Goal: Task Accomplishment & Management: Manage account settings

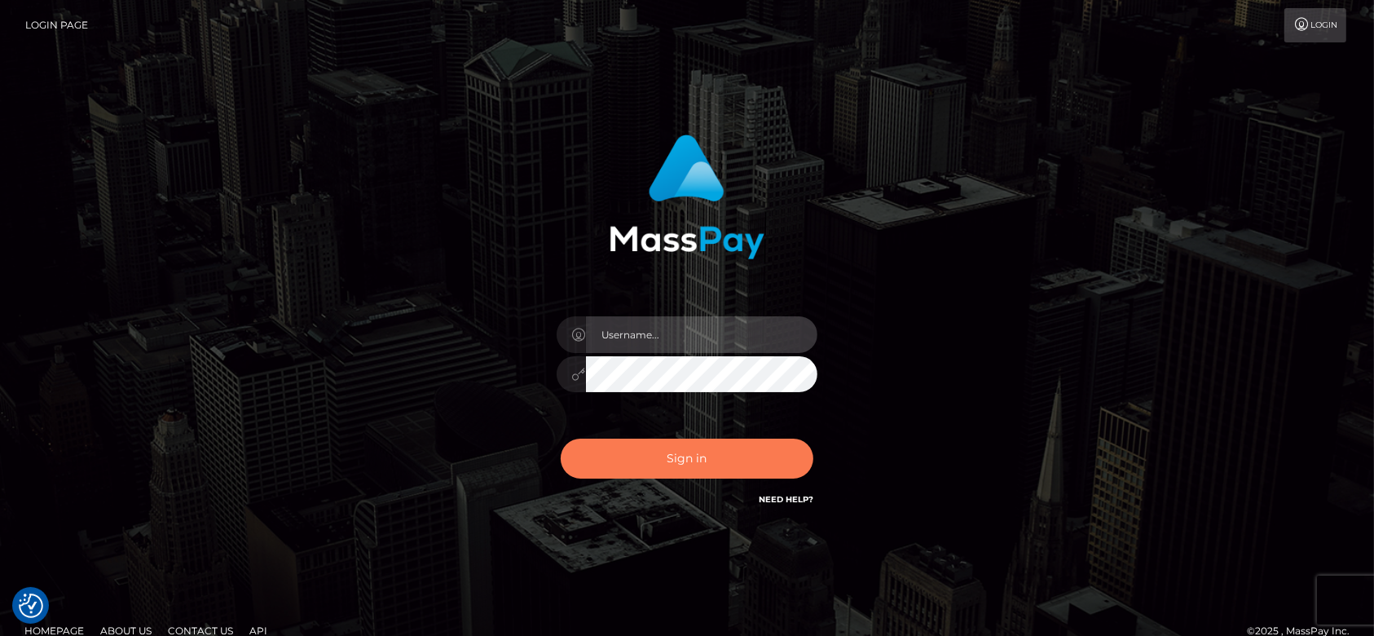
type input "fr.es"
drag, startPoint x: 747, startPoint y: 447, endPoint x: 700, endPoint y: 453, distance: 46.9
click at [700, 453] on button "Sign in" at bounding box center [687, 458] width 253 height 40
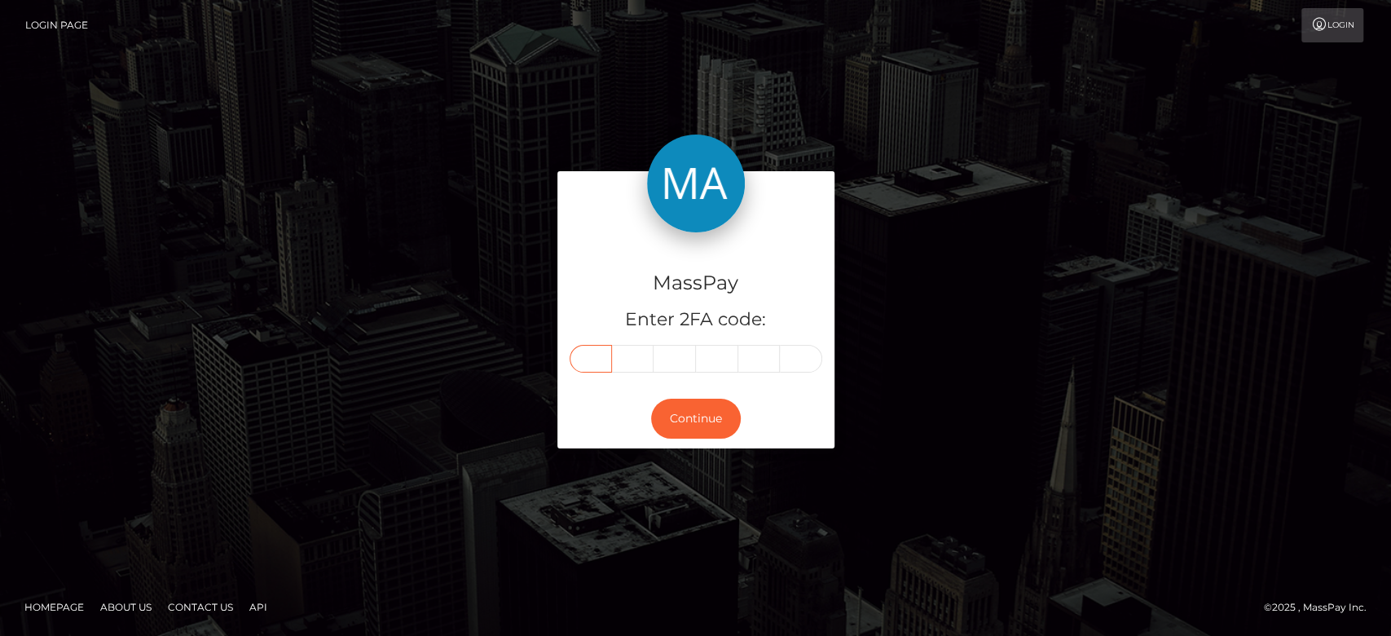
click at [600, 351] on input "text" at bounding box center [591, 359] width 42 height 28
paste input "3"
type input "3"
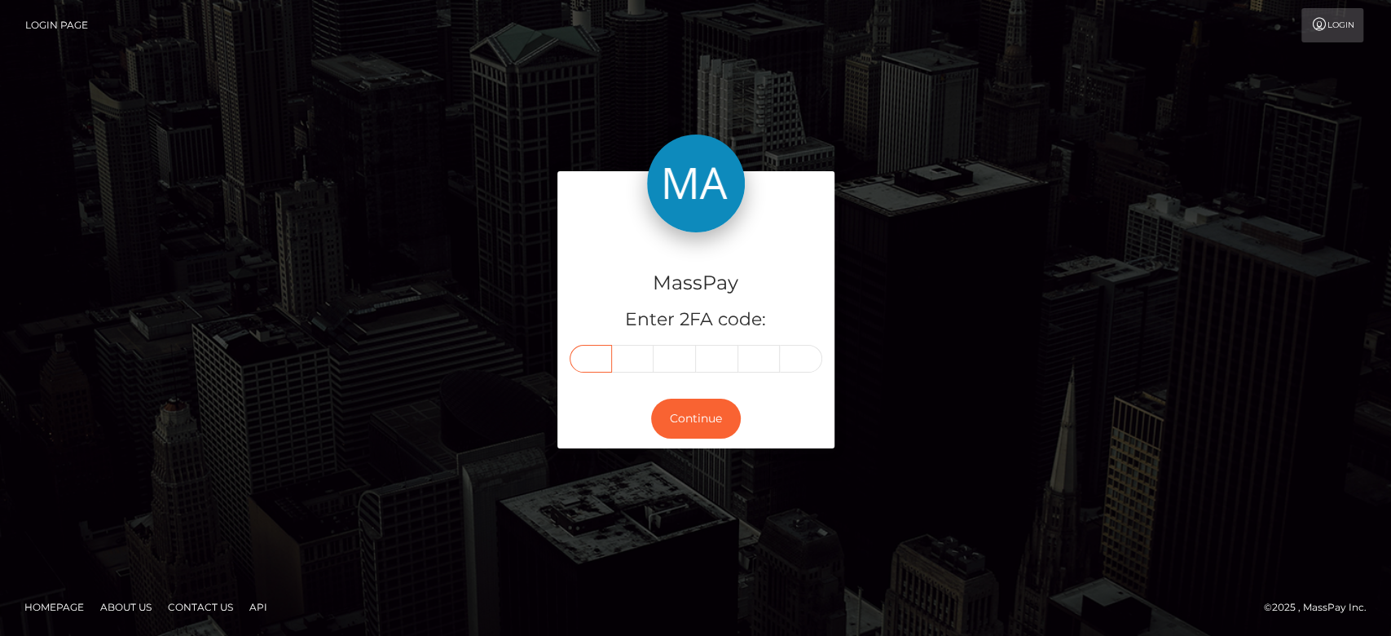
type input "4"
type input "2"
type input "7"
type input "3"
type input "9"
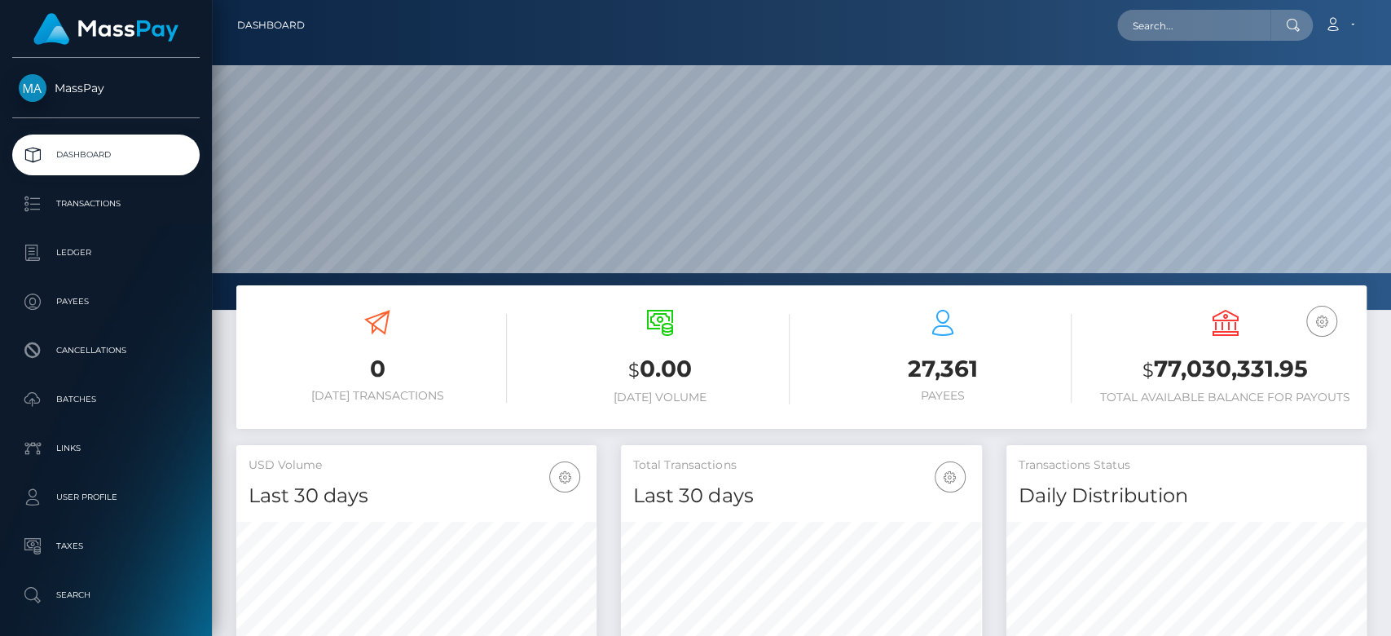
scroll to position [288, 360]
click at [1213, 36] on input "text" at bounding box center [1193, 25] width 153 height 31
paste input "kimphuong1979py@gmail.com"
click at [1177, 36] on input "kimphuong1979py@gmail.com" at bounding box center [1193, 25] width 153 height 31
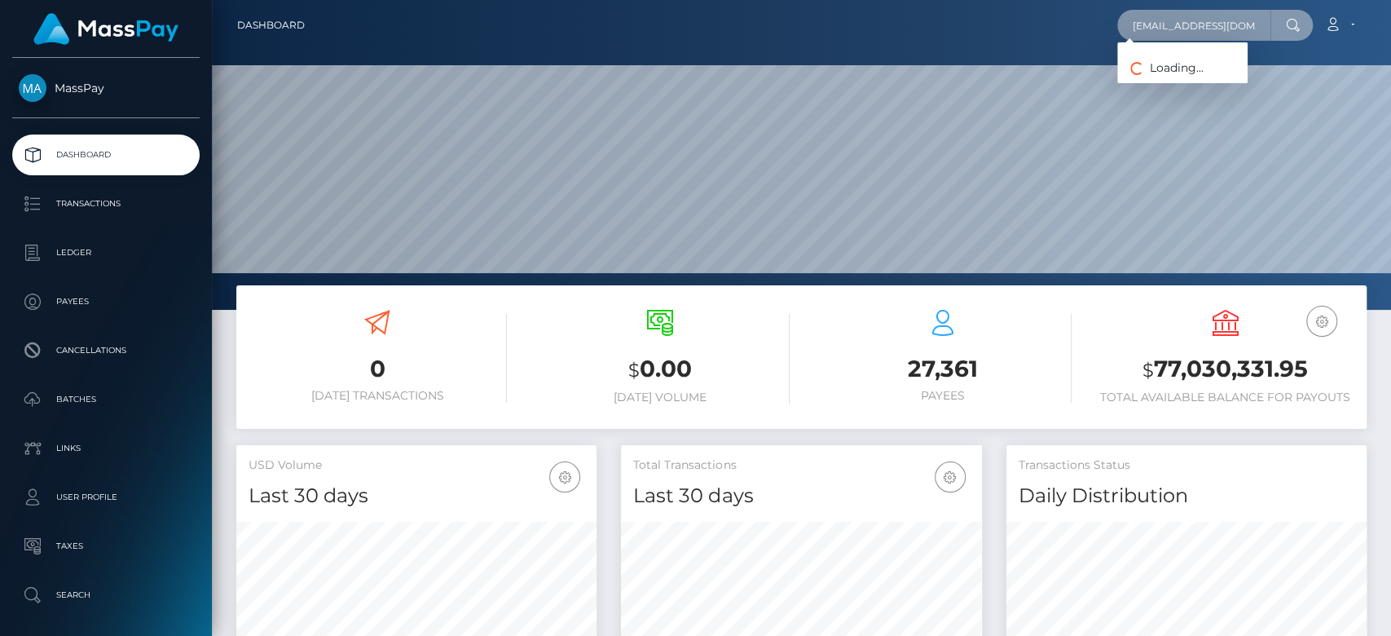
paste input "amazing_mazes@yahoo"
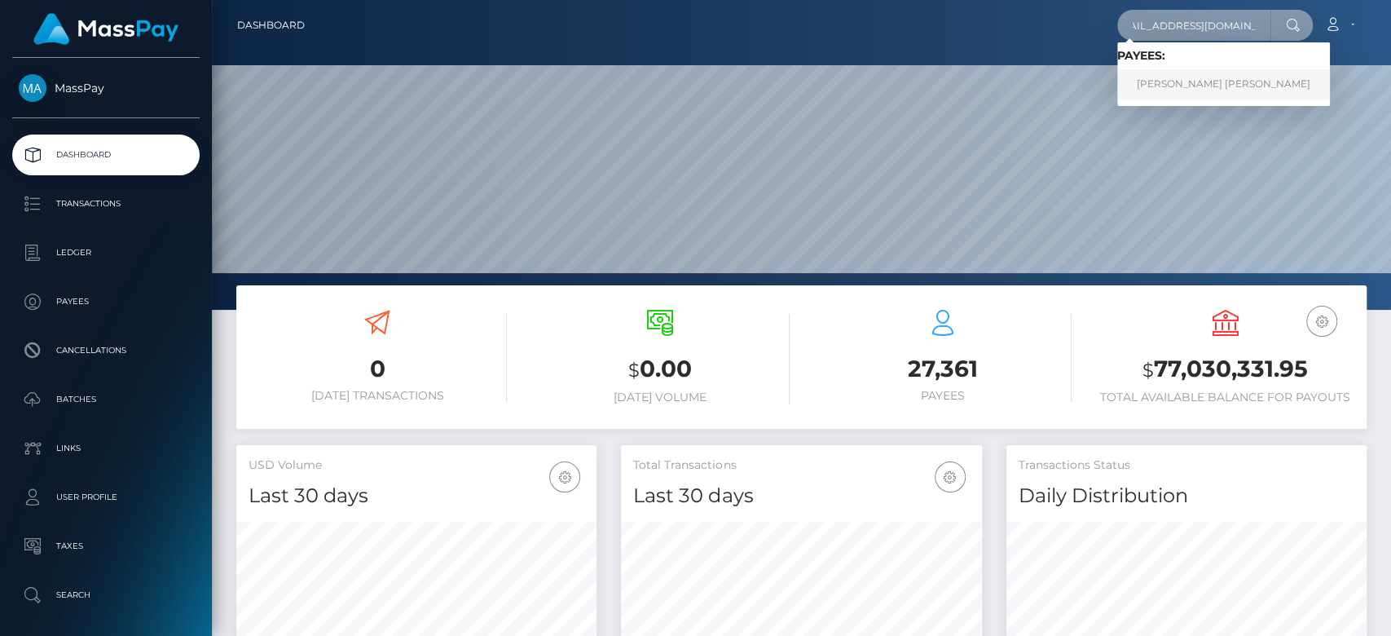
type input "[EMAIL_ADDRESS][DOMAIN_NAME]"
click at [1194, 91] on link "MICHAEL ROBERT JOHNSTON" at bounding box center [1223, 84] width 213 height 30
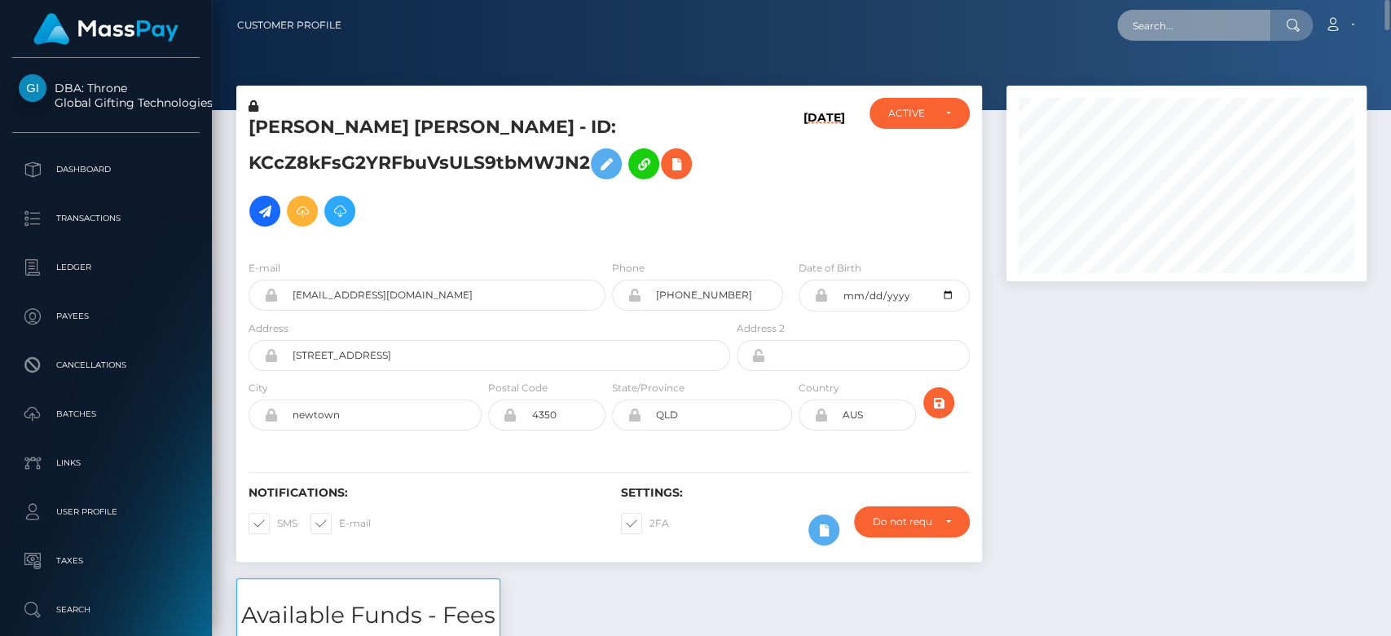
click at [1174, 17] on input "text" at bounding box center [1193, 25] width 153 height 31
paste input "[EMAIL_ADDRESS][DOMAIN_NAME]"
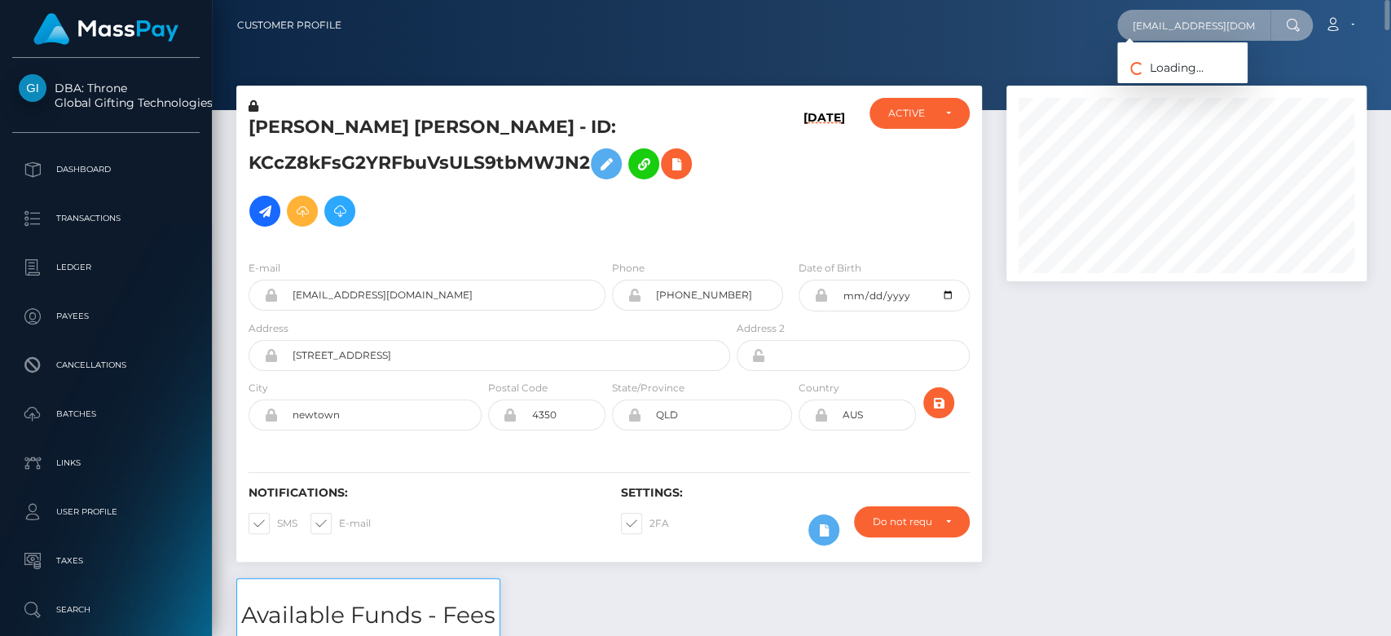
scroll to position [0, 23]
type input "[EMAIL_ADDRESS][DOMAIN_NAME]"
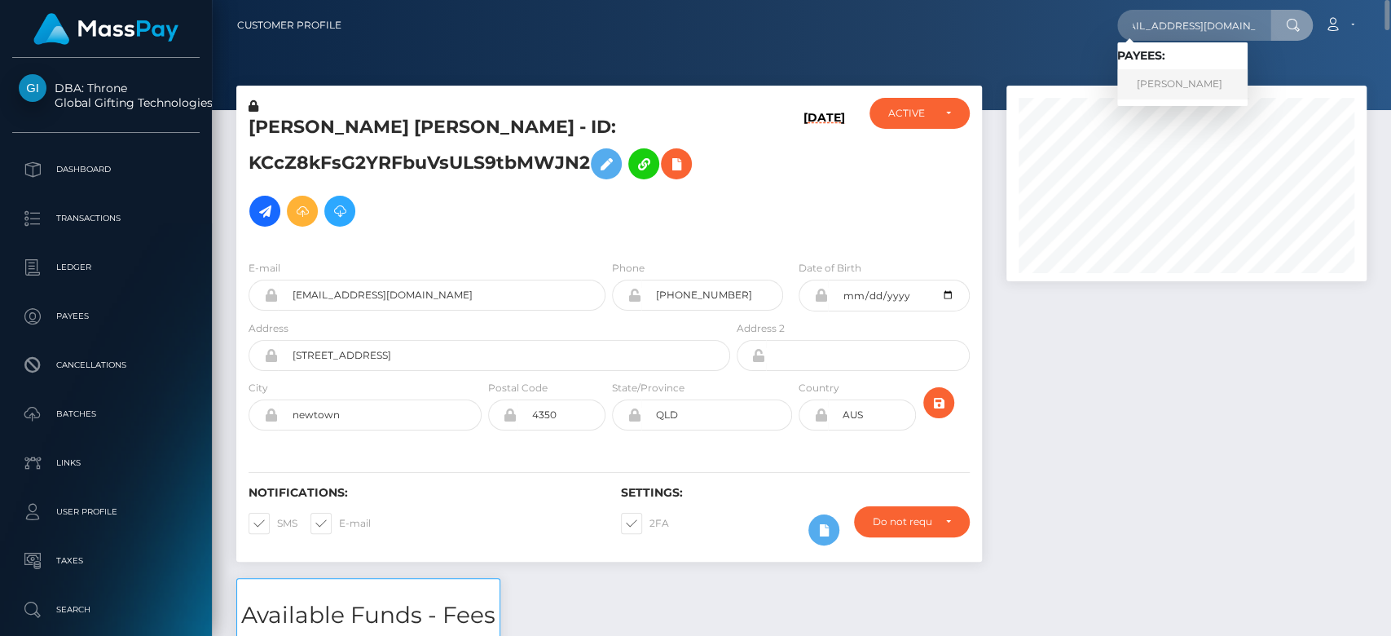
scroll to position [0, 0]
click at [1221, 78] on link "Mercedes Nohemy Hernandez Rivera" at bounding box center [1182, 84] width 130 height 30
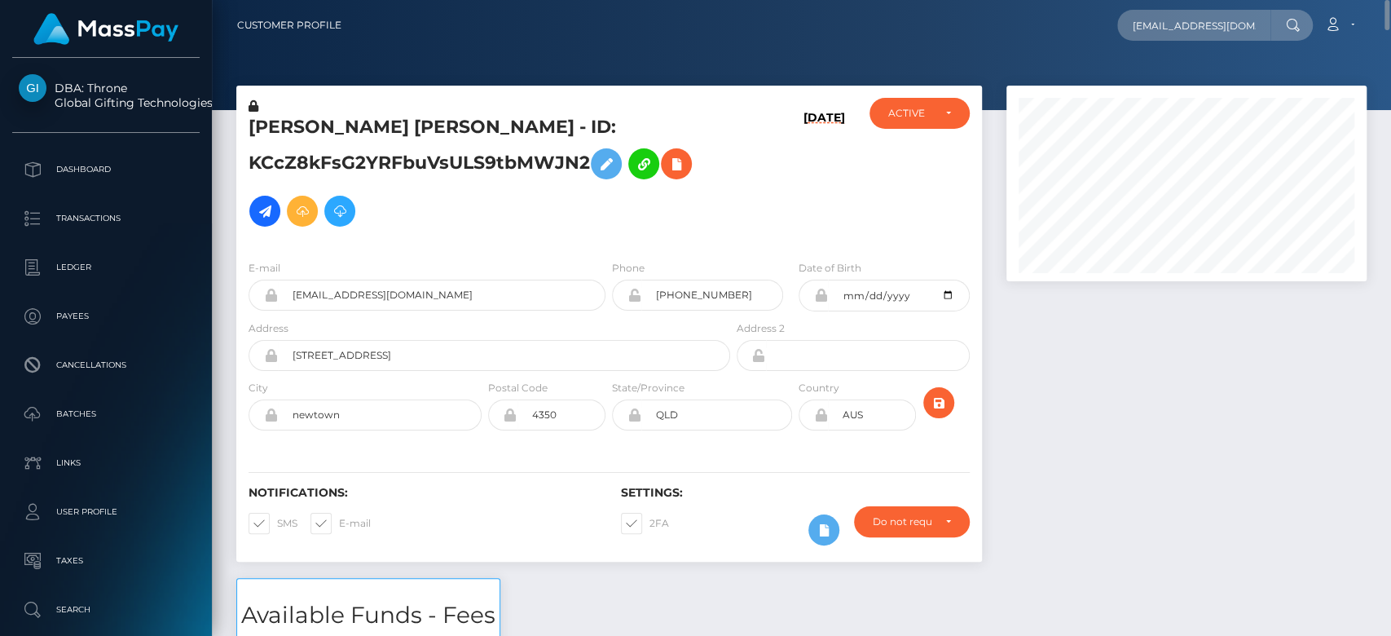
click at [364, 73] on div at bounding box center [801, 55] width 1179 height 110
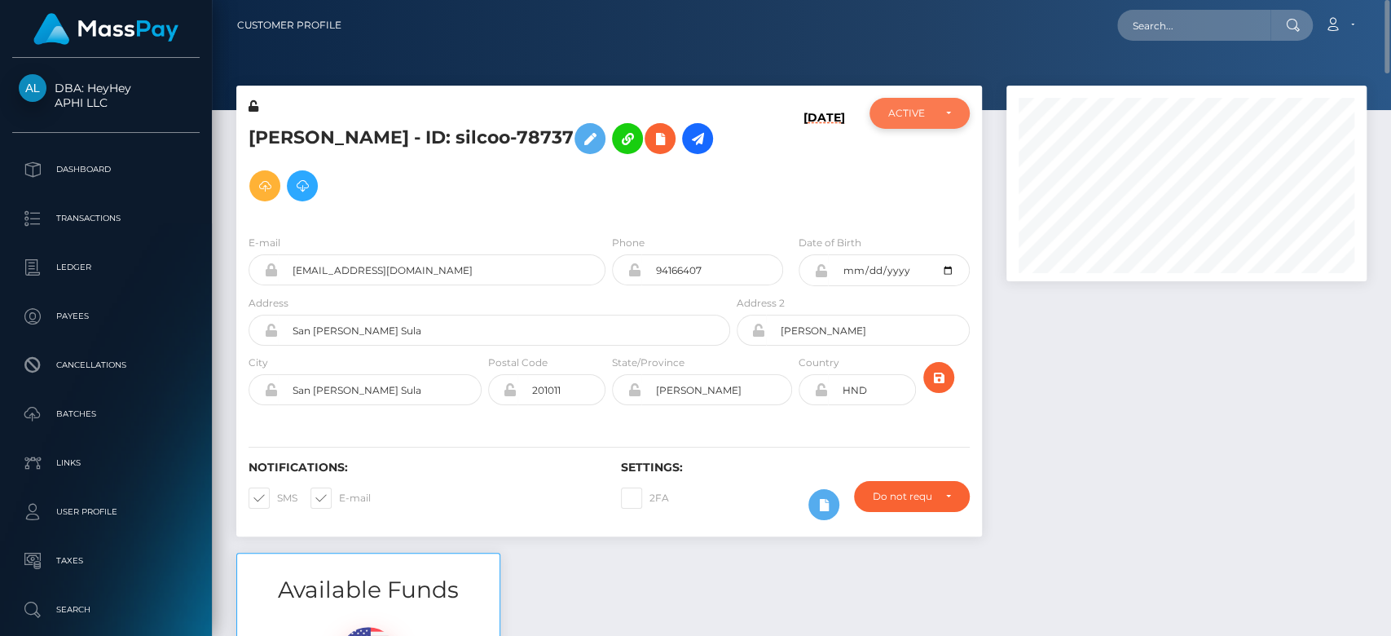
click at [950, 113] on div "ACTIVE" at bounding box center [919, 113] width 99 height 31
click at [950, 113] on div "ACTIVE" at bounding box center [919, 113] width 62 height 13
click at [1183, 45] on nav "Customer Profile Loading... Loading... Account" at bounding box center [801, 25] width 1179 height 51
click at [1182, 36] on input "text" at bounding box center [1193, 25] width 153 height 31
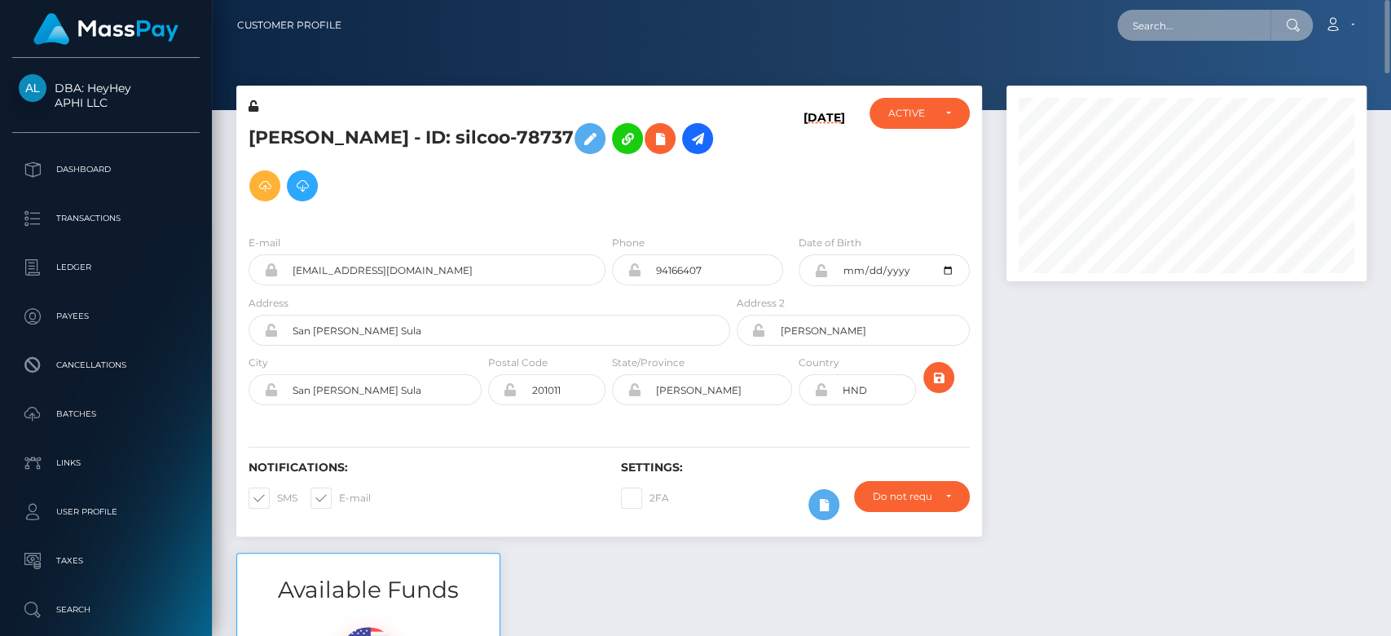
paste input "sawetchanlue@gmail.com"
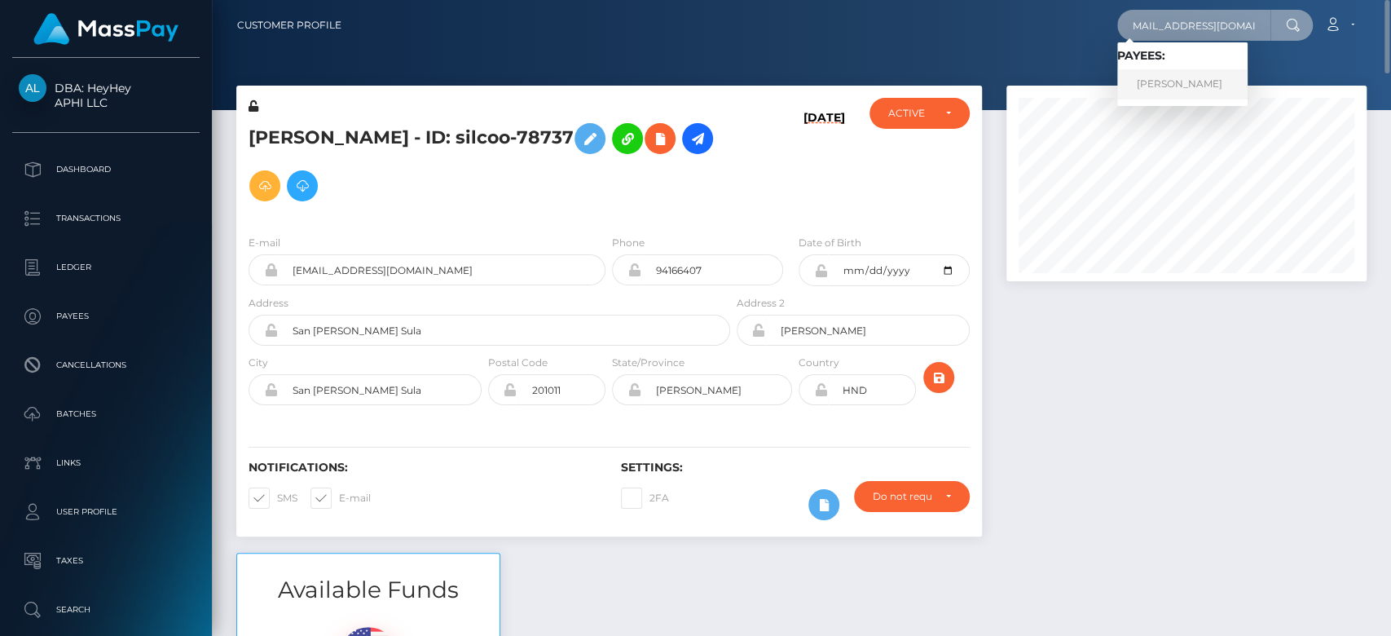
type input "sawetchanlue@gmail.com"
click at [1223, 77] on link "JEARANAI SAWETCHANLUE" at bounding box center [1182, 84] width 130 height 30
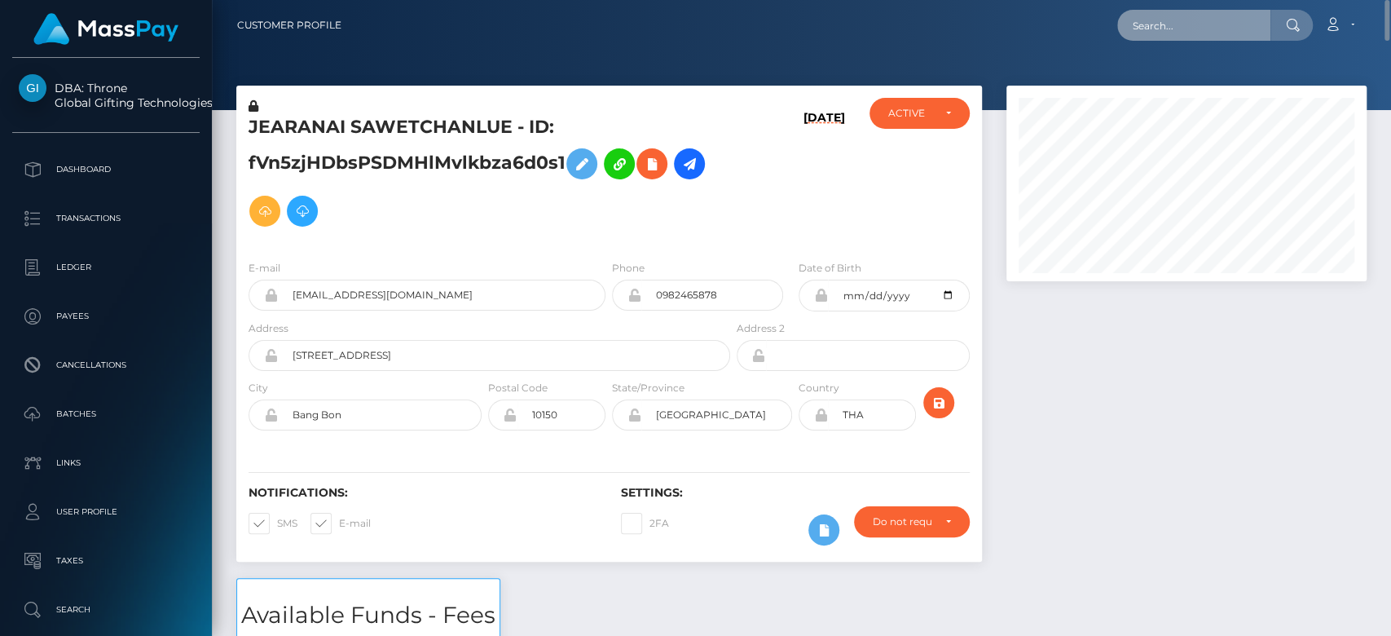
click at [1187, 17] on input "text" at bounding box center [1193, 25] width 153 height 31
paste input "MSP8b75c9ce14d38b2"
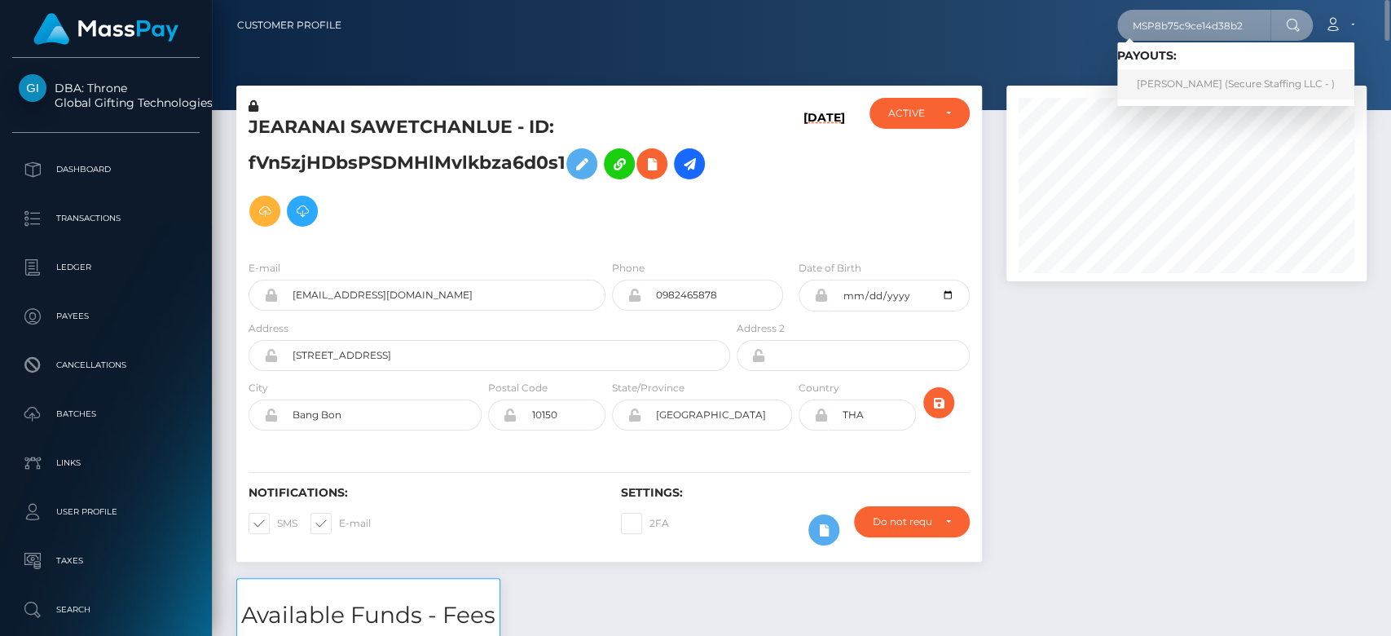
type input "MSP8b75c9ce14d38b2"
click at [1205, 77] on link "NORAH NDINDA KYALO (Secure Staffing LLC - )" at bounding box center [1235, 84] width 237 height 30
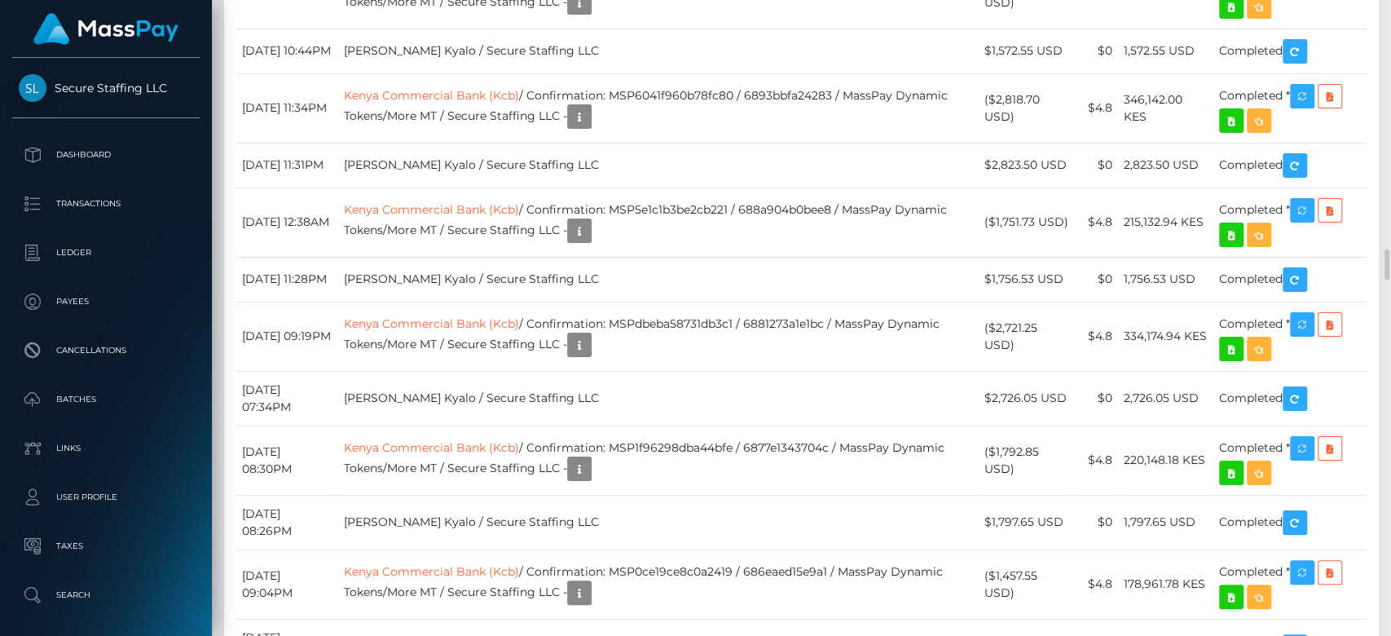
scroll to position [196, 360]
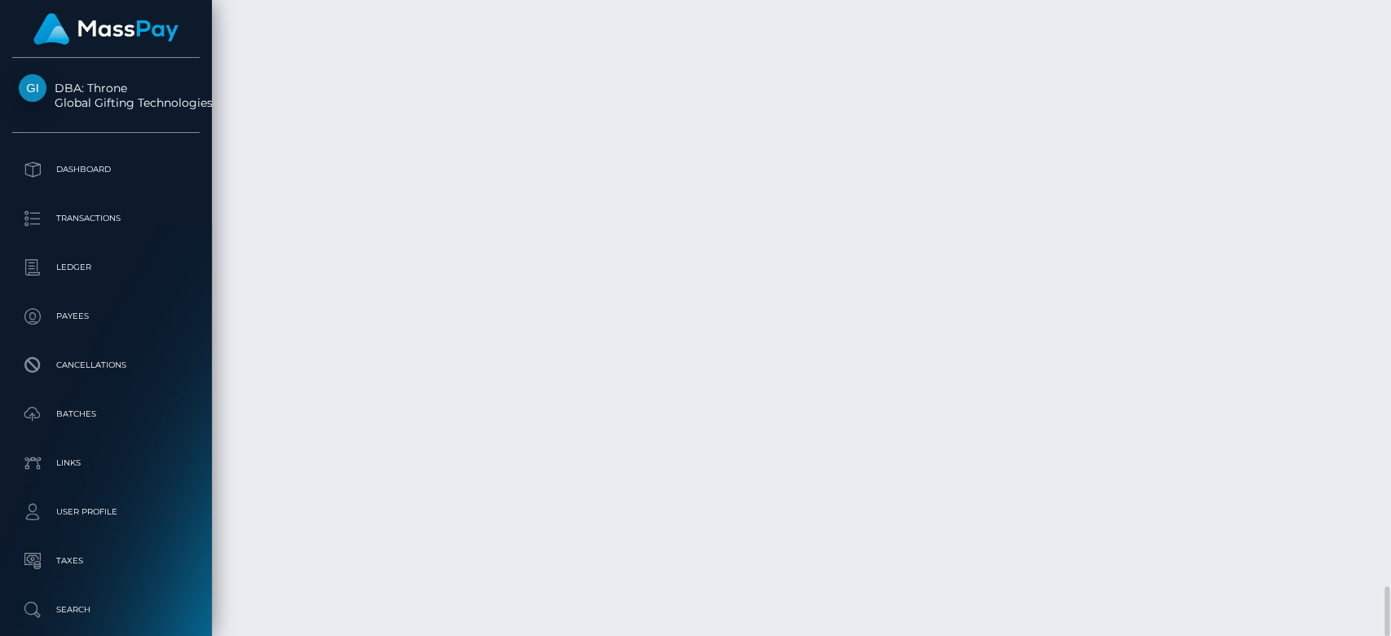
scroll to position [196, 360]
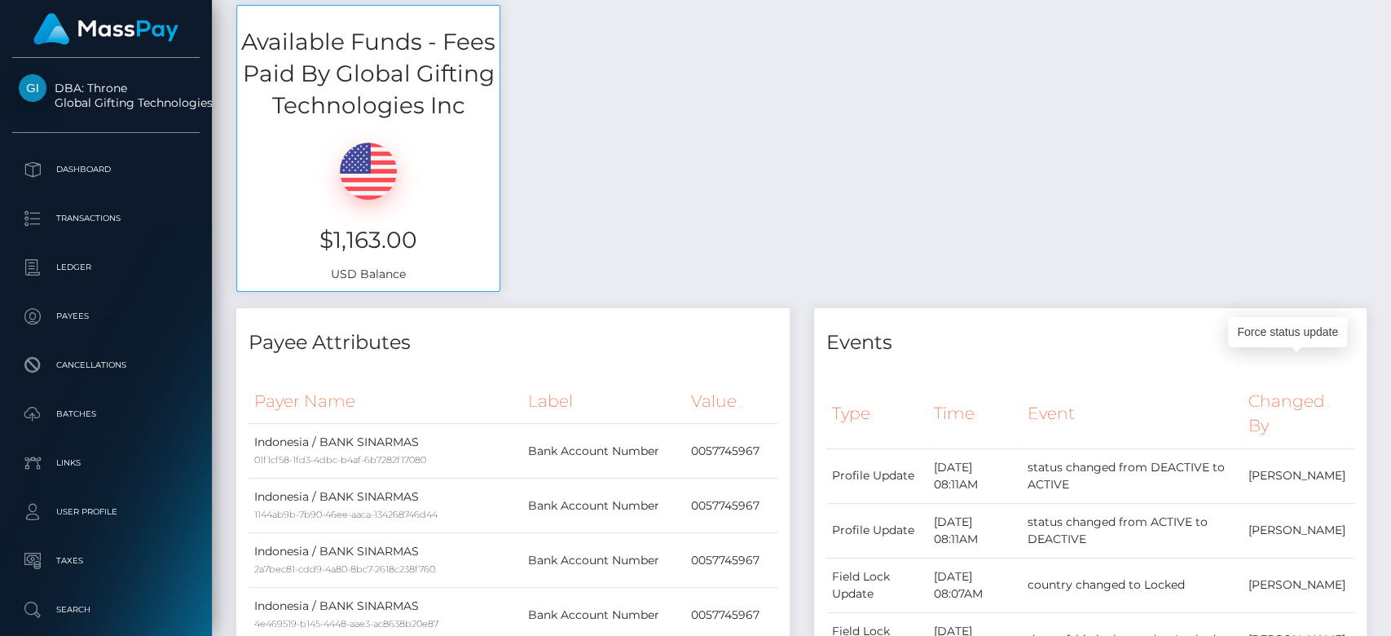
scroll to position [0, 0]
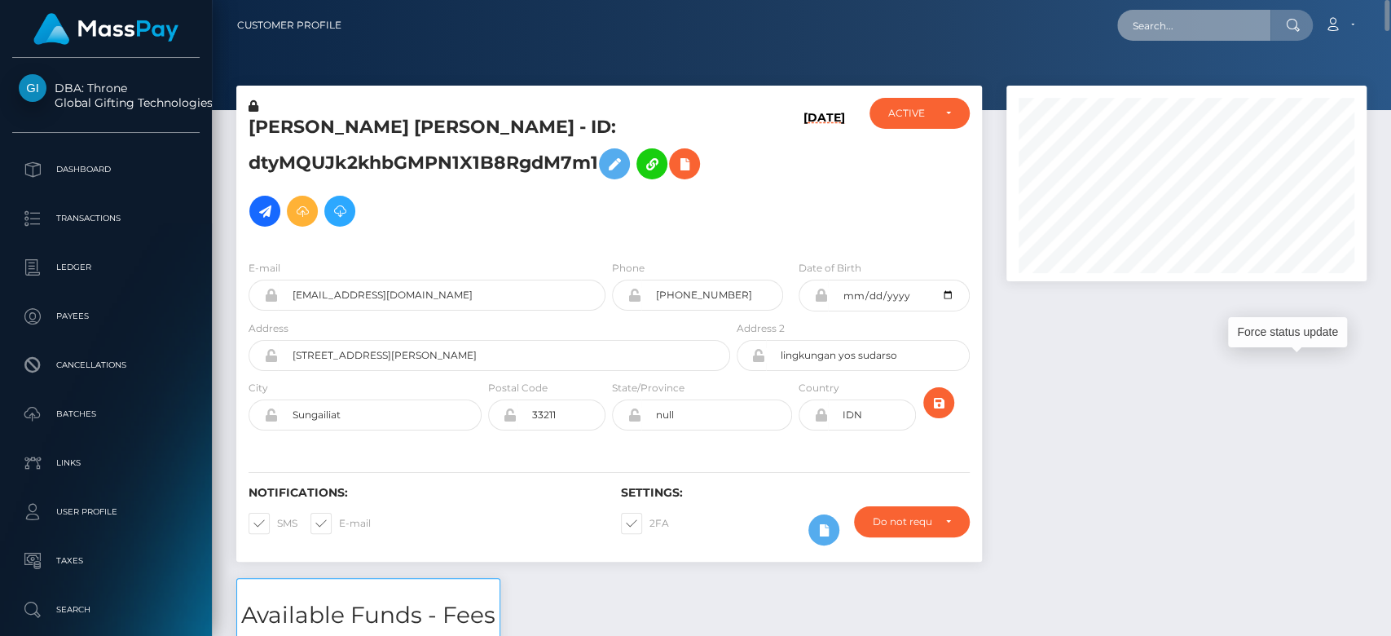
click at [1187, 29] on input "text" at bounding box center [1193, 25] width 153 height 31
paste input "denzhy@gmail.com"
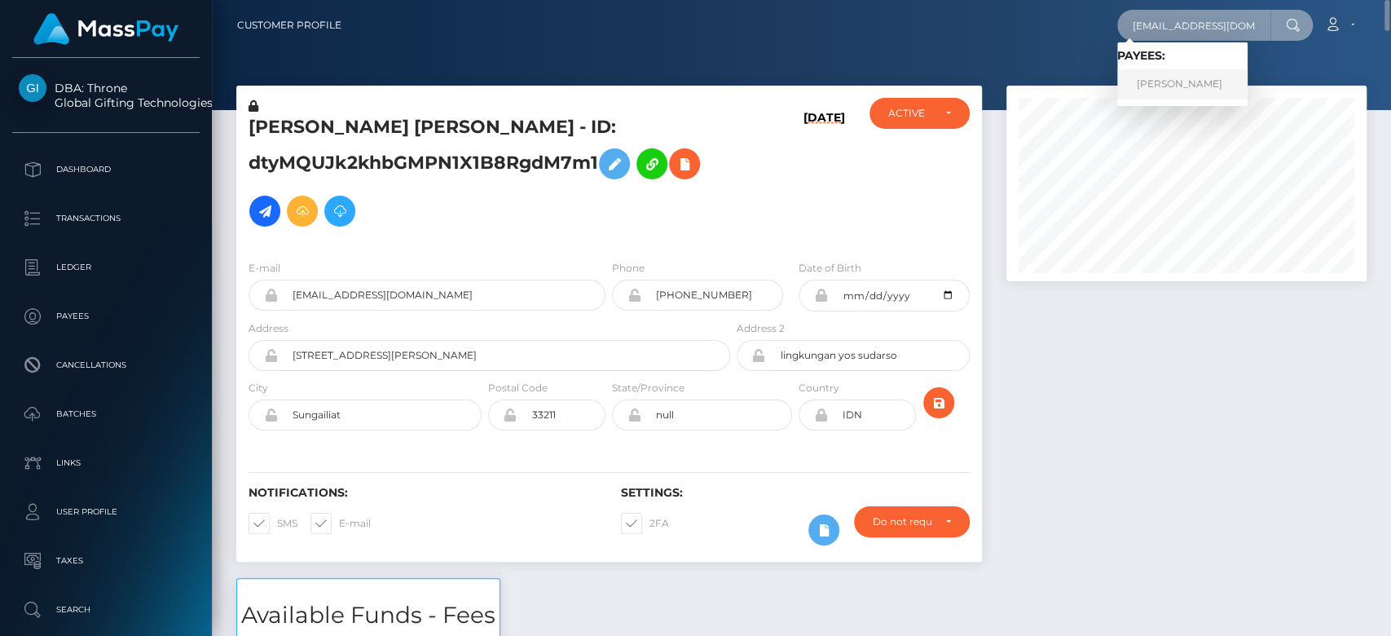
type input "denzhy@gmail.com"
click at [1195, 77] on link "LEONTINE KAREN SNOEREN" at bounding box center [1182, 84] width 130 height 30
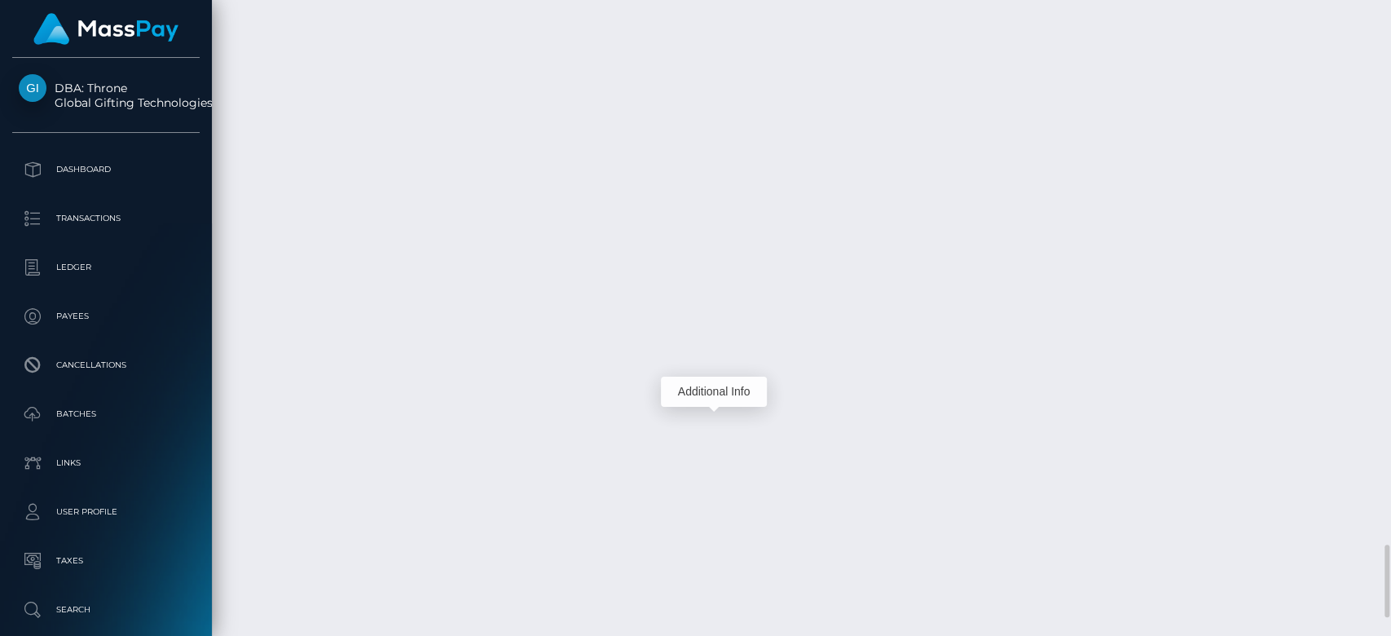
scroll to position [196, 360]
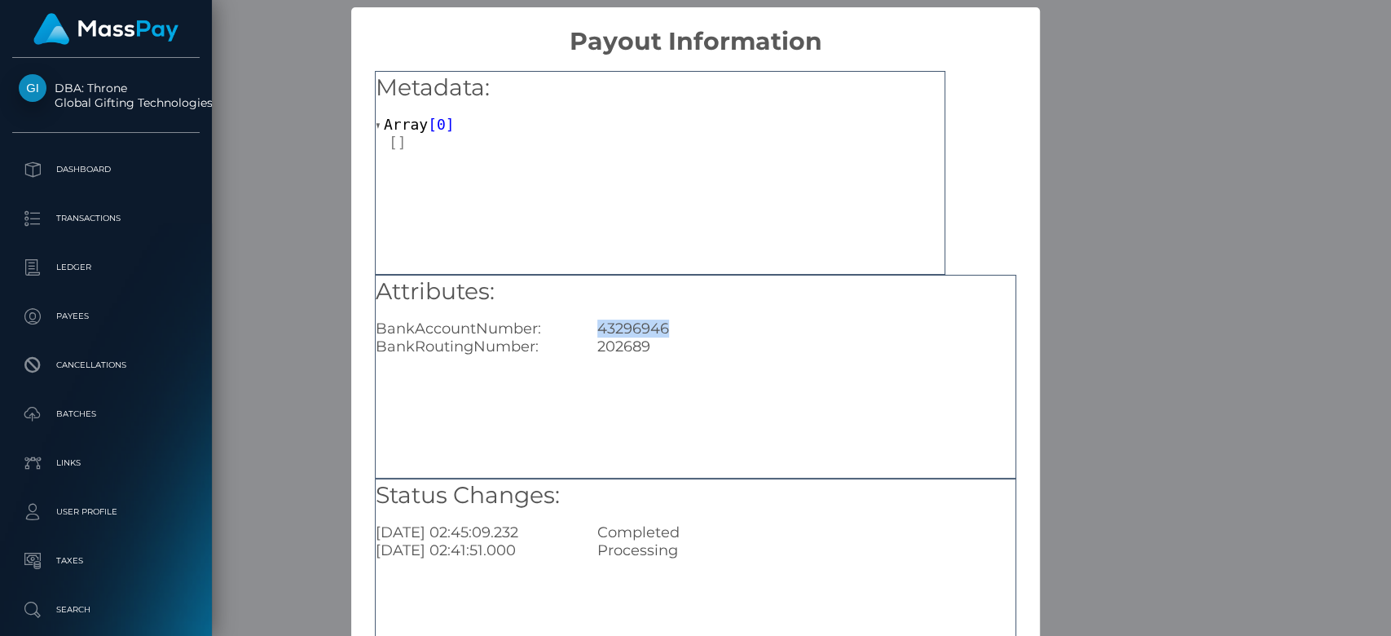
drag, startPoint x: 669, startPoint y: 329, endPoint x: 593, endPoint y: 333, distance: 76.7
click at [593, 333] on div "43296946" at bounding box center [806, 328] width 443 height 18
copy div "43296946"
click at [1061, 264] on div "× Payout Information Metadata: Array [ 0 ] Attributes: BankAccountNumber: 43296…" at bounding box center [695, 318] width 1391 height 636
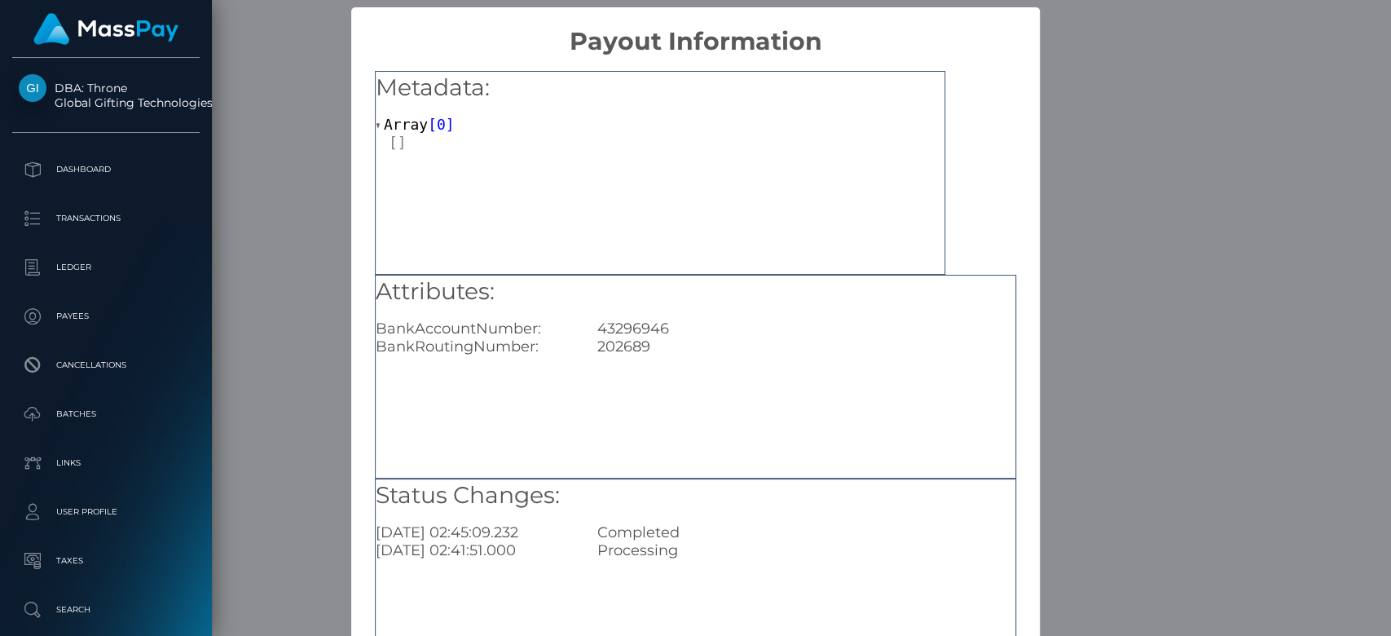
click at [1103, 311] on div "× Payout Information Metadata: Array [ 0 ] Attributes: BankAccountNumber: 43296…" at bounding box center [695, 318] width 1391 height 636
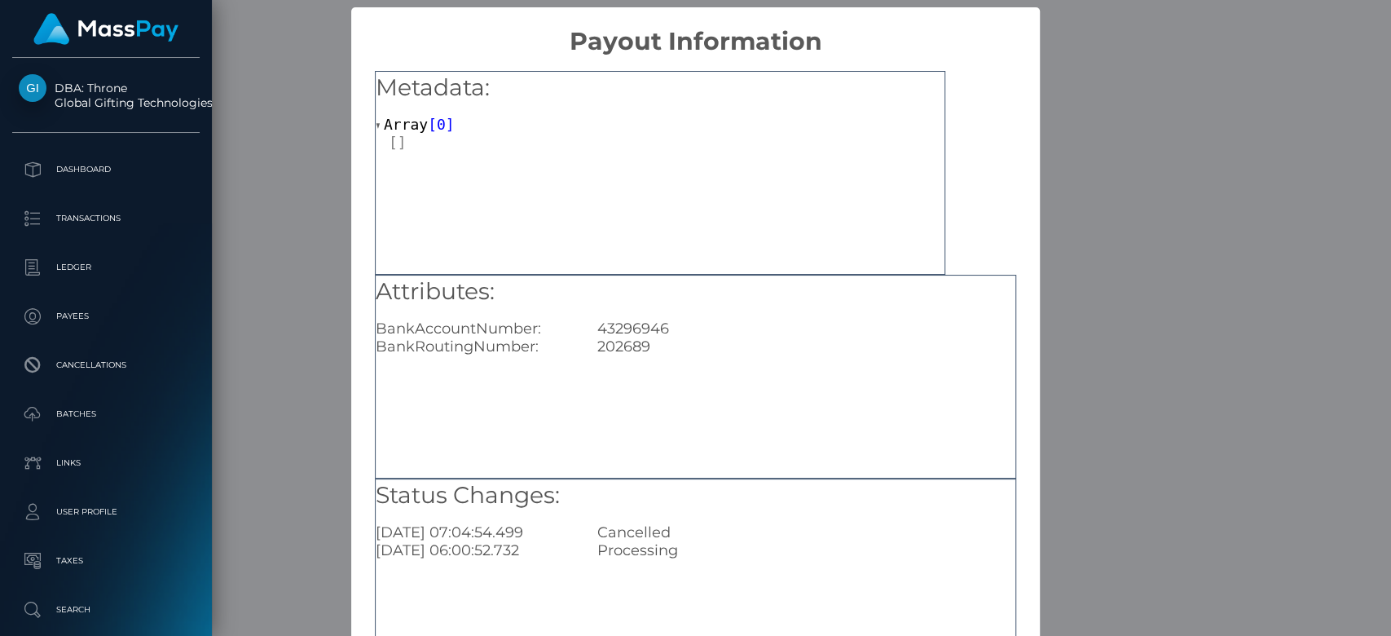
click at [1115, 296] on div "× Payout Information Metadata: Array [ 0 ] Attributes: BankAccountNumber: 43296…" at bounding box center [695, 318] width 1391 height 636
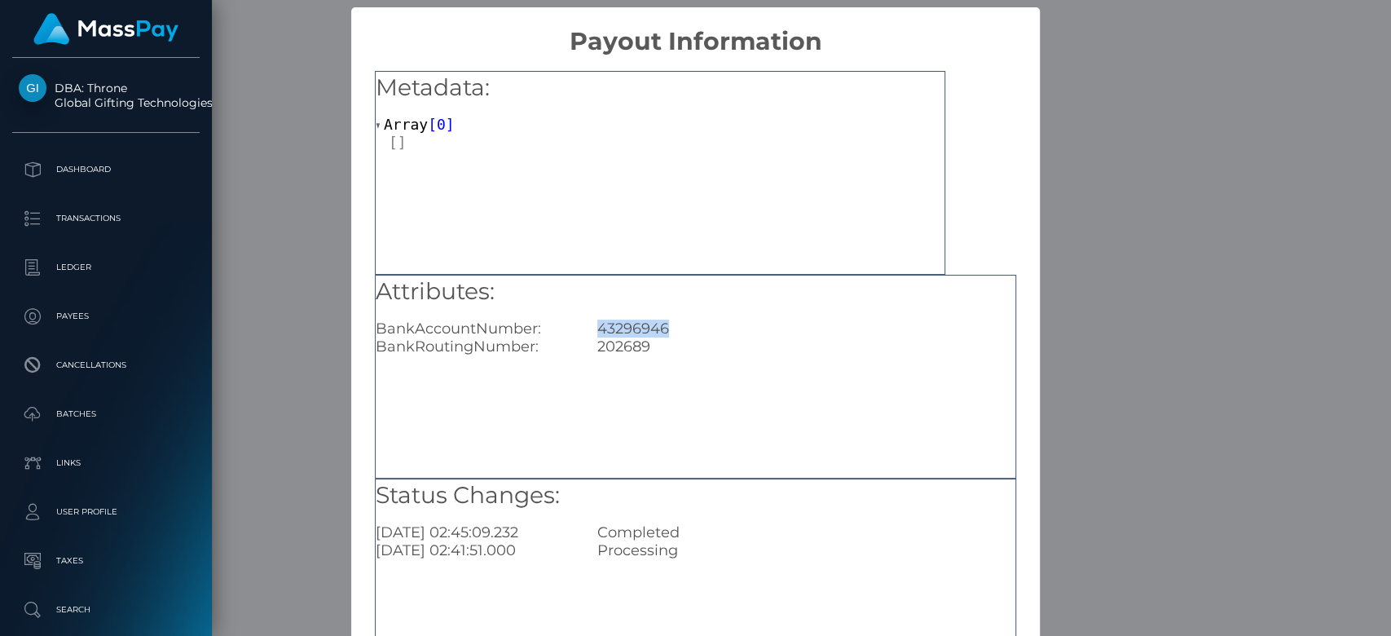
drag, startPoint x: 672, startPoint y: 320, endPoint x: 588, endPoint y: 323, distance: 84.0
click at [588, 323] on div "43296946" at bounding box center [806, 328] width 443 height 18
copy div "43296946"
click at [1170, 209] on div "× Payout Information Metadata: Array [ 0 ] Attributes: BankAccountNumber: 43296…" at bounding box center [695, 318] width 1391 height 636
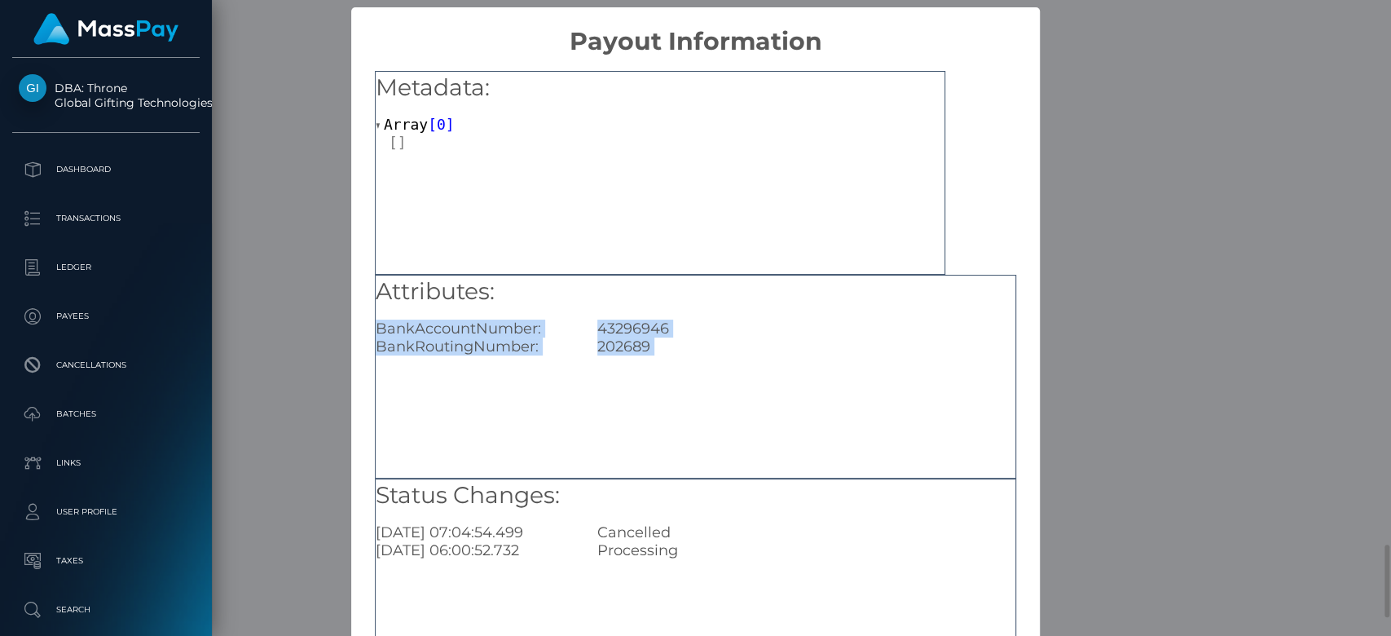
scroll to position [0, 0]
click at [1107, 196] on div "× Payout Information Metadata: Array [ 0 ] Attributes: BankAccountNumber: 43296…" at bounding box center [695, 318] width 1391 height 636
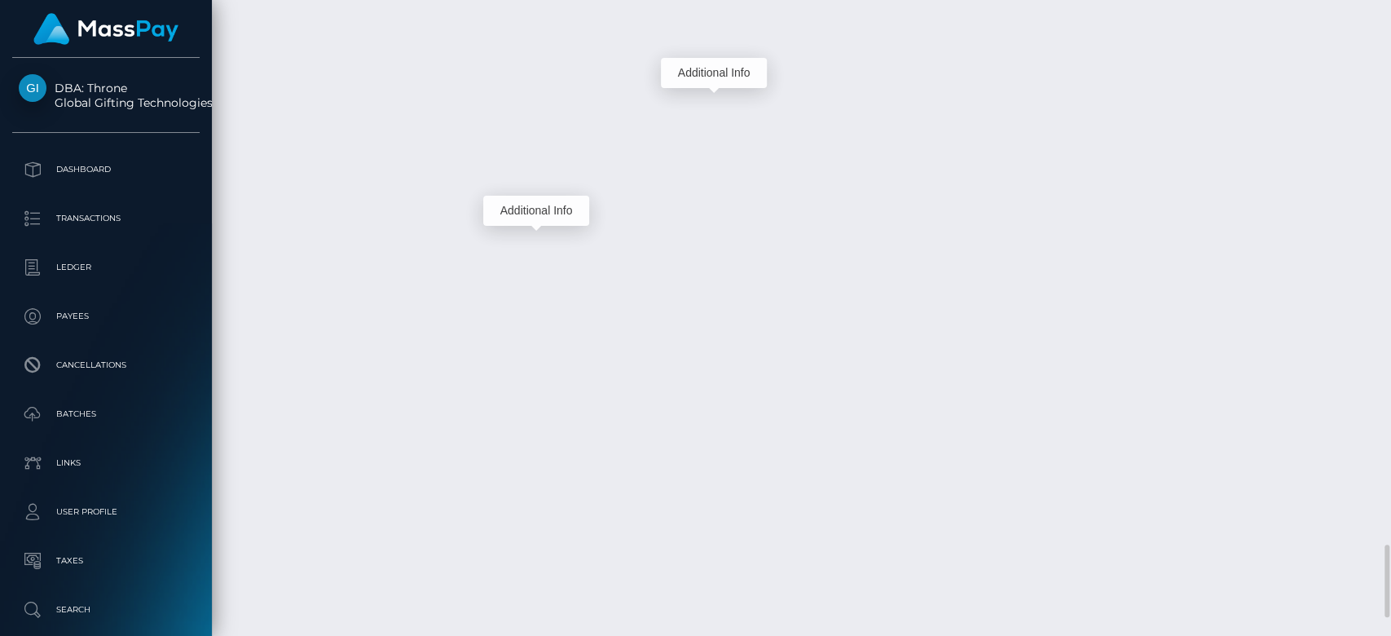
scroll to position [196, 360]
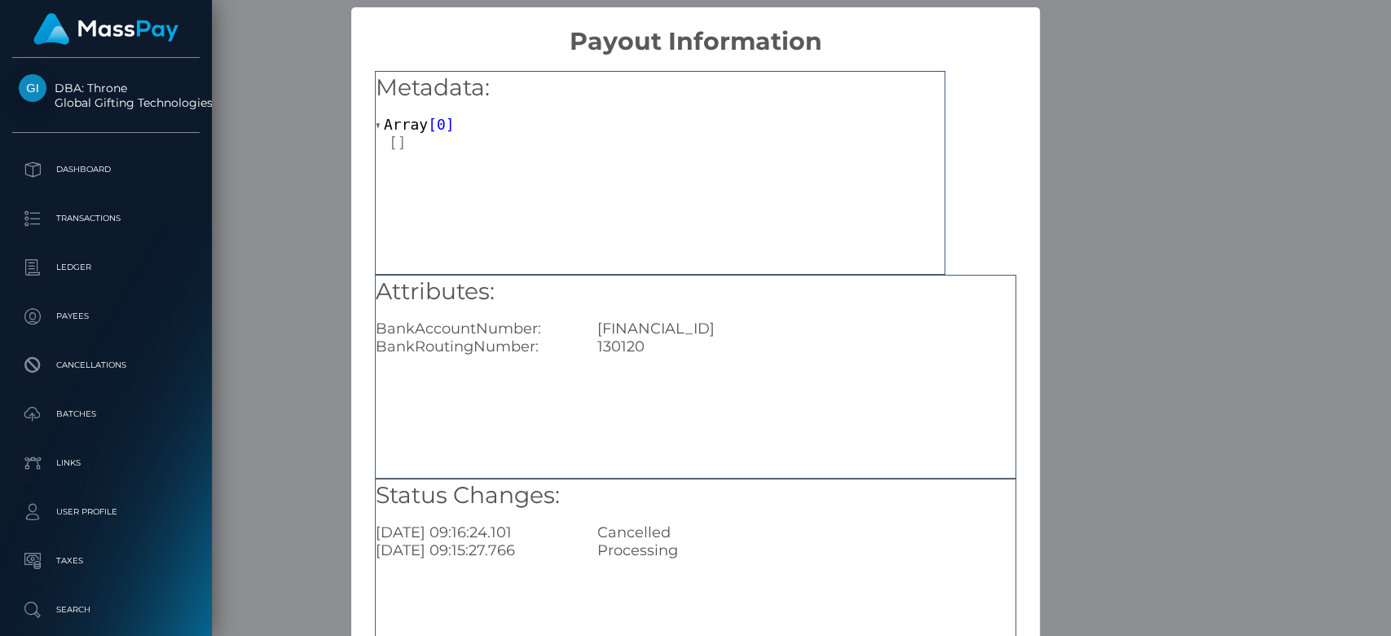
click at [1081, 214] on div "× Payout Information Metadata: Array [ 0 ] Attributes: BankAccountNumber: GB50R…" at bounding box center [695, 318] width 1391 height 636
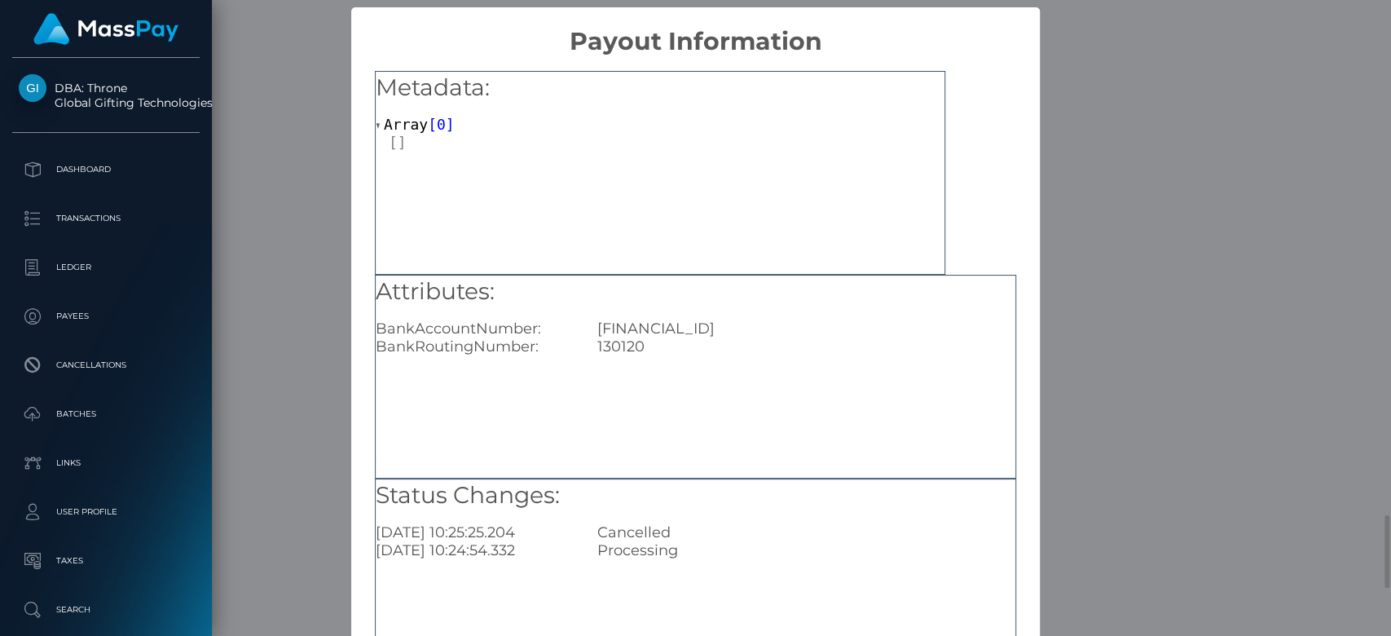
scroll to position [0, 0]
drag, startPoint x: 657, startPoint y: 341, endPoint x: 375, endPoint y: 350, distance: 282.1
click at [375, 350] on div "BankRoutingNumber: 130120" at bounding box center [695, 346] width 664 height 18
copy div "BankRoutingNumber: 130120"
click at [271, 218] on div "× Payout Information Metadata: Array [ 0 ] Attributes: BankAccountNumber: GB50R…" at bounding box center [695, 318] width 1391 height 636
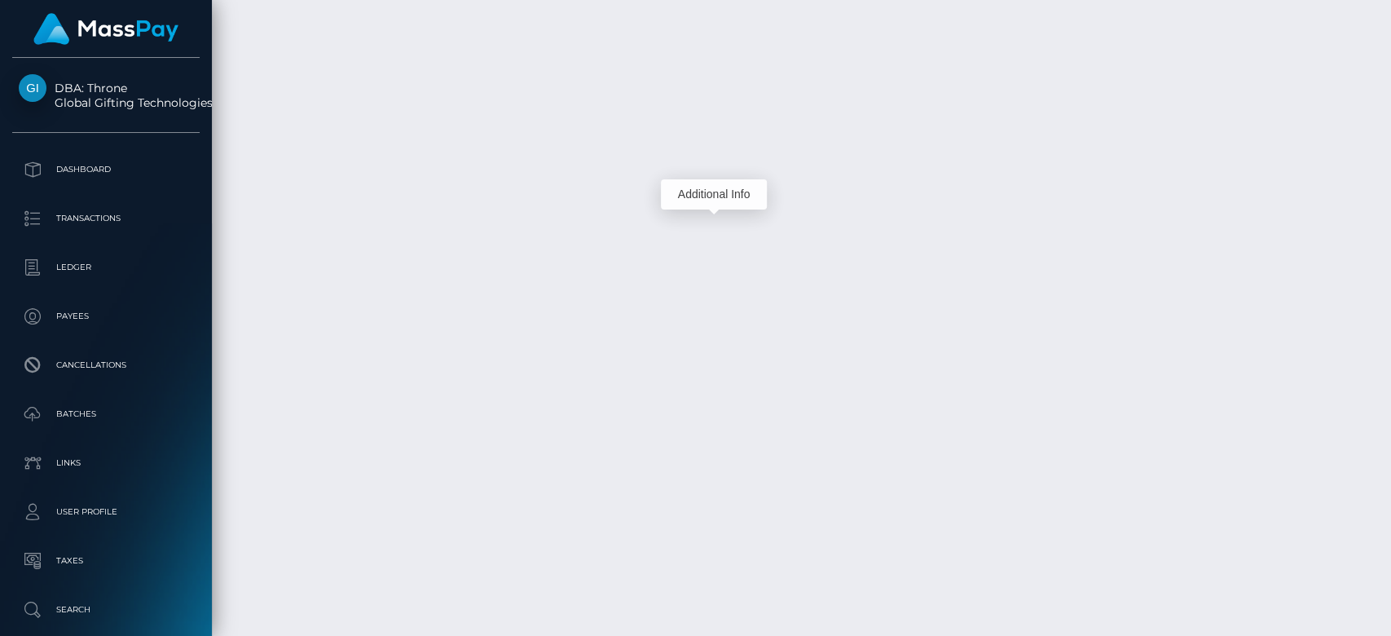
scroll to position [196, 360]
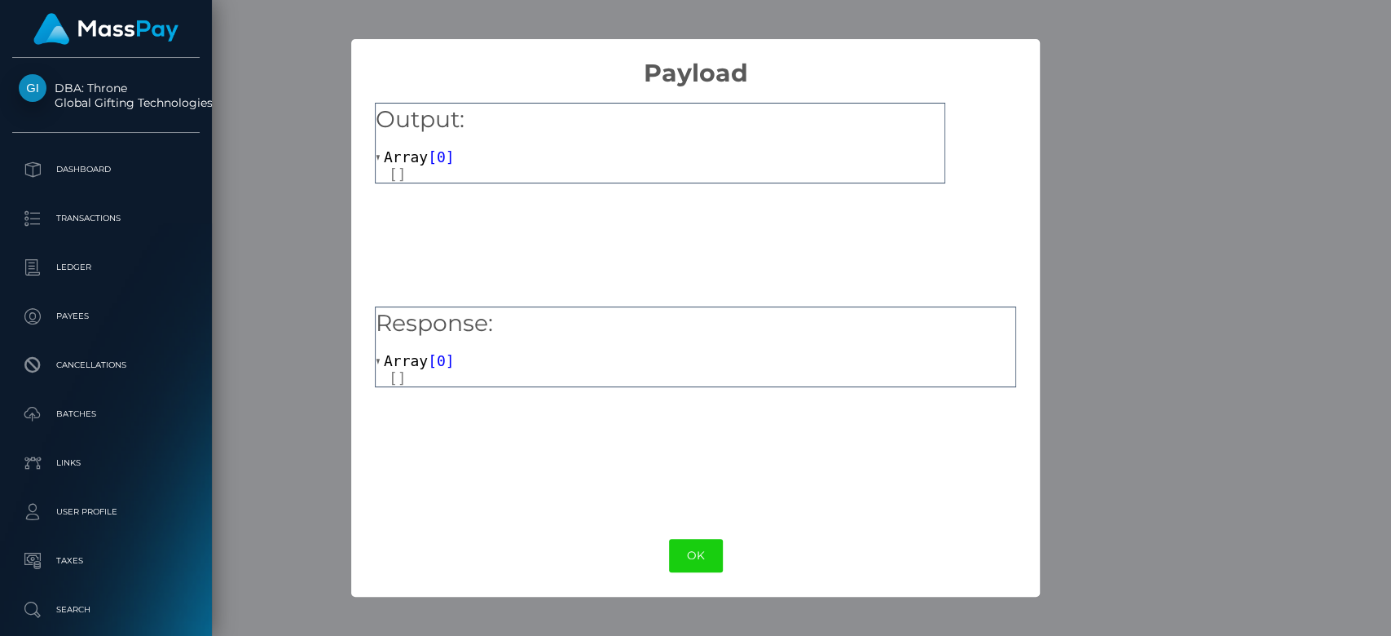
click at [1139, 355] on div "× Payload Output: Array [ 0 ] Response: Array [ 0 ] OK No Cancel" at bounding box center [695, 318] width 1391 height 636
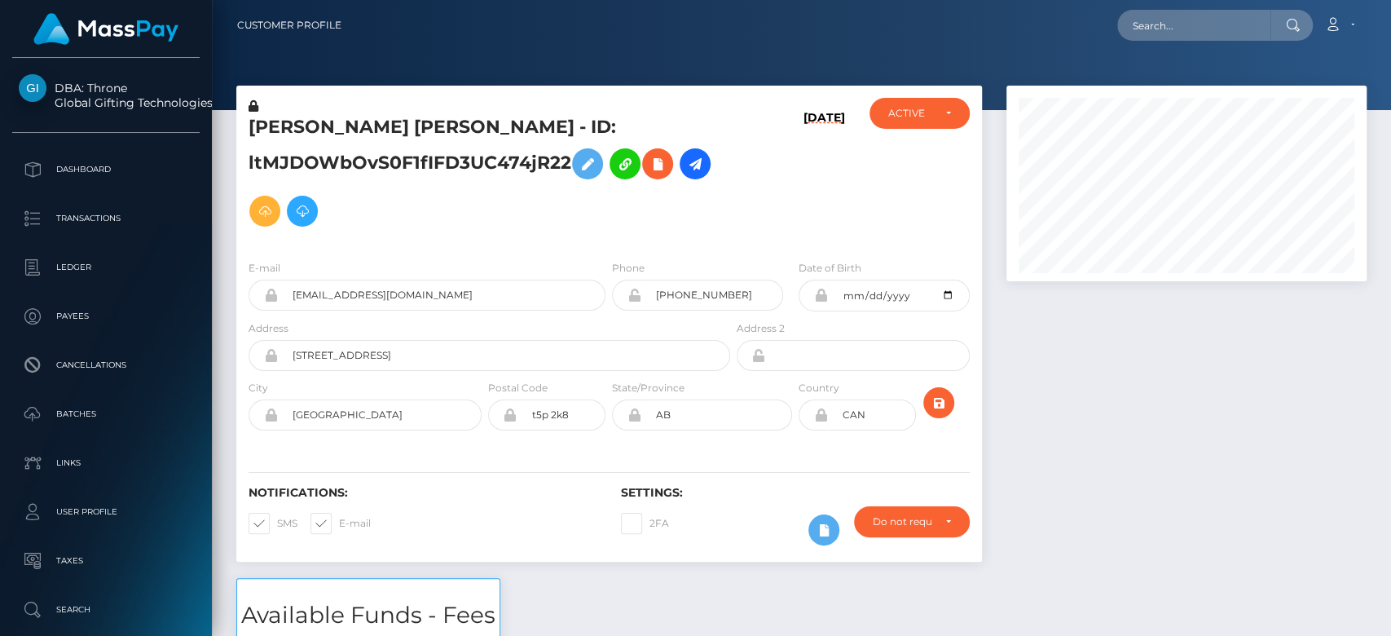
scroll to position [196, 360]
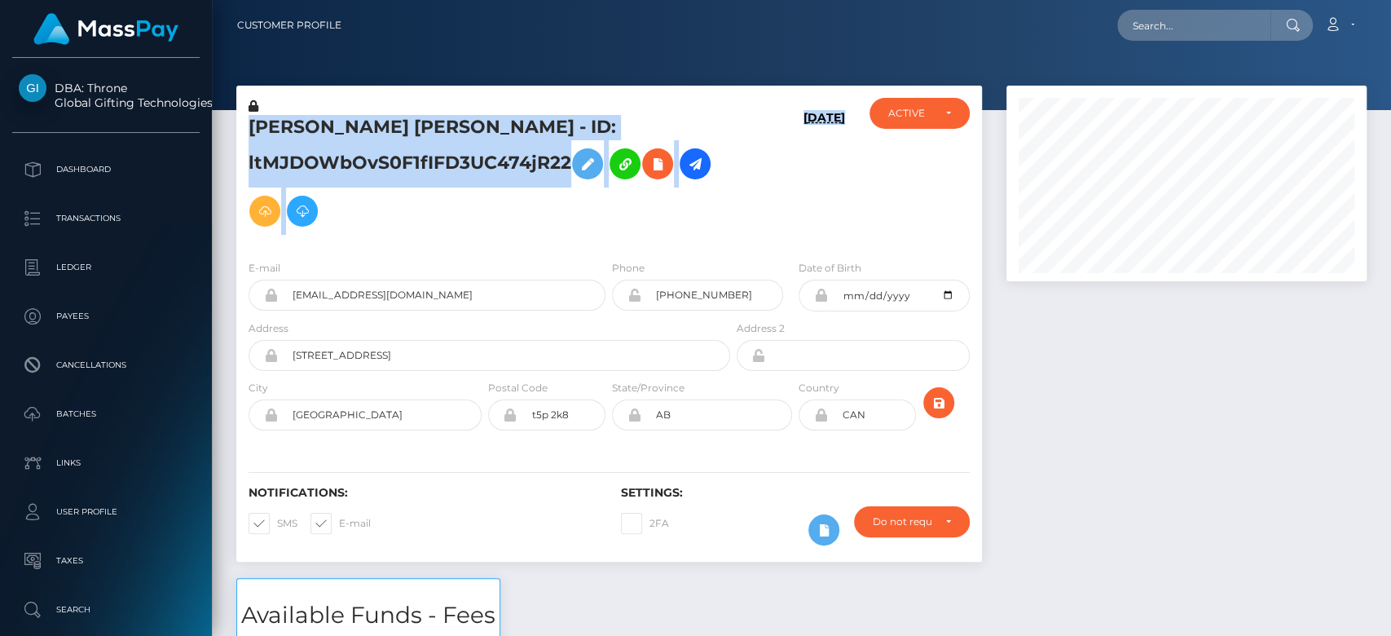
drag, startPoint x: 979, startPoint y: 104, endPoint x: 1176, endPoint y: 43, distance: 206.2
click at [1176, 43] on div "Customer Profile Loading... Loading..." at bounding box center [801, 318] width 1179 height 636
click at [1176, 43] on nav "Customer Profile Loading... Loading... Account" at bounding box center [801, 25] width 1179 height 51
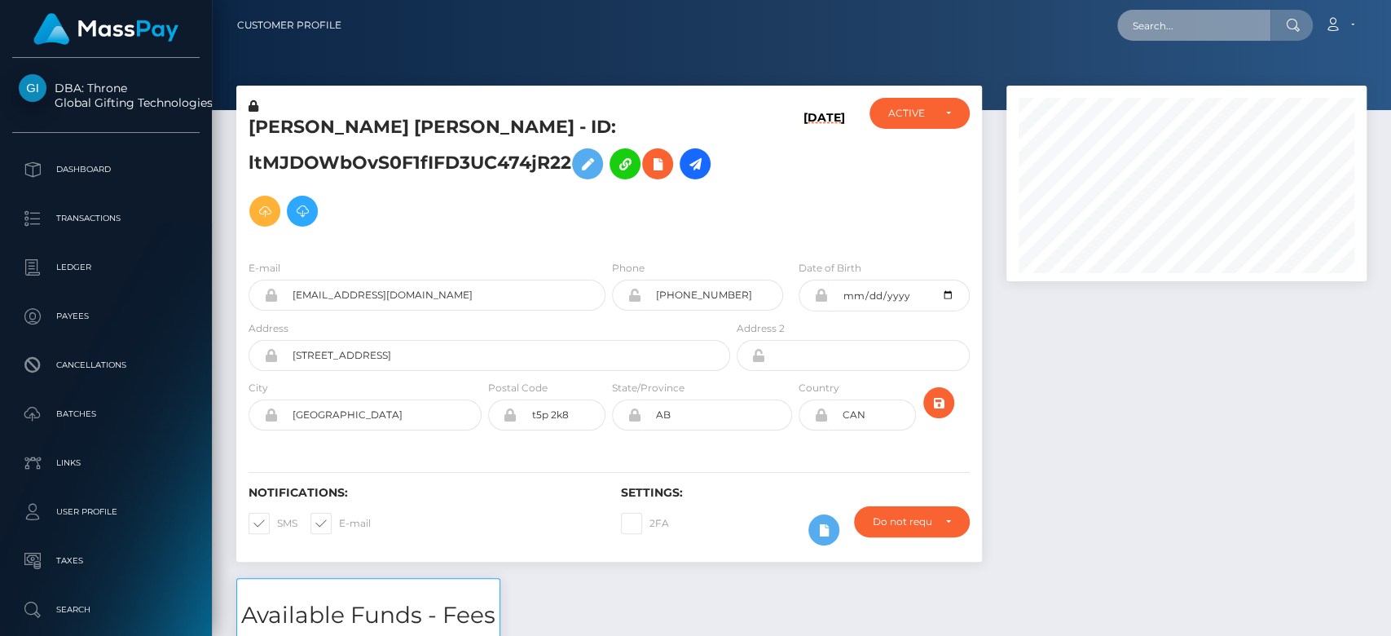
click at [1167, 29] on input "text" at bounding box center [1193, 25] width 153 height 31
paste input "[EMAIL_ADDRESS][DOMAIN_NAME]"
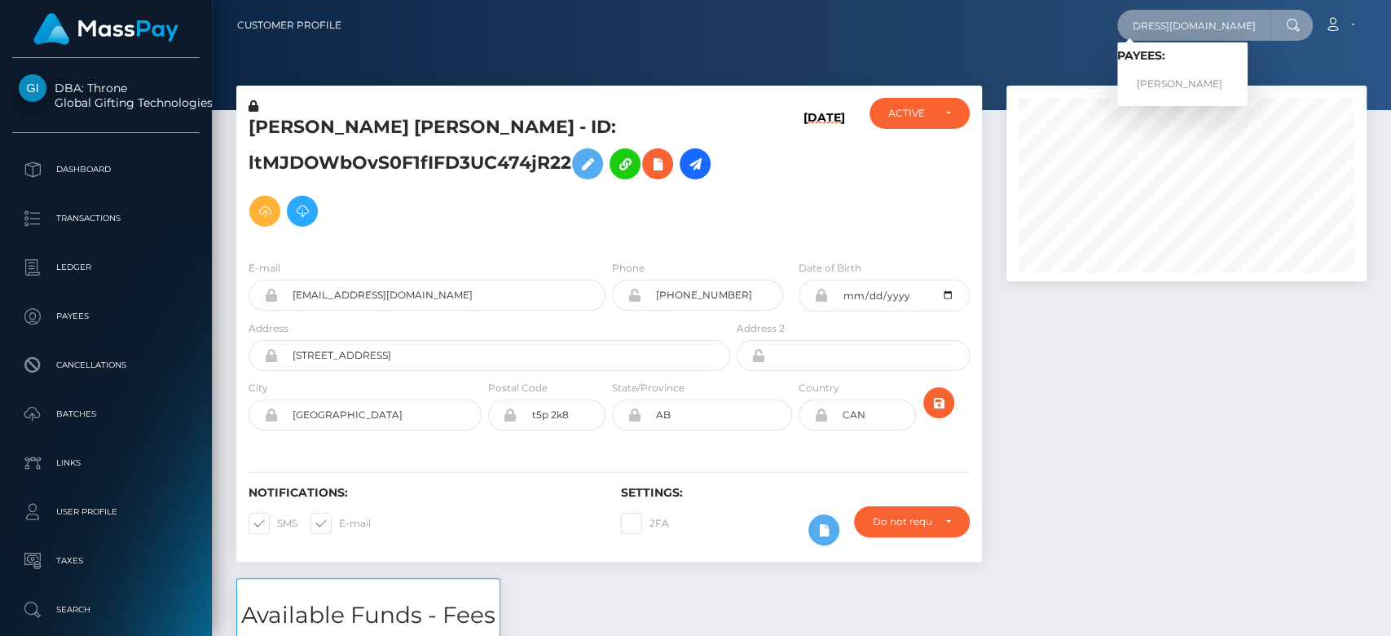
type input "herhypnohighnesshalle@gmail.com"
click at [1192, 78] on link "EMILY ROSE FARRELL" at bounding box center [1182, 84] width 130 height 30
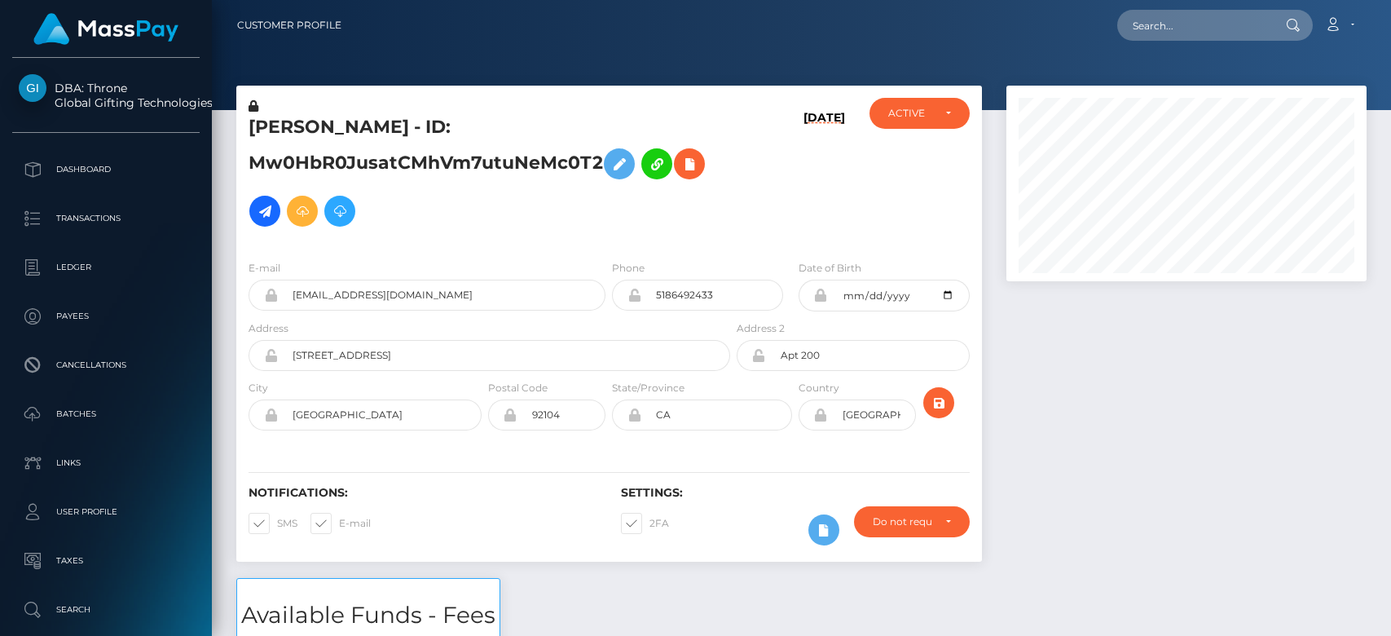
click at [1094, 350] on div at bounding box center [1186, 332] width 385 height 492
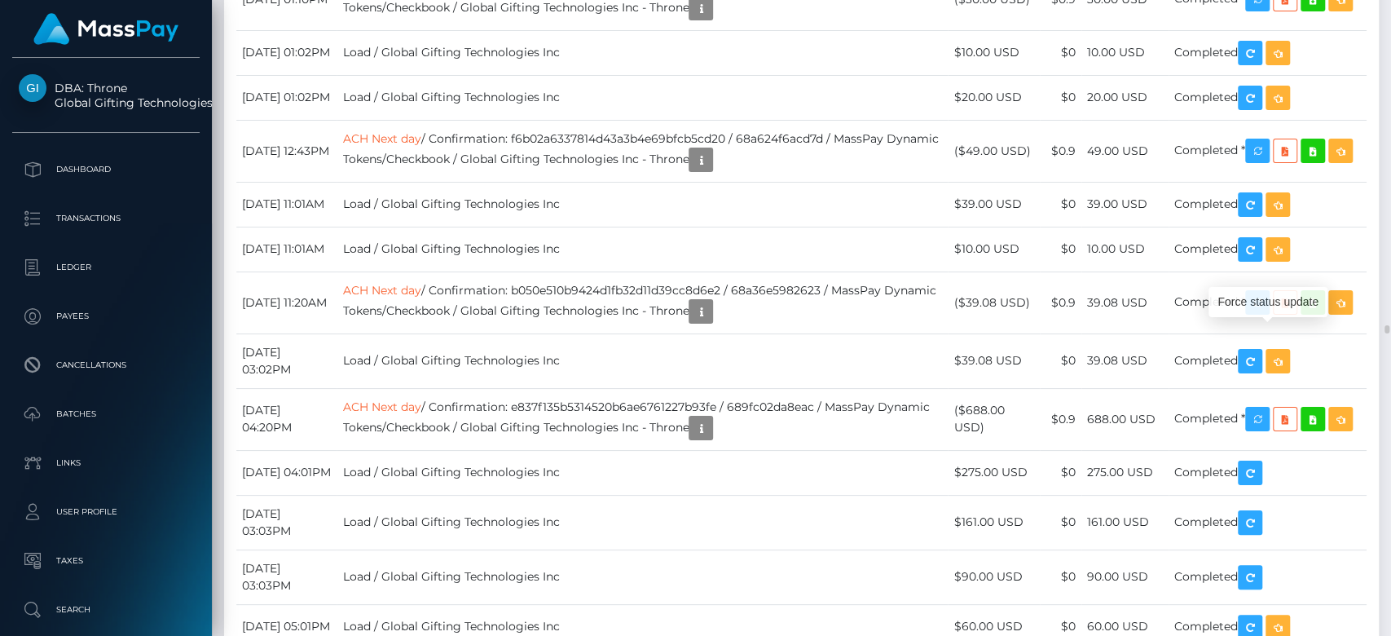
scroll to position [196, 360]
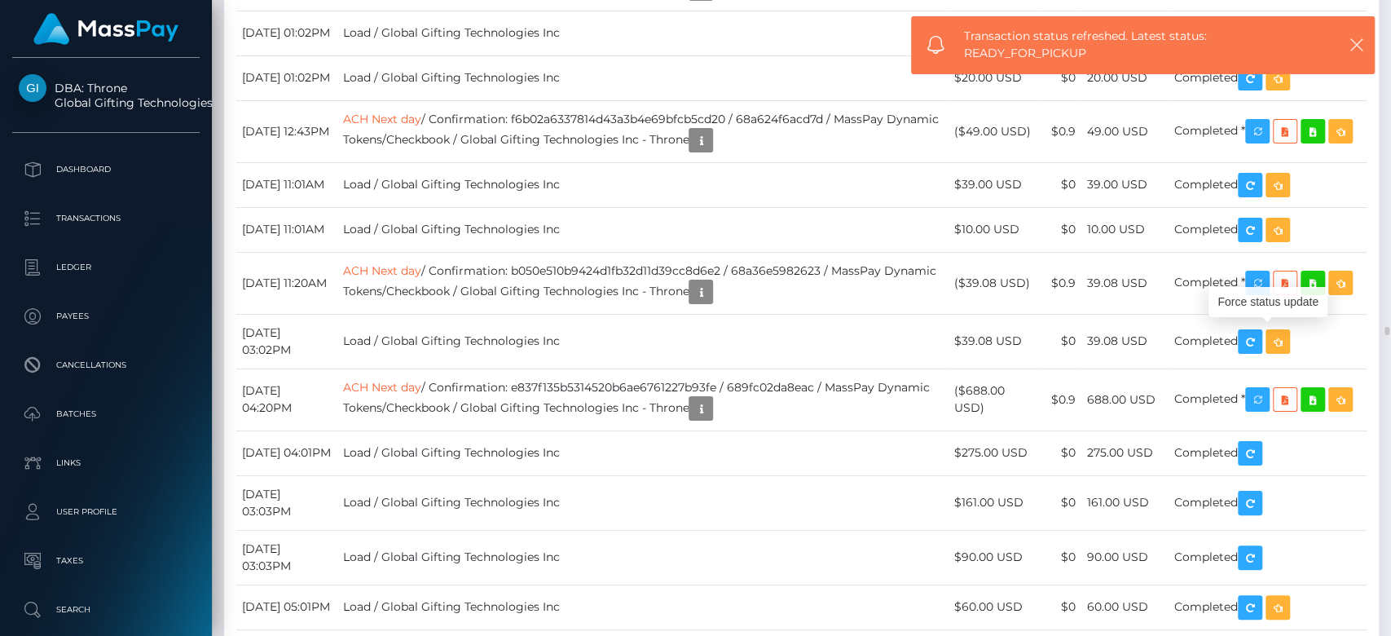
scroll to position [24210, 0]
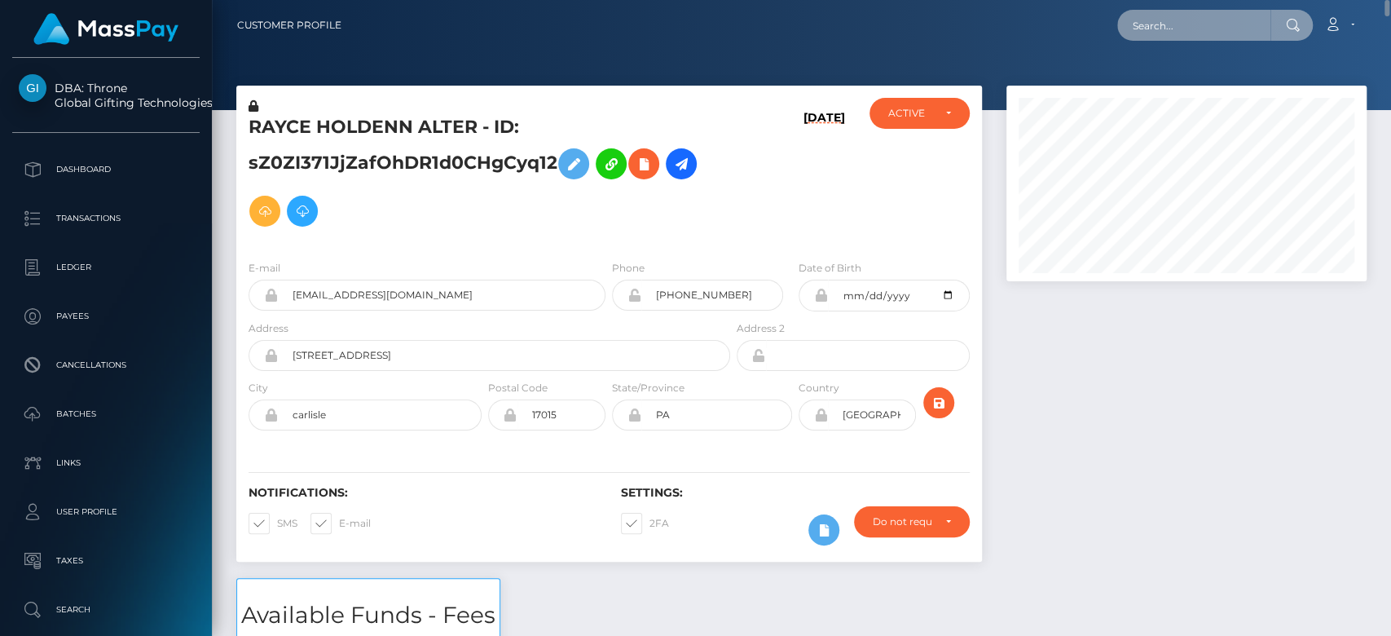
click at [1205, 34] on input "text" at bounding box center [1193, 25] width 153 height 31
paste input "[EMAIL_ADDRESS][DOMAIN_NAME]"
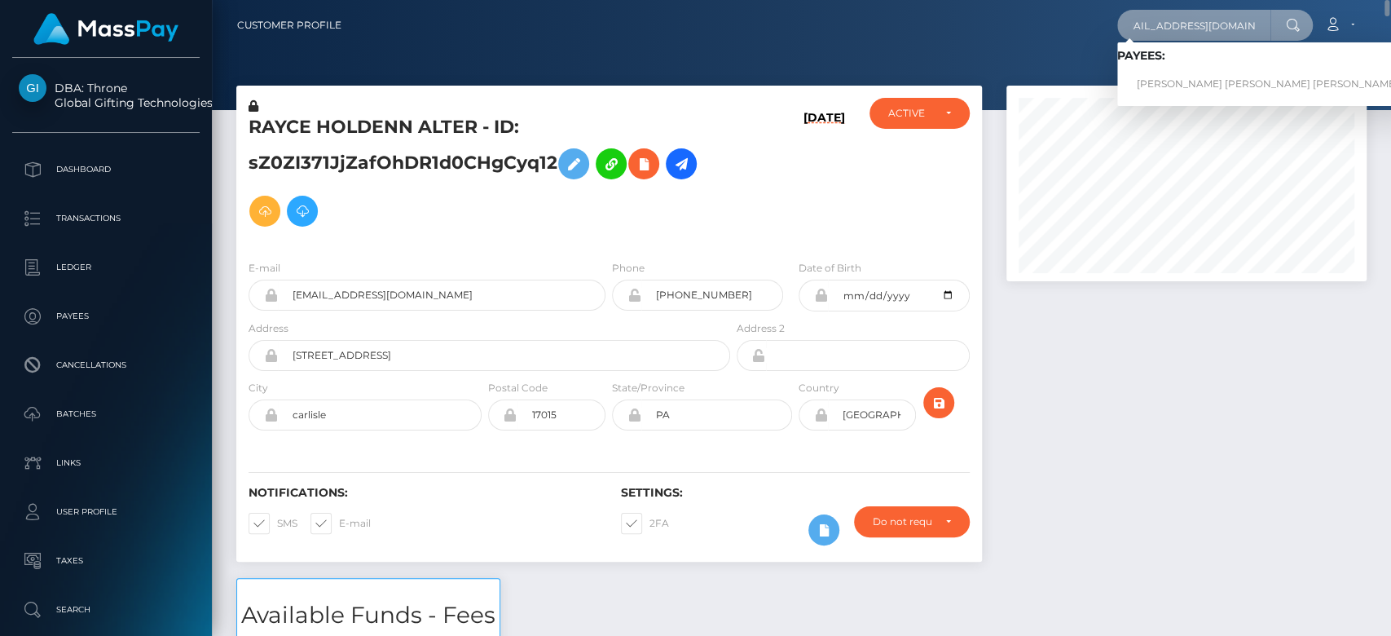
type input "angelmayrose4@gmail.com"
click at [1213, 73] on link "ROSANA PINEDA GUEDES SOARES" at bounding box center [1267, 84] width 301 height 30
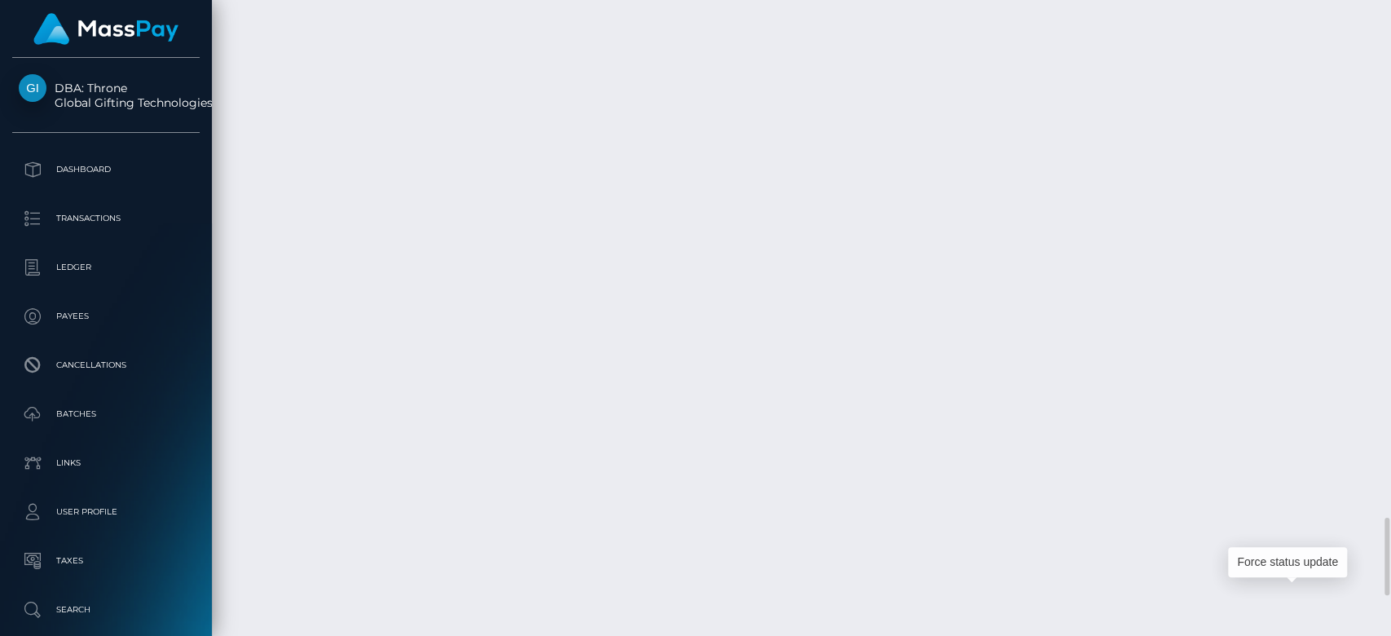
scroll to position [196, 360]
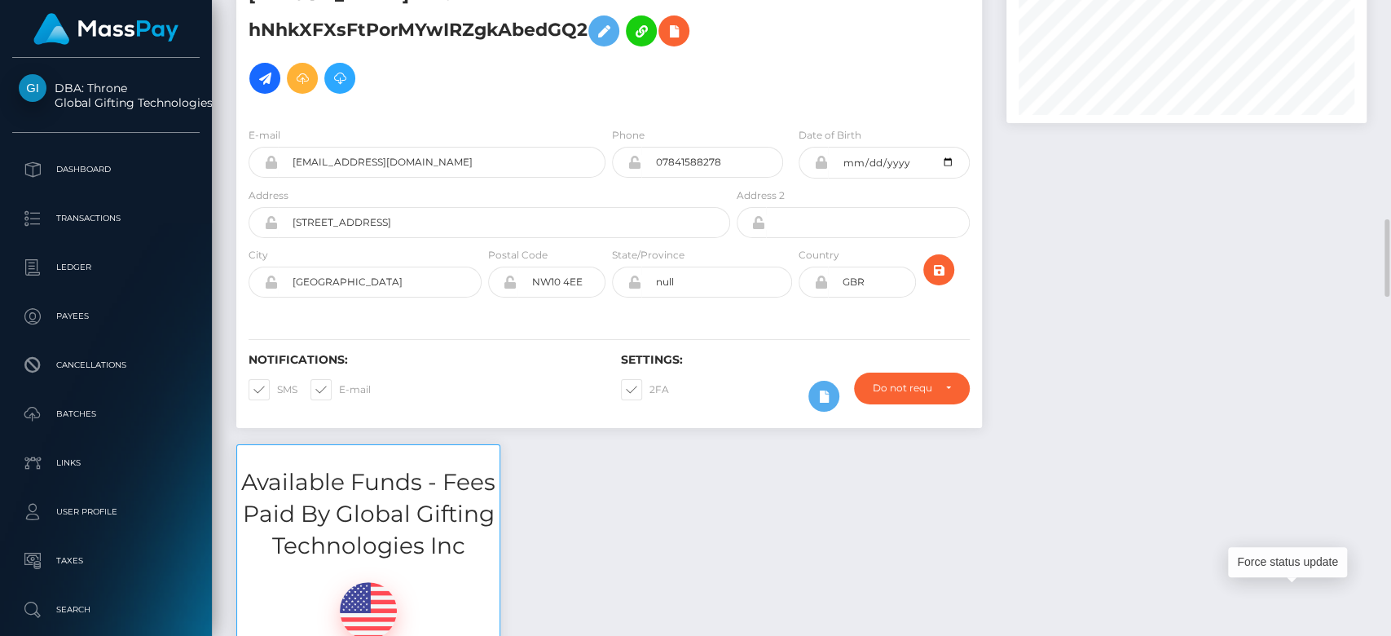
scroll to position [0, 0]
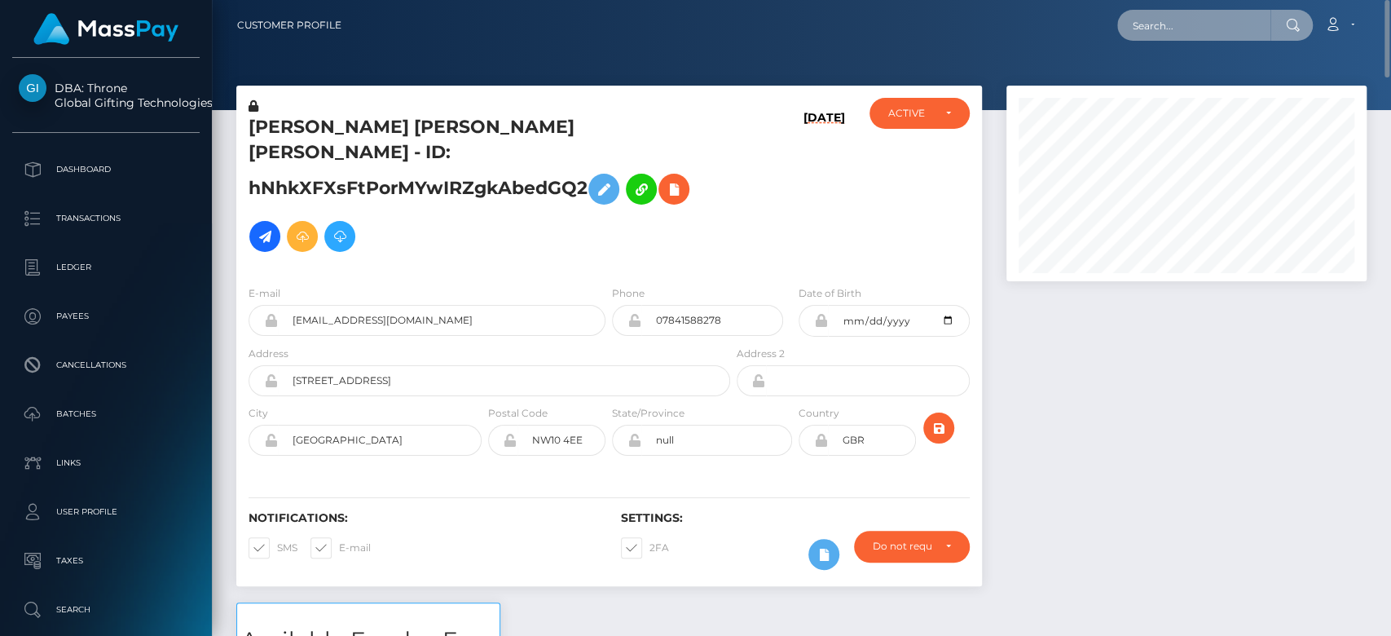
click at [1177, 28] on input "text" at bounding box center [1193, 25] width 153 height 31
paste input "[EMAIL_ADDRESS][DOMAIN_NAME]"
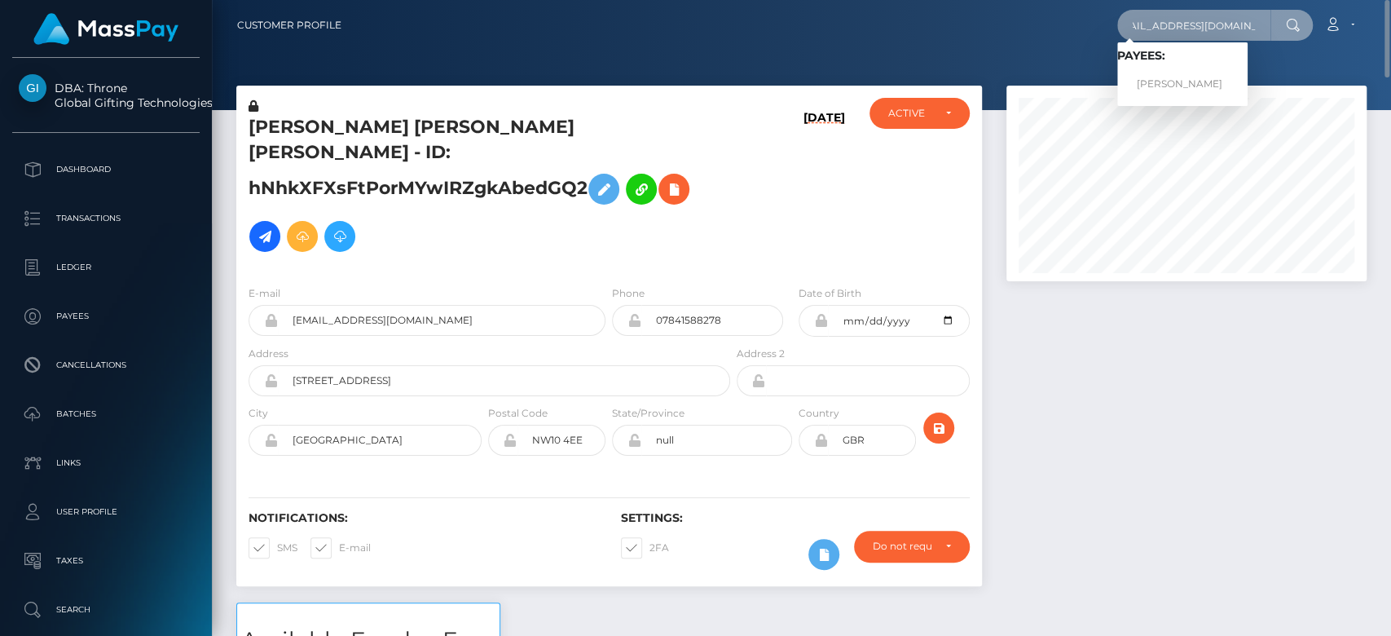
type input "[EMAIL_ADDRESS][DOMAIN_NAME]"
click at [1184, 77] on link "Nikoletta Nasiouli" at bounding box center [1182, 84] width 130 height 30
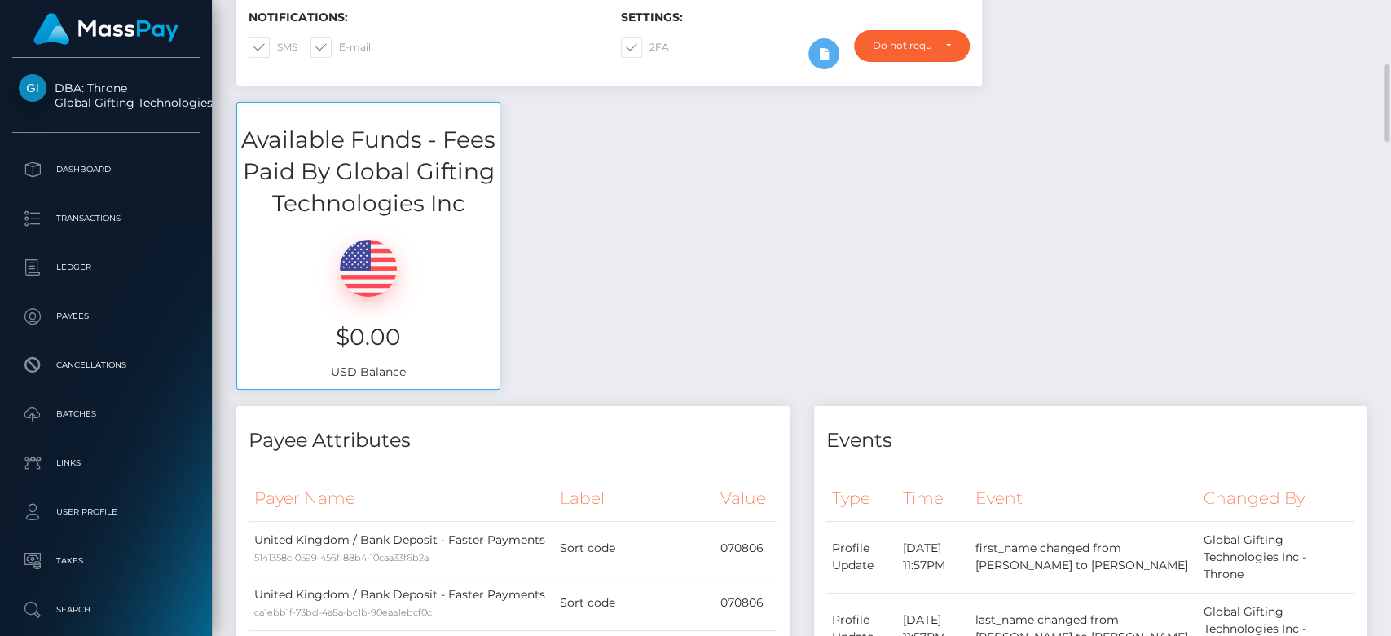
scroll to position [504, 0]
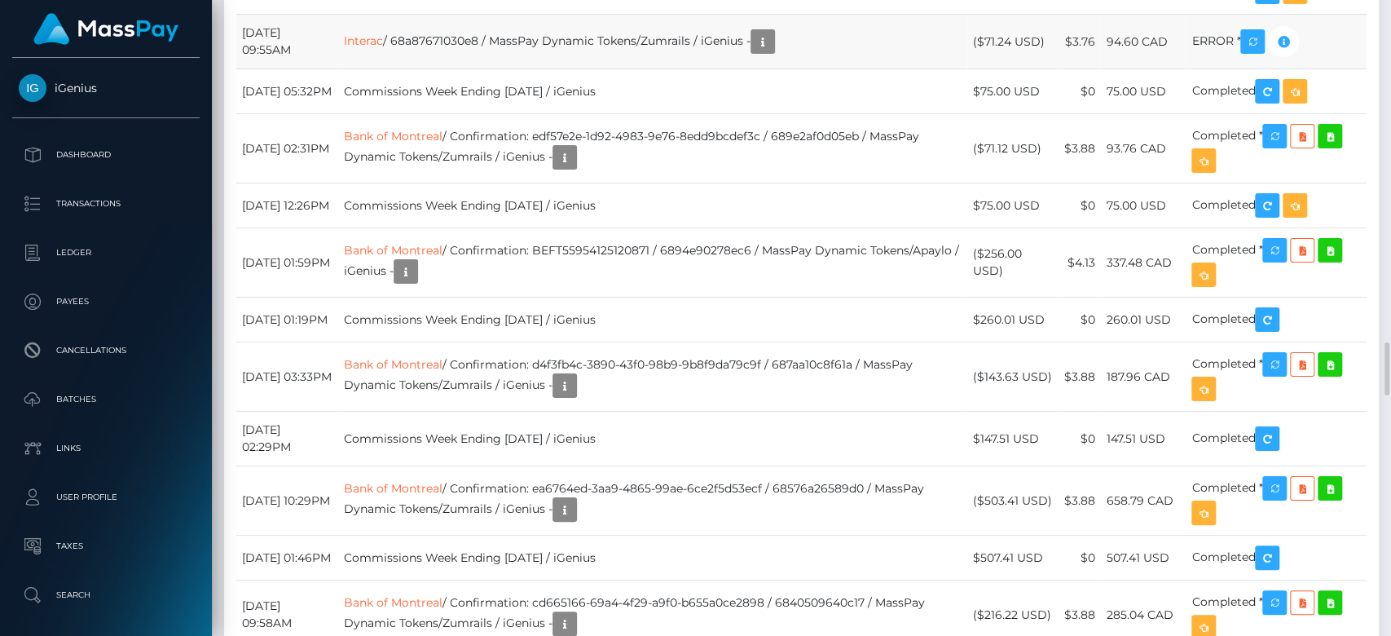
scroll to position [196, 360]
click at [816, 69] on td "Interac / 68a87671030e8 / MassPay Dynamic Tokens/Zumrails / iGenius -" at bounding box center [652, 42] width 629 height 55
click at [773, 52] on icon "button" at bounding box center [763, 42] width 20 height 20
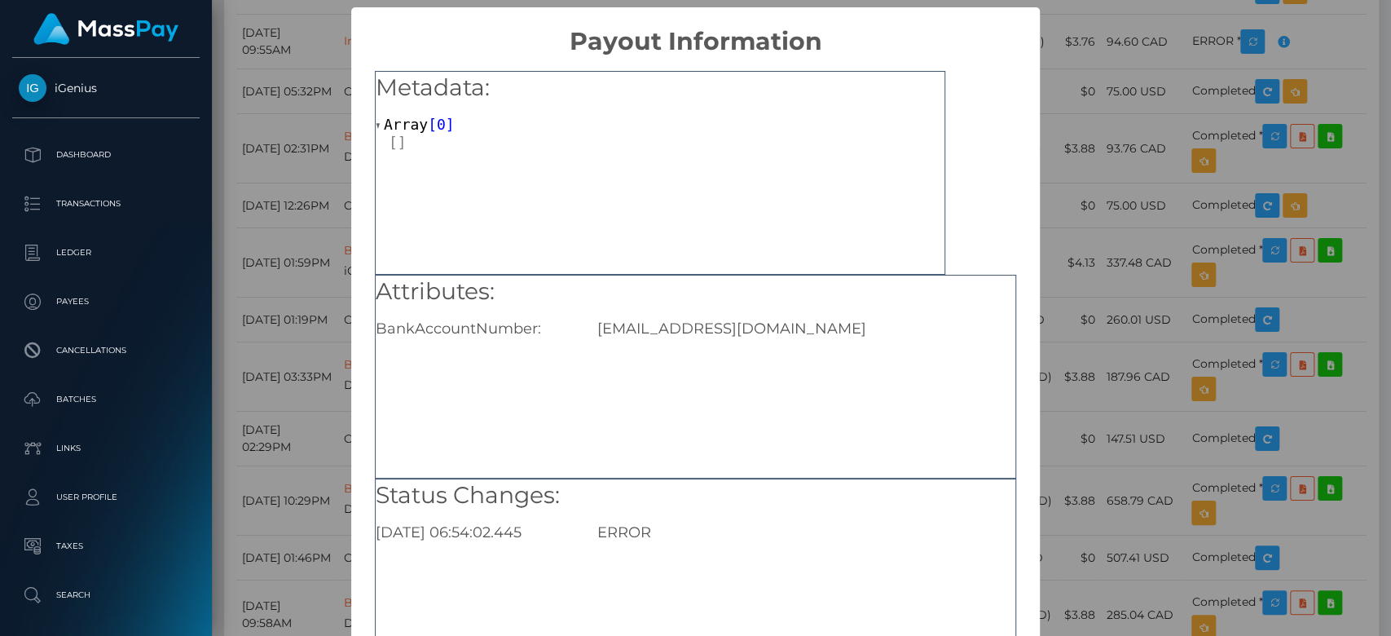
click at [1045, 275] on div "× Payout Information Metadata: Array [ 0 ] Attributes: BankAccountNumber: Dbasc…" at bounding box center [695, 318] width 1391 height 636
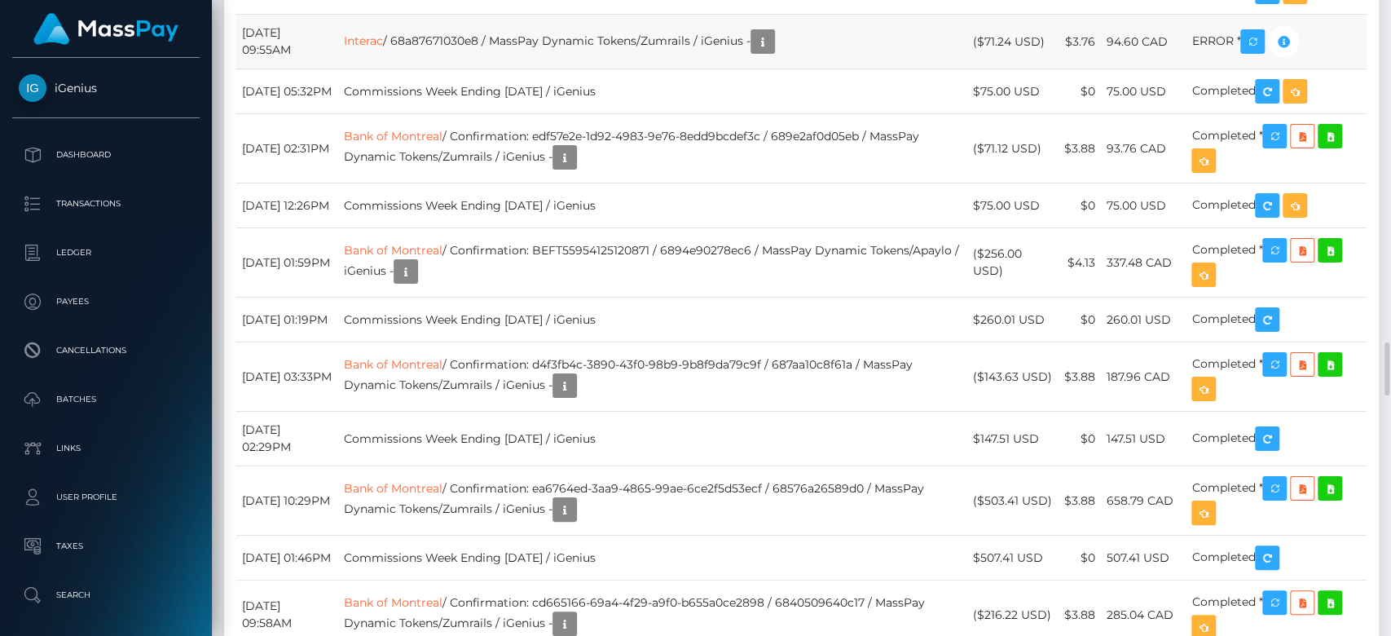
drag, startPoint x: 1175, startPoint y: 259, endPoint x: 1112, endPoint y: 264, distance: 62.9
click at [1112, 69] on td "94.60 CAD" at bounding box center [1143, 42] width 86 height 55
copy td "94.60 CAD"
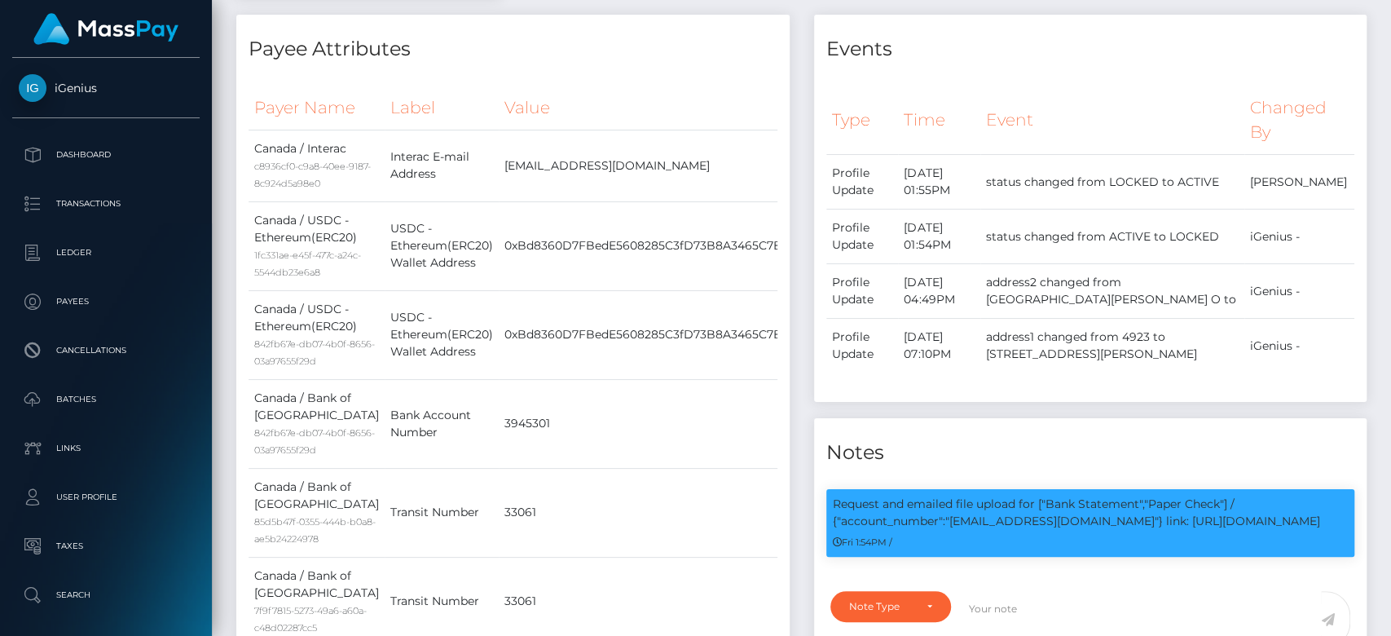
scroll to position [0, 0]
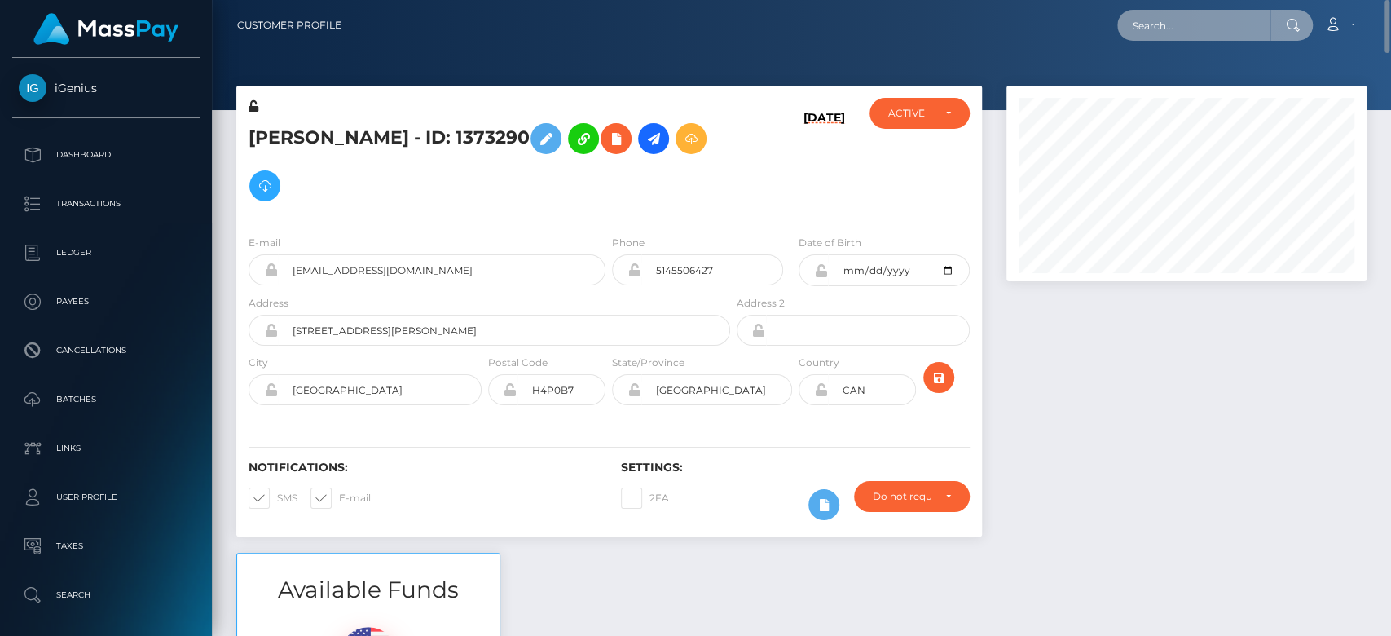
click at [1217, 29] on input "text" at bounding box center [1193, 25] width 153 height 31
paste input "dodyliliana@gmail.com"
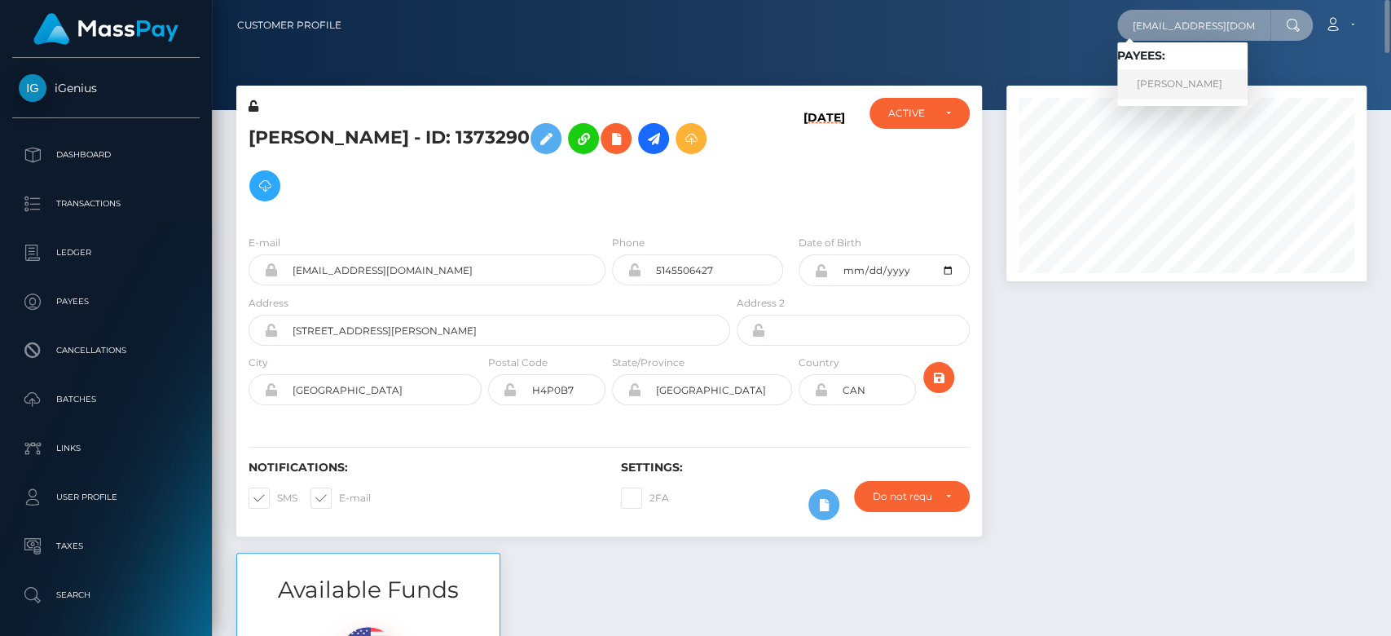
type input "dodyliliana@gmail.com"
click at [1248, 86] on link "LILIANA MARIE DODY" at bounding box center [1182, 84] width 130 height 30
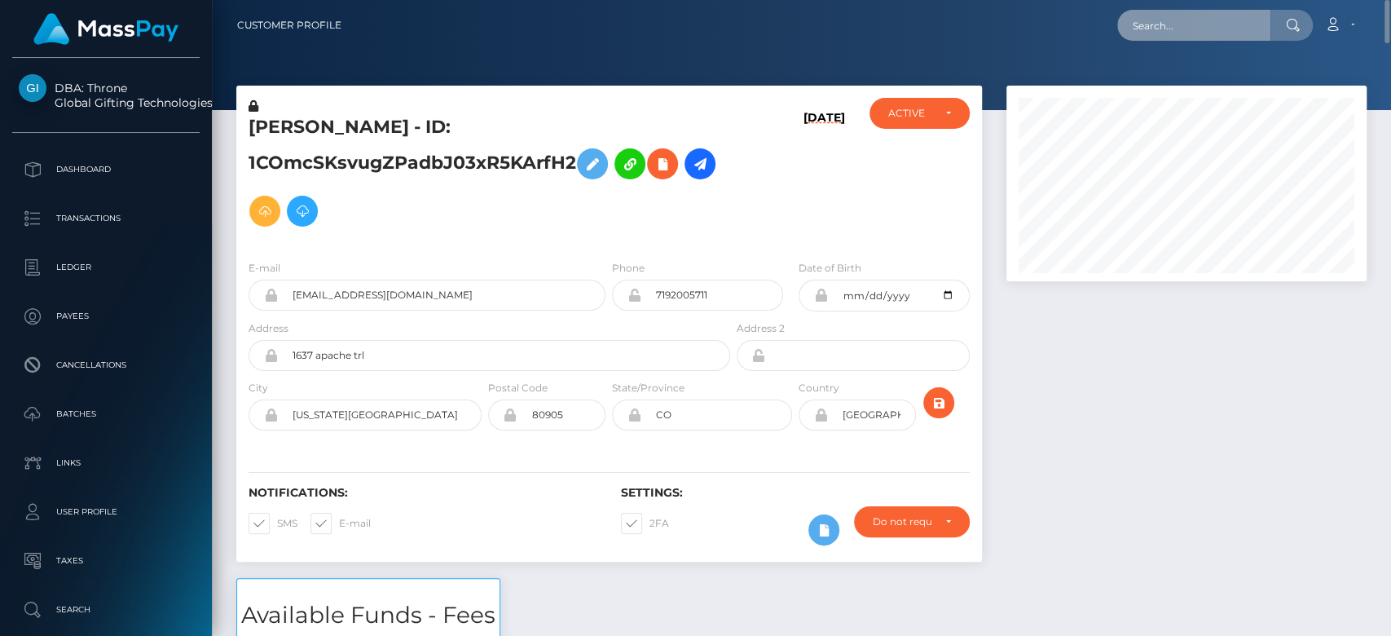
click at [1171, 23] on input "text" at bounding box center [1193, 25] width 153 height 31
paste input "[EMAIL_ADDRESS][DOMAIN_NAME]"
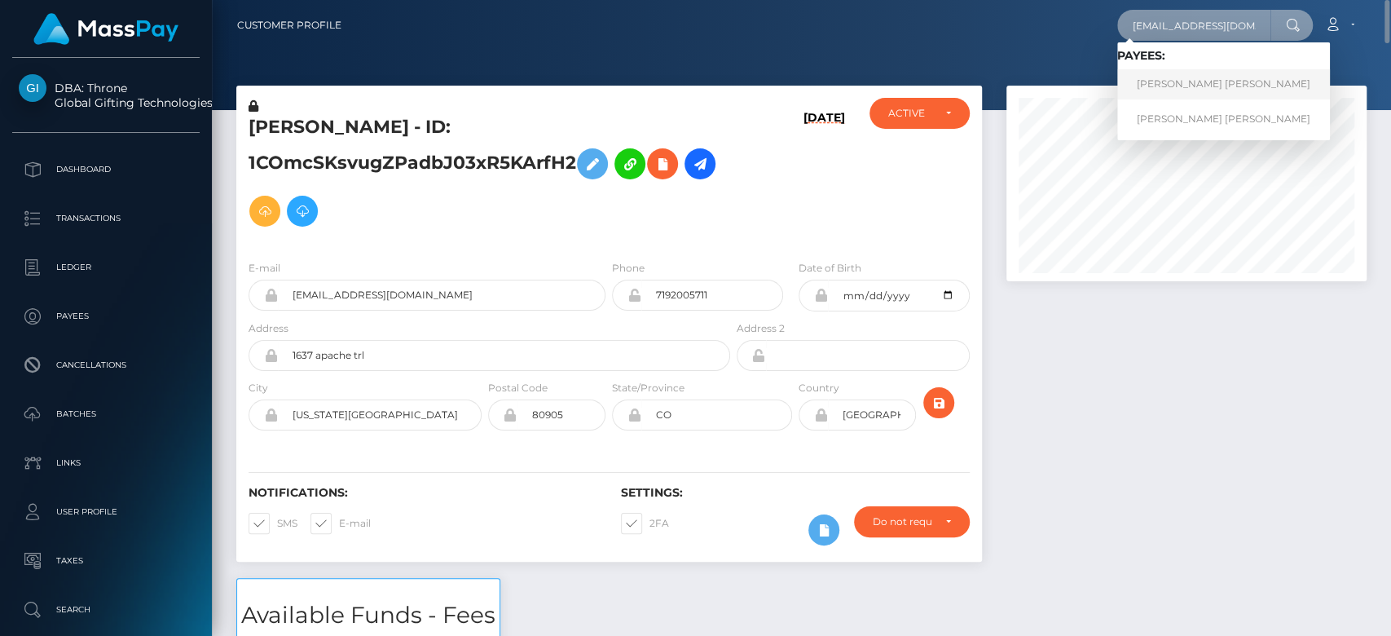
type input "[EMAIL_ADDRESS][DOMAIN_NAME]"
click at [1176, 84] on link "MARZENA IRENA TARASOVA" at bounding box center [1223, 84] width 213 height 30
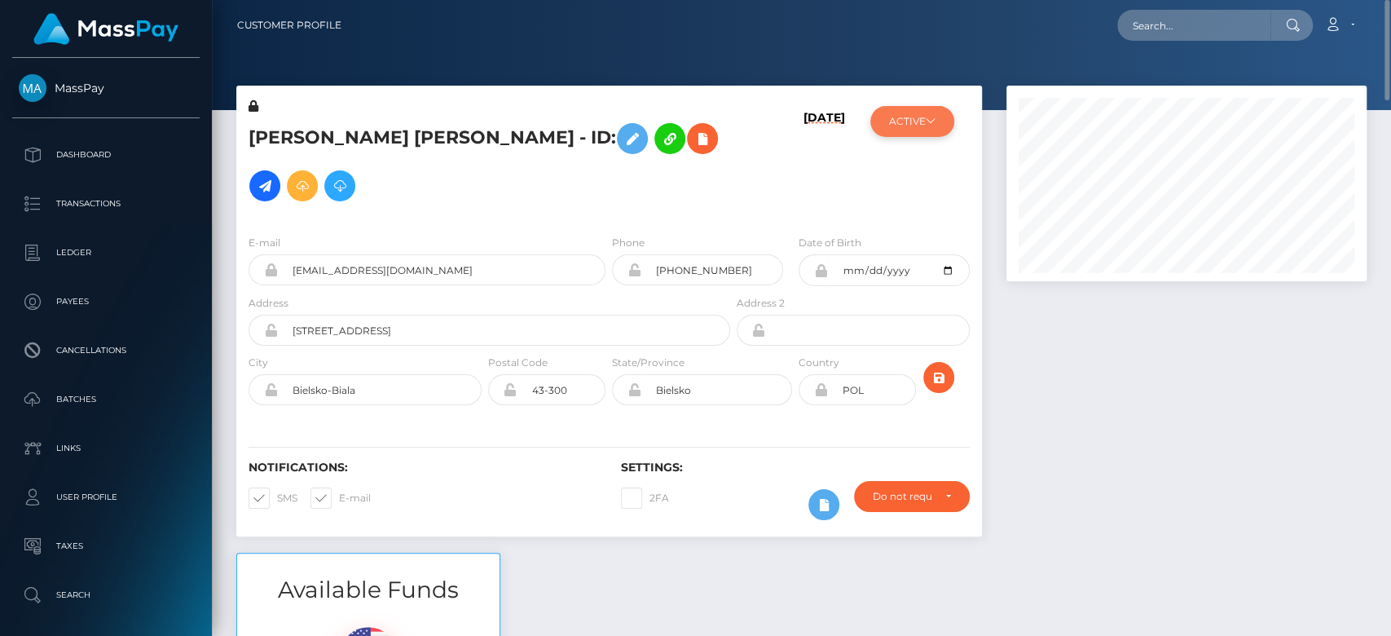
click at [910, 124] on button "ACTIVE" at bounding box center [912, 121] width 84 height 31
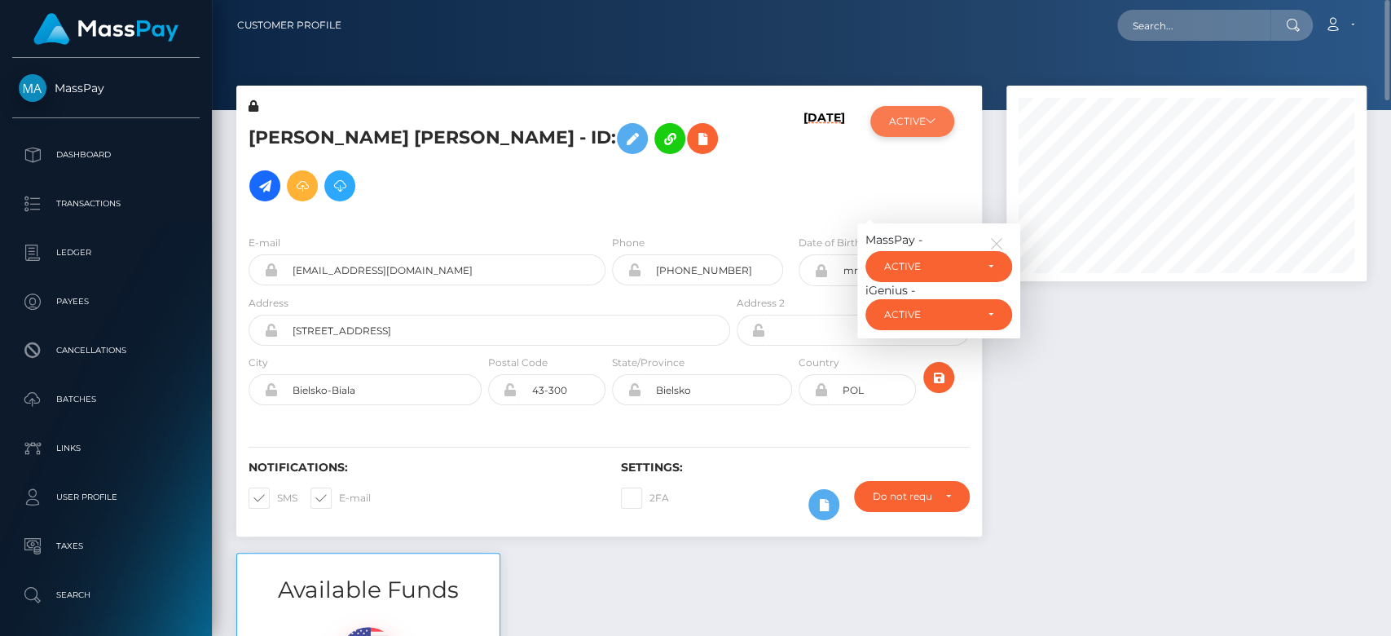
click at [910, 124] on button "ACTIVE" at bounding box center [912, 121] width 84 height 31
drag, startPoint x: 454, startPoint y: 261, endPoint x: 287, endPoint y: 284, distance: 168.6
click at [287, 284] on input "[EMAIL_ADDRESS][DOMAIN_NAME]" at bounding box center [442, 269] width 328 height 31
paste input "mtarasova@o2.pl"
click at [1174, 31] on input "text" at bounding box center [1193, 25] width 153 height 31
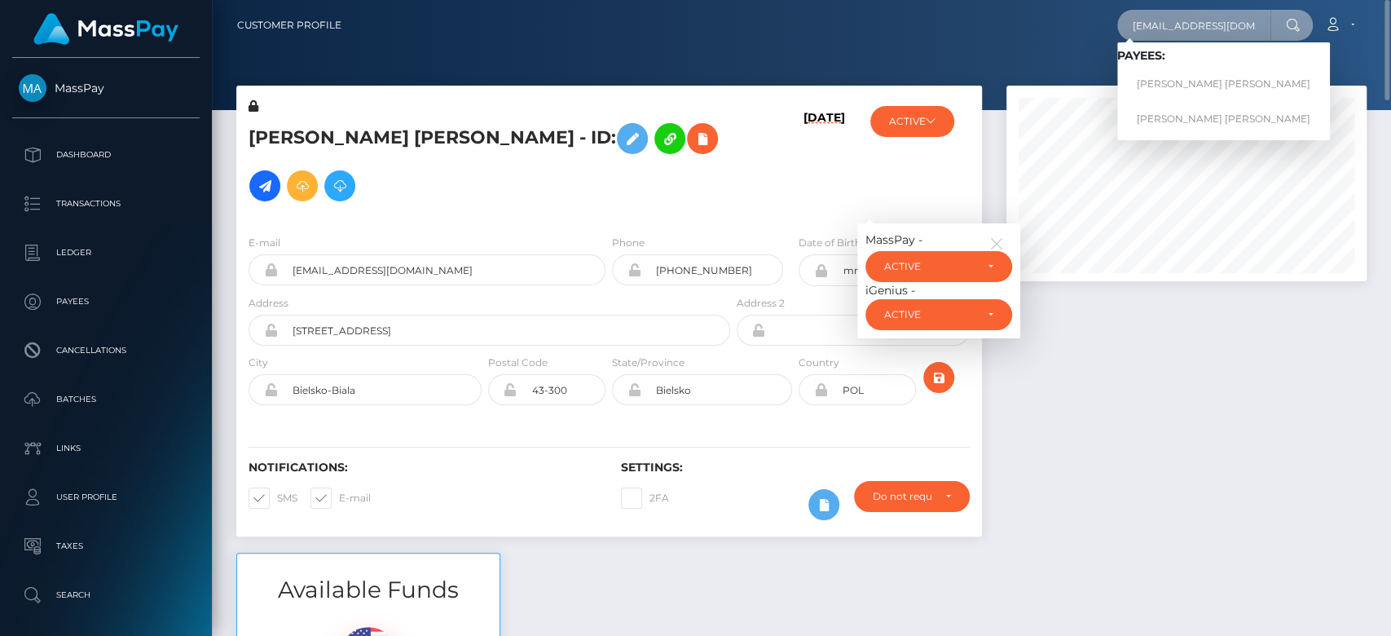
type input "mtarasova@o2.pl"
click at [1197, 100] on span "Payees: MARZENA IRENA TARASOVA MARZENA IRENA TARASOVA" at bounding box center [1223, 91] width 213 height 85
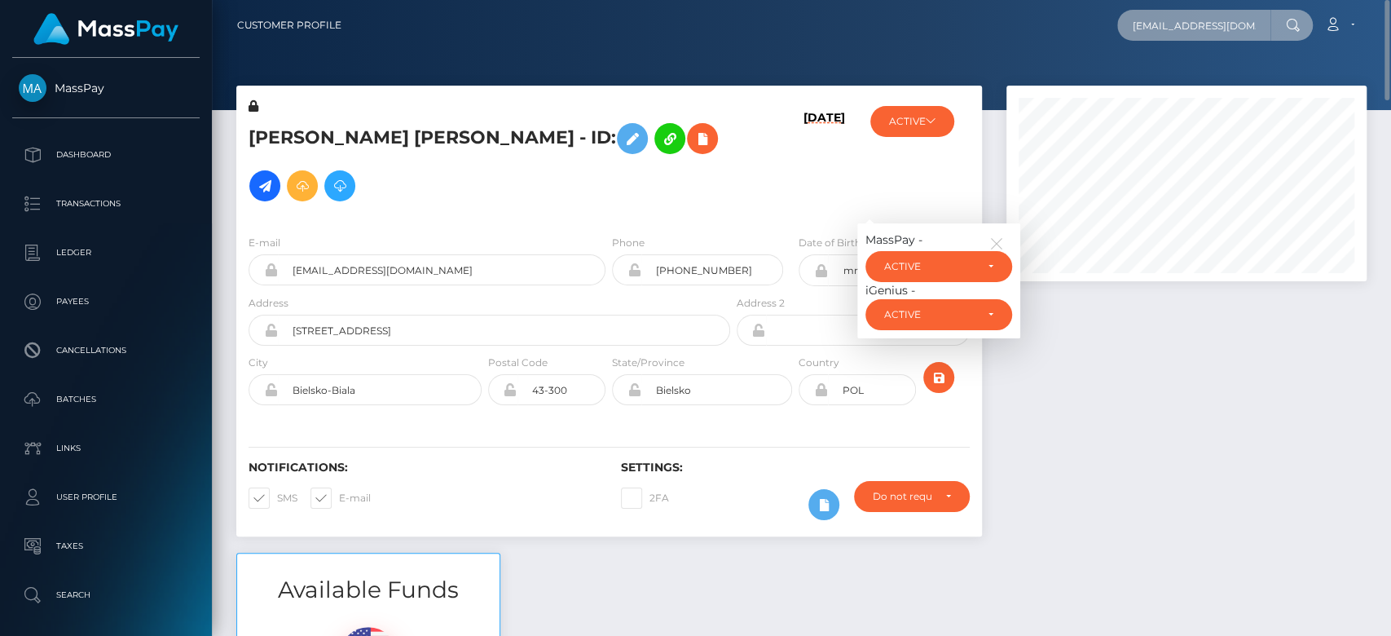
click at [1232, 36] on input "mtarasova@o2.pl" at bounding box center [1193, 25] width 153 height 31
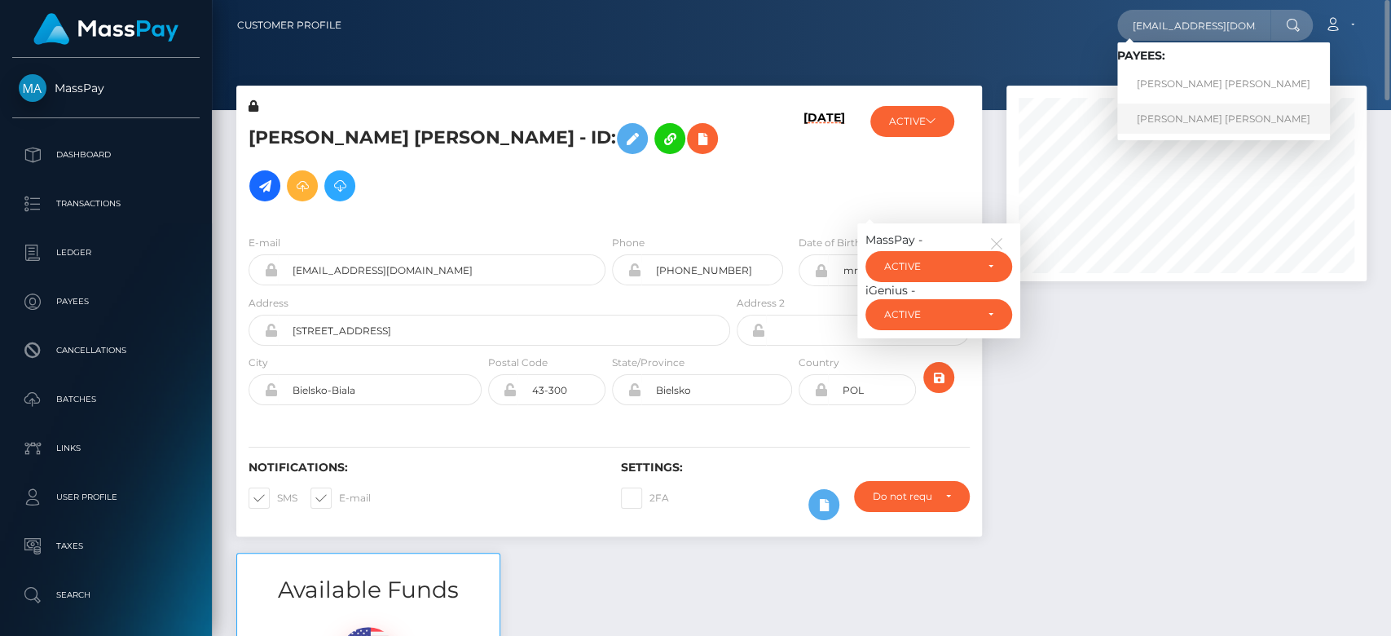
click at [1198, 108] on link "MARZENA IRENA TARASOVA" at bounding box center [1223, 119] width 213 height 30
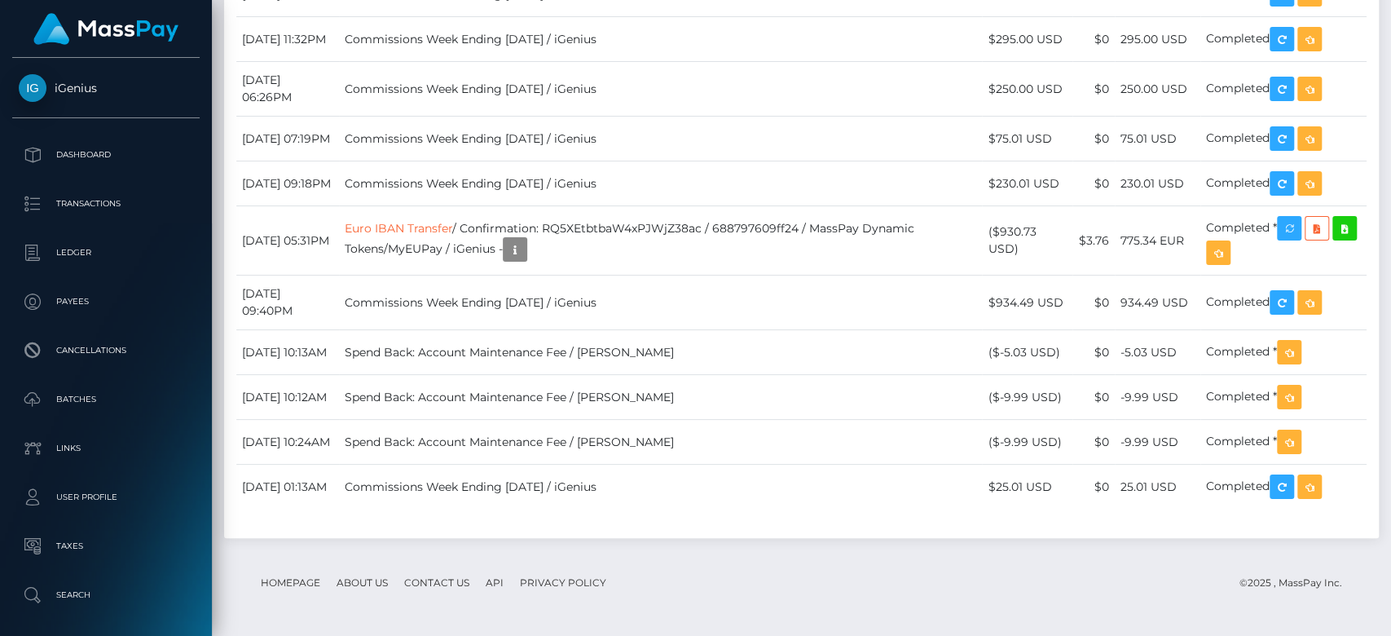
scroll to position [196, 360]
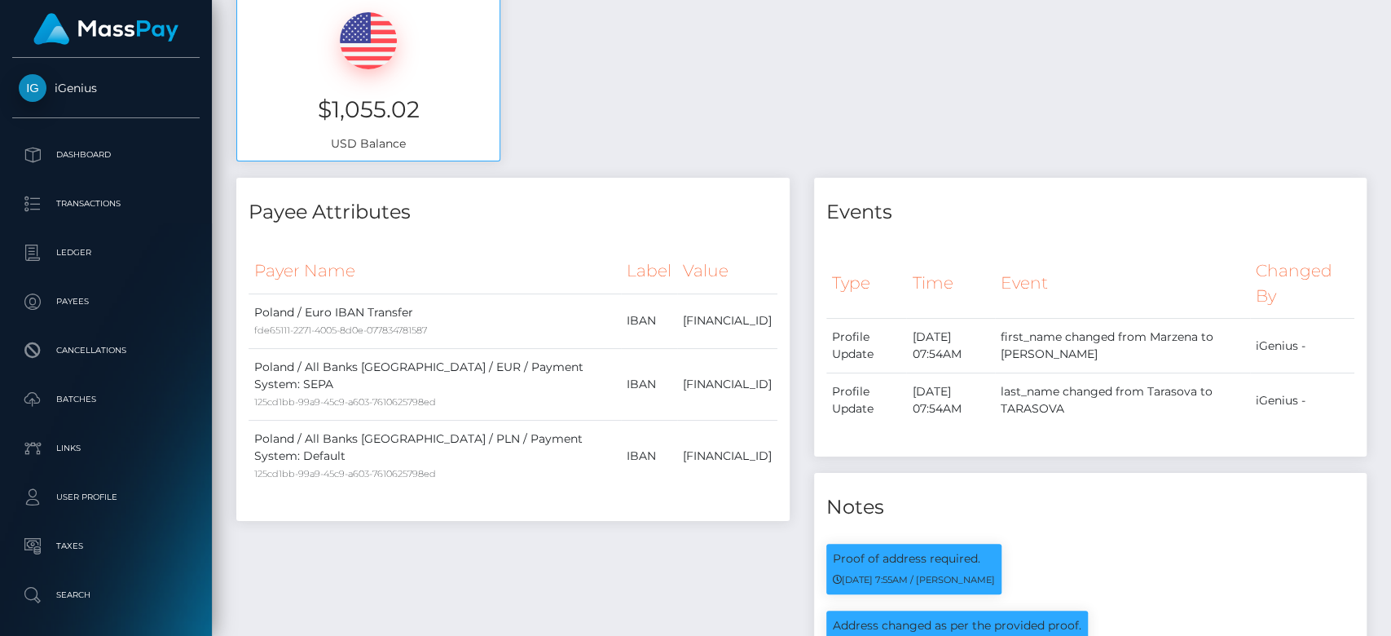
scroll to position [0, 0]
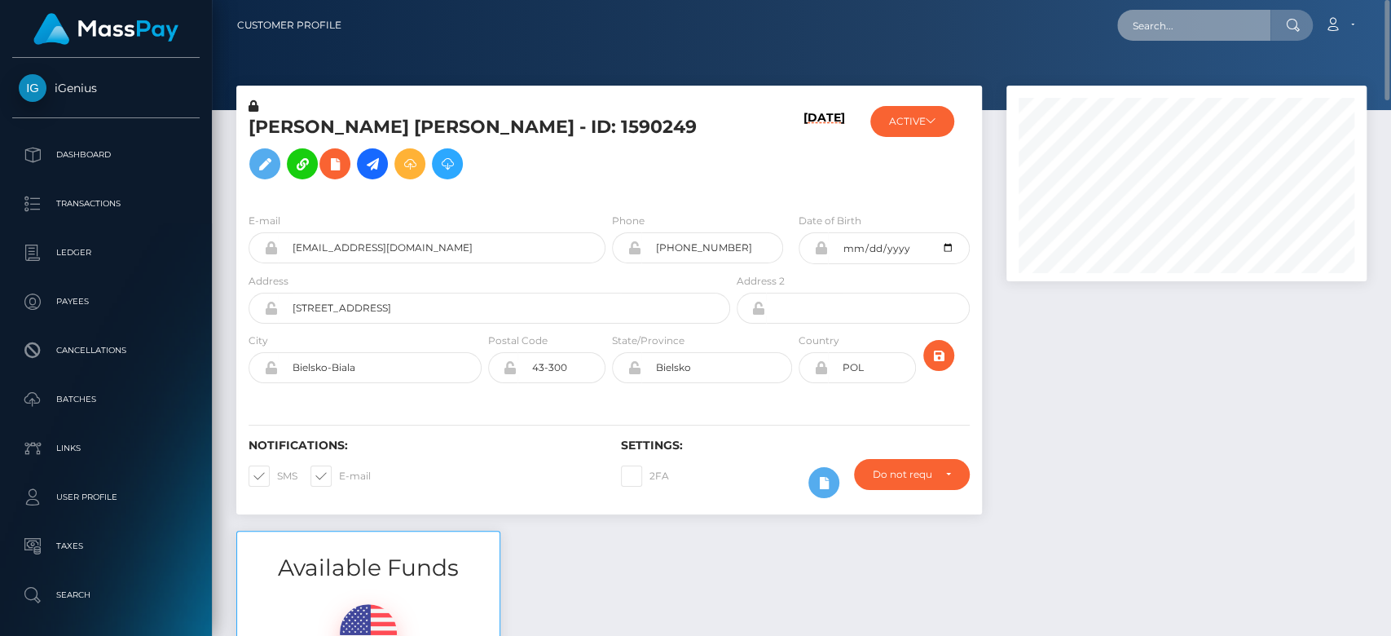
click at [1197, 20] on input "text" at bounding box center [1193, 25] width 153 height 31
paste input "[EMAIL_ADDRESS][DOMAIN_NAME]"
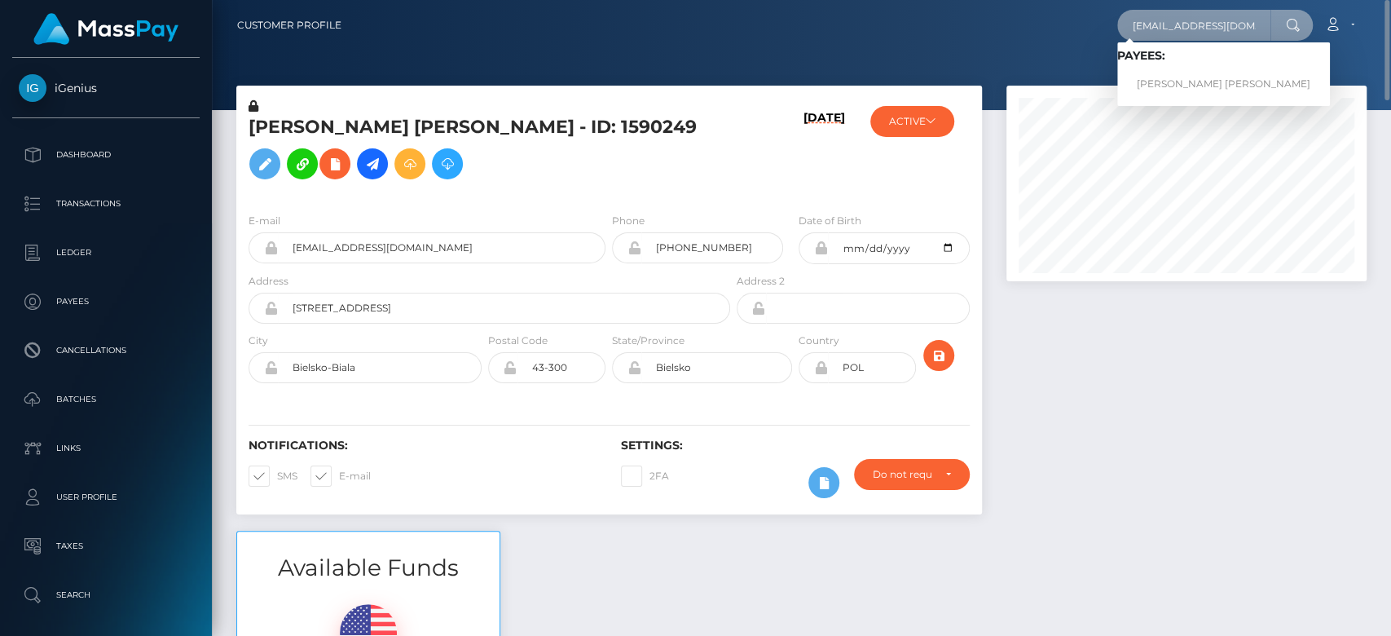
type input "[EMAIL_ADDRESS][DOMAIN_NAME]"
click at [1209, 81] on link "JOSHUA AUDIE BJORN WARRINGTON" at bounding box center [1223, 84] width 213 height 30
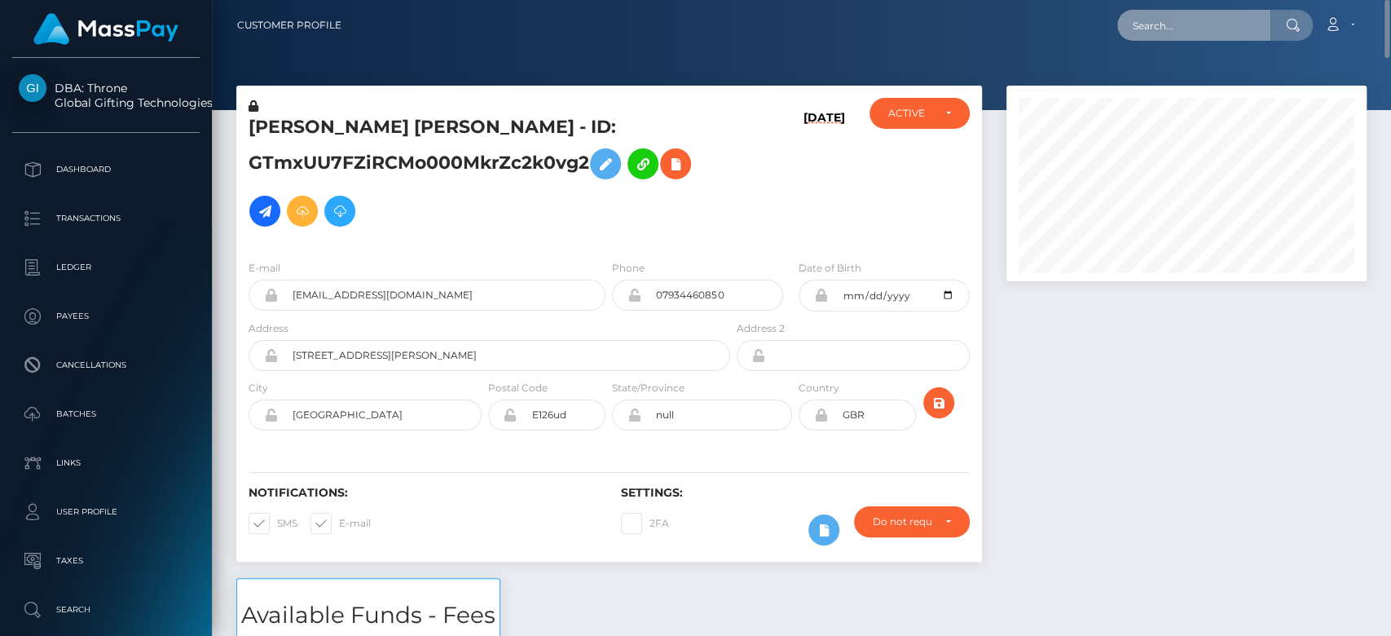
click at [1187, 35] on input "text" at bounding box center [1193, 25] width 153 height 31
paste input "goddesszoey8@gmail.com"
type input "goddesszoey8@gmail.com"
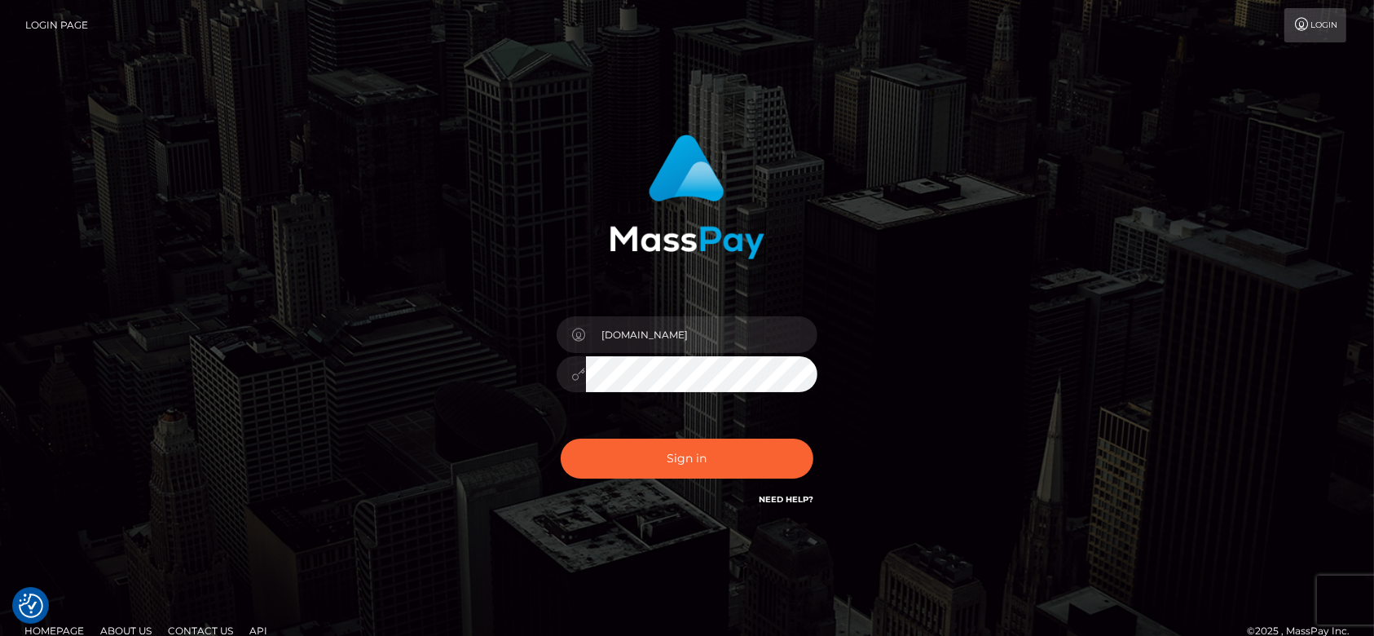
click at [701, 479] on div "Sign in Need Help?" at bounding box center [686, 465] width 285 height 73
click at [707, 454] on button "Sign in" at bounding box center [687, 458] width 253 height 40
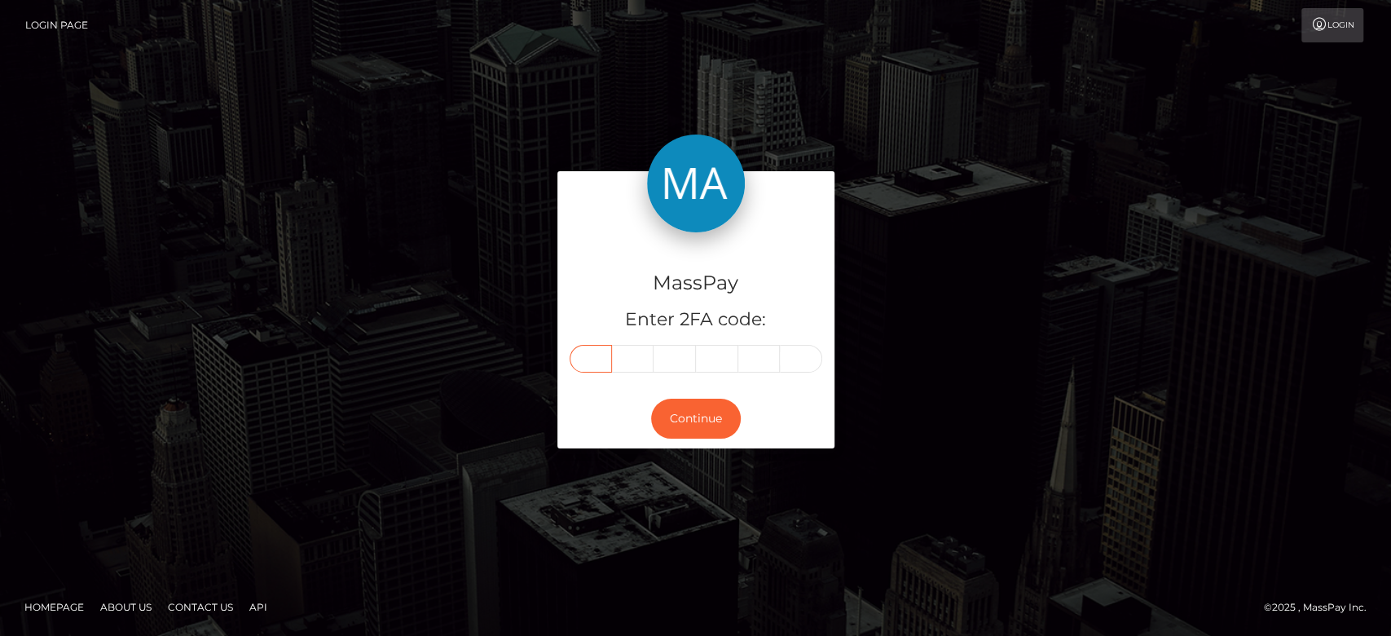
click at [600, 359] on input "text" at bounding box center [591, 359] width 42 height 28
type input "7"
type input "3"
type input "1"
type input "9"
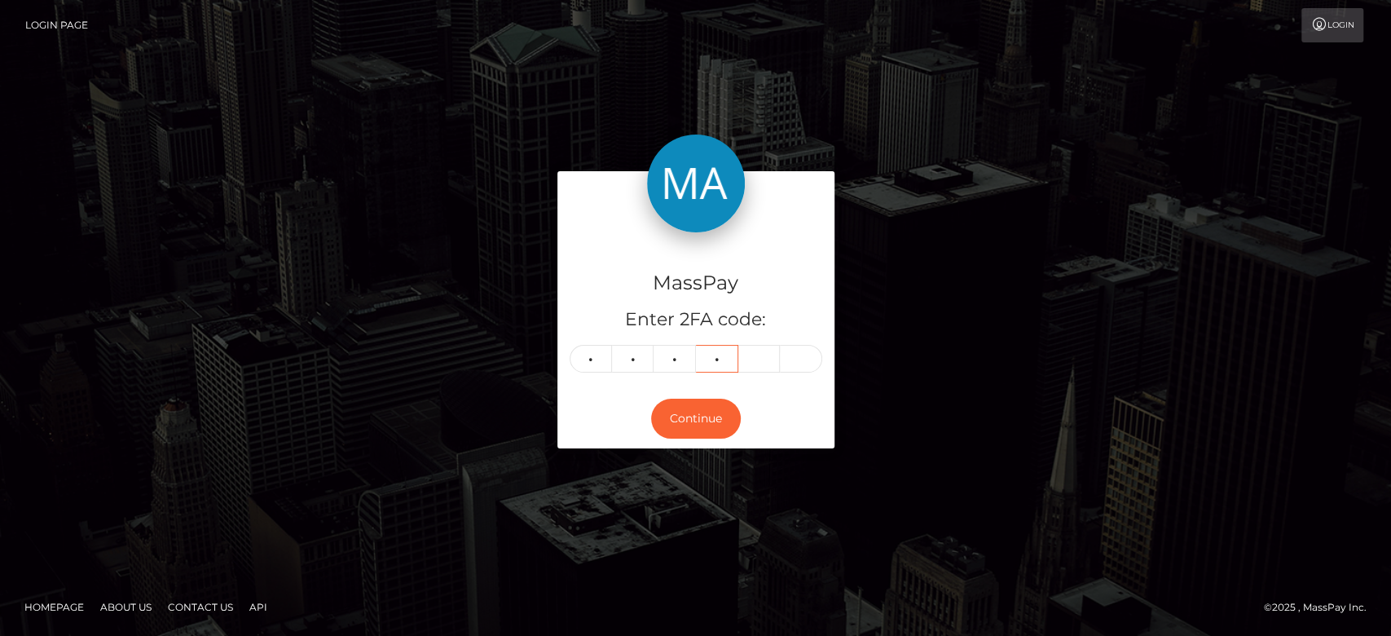
type input "8"
type input "7"
type input "5"
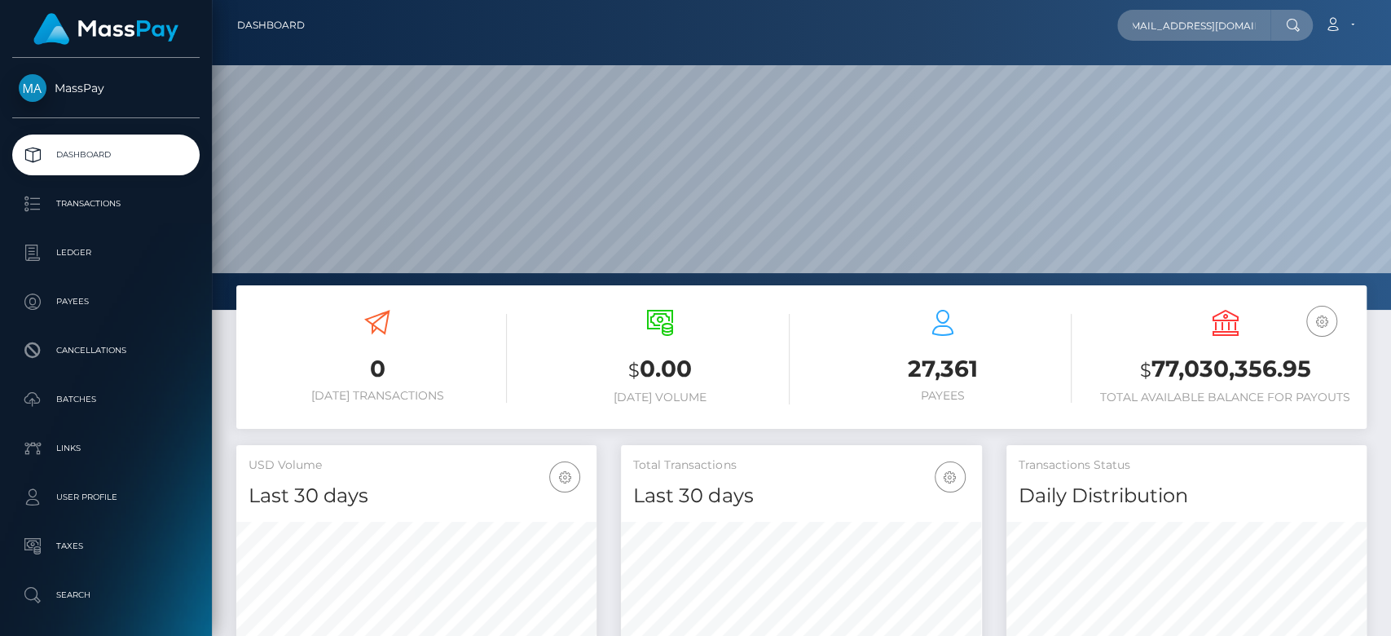
scroll to position [288, 360]
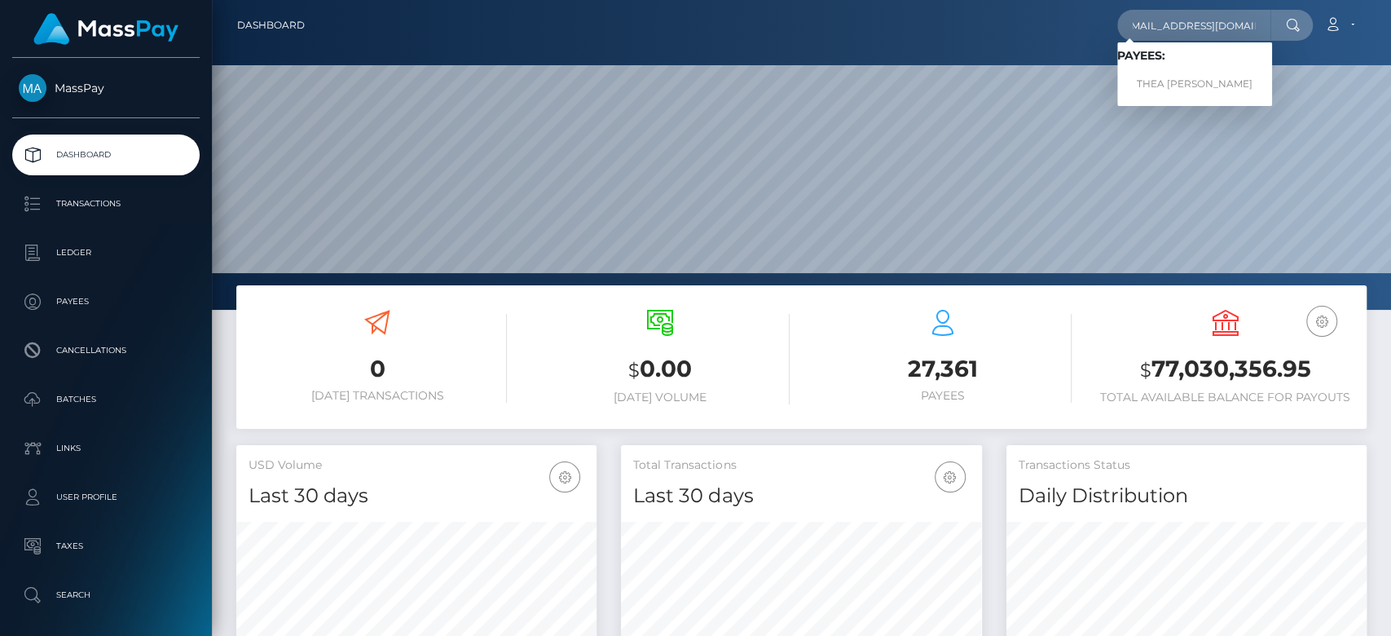
type input "[EMAIL_ADDRESS][DOMAIN_NAME]"
click at [1206, 75] on link "THEA ALEXANDRA WADE" at bounding box center [1194, 84] width 155 height 30
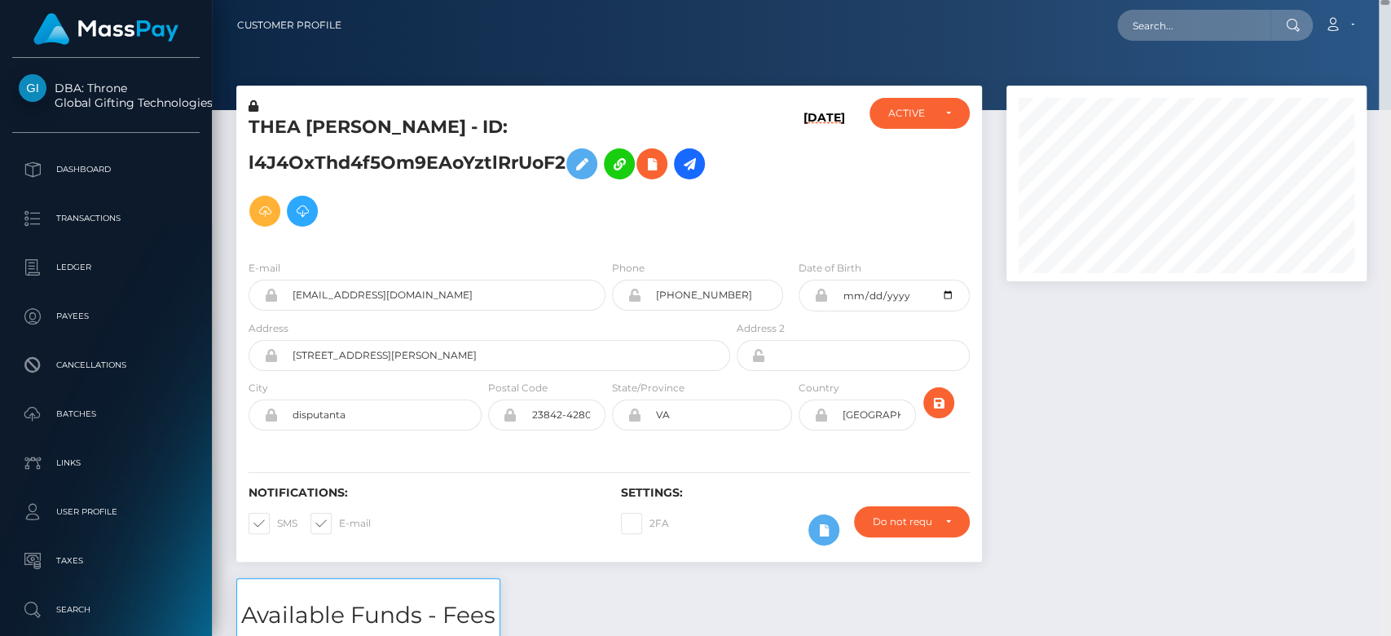
drag, startPoint x: 1387, startPoint y: 289, endPoint x: 1363, endPoint y: -16, distance: 305.7
click at [1363, 0] on html "DBA: Throne Global Gifting Technologies Inc Dashboard Transactions Ledger Payee…" at bounding box center [695, 318] width 1391 height 636
click at [1262, 25] on input "text" at bounding box center [1193, 25] width 153 height 31
paste input "malefindom21@gmail.com"
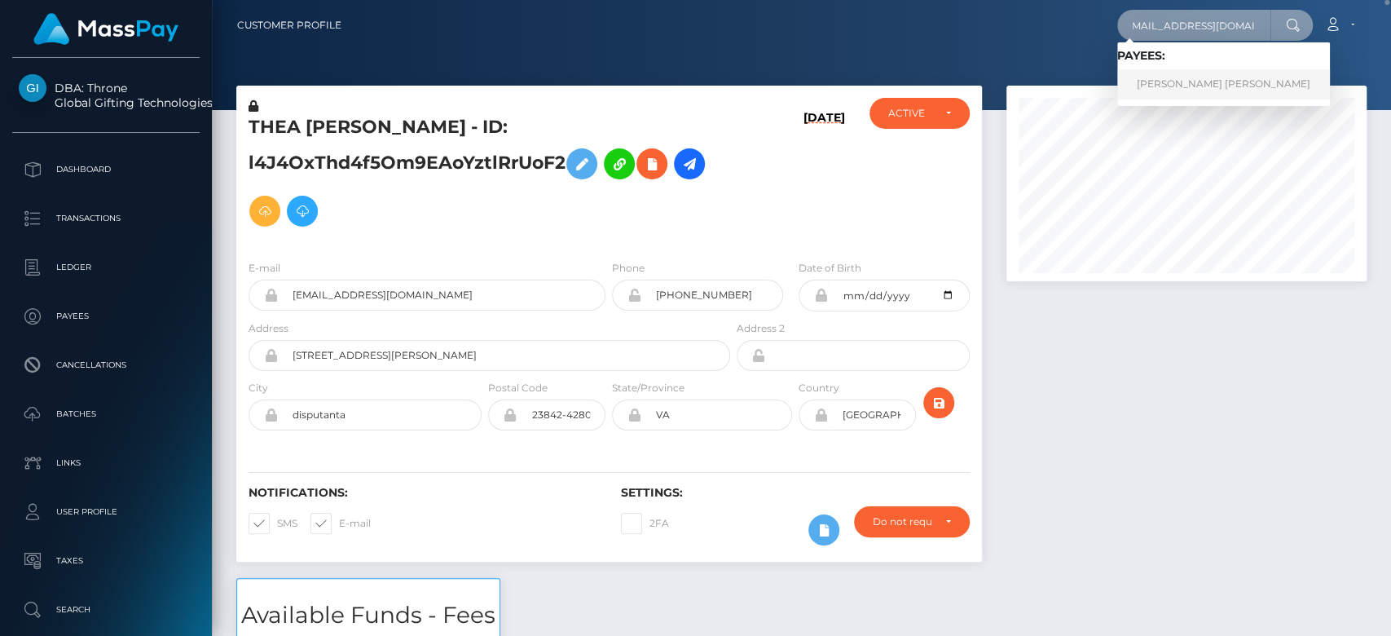
type input "malefindom21@gmail.com"
click at [1192, 82] on link "AYUSH GARG Garg" at bounding box center [1223, 84] width 213 height 30
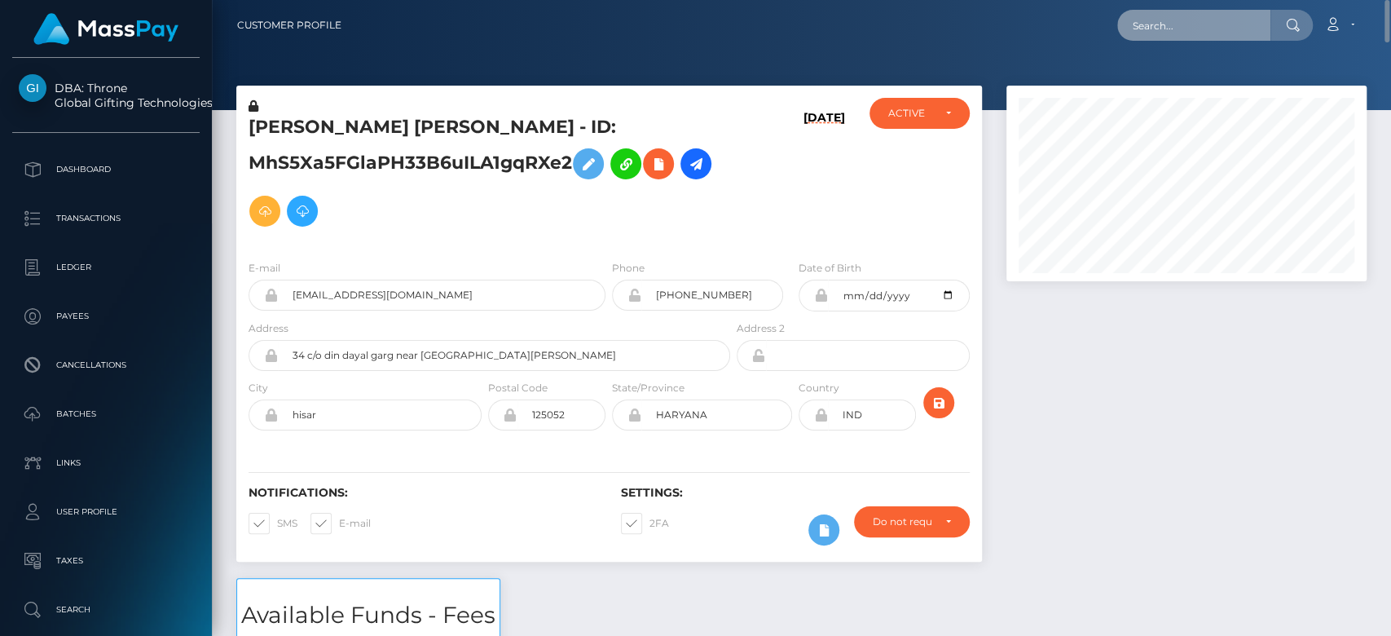
click at [1211, 27] on input "text" at bounding box center [1193, 25] width 153 height 31
paste input "p.honeysmoney@gmail.com"
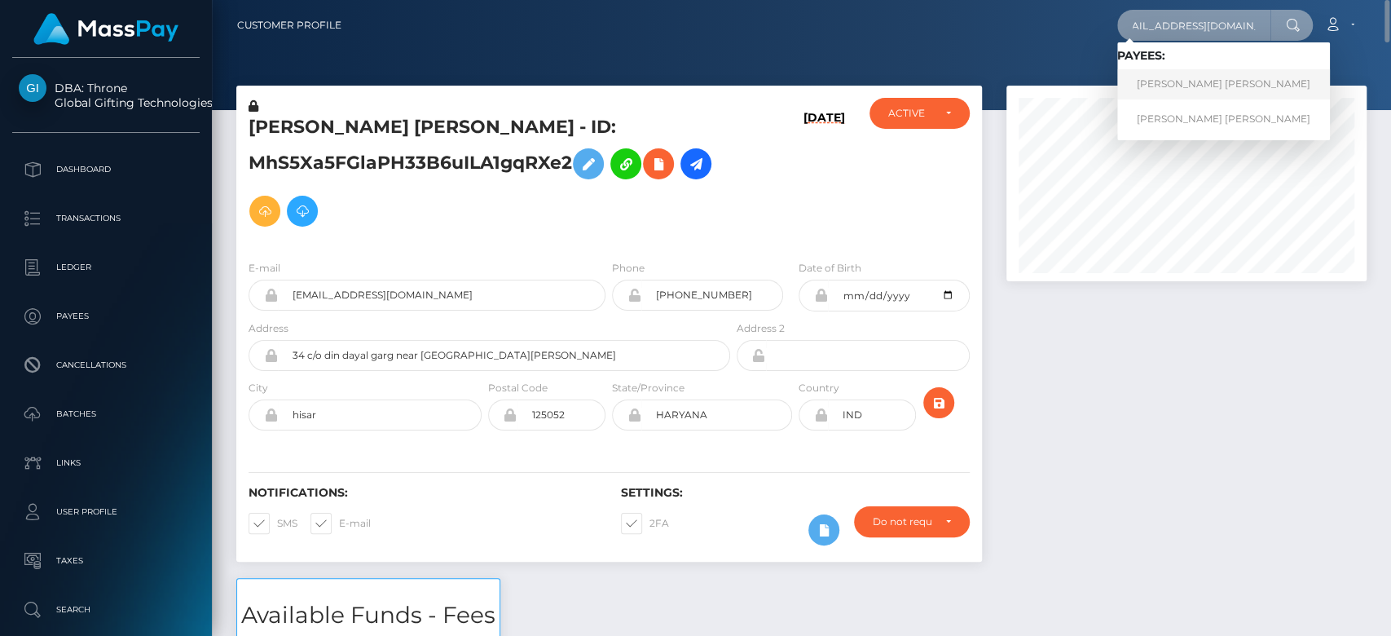
type input "p.honeysmoney@gmail.com"
click at [1210, 86] on link "Tyler Brianne Crago" at bounding box center [1223, 84] width 213 height 30
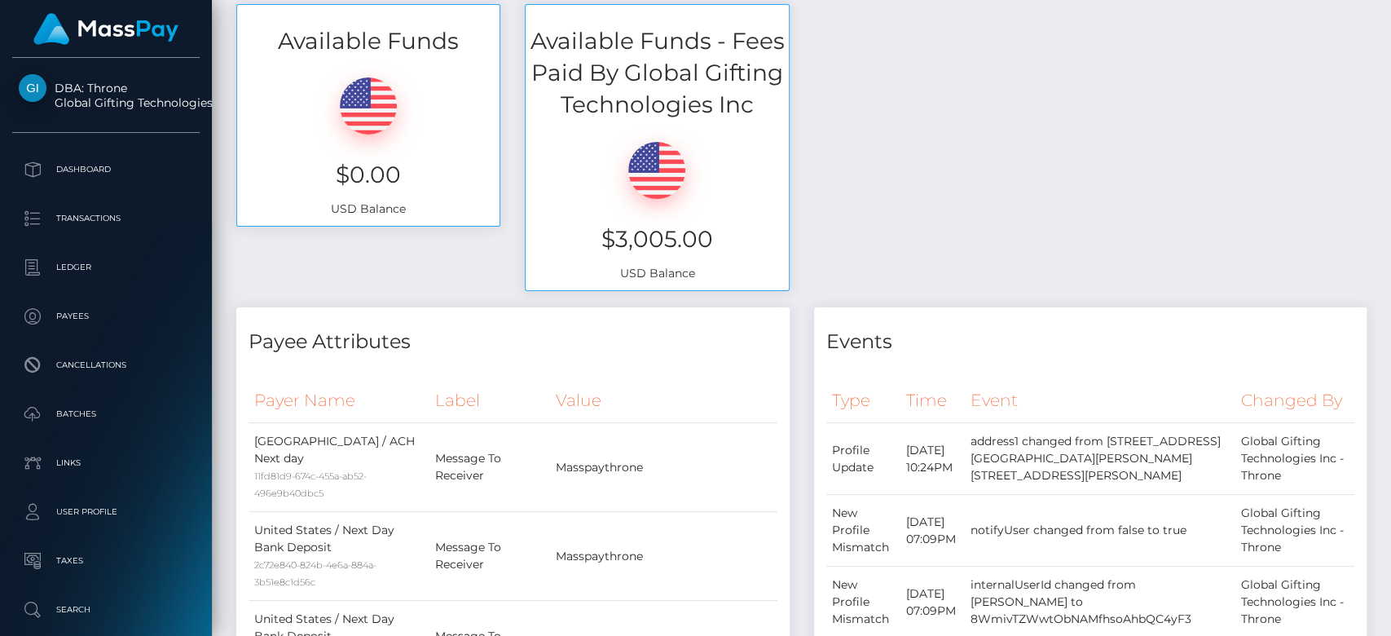
scroll to position [196, 360]
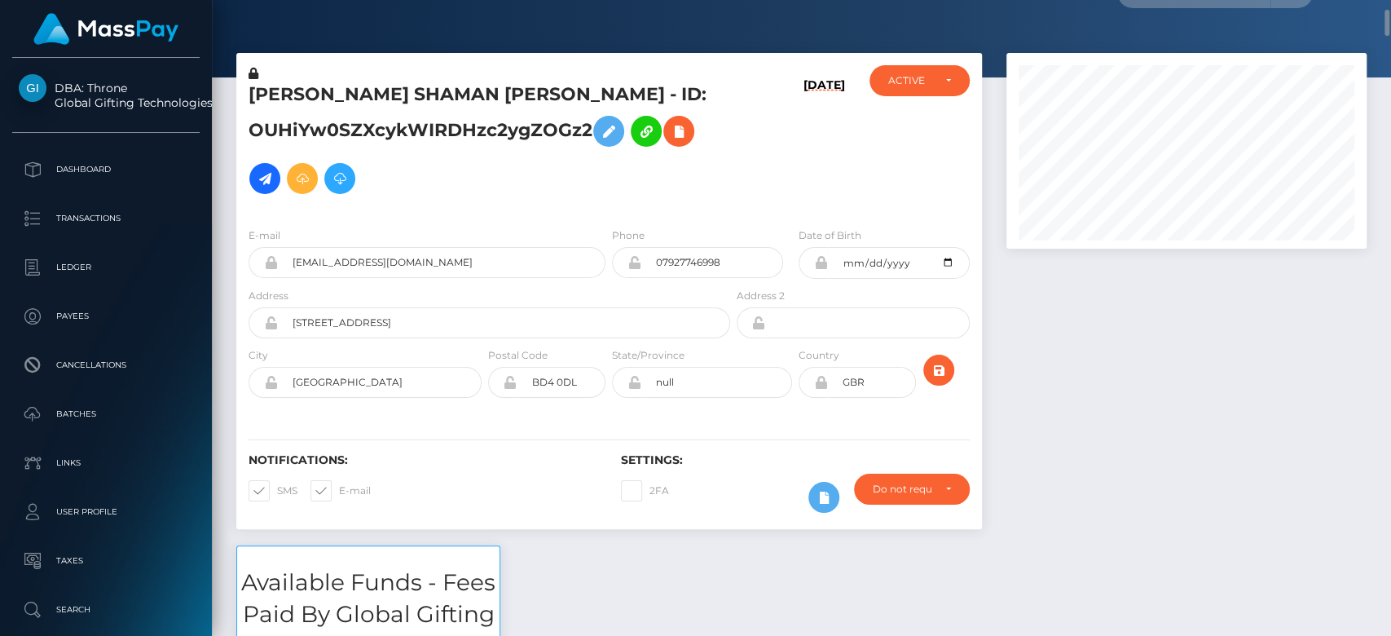
scroll to position [45, 0]
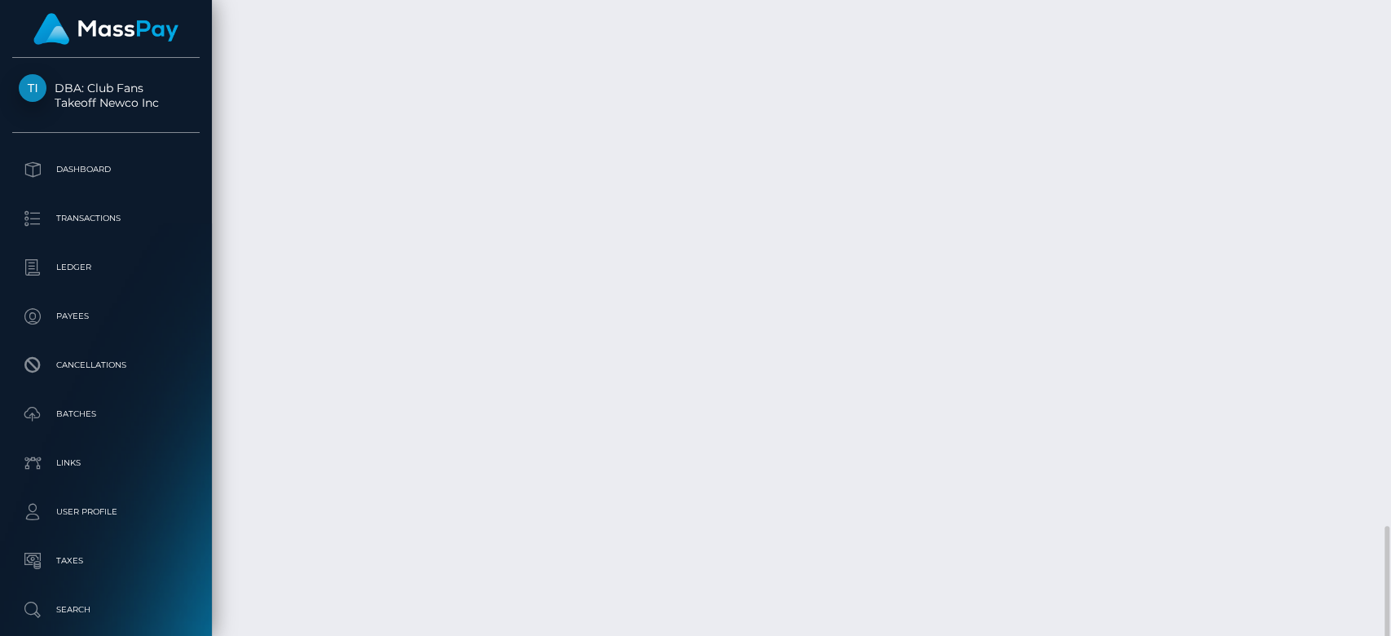
scroll to position [2519, 0]
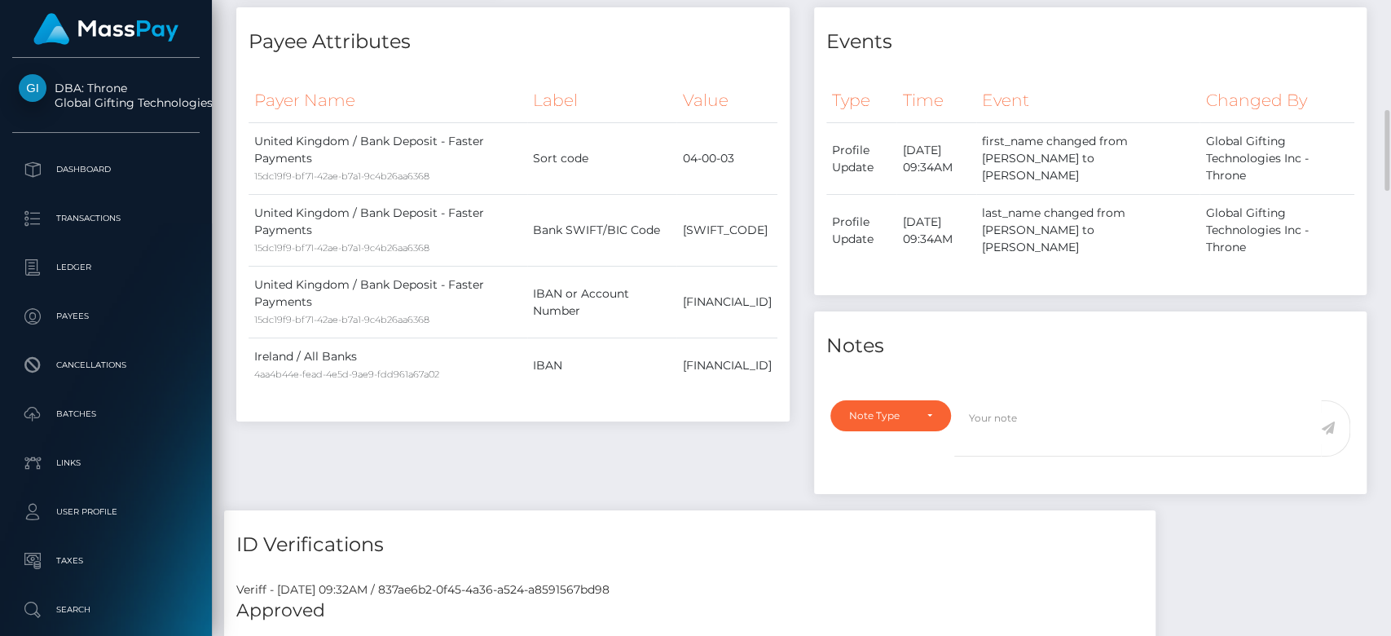
scroll to position [873, 0]
click at [1051, 15] on div "Events" at bounding box center [1090, 32] width 553 height 49
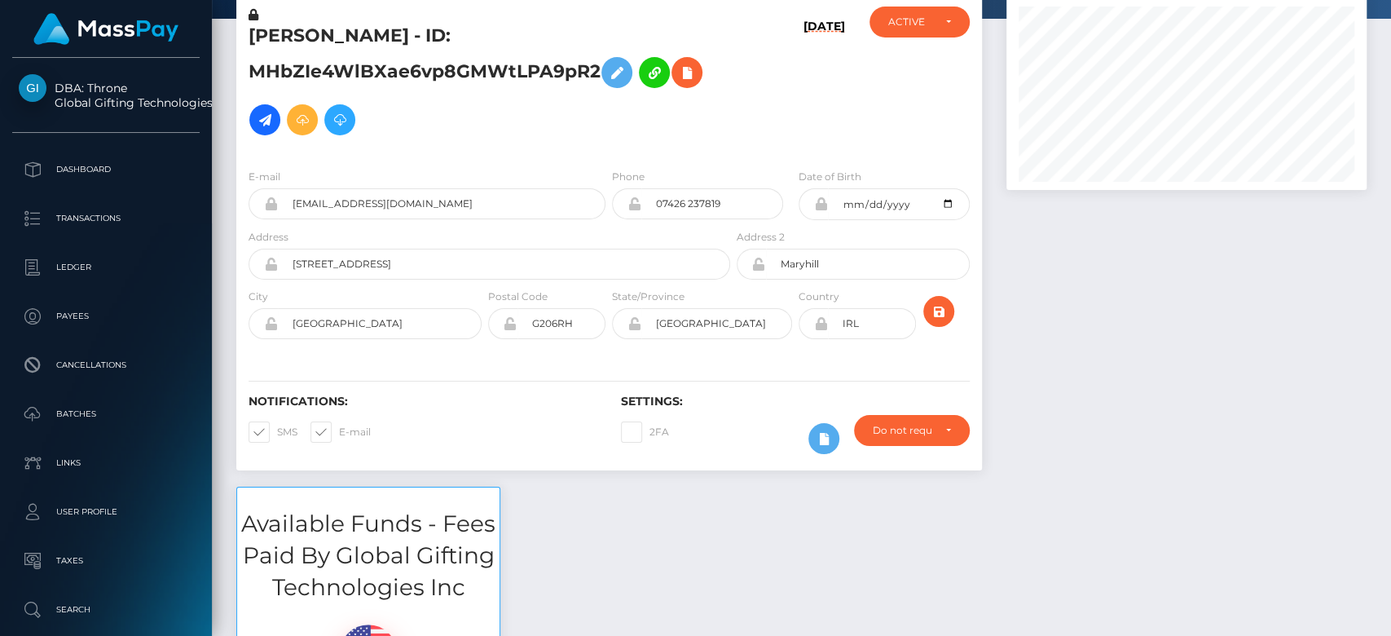
scroll to position [0, 0]
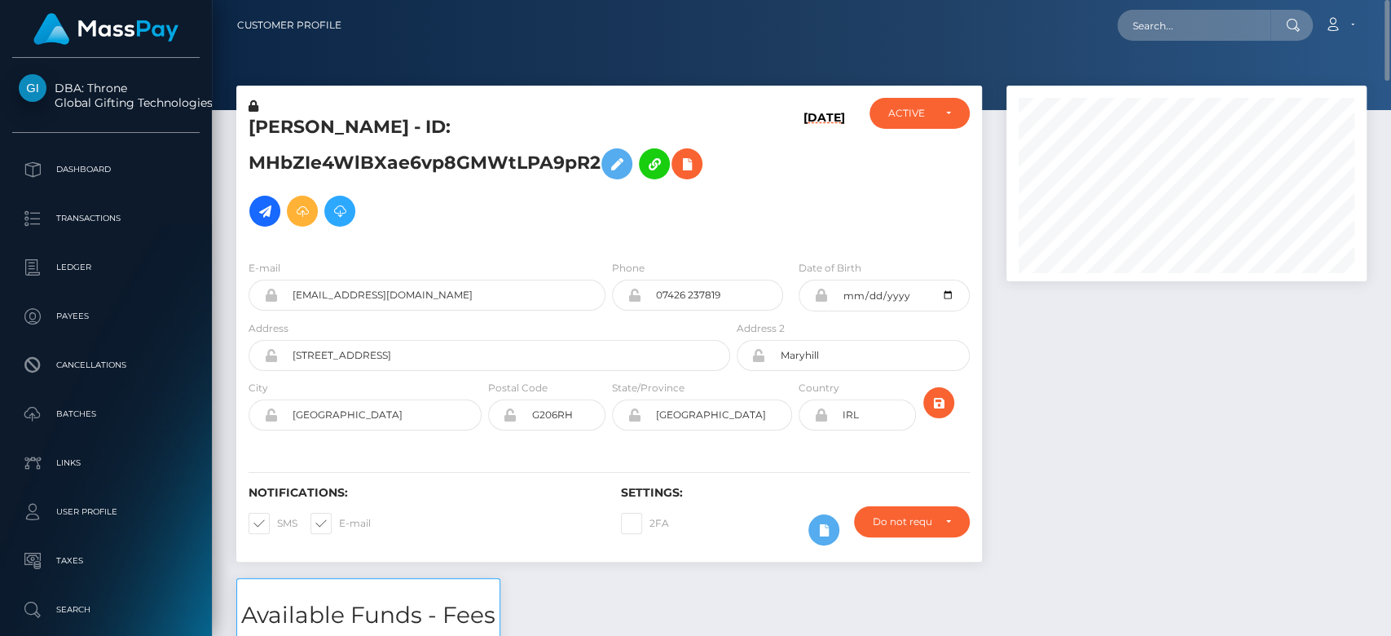
click at [1165, 2] on nav "Customer Profile Loading... Loading... Account" at bounding box center [801, 25] width 1179 height 51
click at [1163, 24] on input "text" at bounding box center [1193, 25] width 153 height 31
paste input "sawetchanlue@gmail.com"
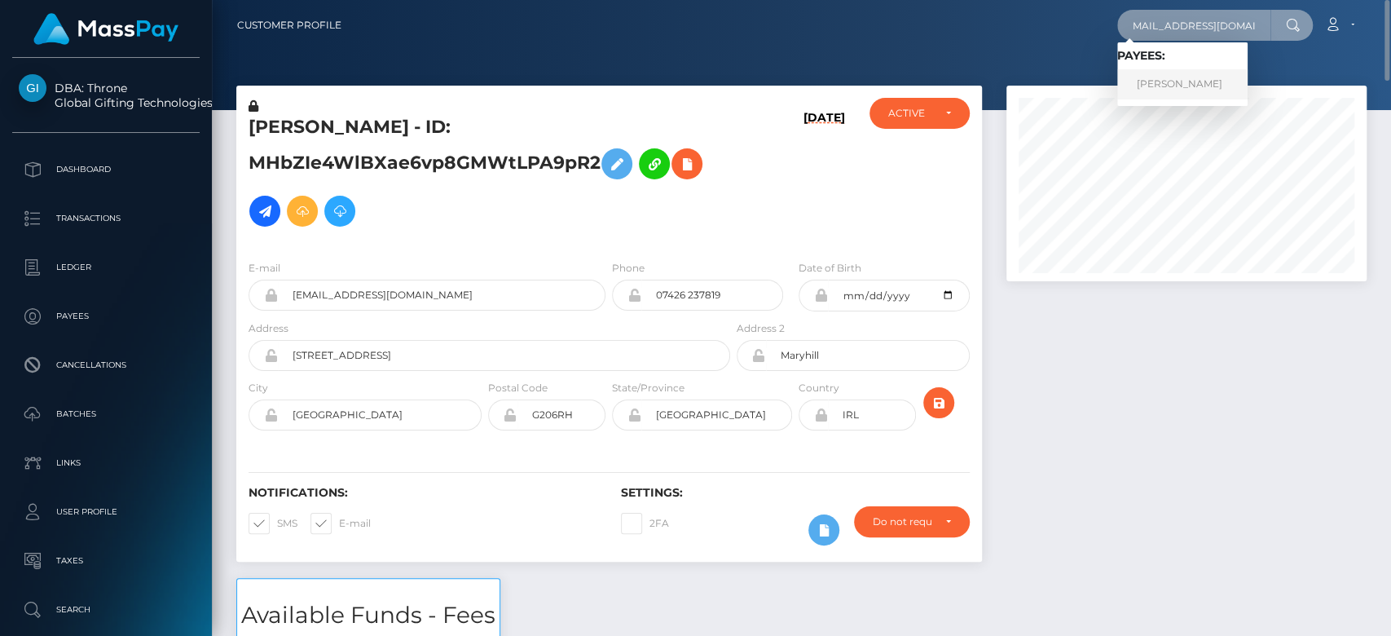
type input "sawetchanlue@gmail.com"
click at [1141, 73] on link "JEARANAI SAWETCHANLUE" at bounding box center [1182, 84] width 130 height 30
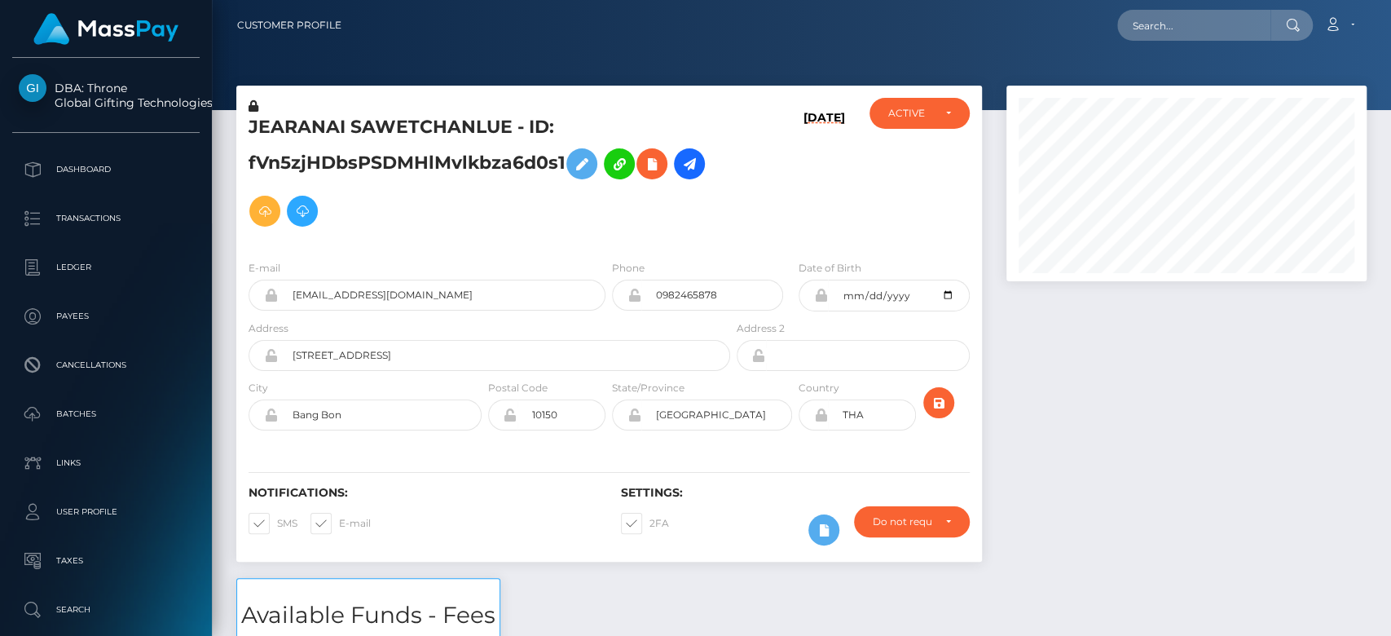
scroll to position [196, 360]
click at [1141, 73] on div at bounding box center [801, 55] width 1179 height 110
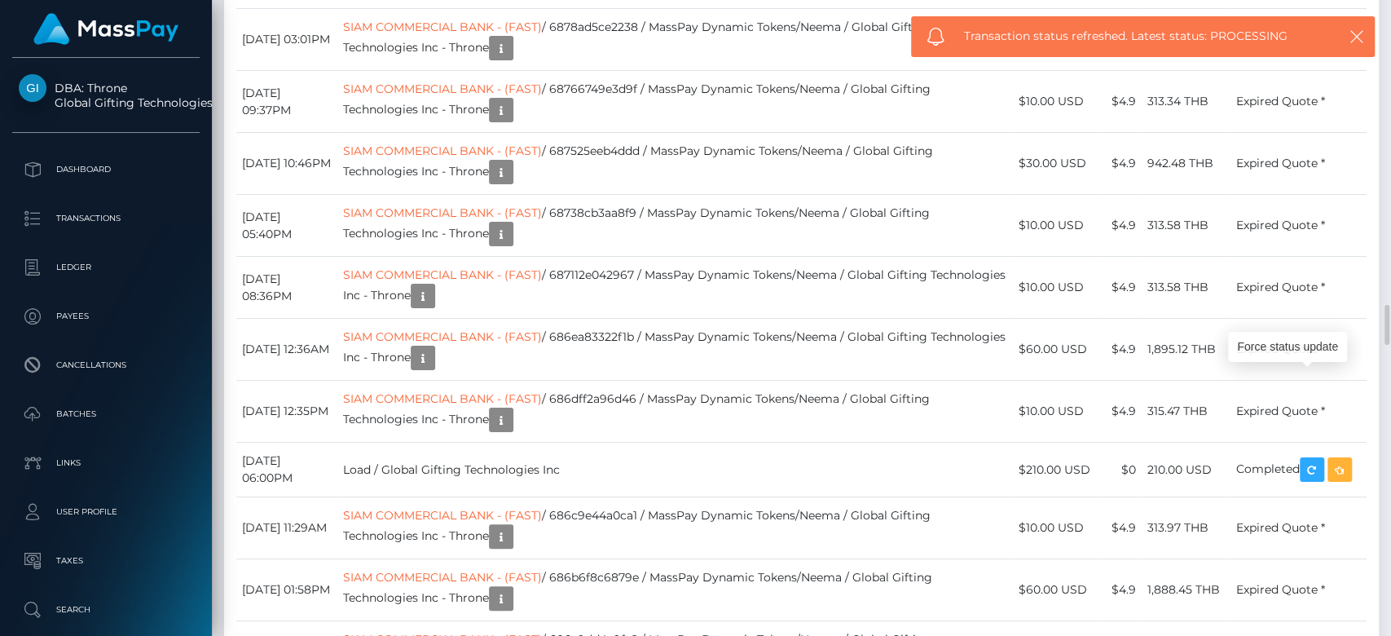
scroll to position [4837, 0]
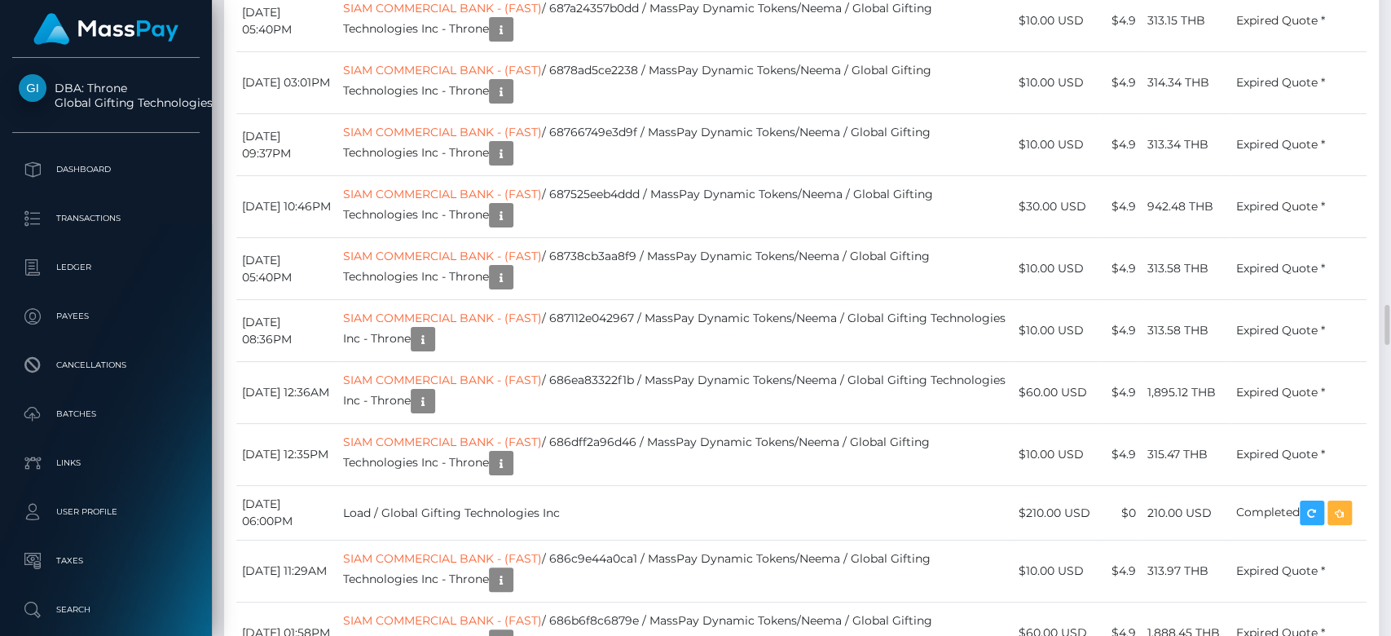
drag, startPoint x: 1046, startPoint y: 356, endPoint x: 1027, endPoint y: 348, distance: 21.2
copy td "$320.00 USD"
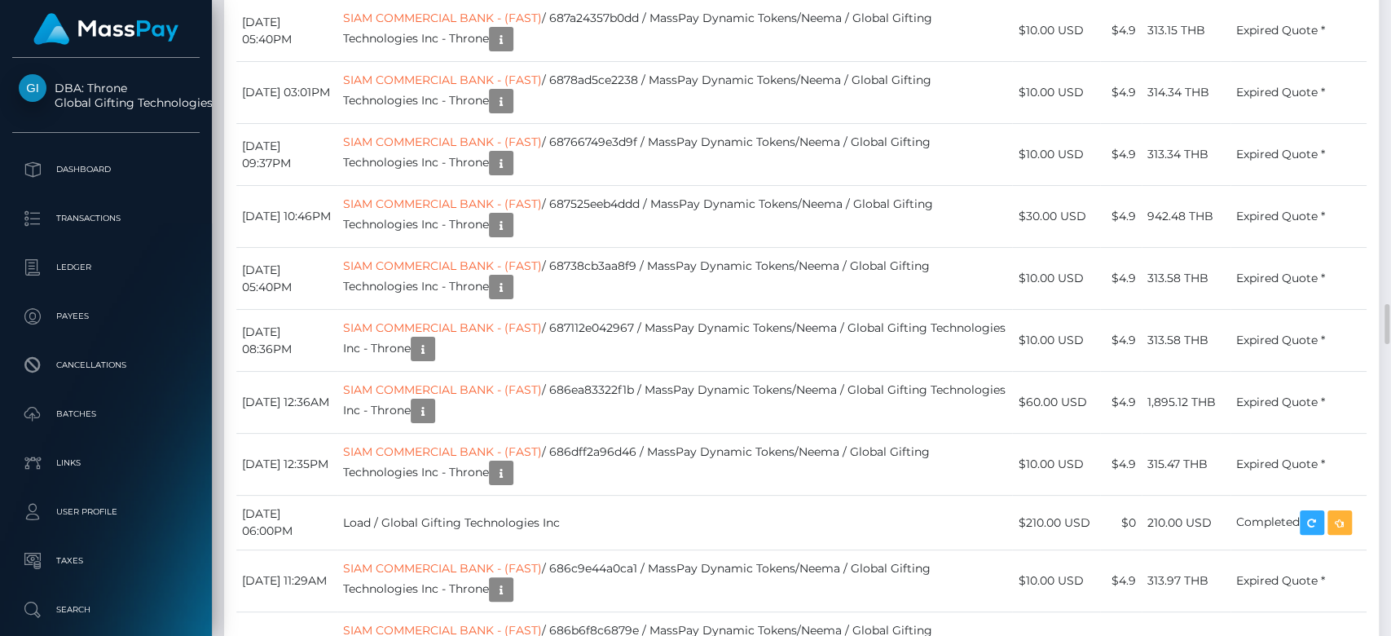
scroll to position [4866, 0]
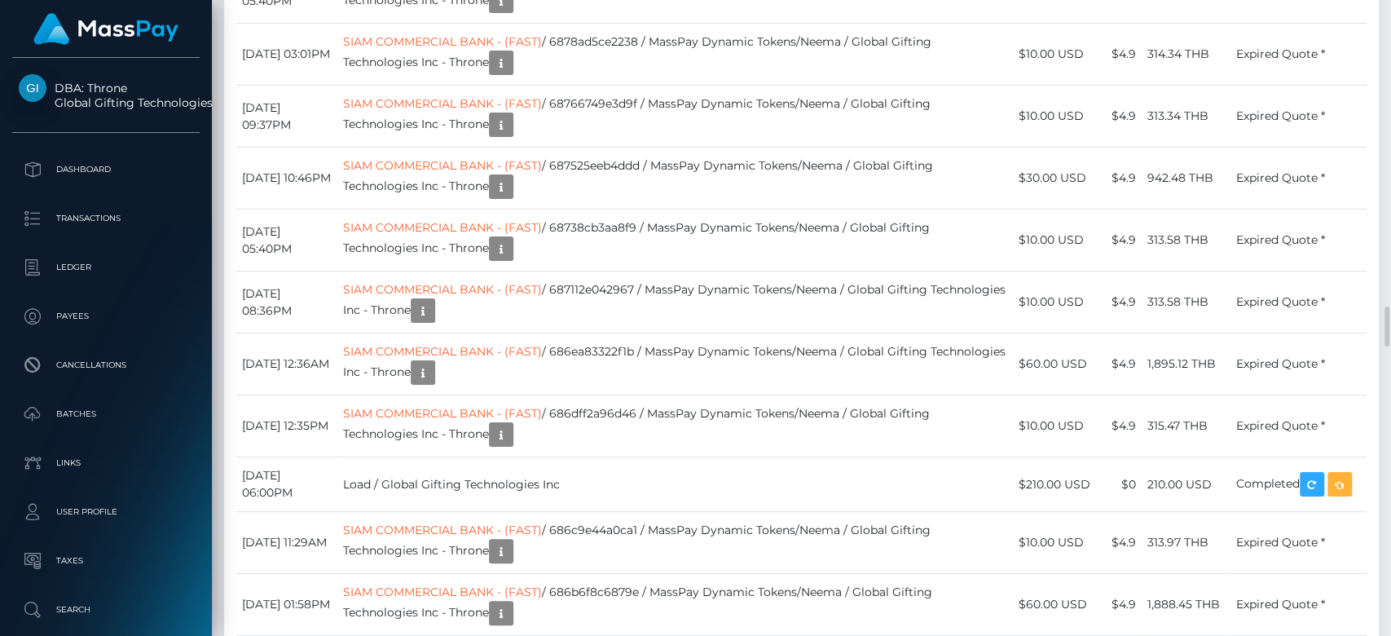
copy td "$320.00 USD"
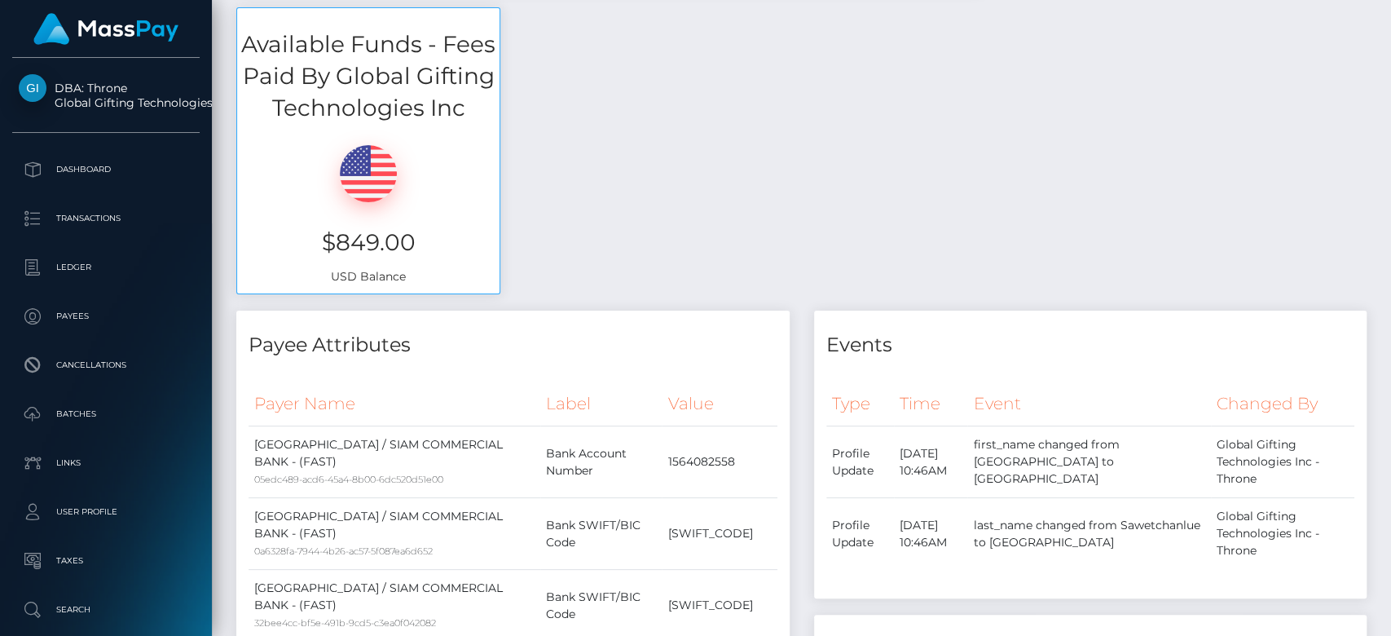
scroll to position [0, 0]
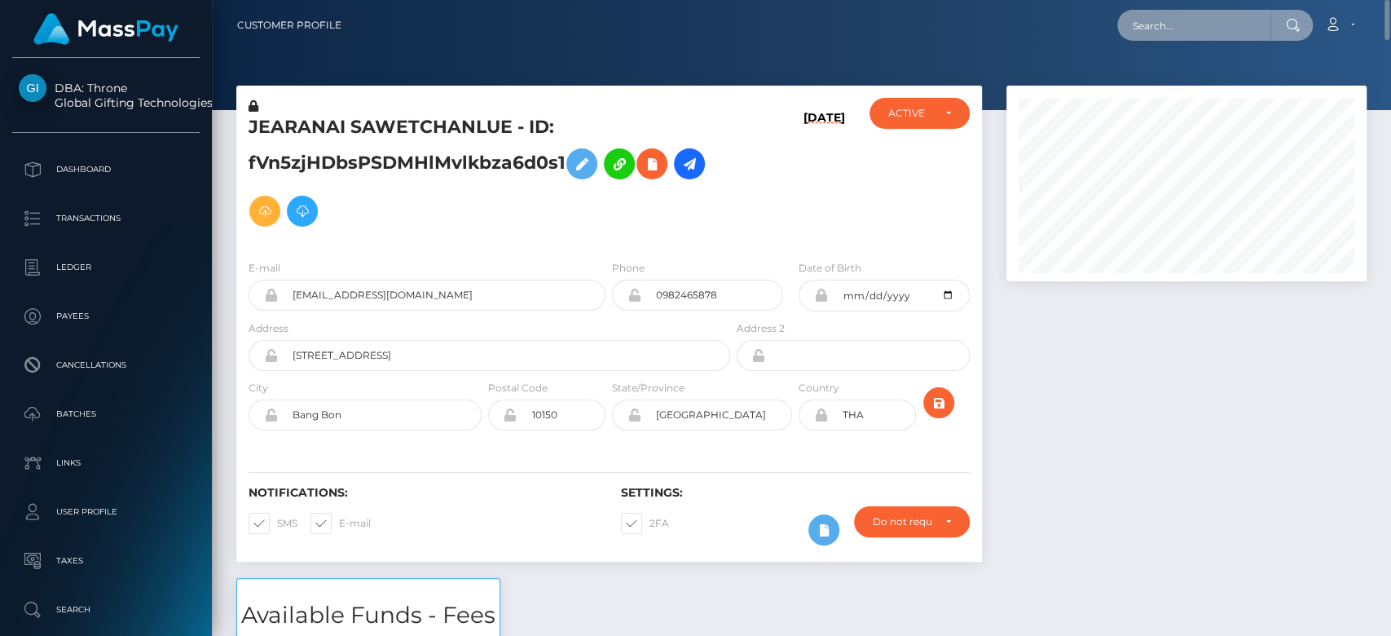
click at [1161, 26] on input "text" at bounding box center [1193, 25] width 153 height 31
paste input "dgaspar4321@gmail.com"
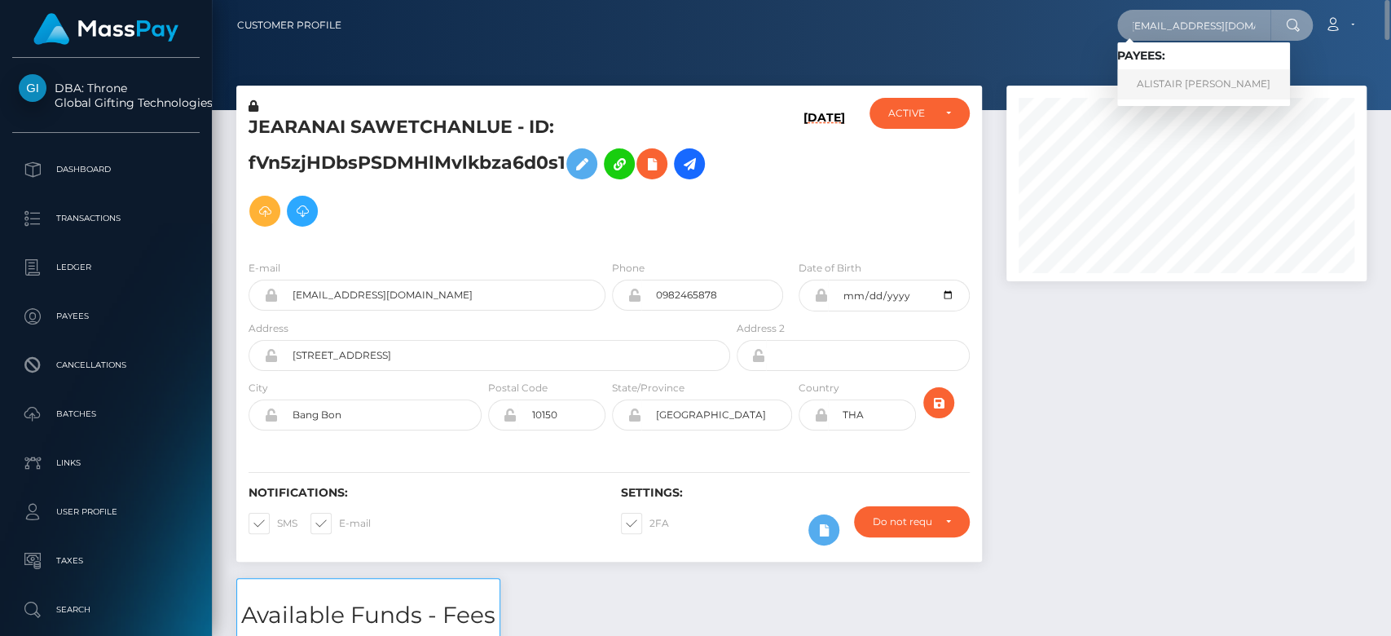
type input "dgaspar4321@gmail.com"
click at [1175, 82] on link "ALISTAIR ROBERT SAMASUWO" at bounding box center [1203, 84] width 173 height 30
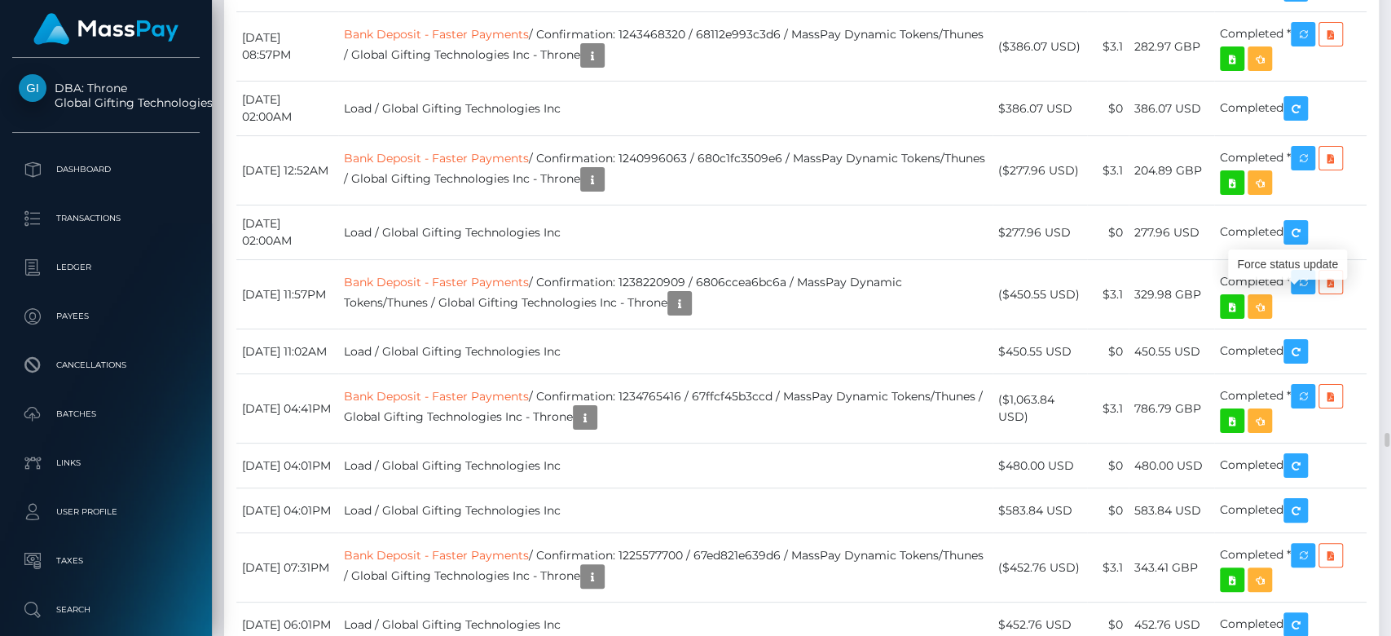
scroll to position [196, 360]
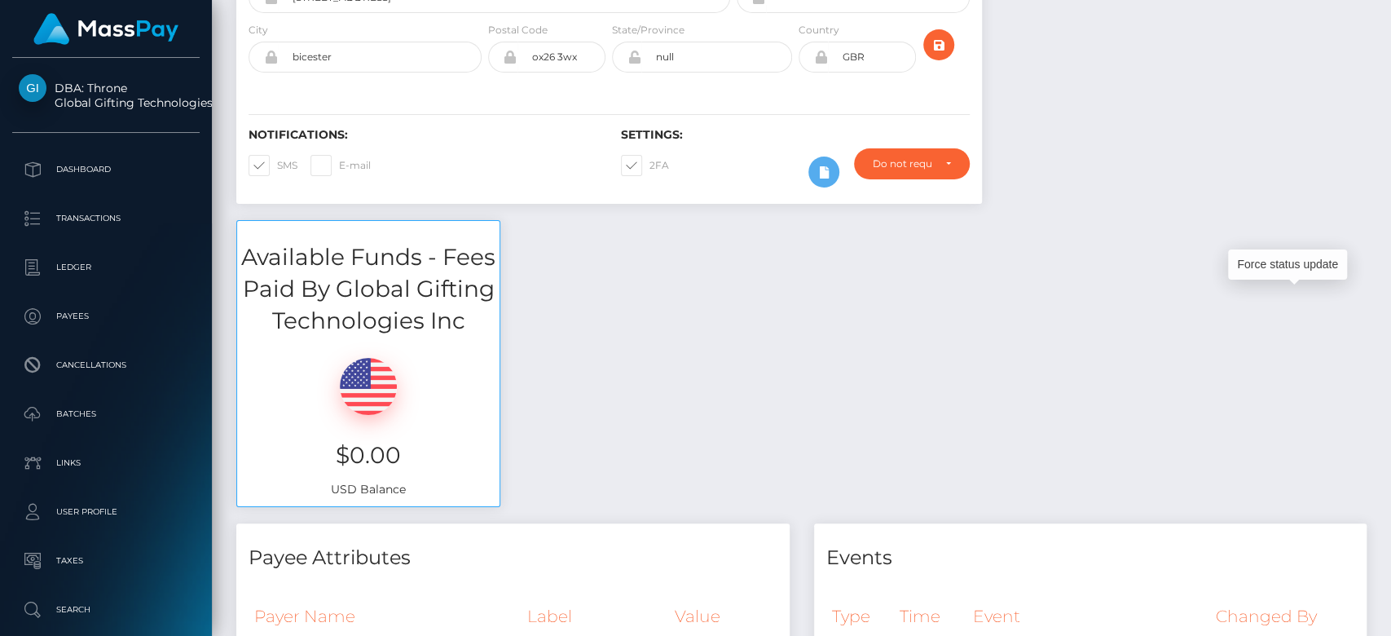
scroll to position [0, 0]
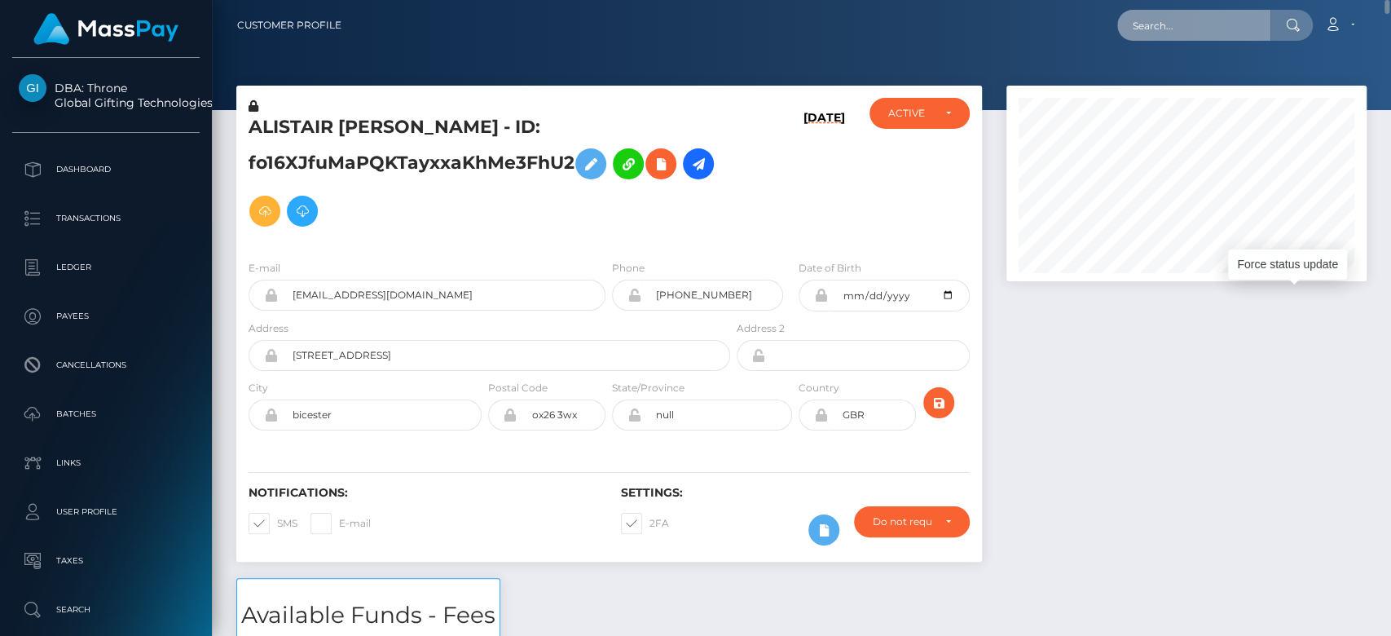
click at [1167, 29] on input "text" at bounding box center [1193, 25] width 153 height 31
paste input "[EMAIL_ADDRESS][DOMAIN_NAME]"
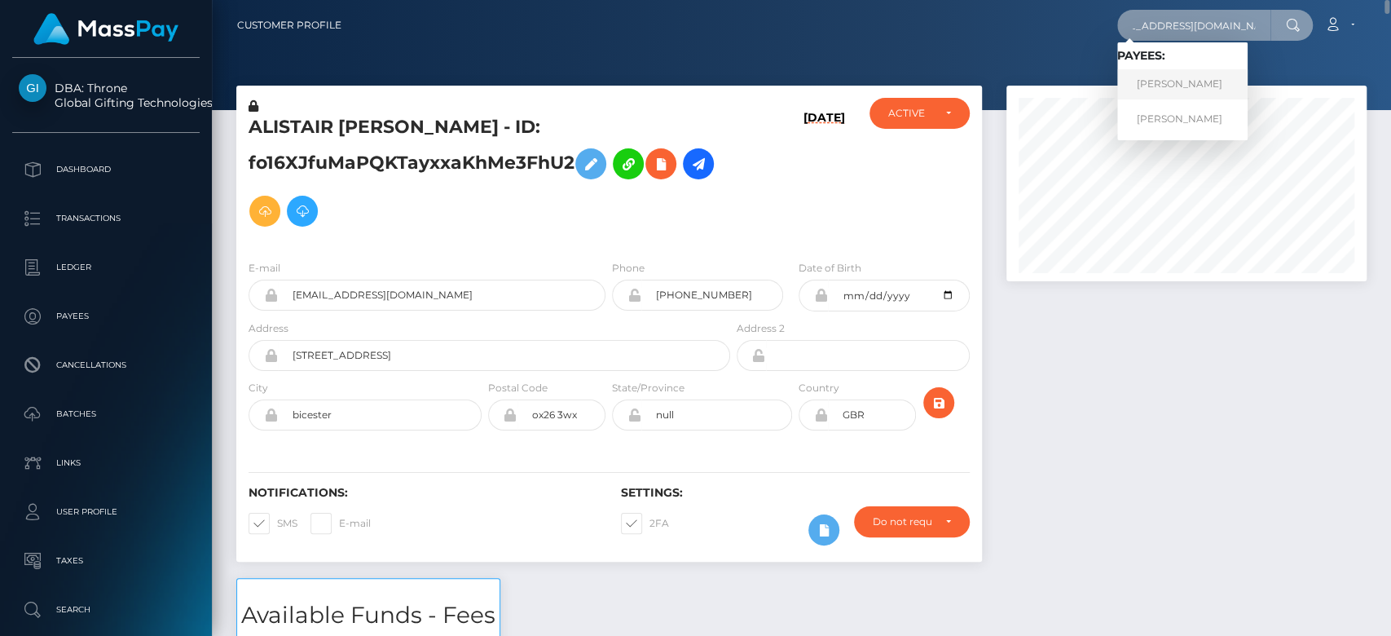
type input "andreyzaremba95@gmail.com"
click at [1191, 80] on link "[PERSON_NAME]" at bounding box center [1182, 84] width 130 height 30
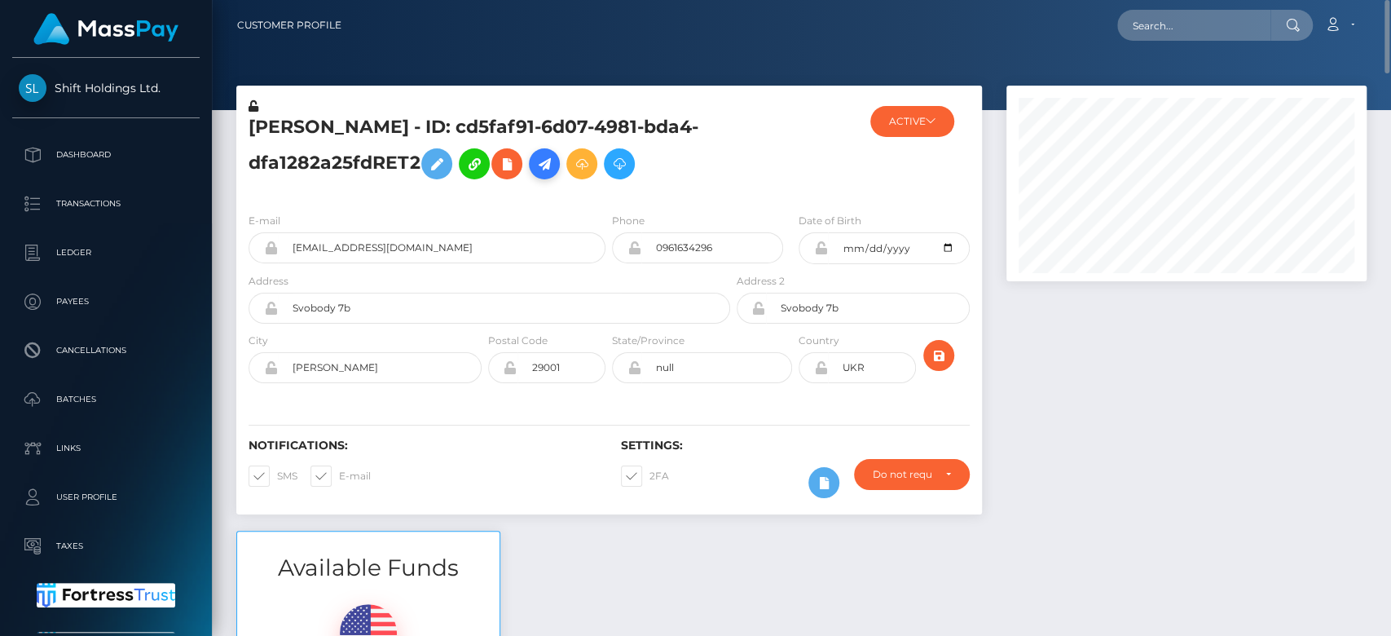
click at [548, 167] on icon at bounding box center [545, 164] width 20 height 20
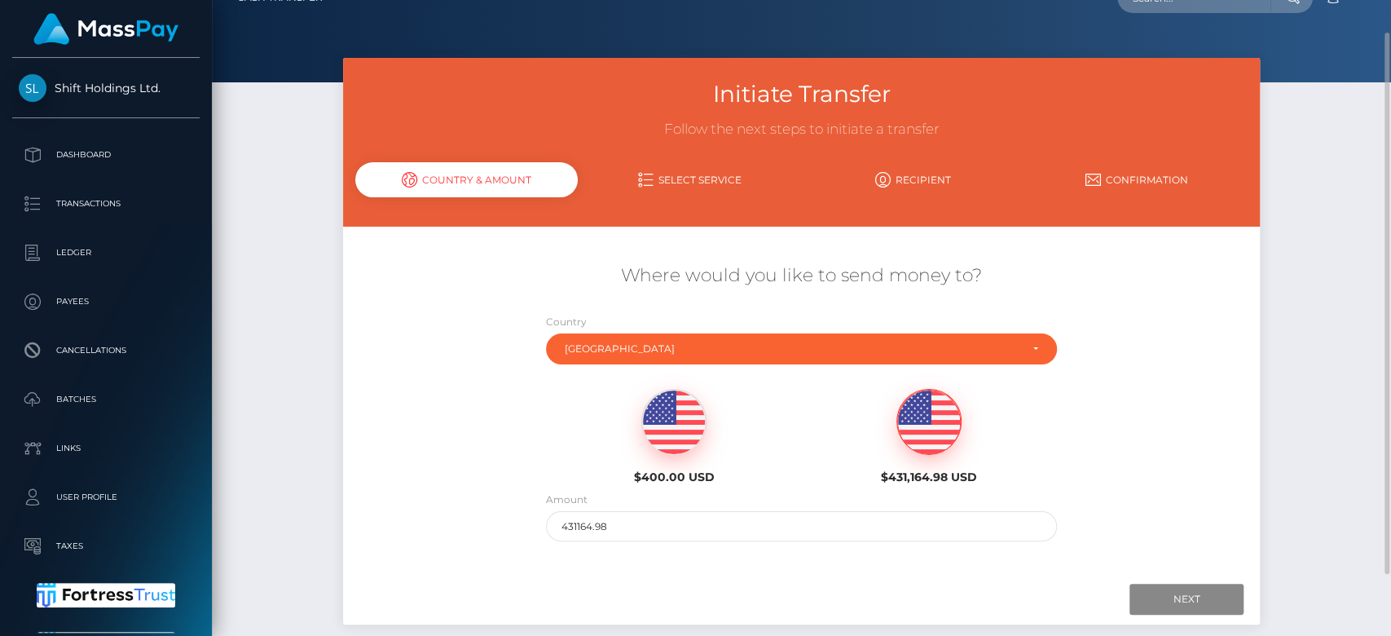
scroll to position [27, 0]
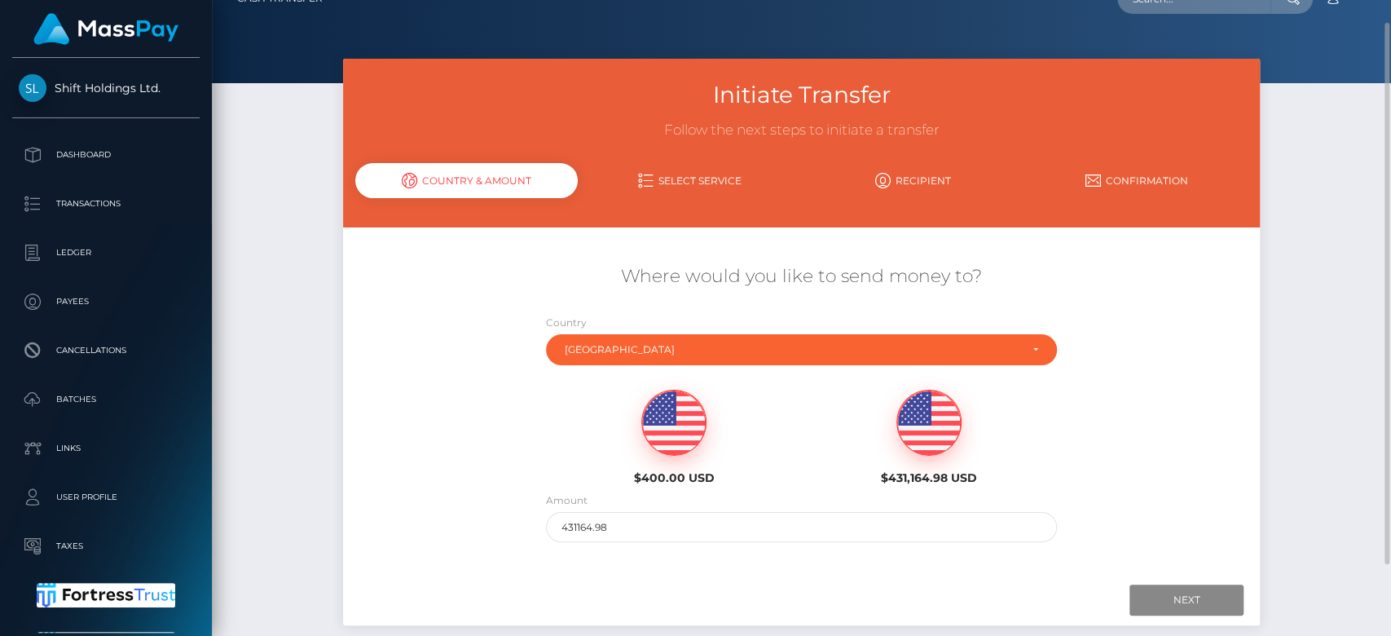
click at [676, 438] on img at bounding box center [674, 422] width 64 height 65
type input "400"
click at [1157, 596] on input "Next" at bounding box center [1187, 599] width 114 height 31
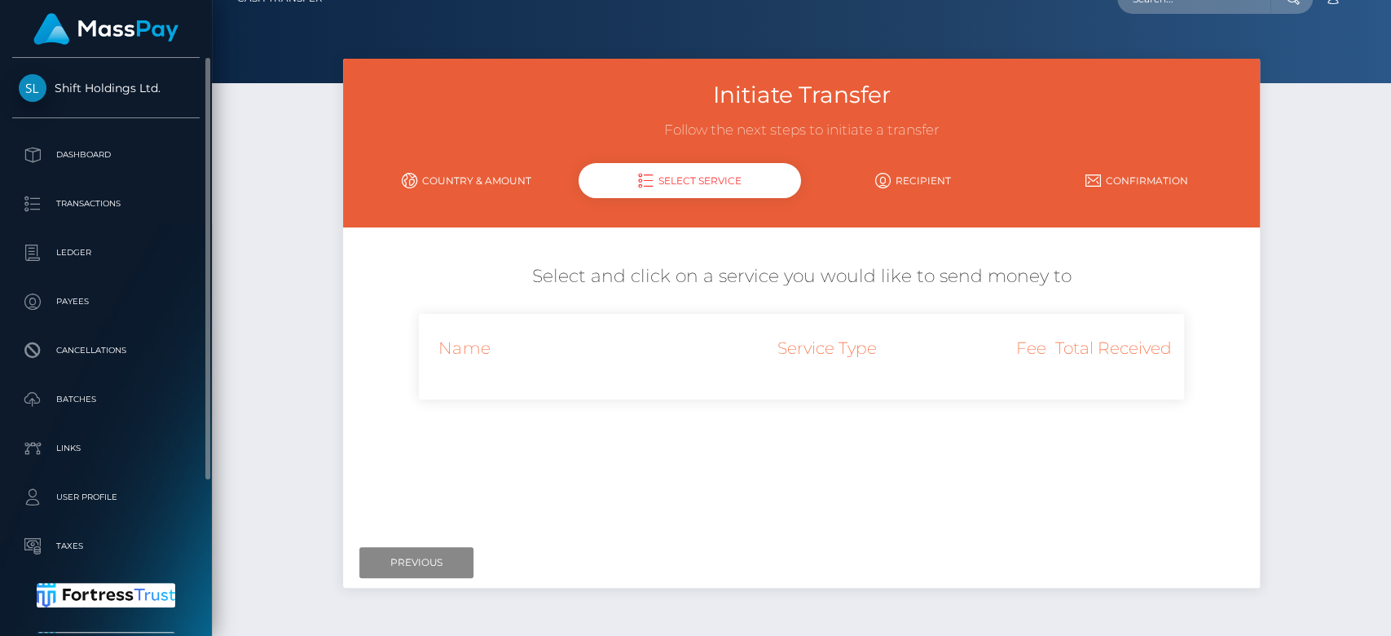
click at [117, 88] on span "Shift Holdings Ltd." at bounding box center [105, 88] width 187 height 15
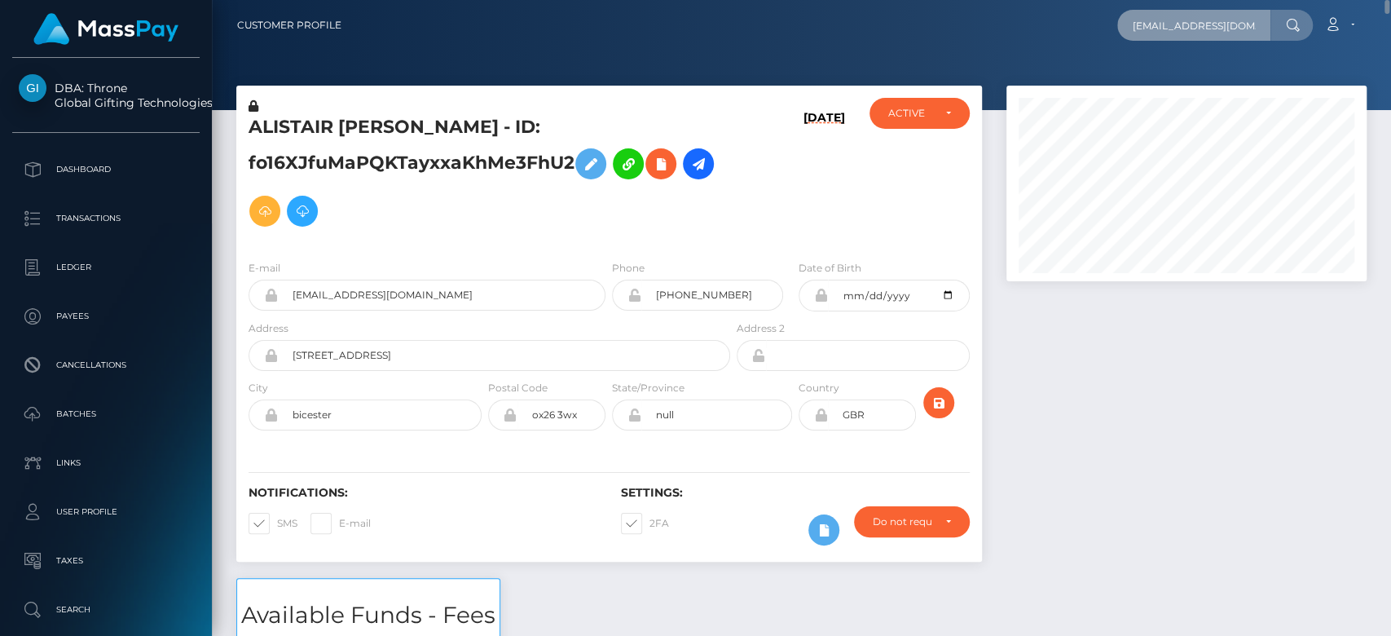
click at [1165, 22] on input "[EMAIL_ADDRESS][DOMAIN_NAME]" at bounding box center [1193, 25] width 153 height 31
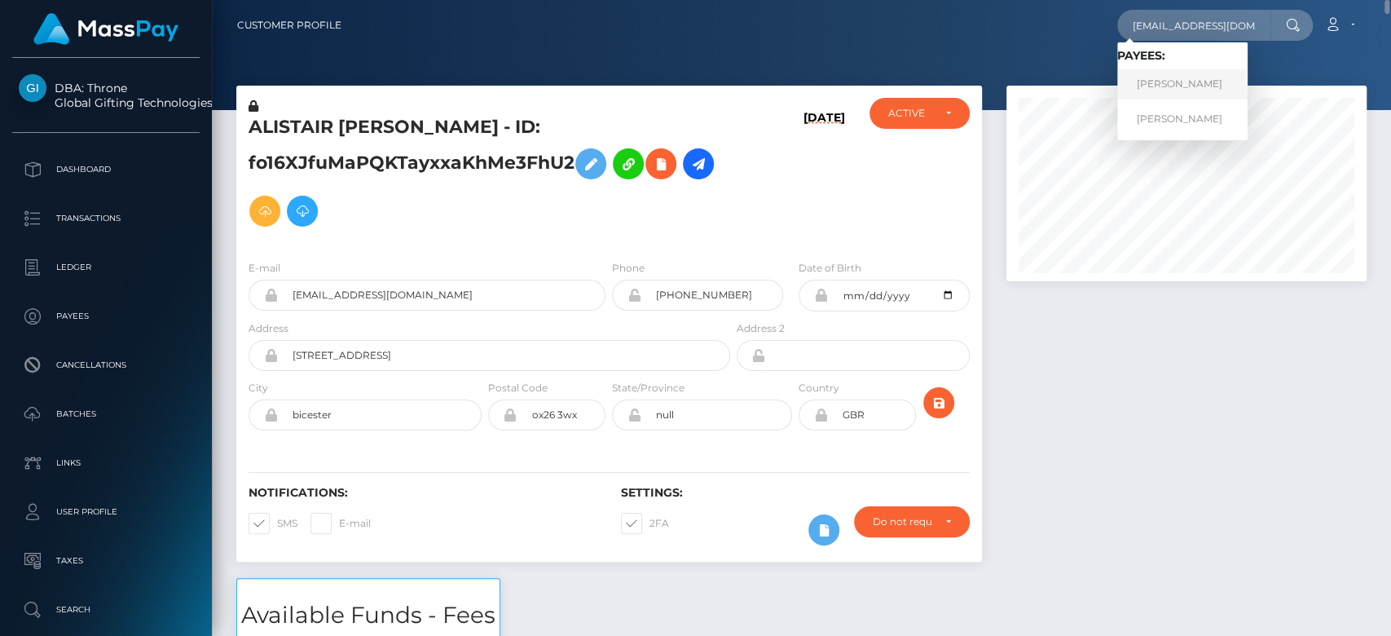
click at [1193, 86] on link "Andrii Zaremba" at bounding box center [1182, 84] width 130 height 30
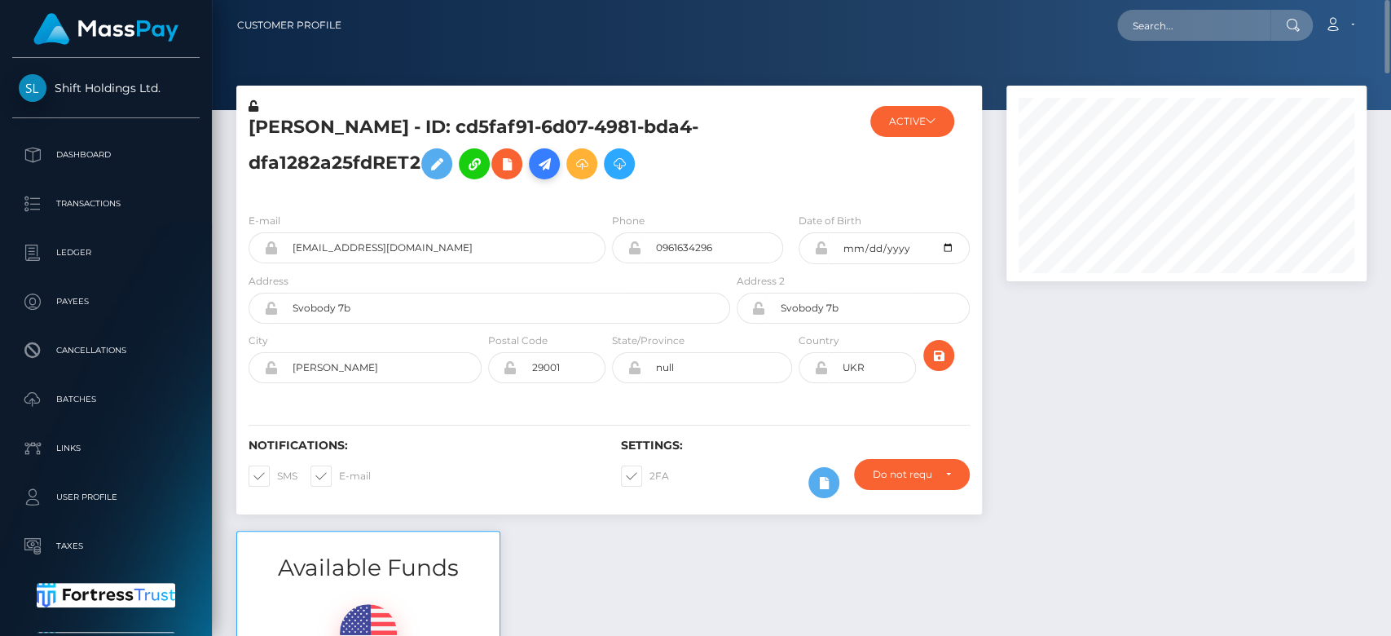
click at [552, 160] on icon at bounding box center [545, 164] width 20 height 20
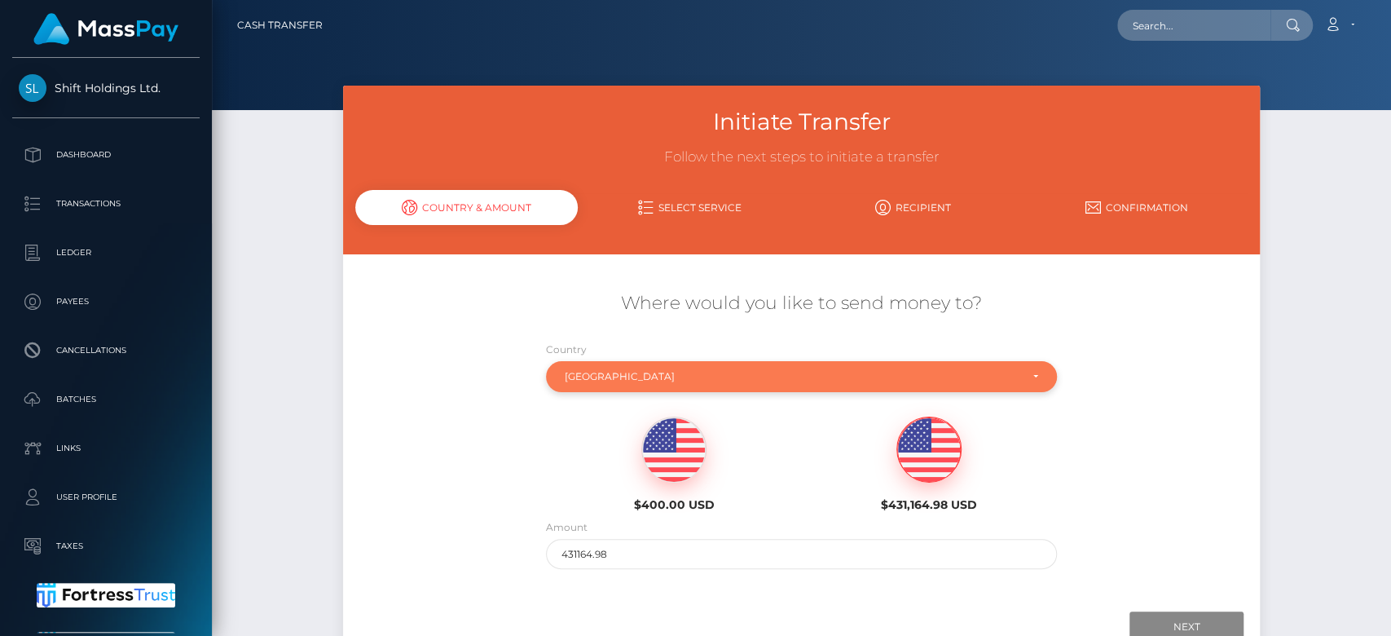
click at [723, 362] on div "Ukraine" at bounding box center [801, 376] width 511 height 31
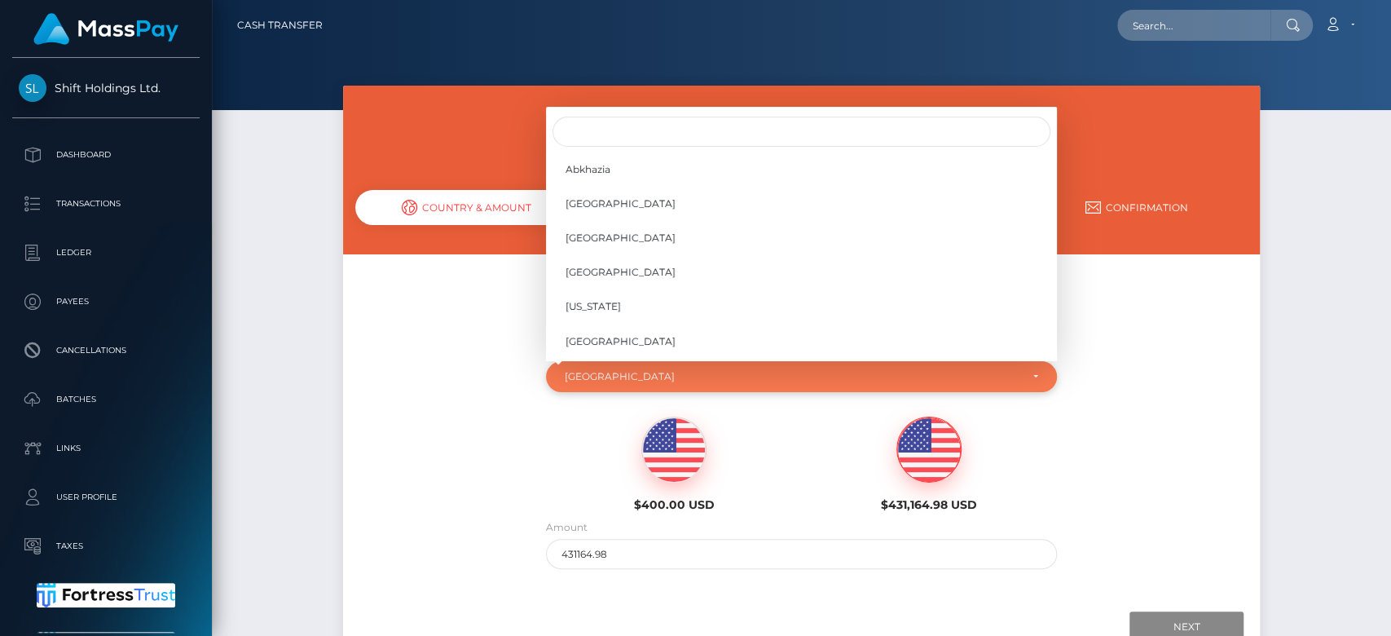
scroll to position [6694, 0]
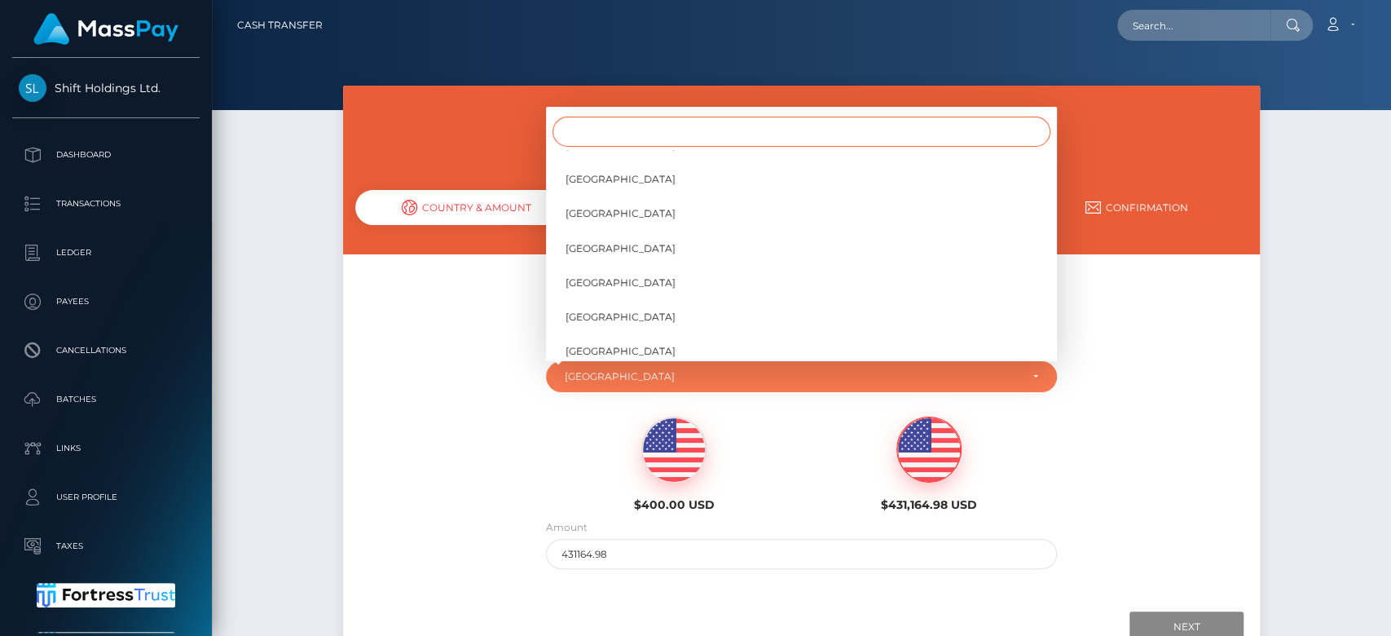
click at [641, 134] on input "Search" at bounding box center [802, 132] width 498 height 30
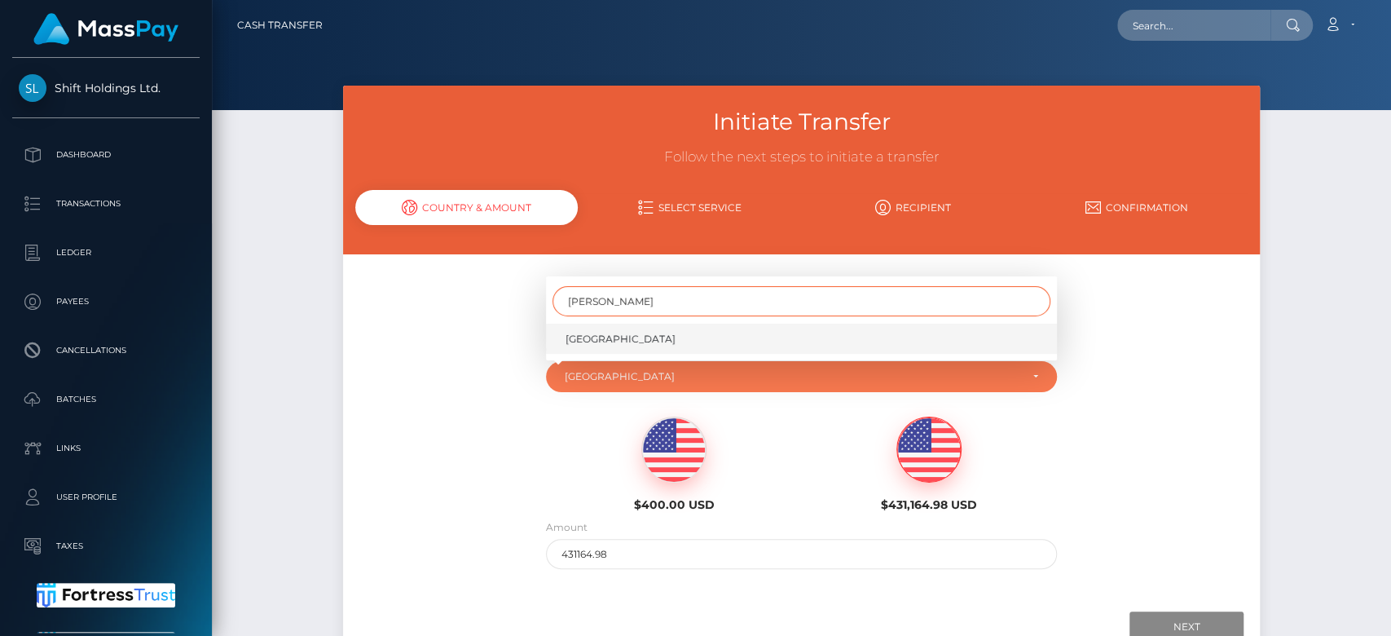
type input "russ"
click at [626, 340] on link "Russia" at bounding box center [801, 339] width 511 height 30
select select "RUS"
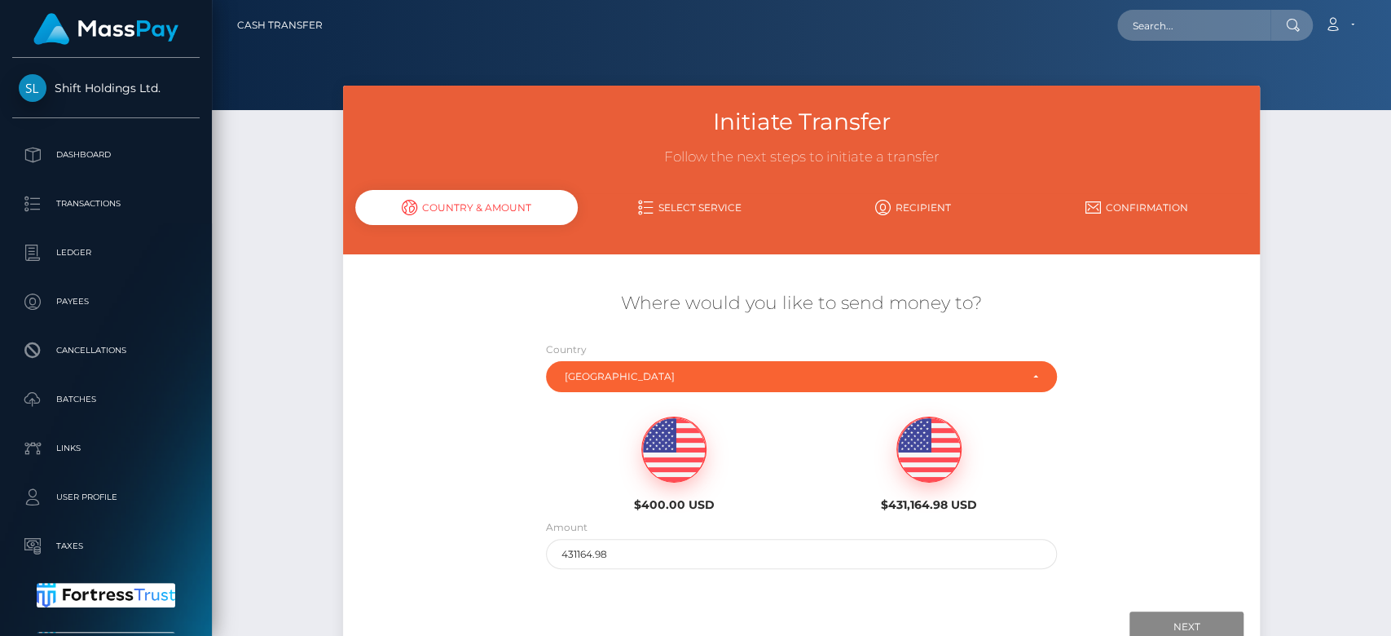
click at [681, 450] on img at bounding box center [674, 449] width 64 height 65
type input "400"
click at [1175, 628] on input "Next" at bounding box center [1187, 626] width 114 height 31
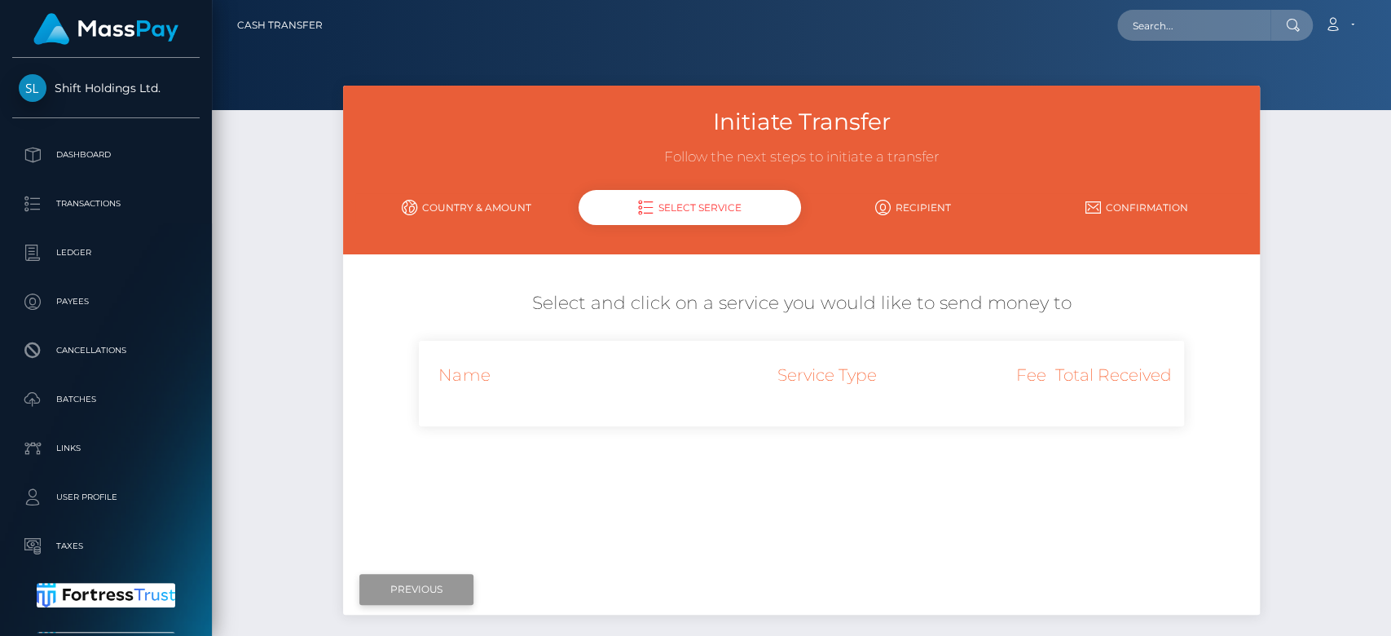
click at [441, 575] on input "Previous" at bounding box center [416, 589] width 114 height 31
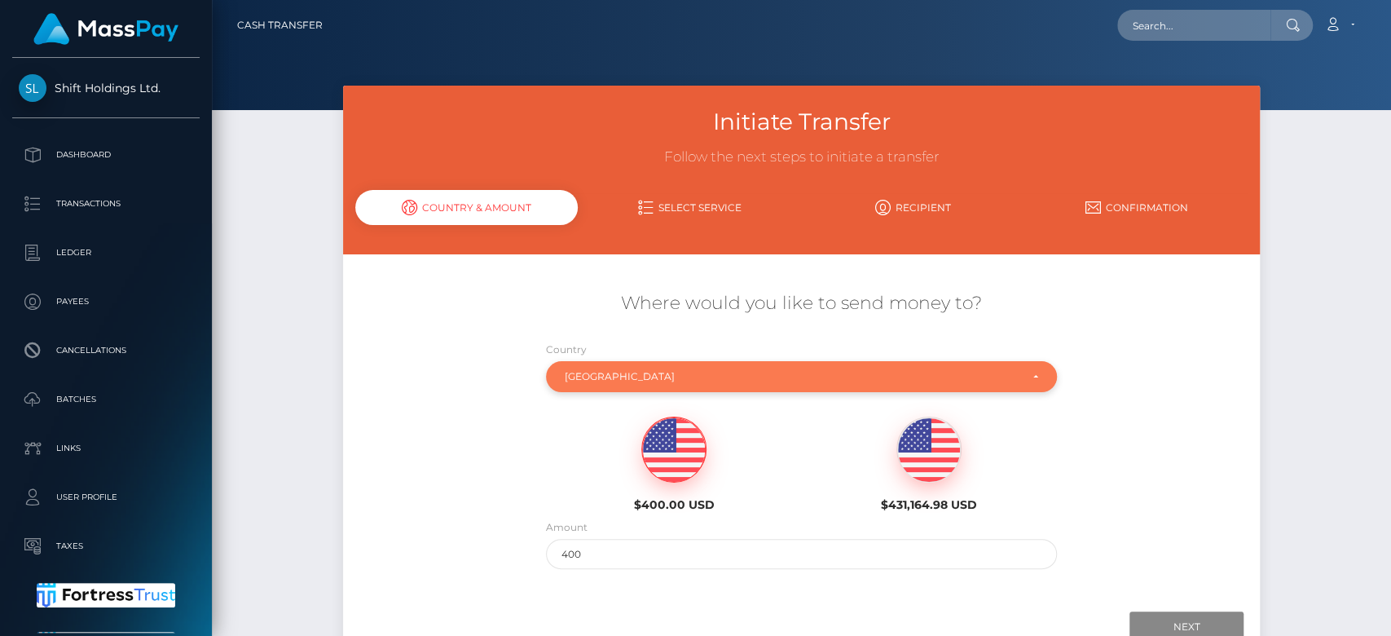
click at [669, 377] on div "Russia" at bounding box center [792, 376] width 455 height 13
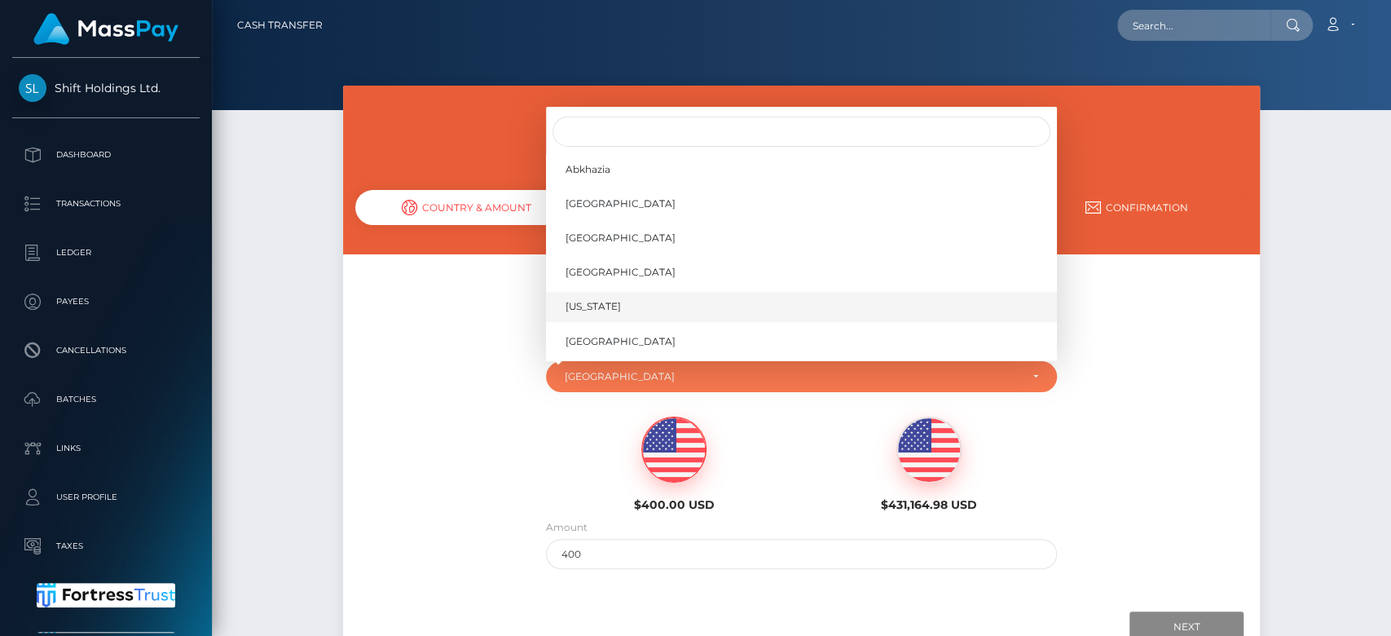
click at [621, 305] on span "American Samoa" at bounding box center [593, 306] width 55 height 15
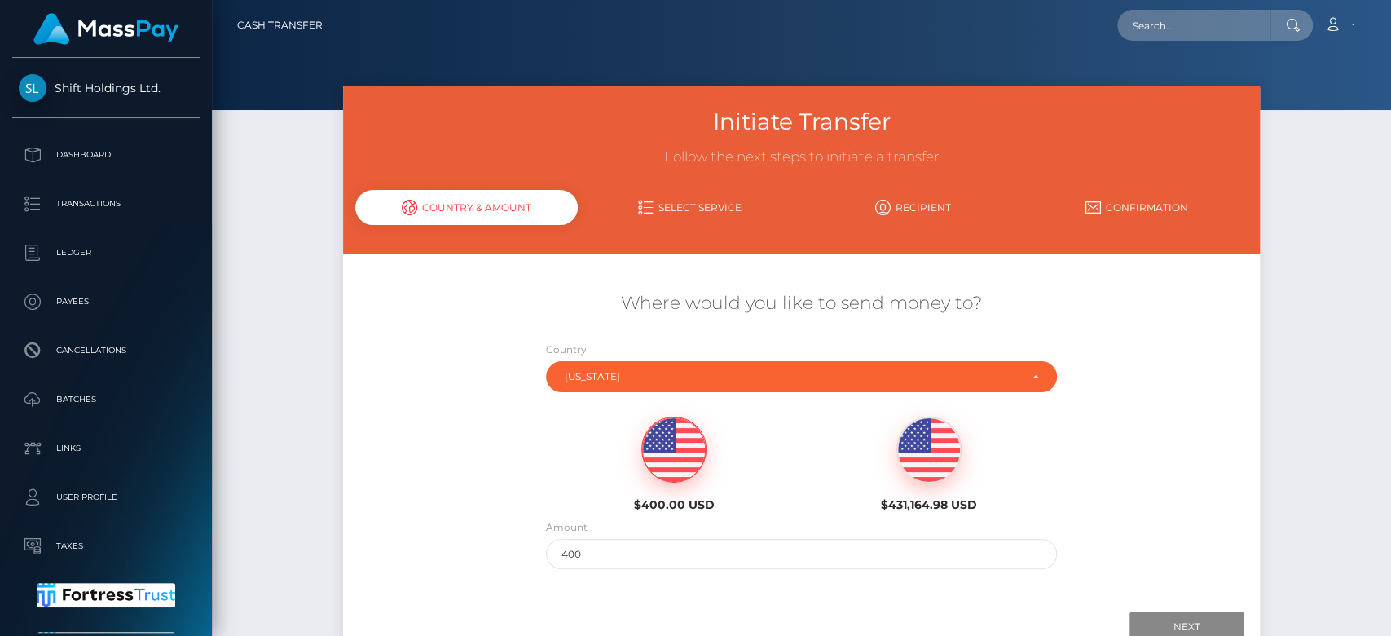
click at [702, 453] on img at bounding box center [674, 449] width 64 height 65
click at [1179, 619] on input "Next" at bounding box center [1187, 626] width 114 height 31
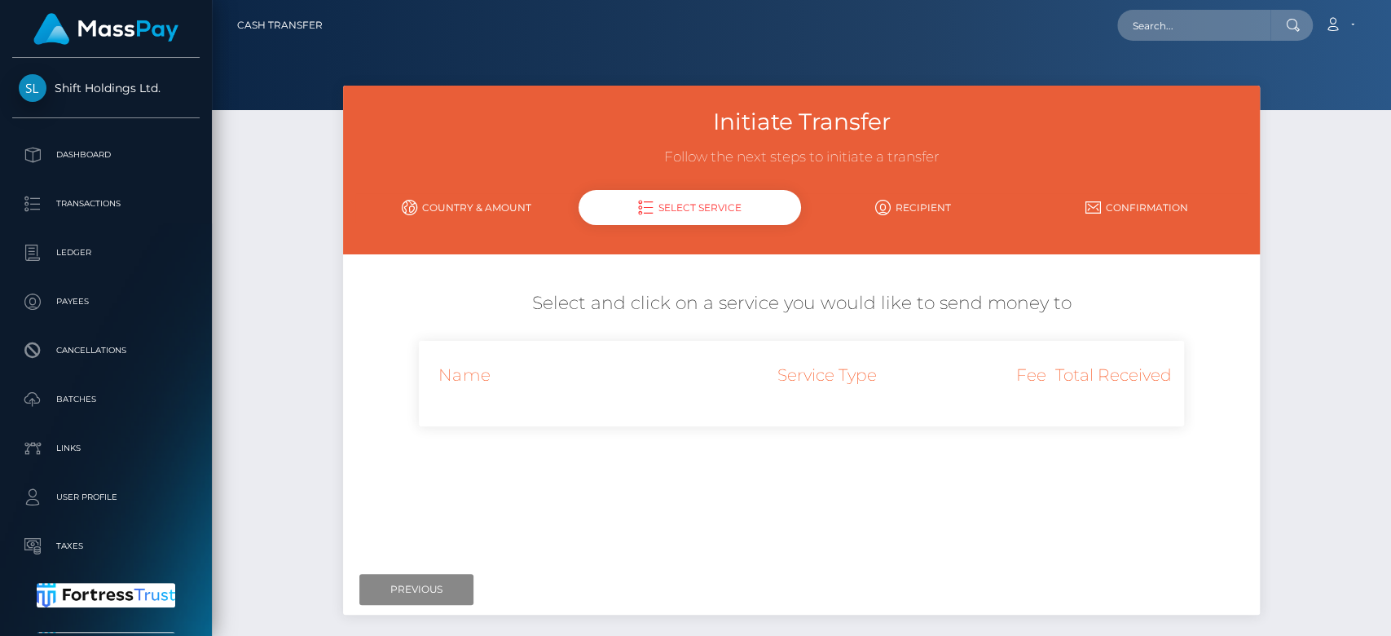
click at [451, 219] on link "Country & Amount" at bounding box center [466, 207] width 223 height 29
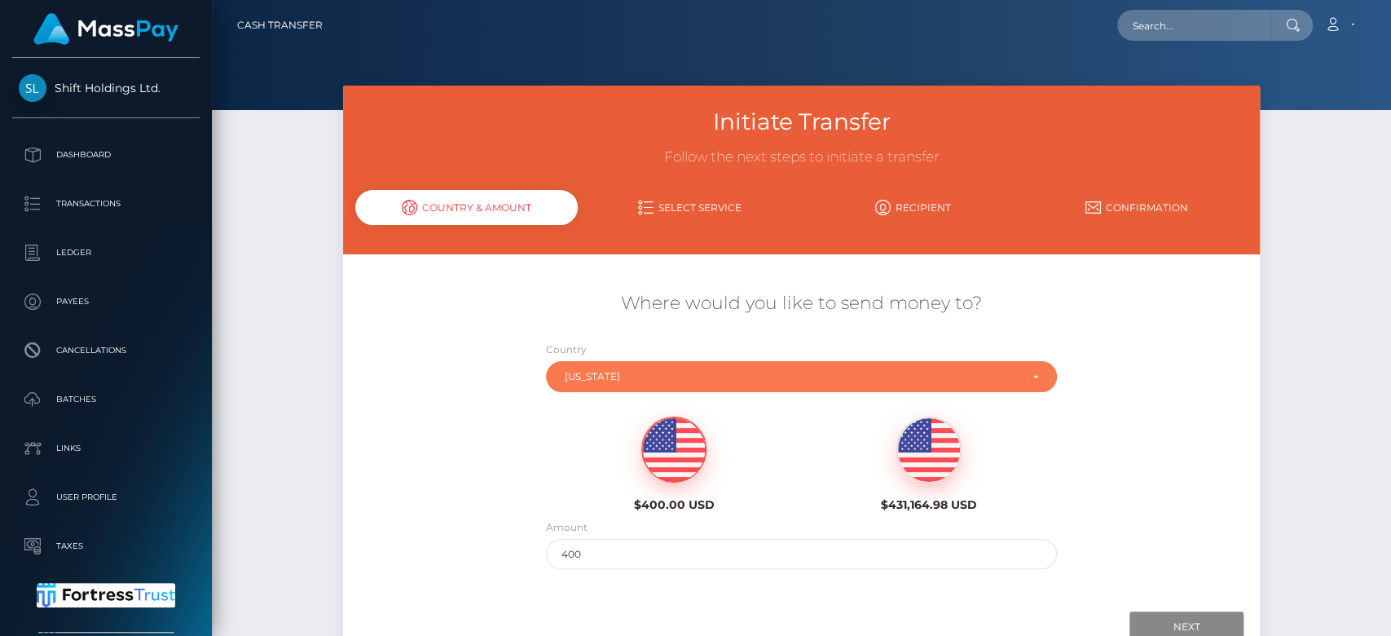
click at [667, 364] on div "[US_STATE]" at bounding box center [801, 376] width 511 height 31
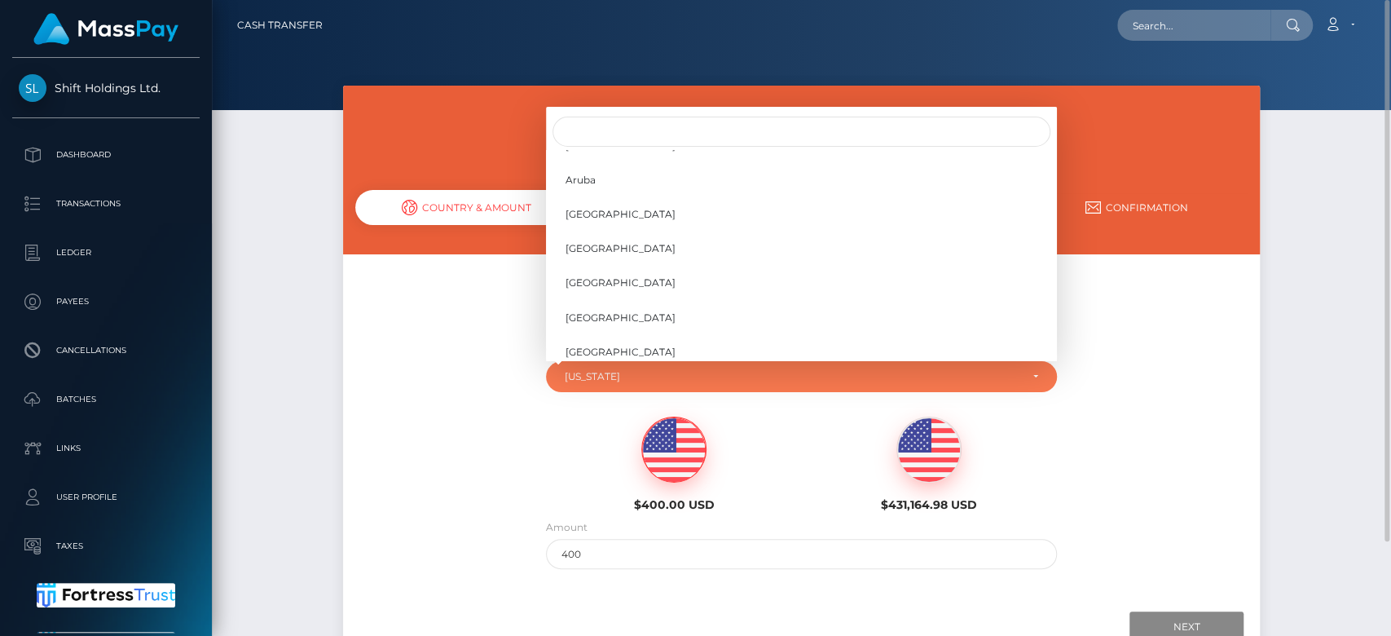
scroll to position [427, 0]
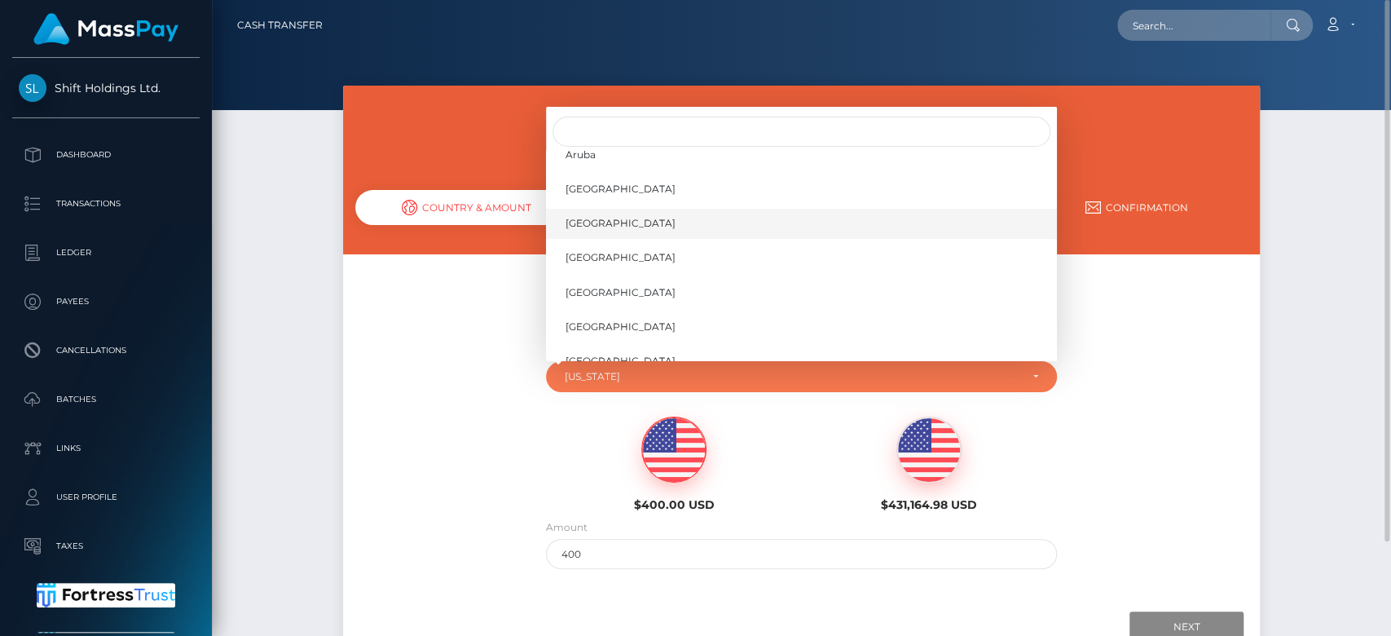
click at [610, 219] on link "[GEOGRAPHIC_DATA]" at bounding box center [801, 223] width 511 height 30
select select "AUT"
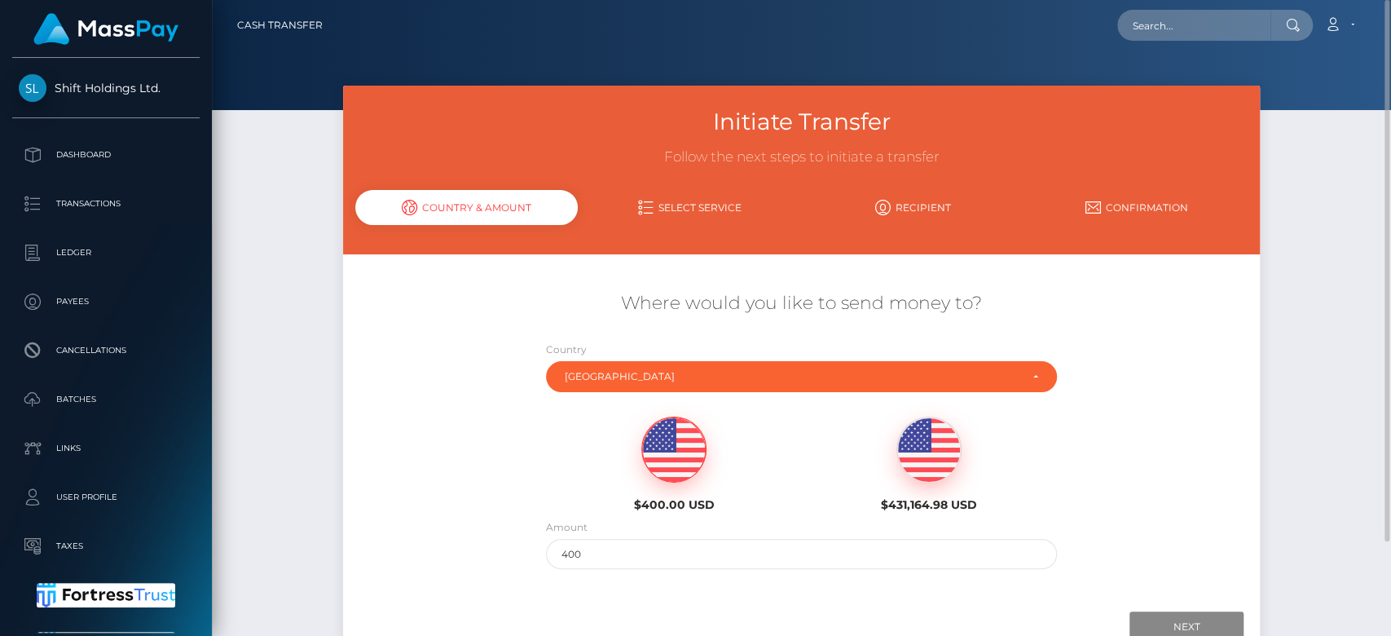
click at [694, 445] on img at bounding box center [674, 449] width 64 height 65
click at [1167, 618] on input "Next" at bounding box center [1187, 626] width 114 height 31
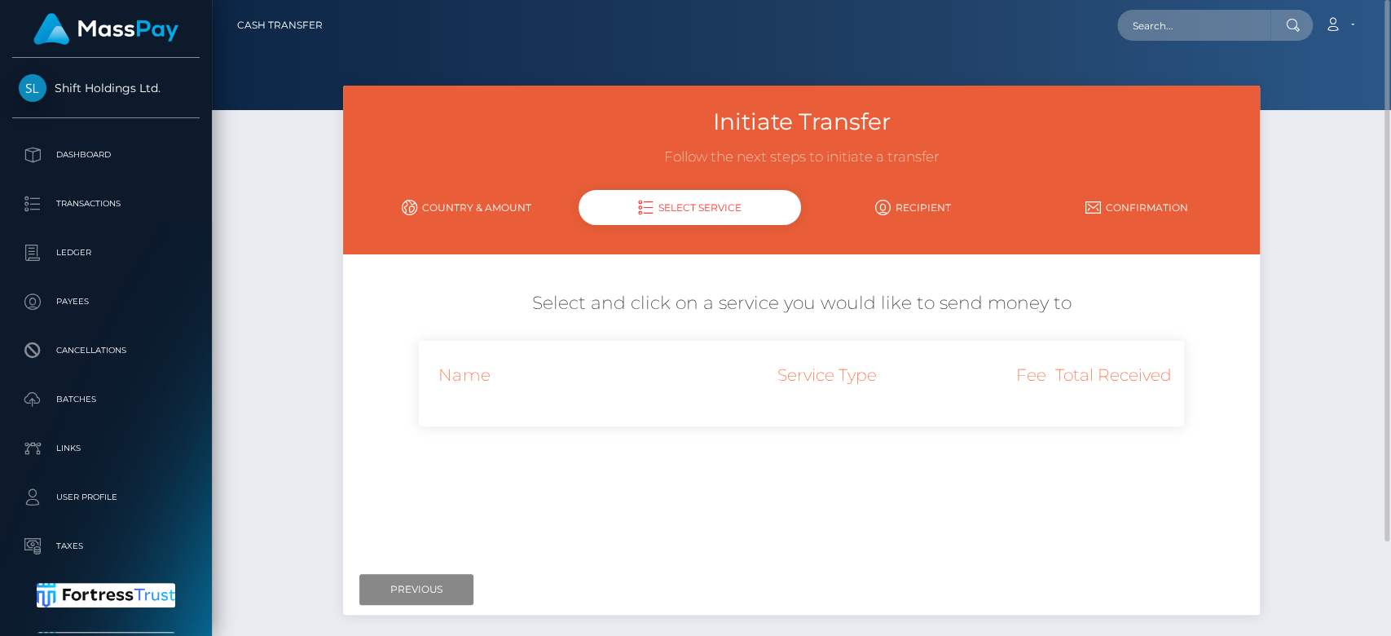
click at [488, 211] on link "Country & Amount" at bounding box center [466, 207] width 223 height 29
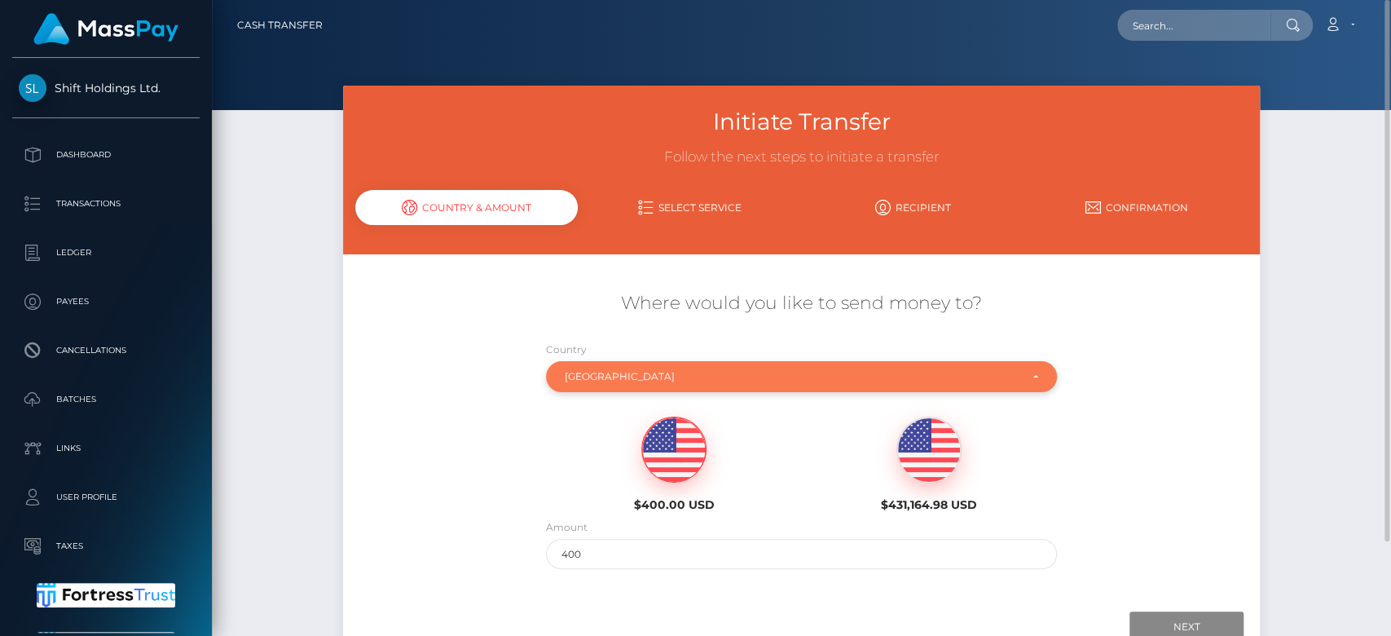
click at [692, 385] on div "[GEOGRAPHIC_DATA]" at bounding box center [801, 376] width 511 height 31
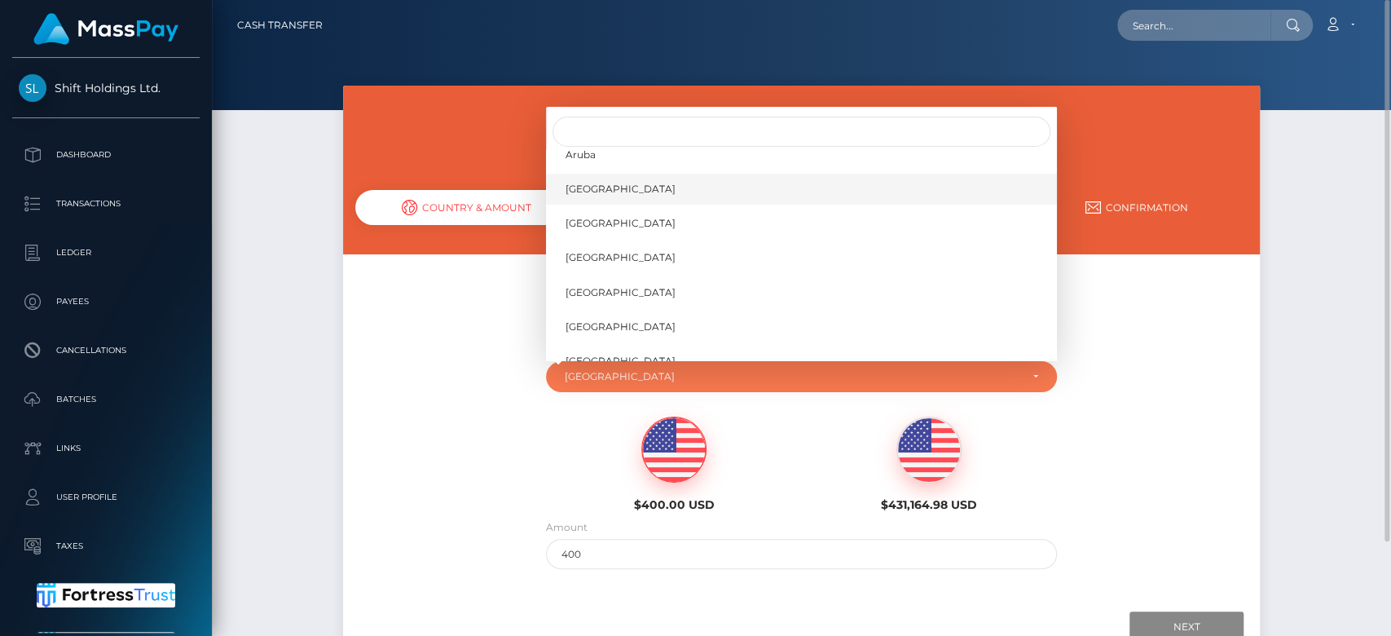
scroll to position [332, 0]
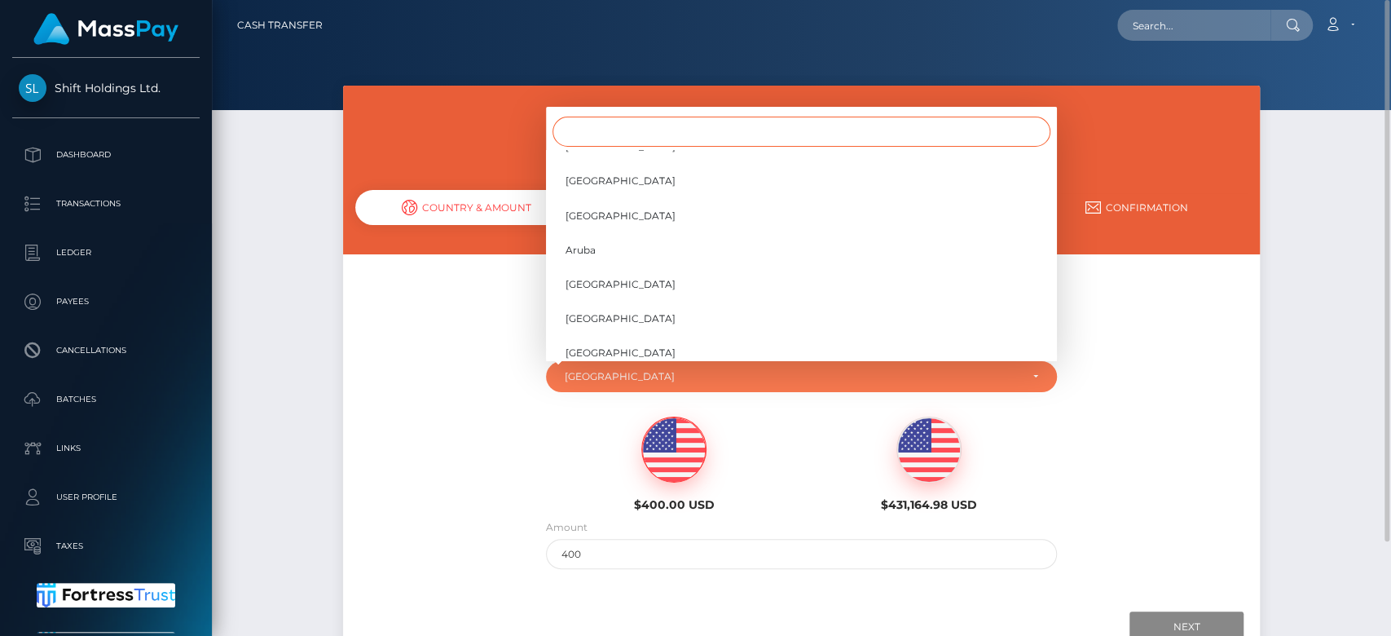
click at [657, 136] on input "Search" at bounding box center [802, 132] width 498 height 30
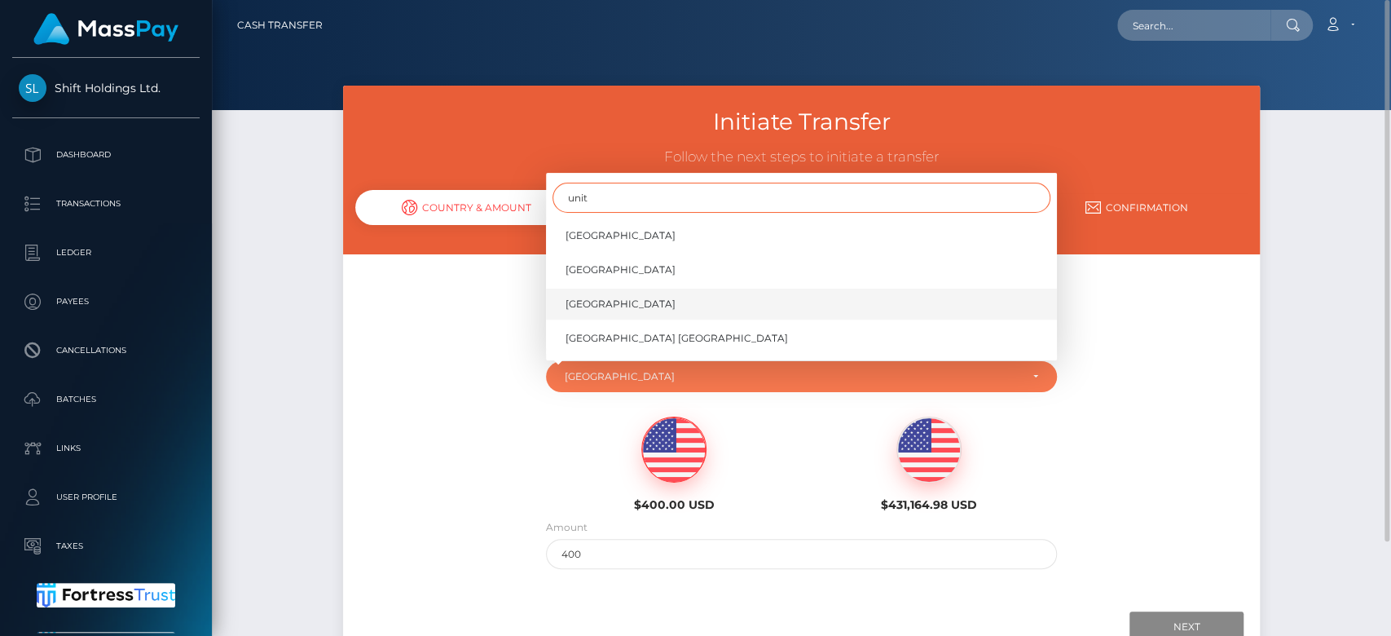
type input "unit"
click at [665, 303] on link "United States" at bounding box center [801, 304] width 511 height 30
select select "USA"
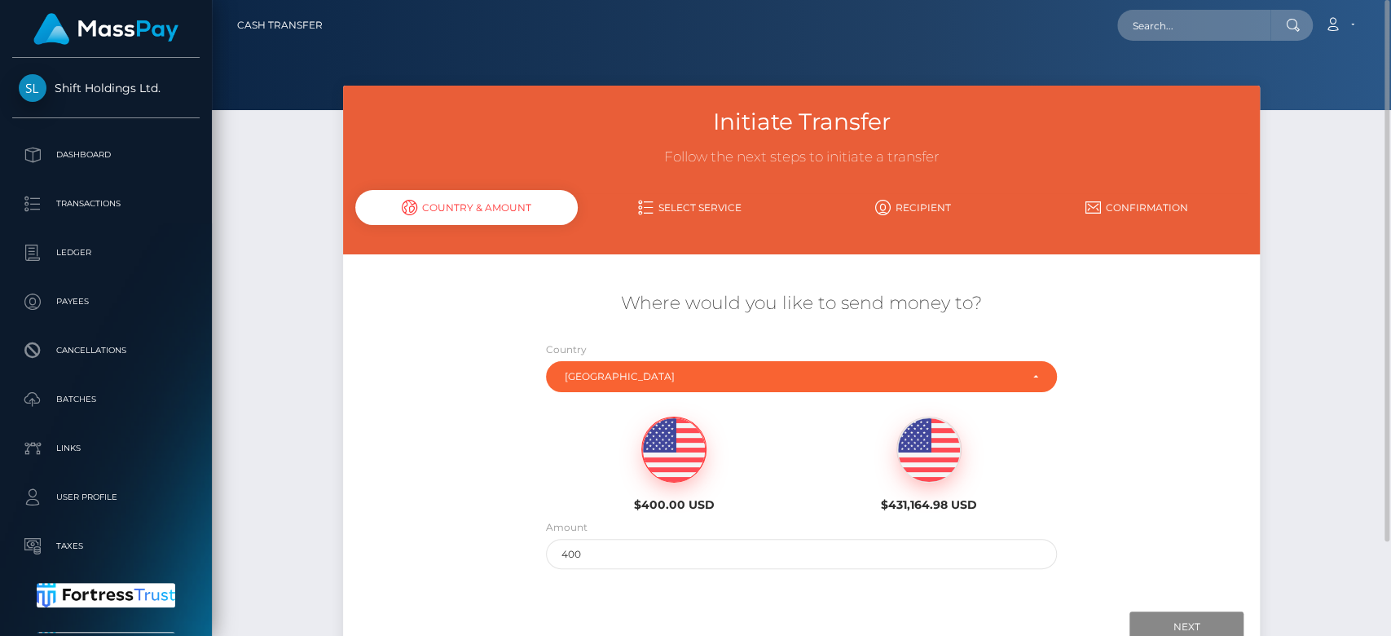
click at [670, 450] on img at bounding box center [674, 449] width 64 height 65
click at [1168, 620] on input "Next" at bounding box center [1187, 626] width 114 height 31
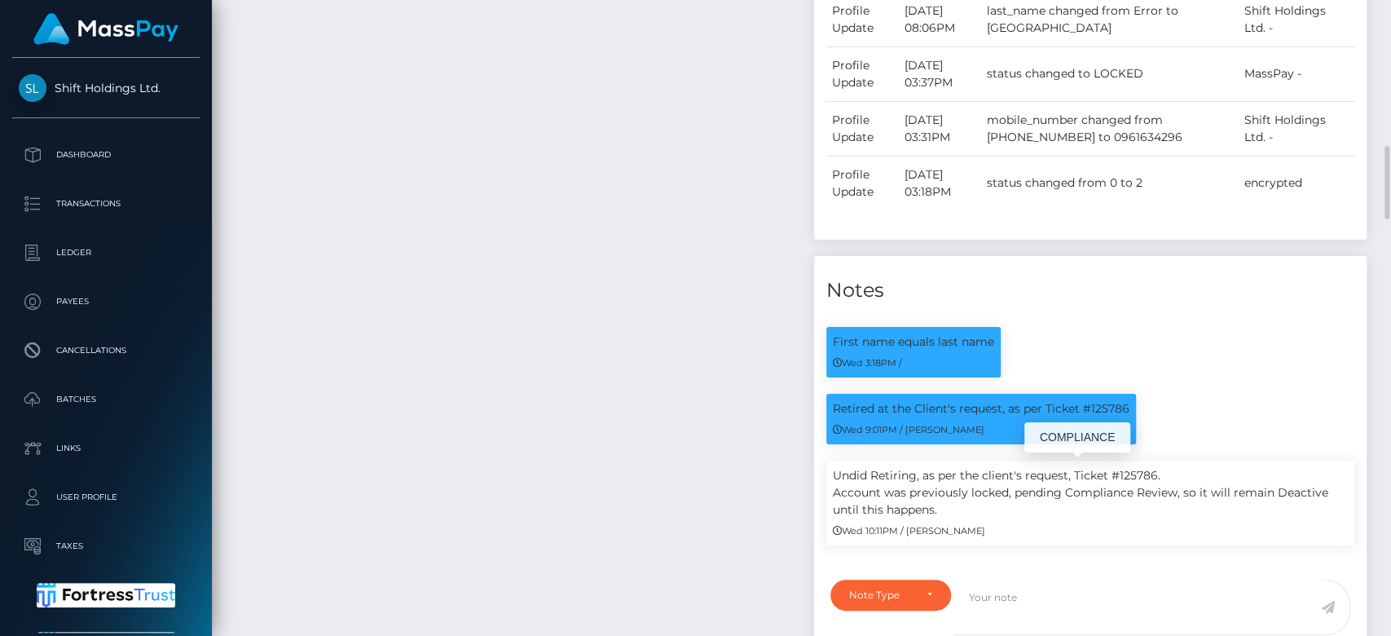
scroll to position [1277, 0]
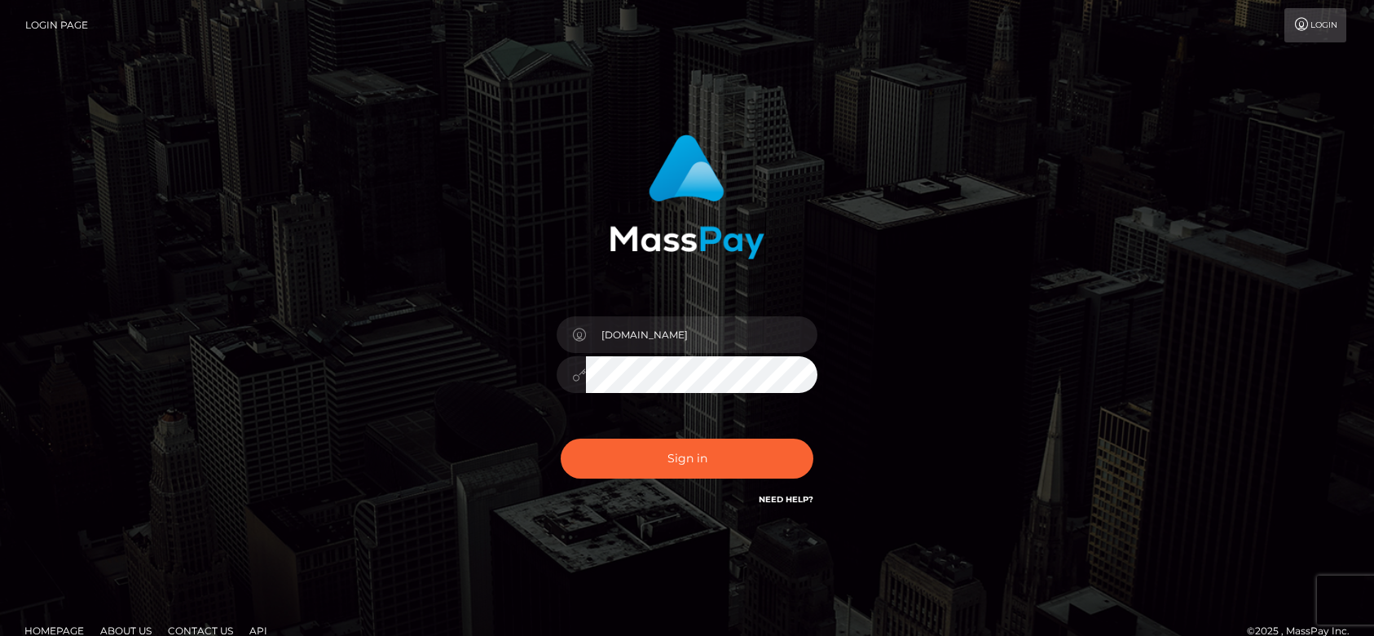
click at [720, 460] on button "Sign in" at bounding box center [687, 458] width 253 height 40
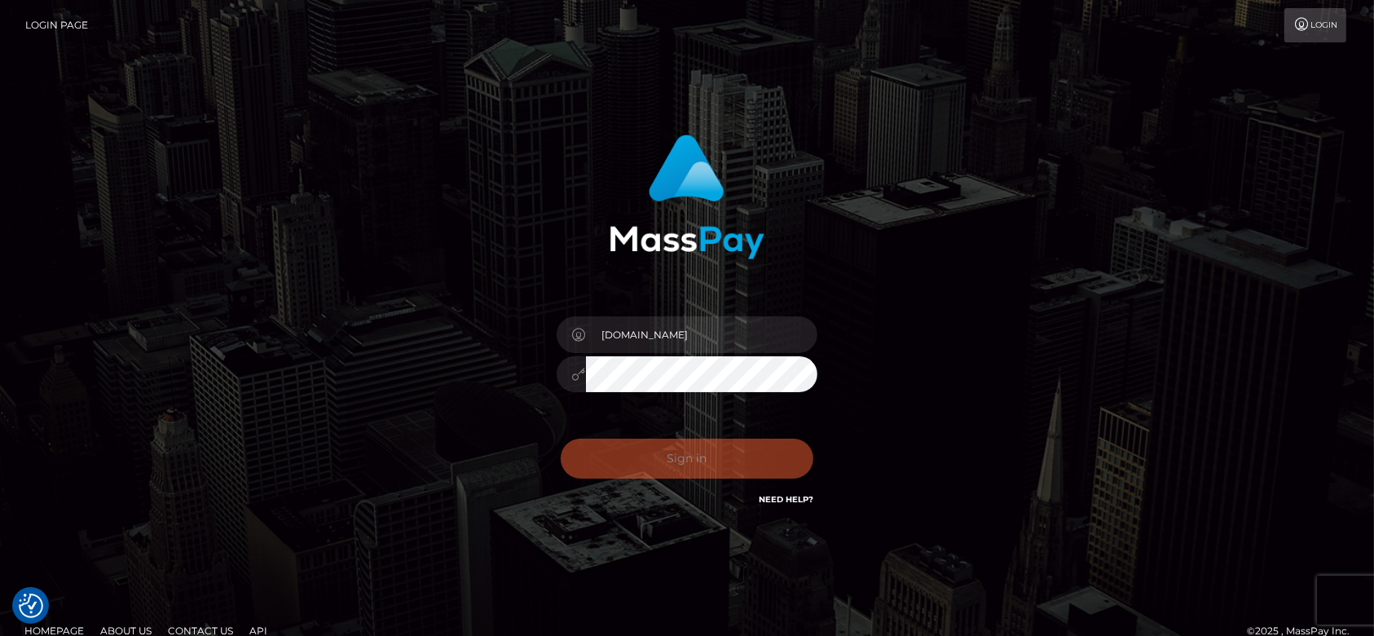
checkbox input "true"
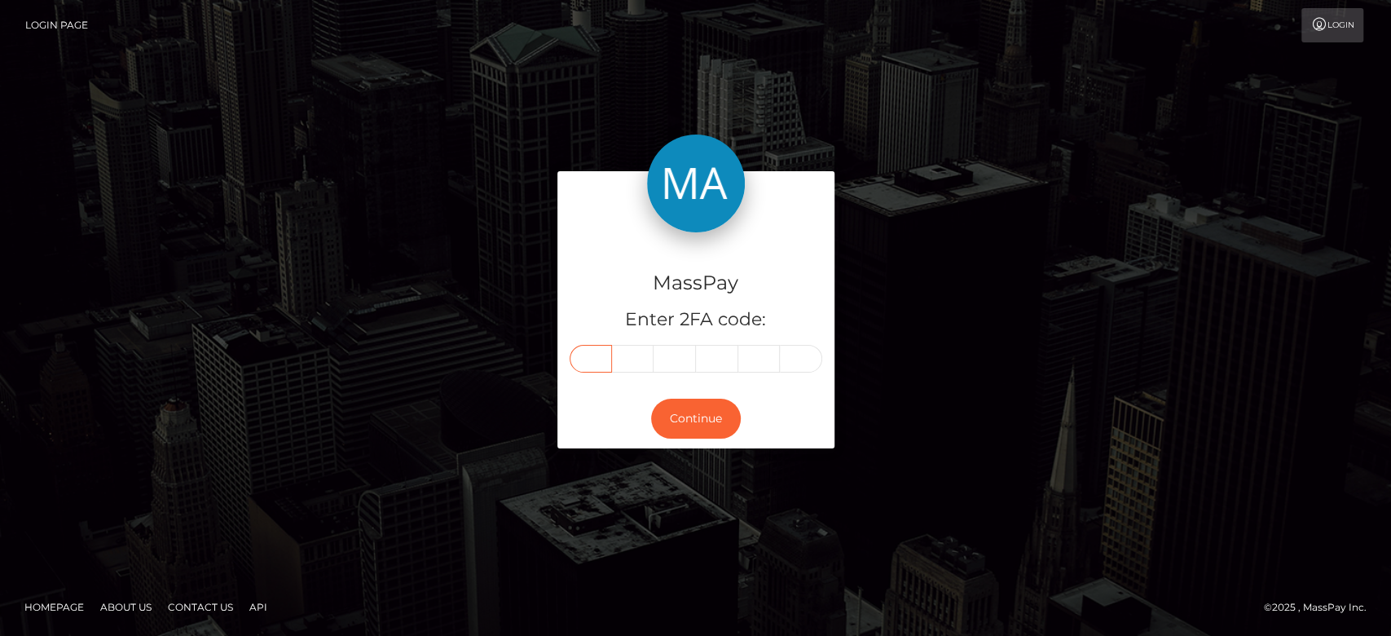
click at [587, 370] on input "text" at bounding box center [591, 359] width 42 height 28
paste input "7"
type input "7"
type input "9"
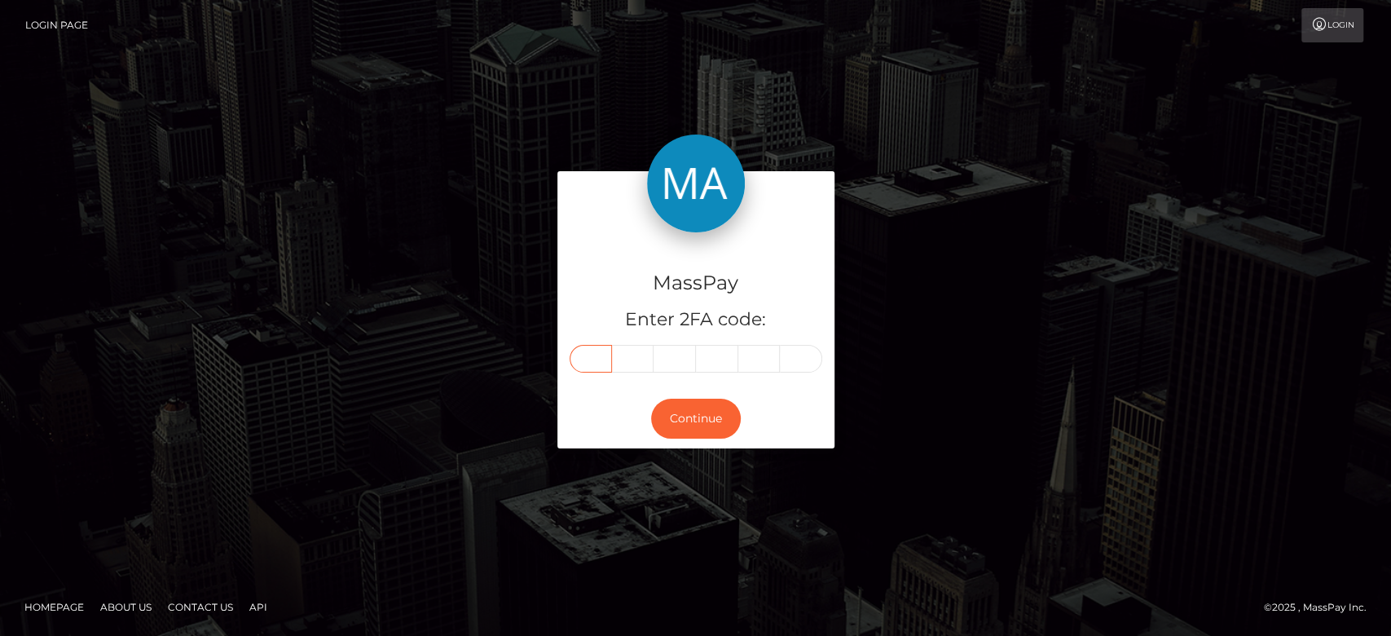
type input "0"
type input "6"
type input "2"
click at [1014, 317] on div "MassPay Enter 2FA code: 7 7 9 0 6 2 779062 Continue" at bounding box center [695, 317] width 929 height 293
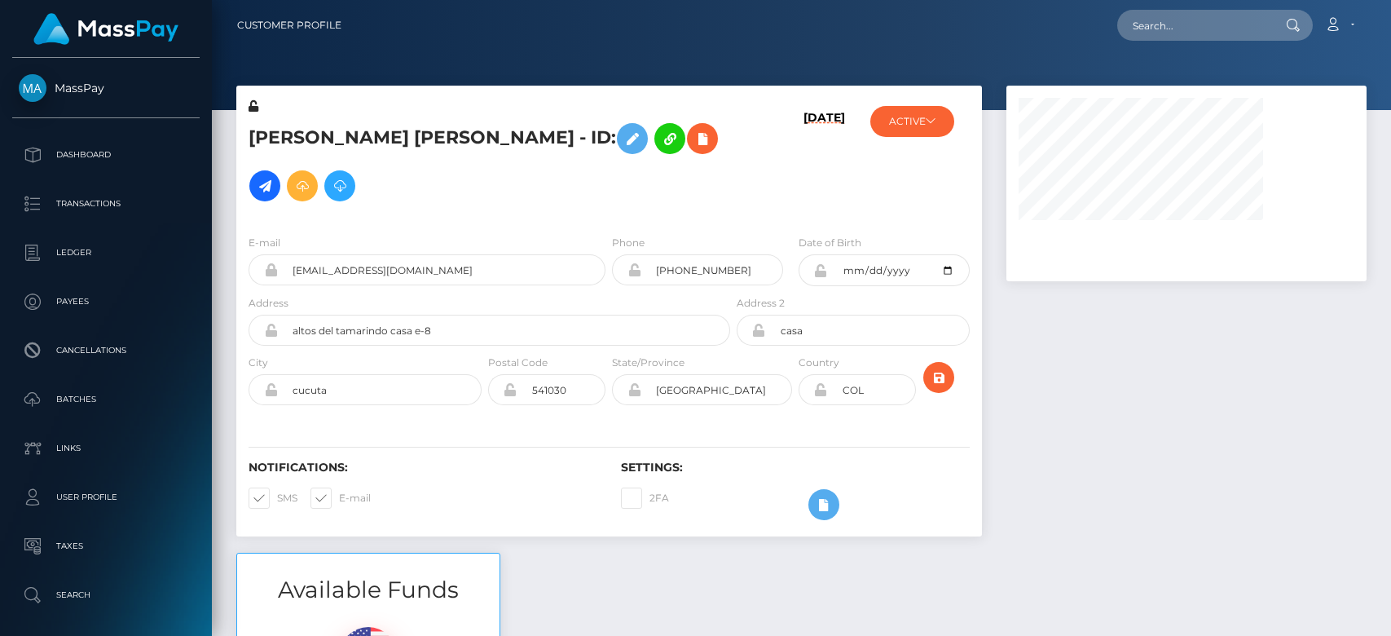
click at [1076, 381] on div at bounding box center [1186, 319] width 385 height 467
click at [1184, 9] on div "Loading... Loading... Account Edit Profile Logout" at bounding box center [860, 25] width 1011 height 34
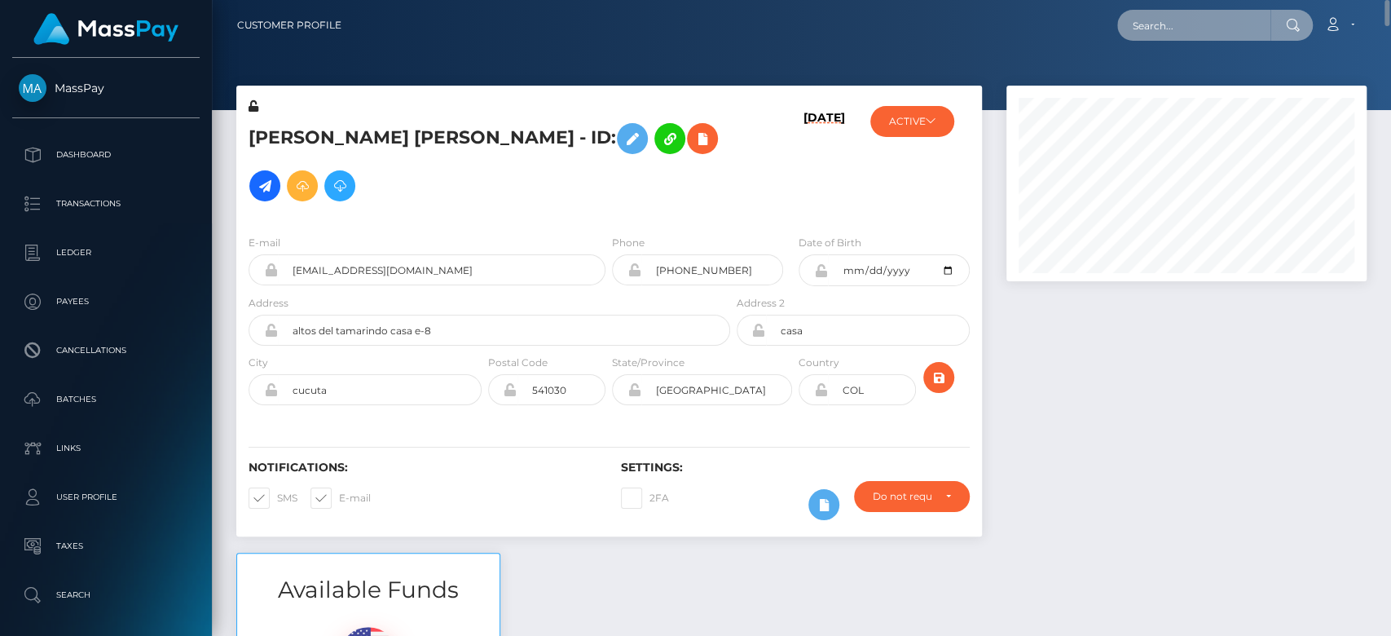
click at [1181, 16] on input "text" at bounding box center [1193, 25] width 153 height 31
paste input "karakarolcia11@wp.pl"
click at [920, 194] on div "ACTIVE MassPay - ACTIVE DEACTIVE CLOSED ACTIVE JSTV Enterprises - ACTIVE" at bounding box center [919, 160] width 124 height 124
click at [1187, 26] on input "karakarolcia11@wp.pl" at bounding box center [1193, 25] width 153 height 31
paste input "gmail.com"
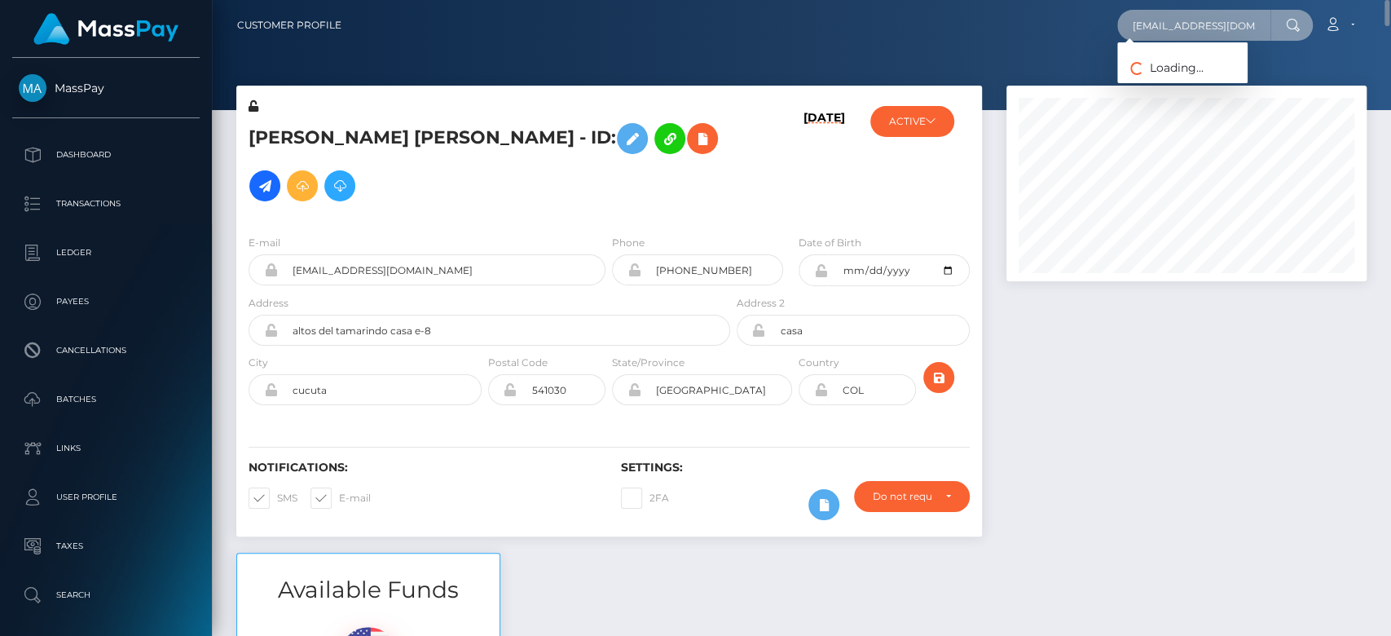
scroll to position [0, 7]
type input "karakarolcia11@gmail.com"
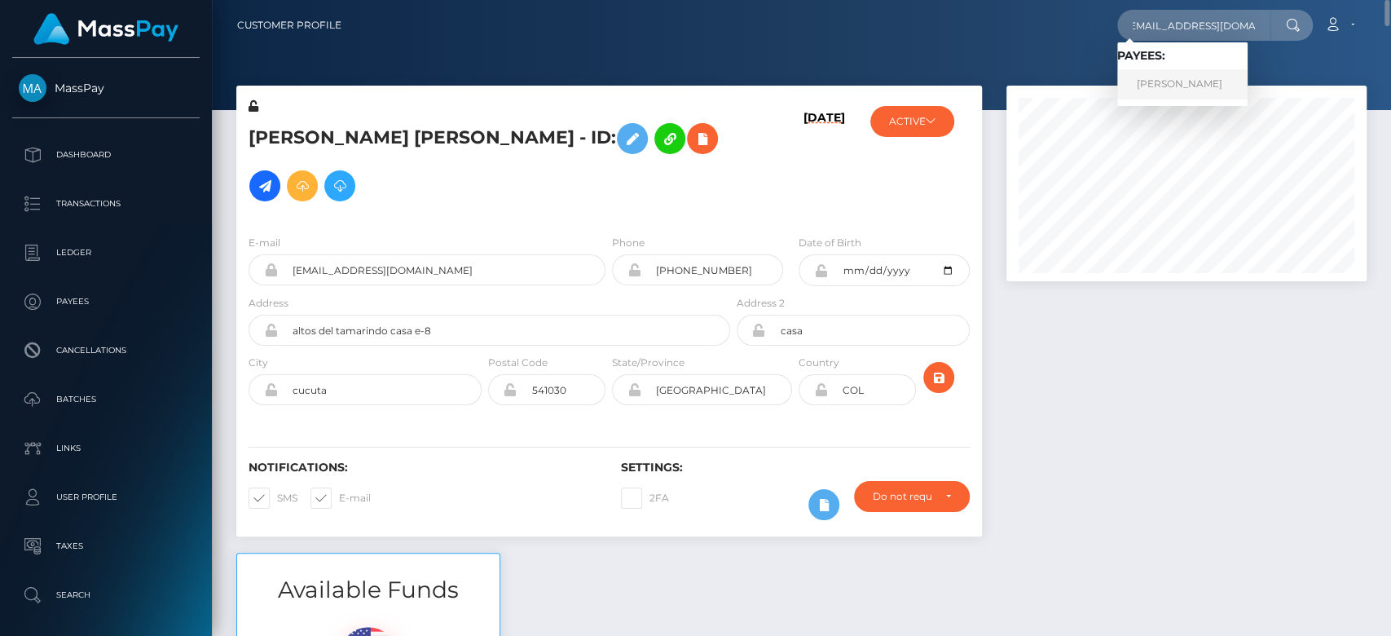
scroll to position [0, 0]
click at [1218, 82] on link "Karolina Kowalska" at bounding box center [1182, 84] width 130 height 30
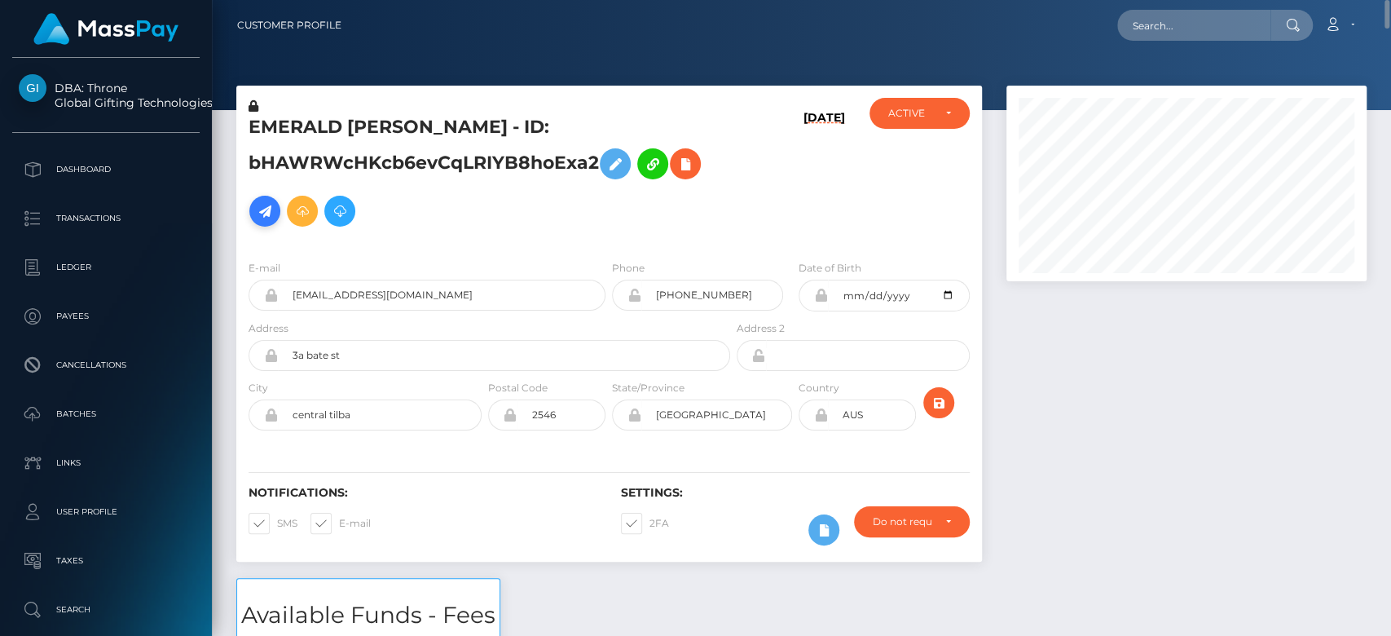
click at [269, 212] on icon at bounding box center [265, 211] width 20 height 20
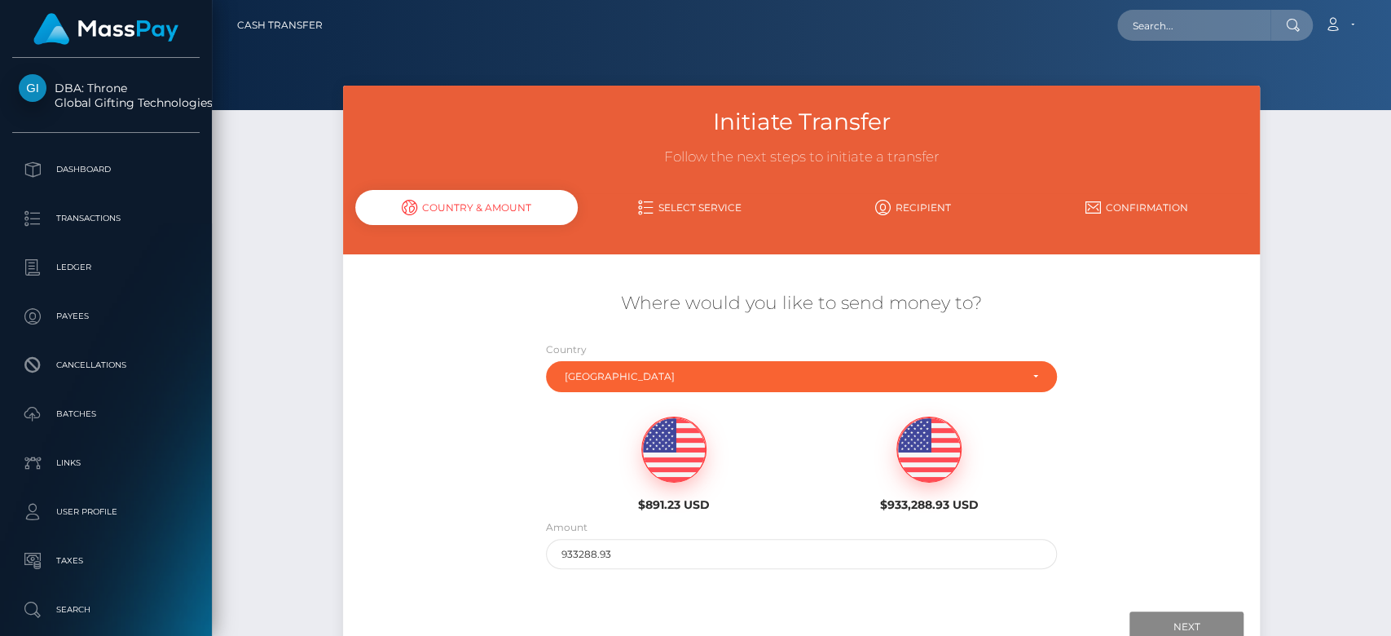
click at [673, 468] on img at bounding box center [674, 449] width 64 height 65
type input "891.23"
click at [1190, 621] on input "Next" at bounding box center [1187, 626] width 114 height 31
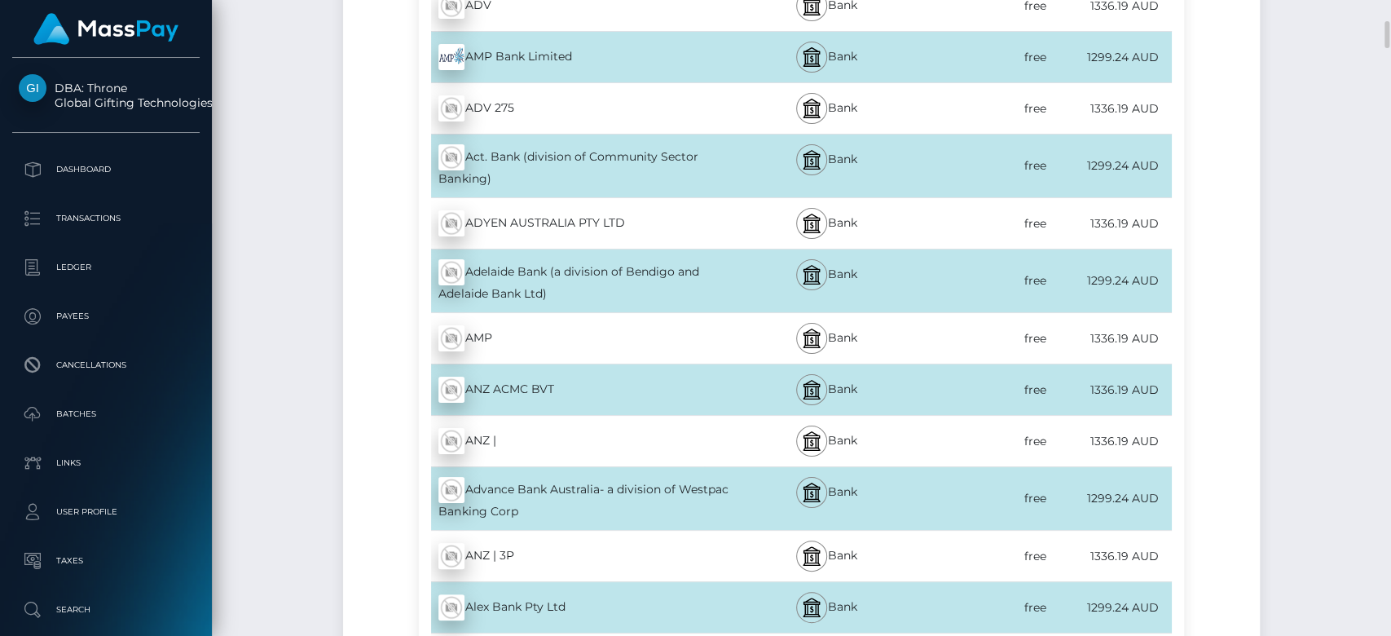
scroll to position [627, 0]
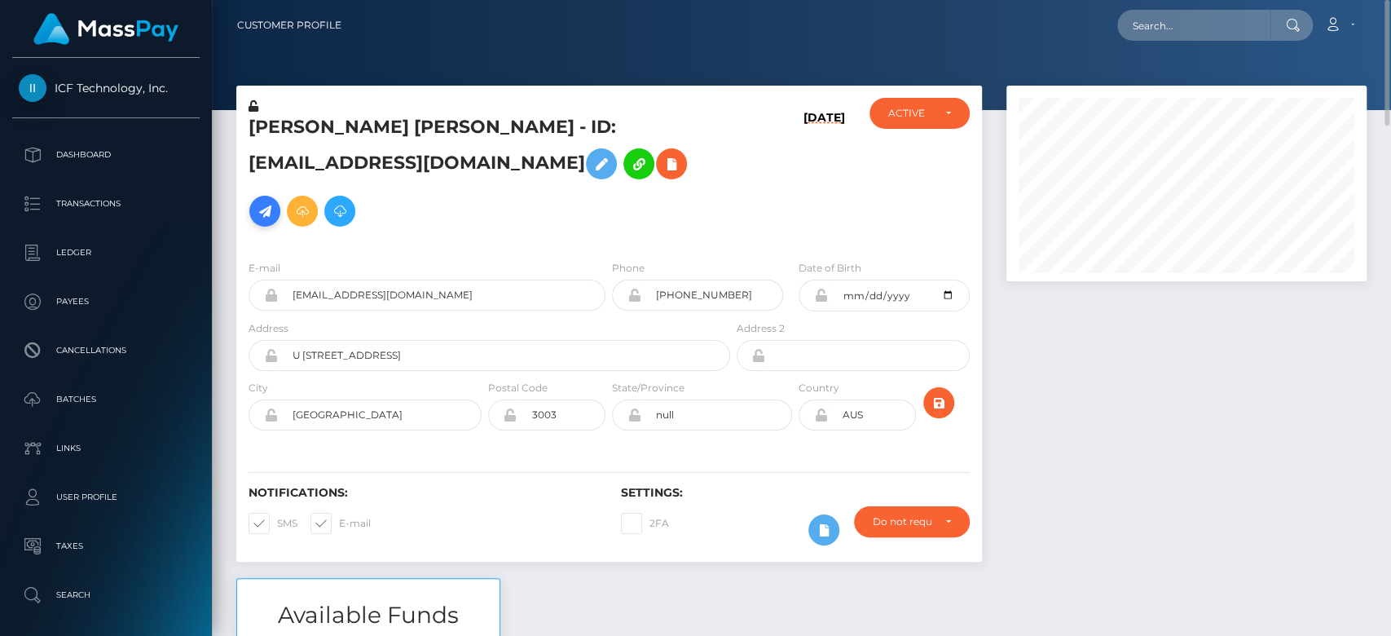
click at [275, 201] on icon at bounding box center [265, 211] width 20 height 20
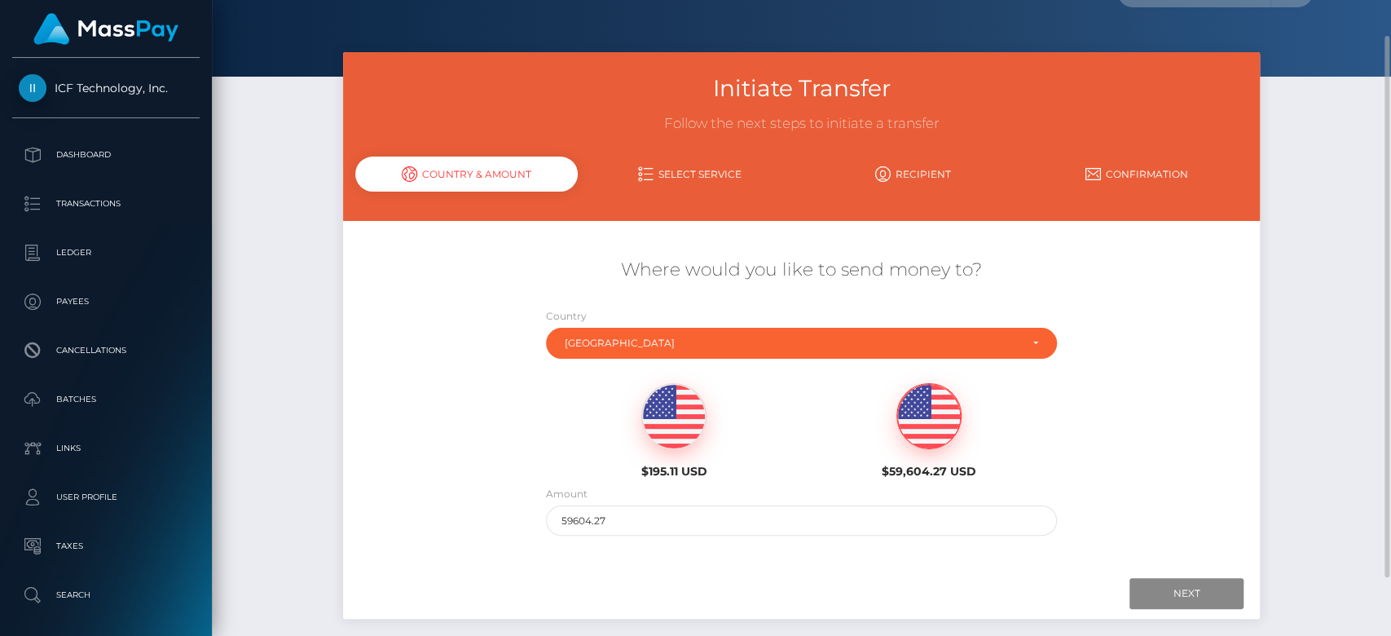
scroll to position [38, 0]
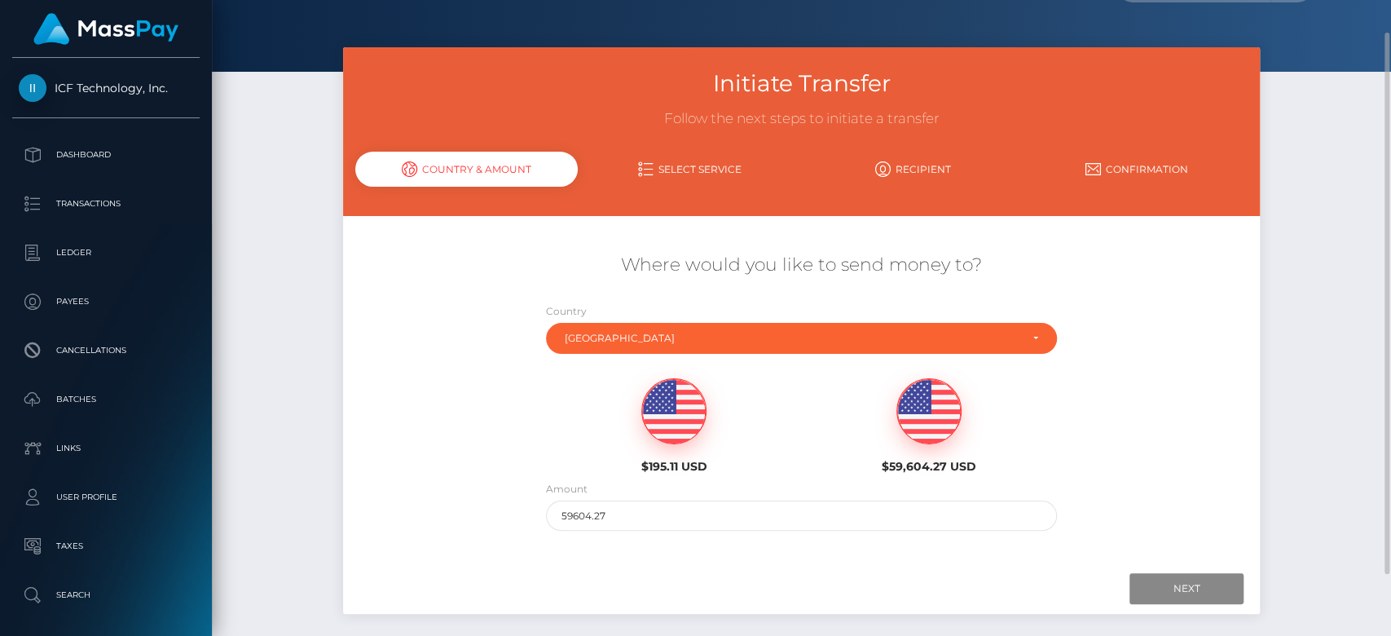
click at [685, 421] on img at bounding box center [674, 411] width 64 height 65
type input "195.11"
click at [1162, 573] on input "Next" at bounding box center [1187, 588] width 114 height 31
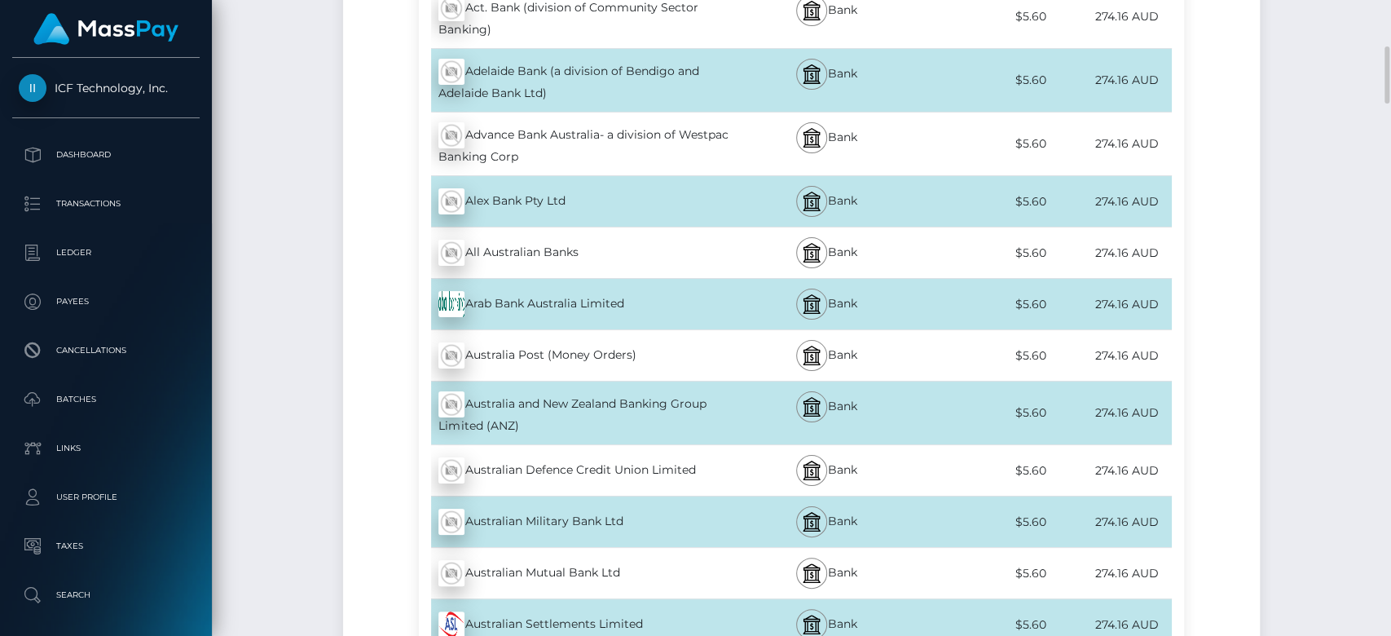
scroll to position [516, 0]
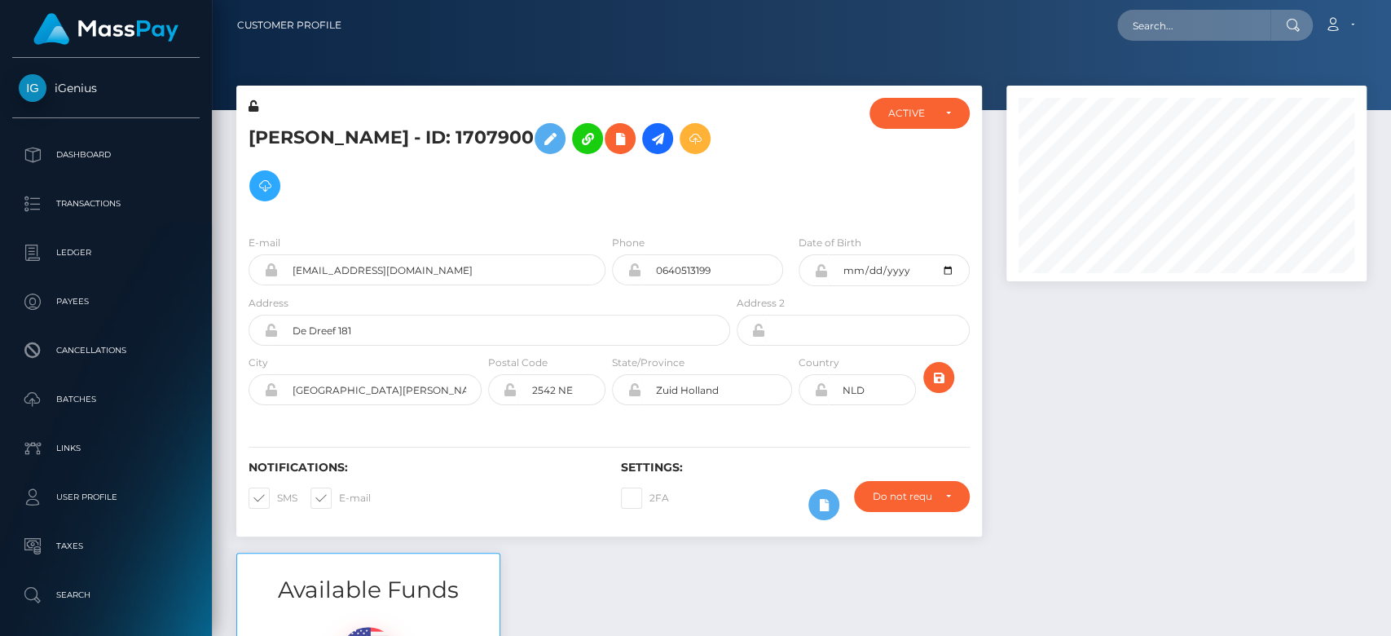
scroll to position [196, 360]
click at [1108, 443] on div at bounding box center [1186, 319] width 385 height 467
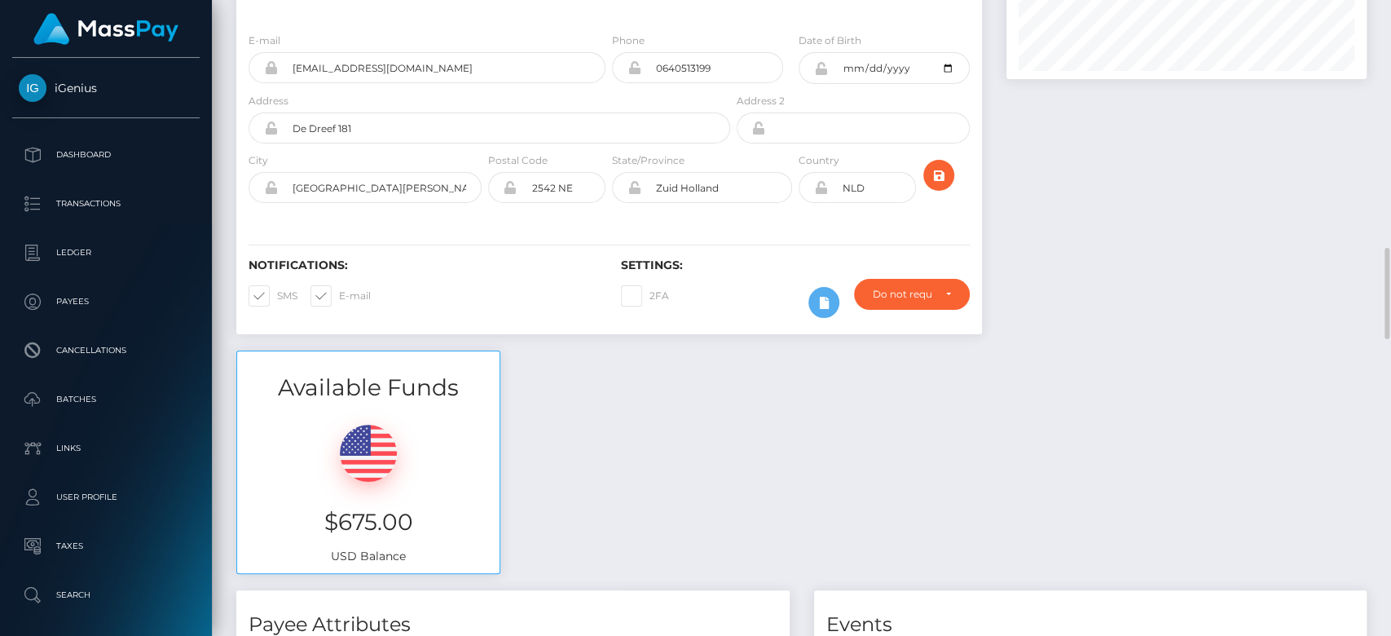
scroll to position [0, 0]
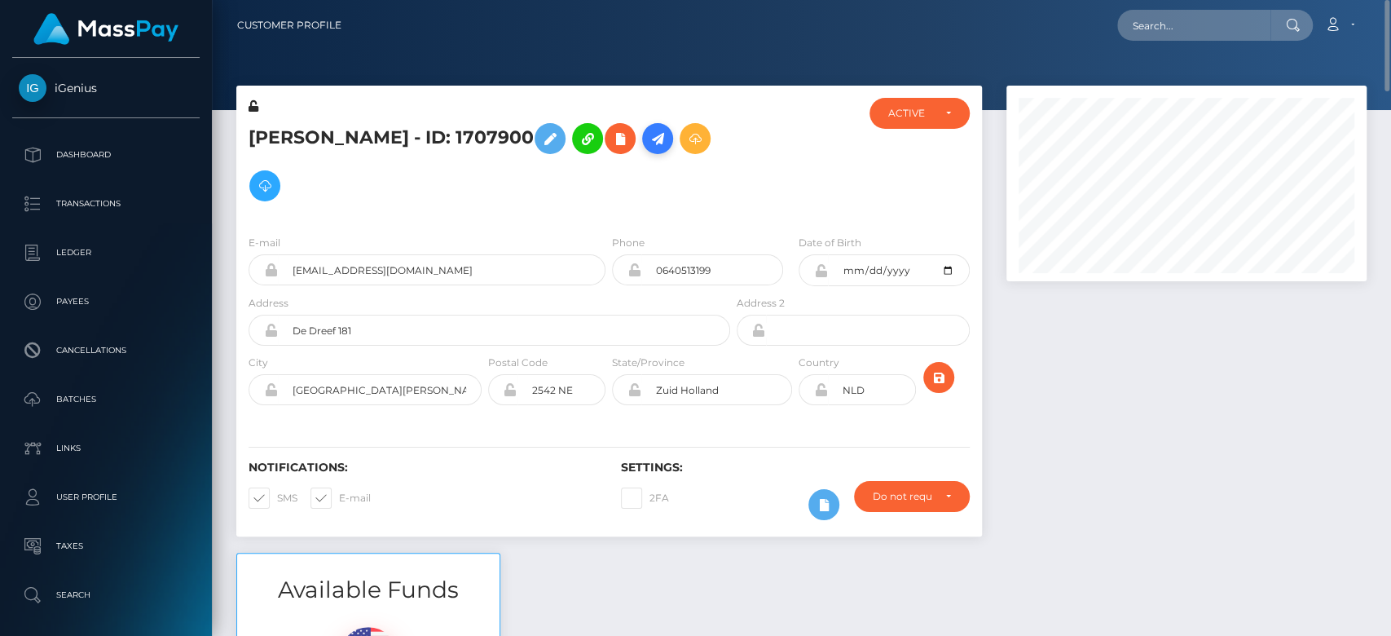
click at [667, 134] on icon at bounding box center [658, 139] width 20 height 20
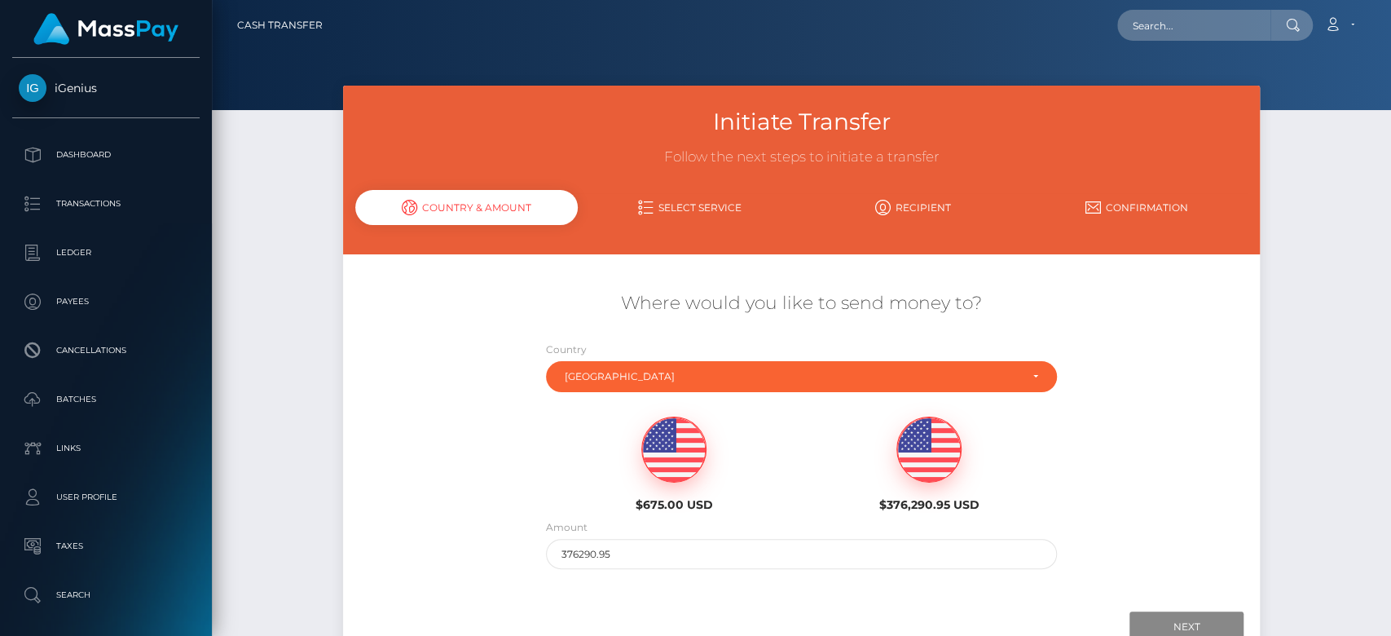
click at [663, 447] on img at bounding box center [674, 449] width 64 height 65
type input "675"
click at [1164, 616] on input "Next" at bounding box center [1187, 626] width 114 height 31
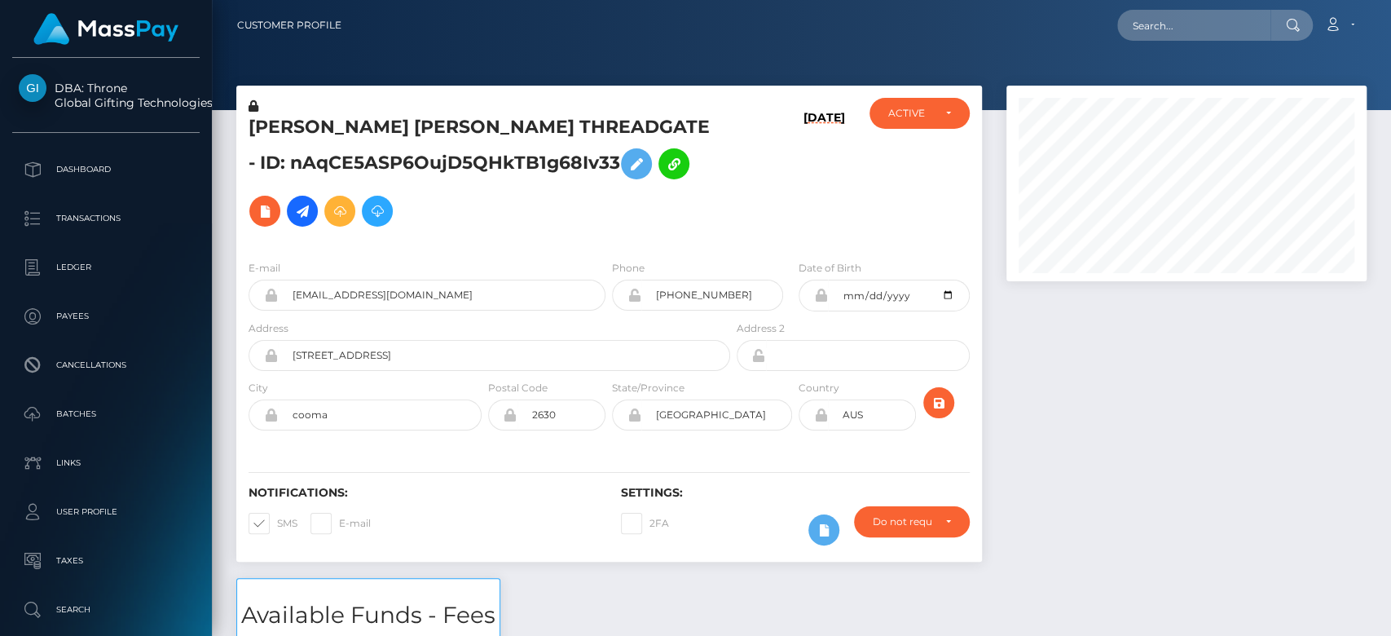
scroll to position [196, 360]
click at [1015, 423] on div at bounding box center [1186, 332] width 385 height 492
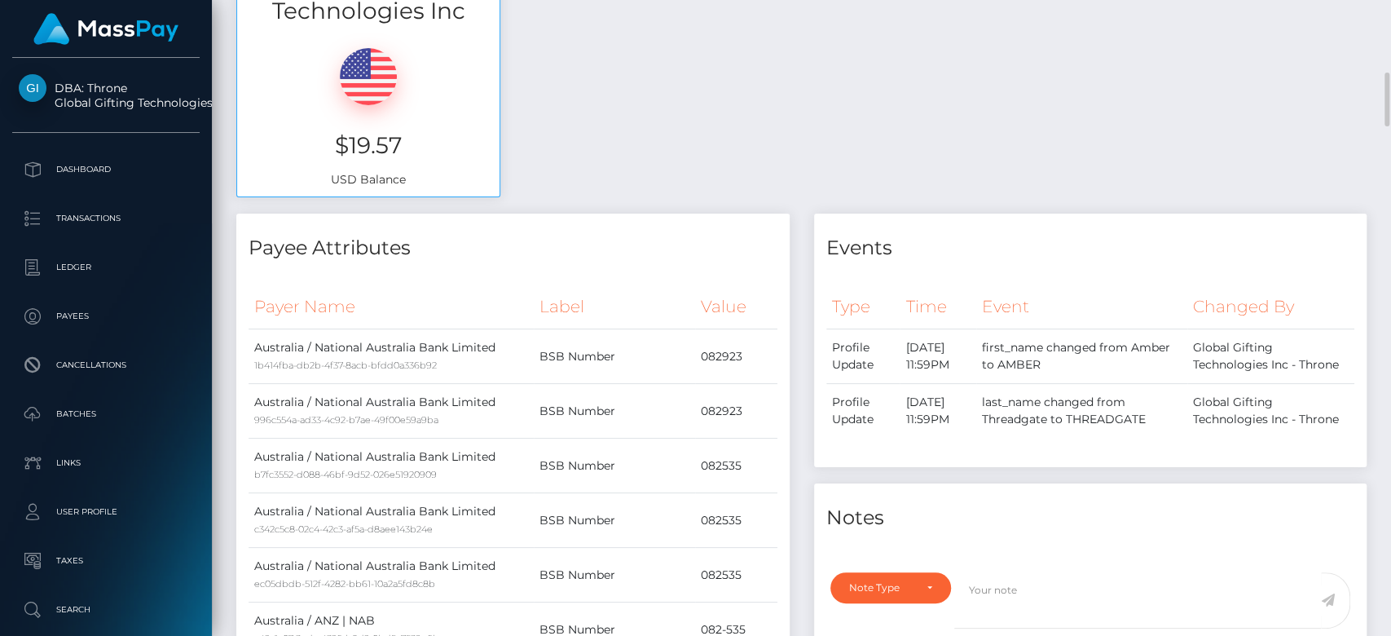
scroll to position [682, 0]
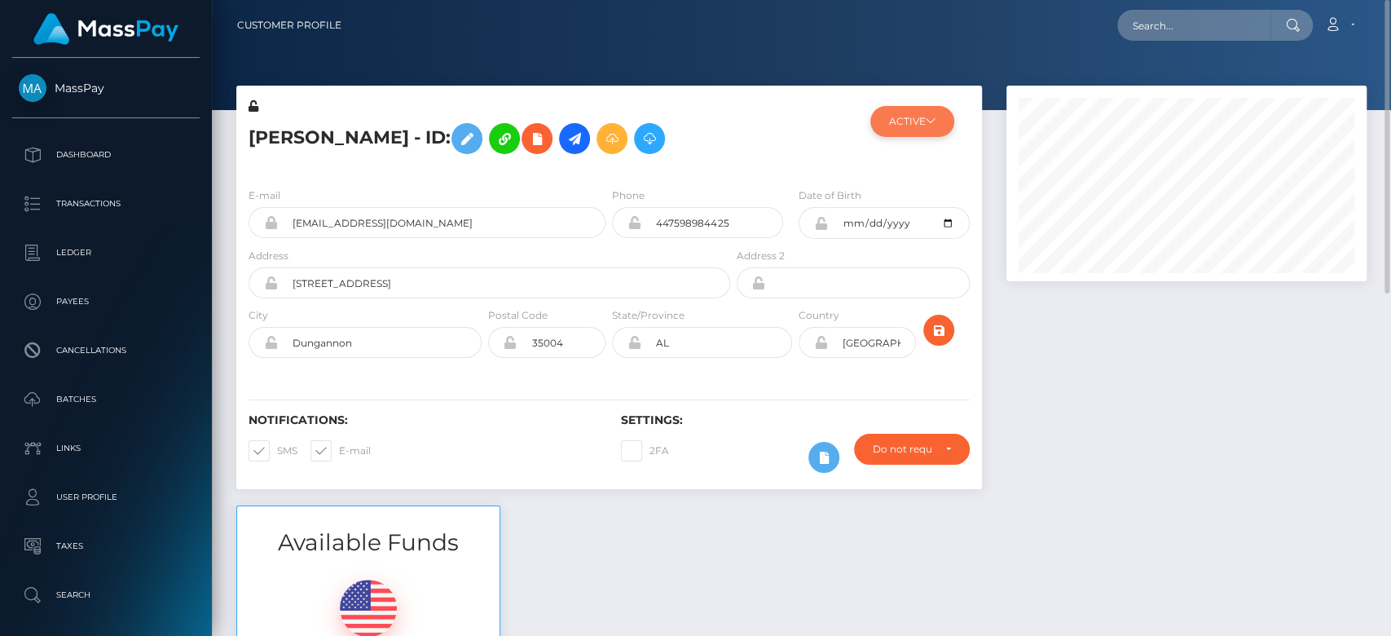
click at [926, 113] on button "ACTIVE" at bounding box center [912, 121] width 84 height 31
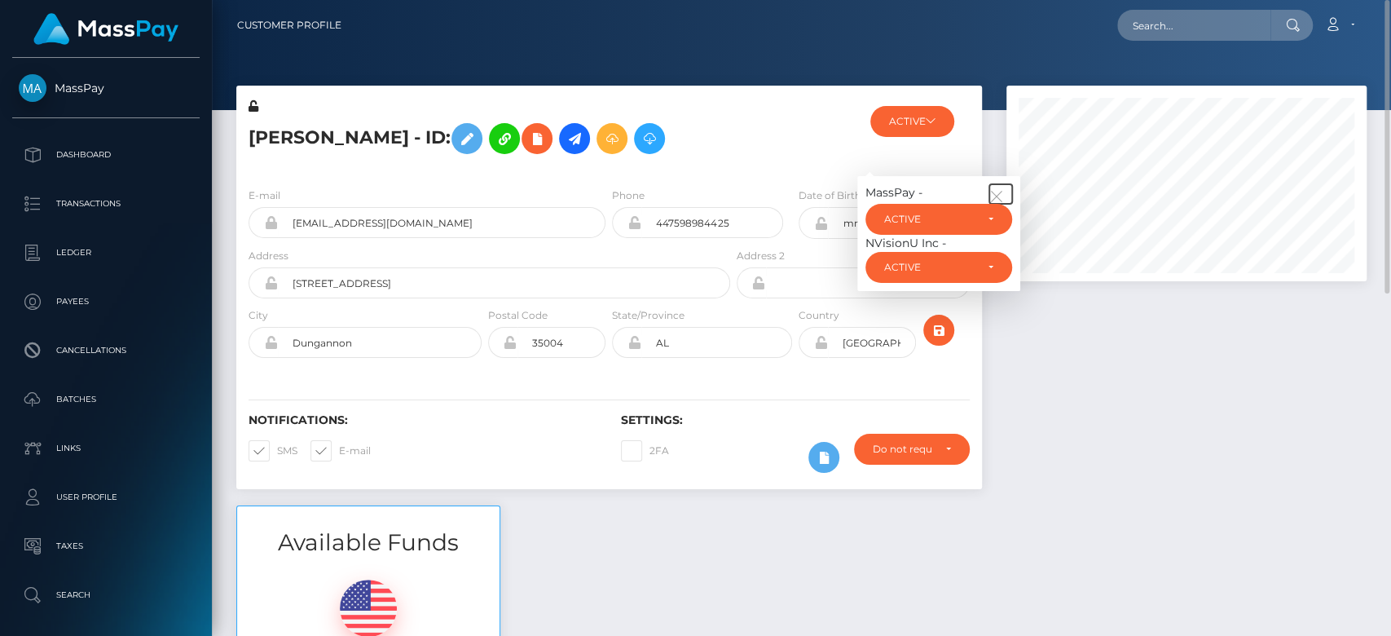
click at [1007, 193] on button "button" at bounding box center [1000, 194] width 23 height 20
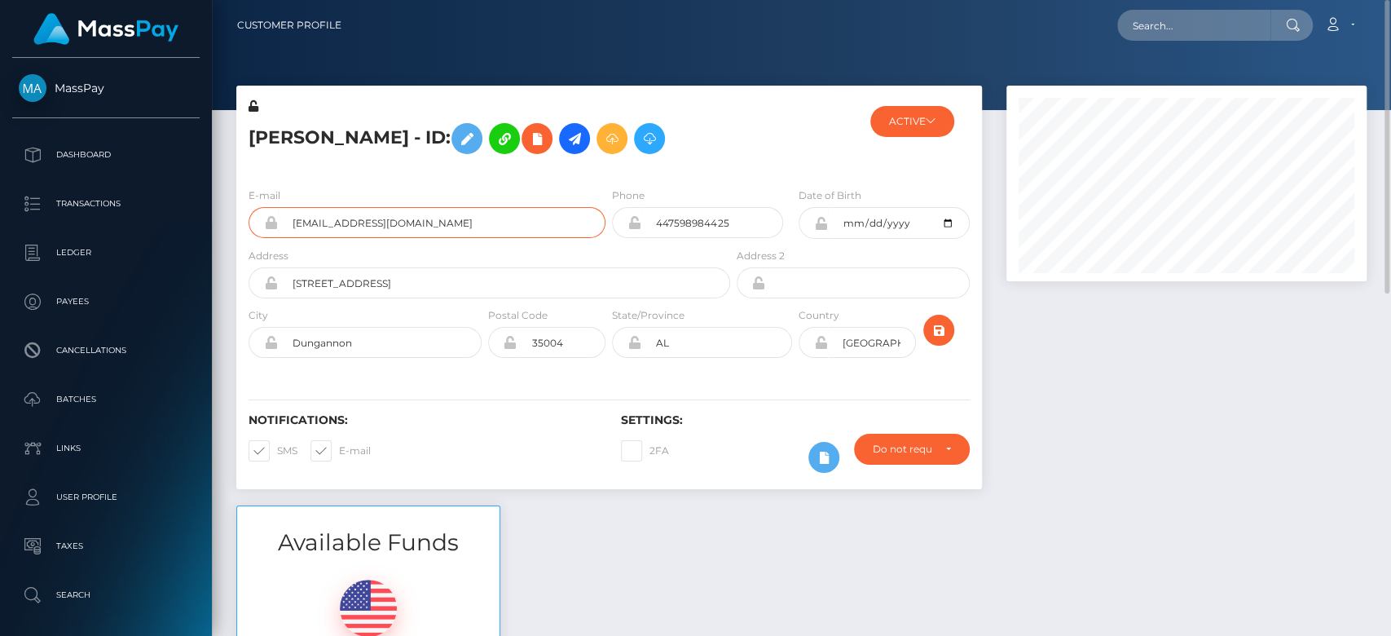
drag, startPoint x: 416, startPoint y: 219, endPoint x: 278, endPoint y: 218, distance: 137.7
click at [278, 218] on input "[EMAIL_ADDRESS][DOMAIN_NAME]" at bounding box center [442, 222] width 328 height 31
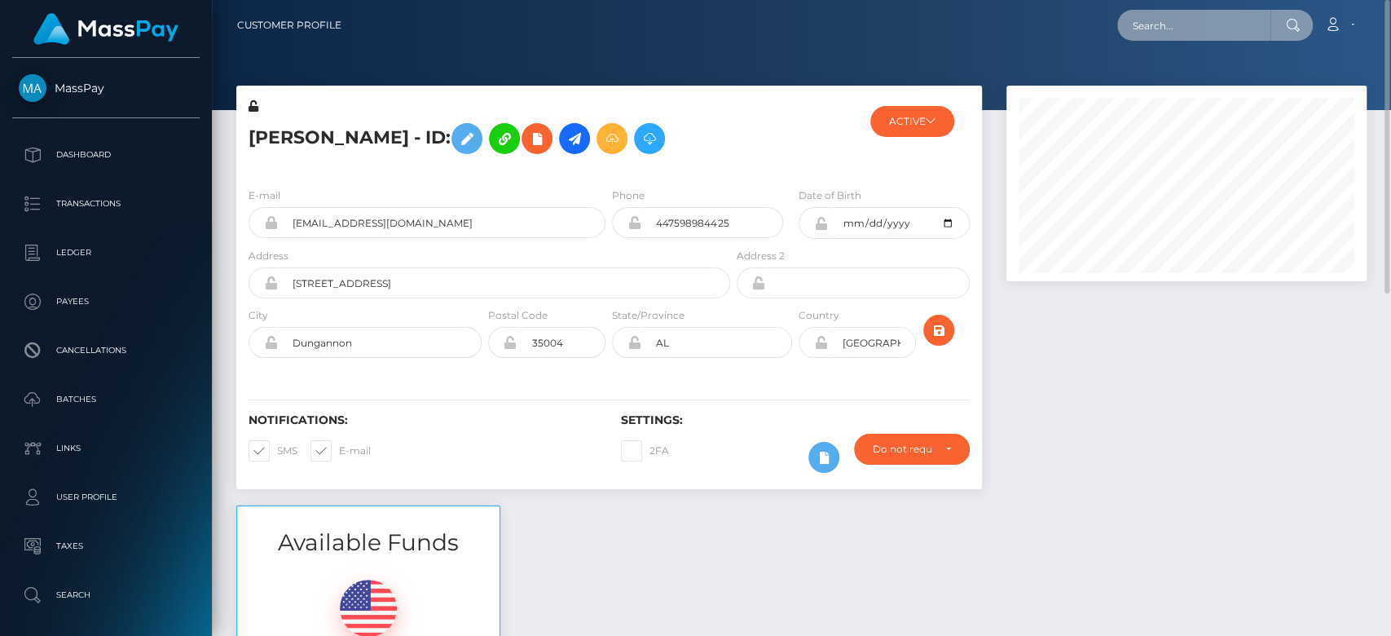
click at [1173, 27] on input "text" at bounding box center [1193, 25] width 153 height 31
paste input "[EMAIL_ADDRESS][DOMAIN_NAME]"
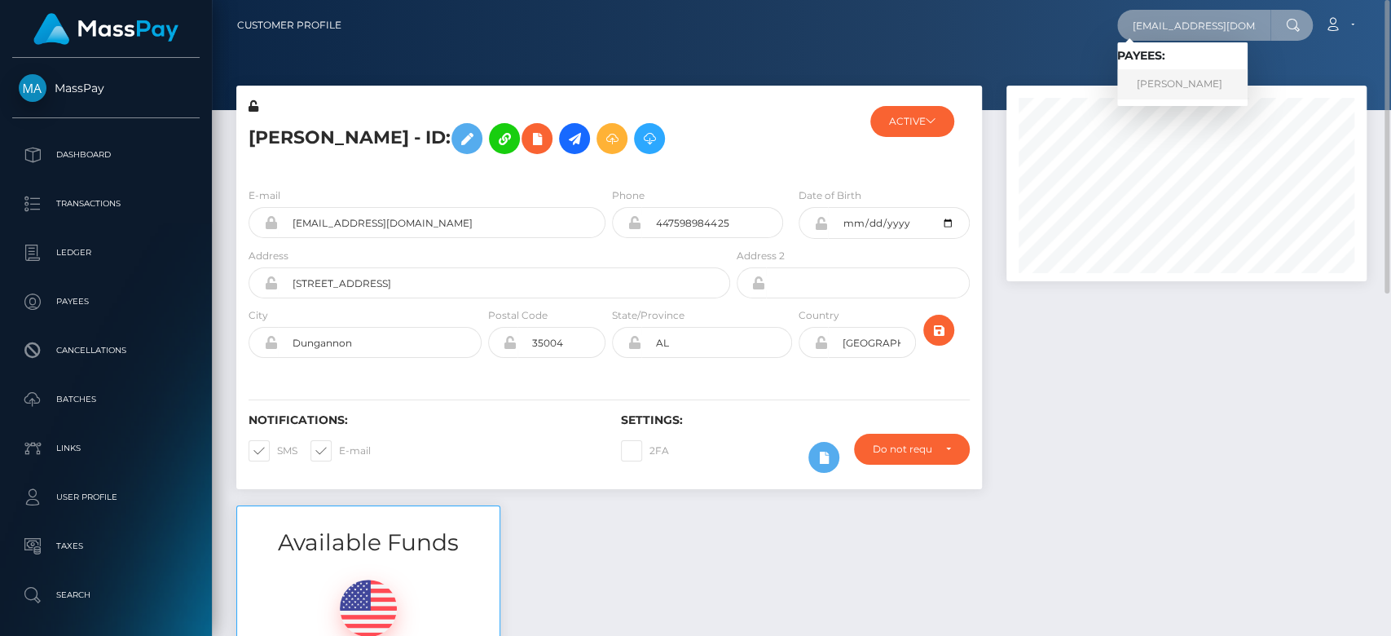
type input "[EMAIL_ADDRESS][DOMAIN_NAME]"
click at [1178, 88] on link "Edgaras Spirgys" at bounding box center [1182, 84] width 130 height 30
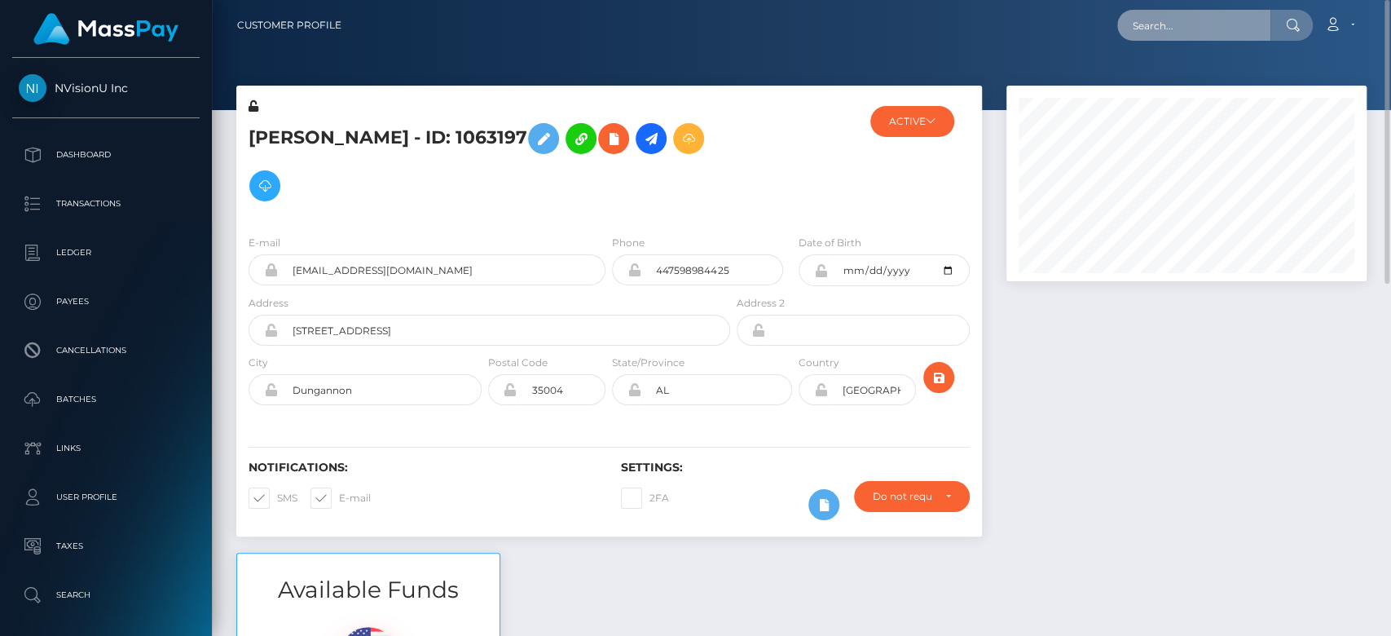
click at [1200, 21] on input "text" at bounding box center [1193, 25] width 153 height 31
paste input "[EMAIL_ADDRESS][DOMAIN_NAME]"
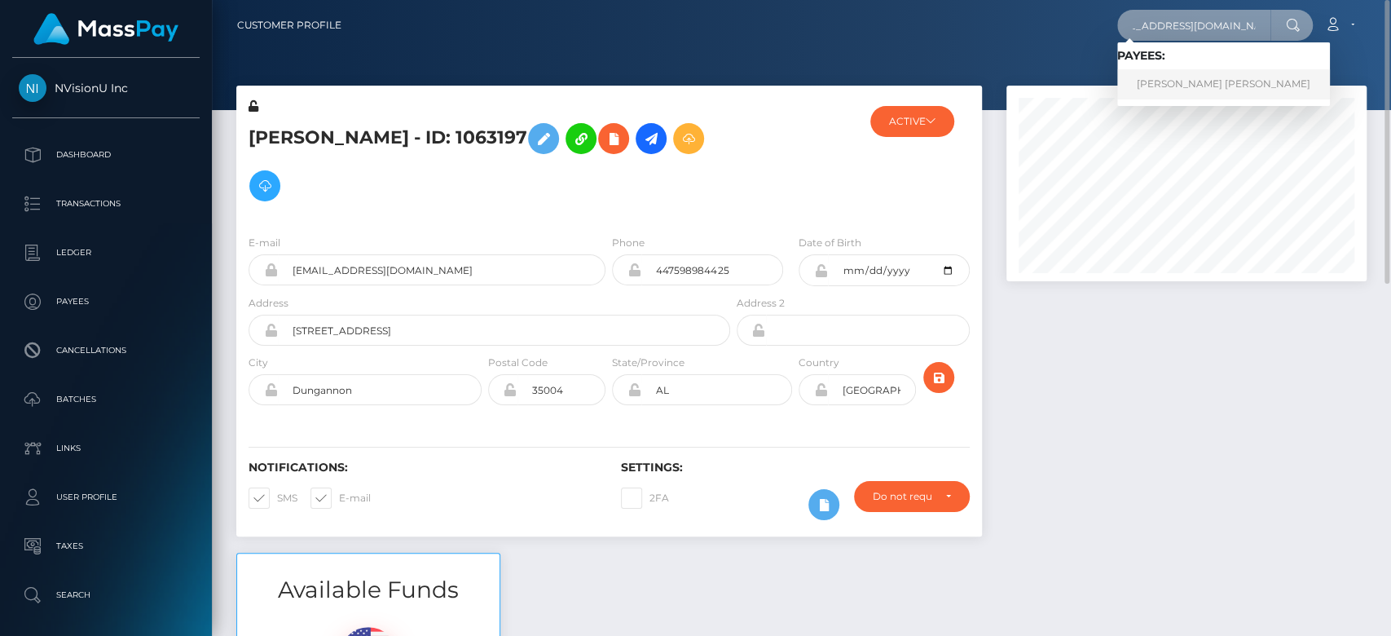
type input "[EMAIL_ADDRESS][DOMAIN_NAME]"
click at [1165, 88] on link "[PERSON_NAME] [PERSON_NAME]" at bounding box center [1223, 84] width 213 height 30
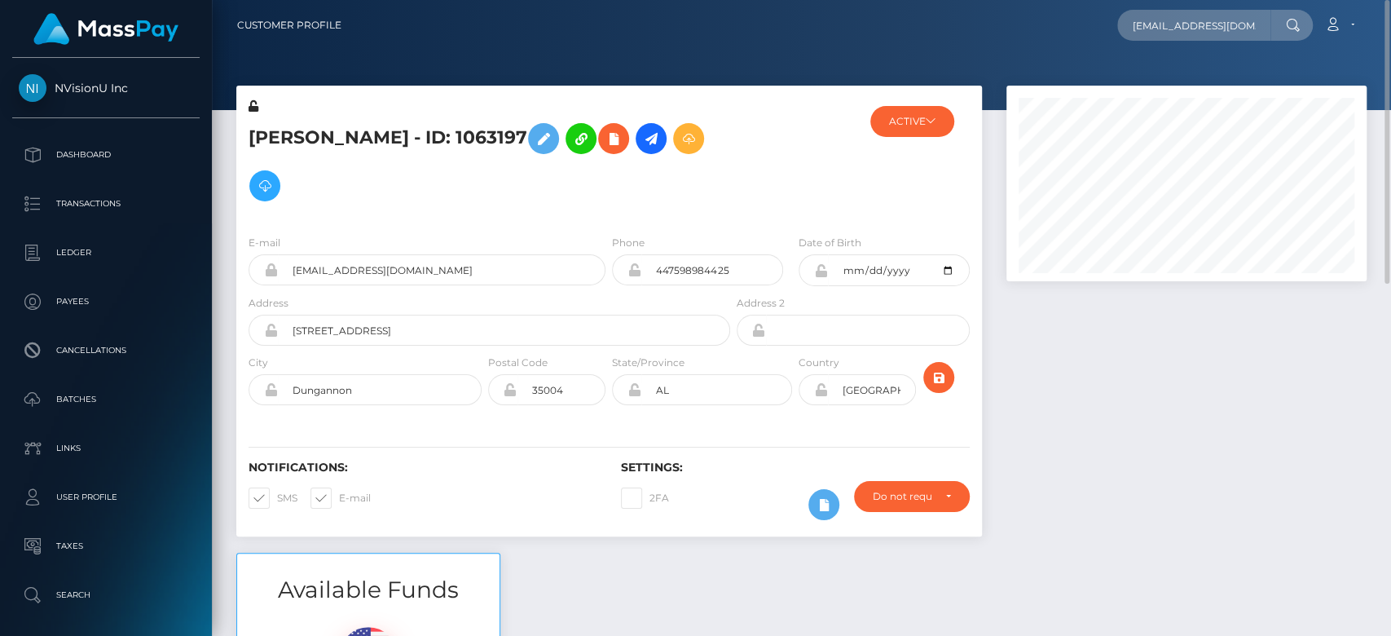
click at [1171, 386] on div at bounding box center [1186, 319] width 385 height 467
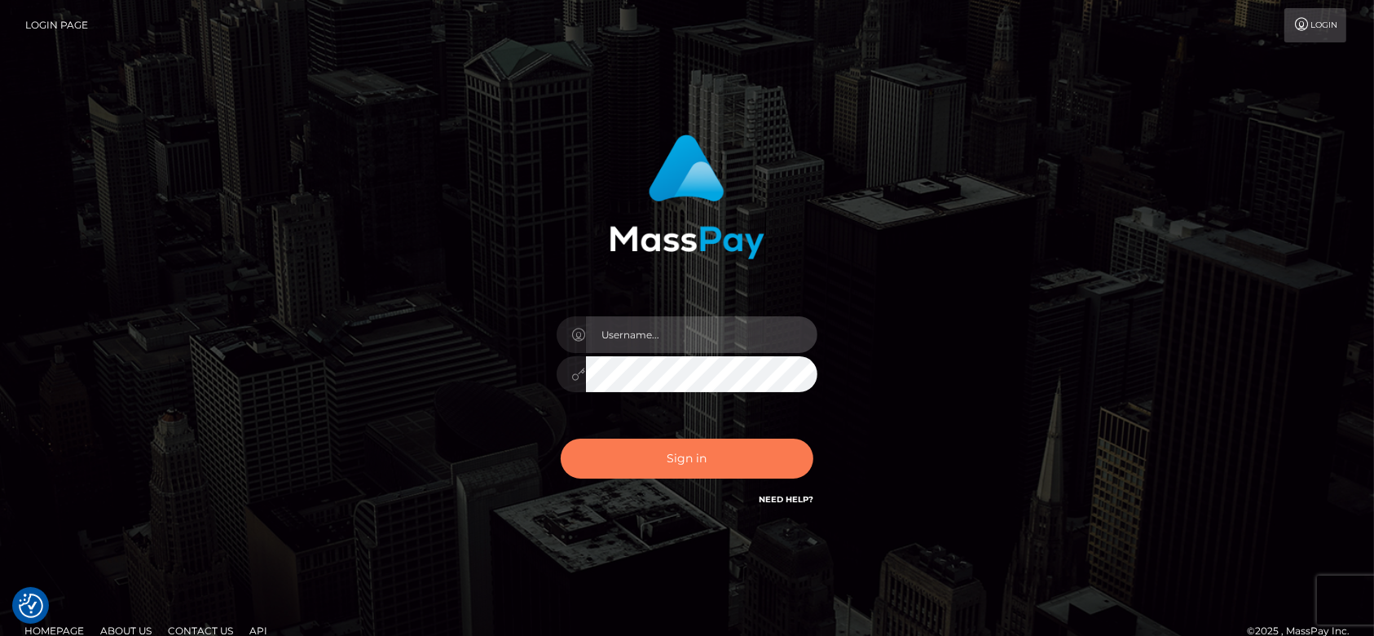
type input "[DOMAIN_NAME]"
click at [756, 453] on button "Sign in" at bounding box center [687, 458] width 253 height 40
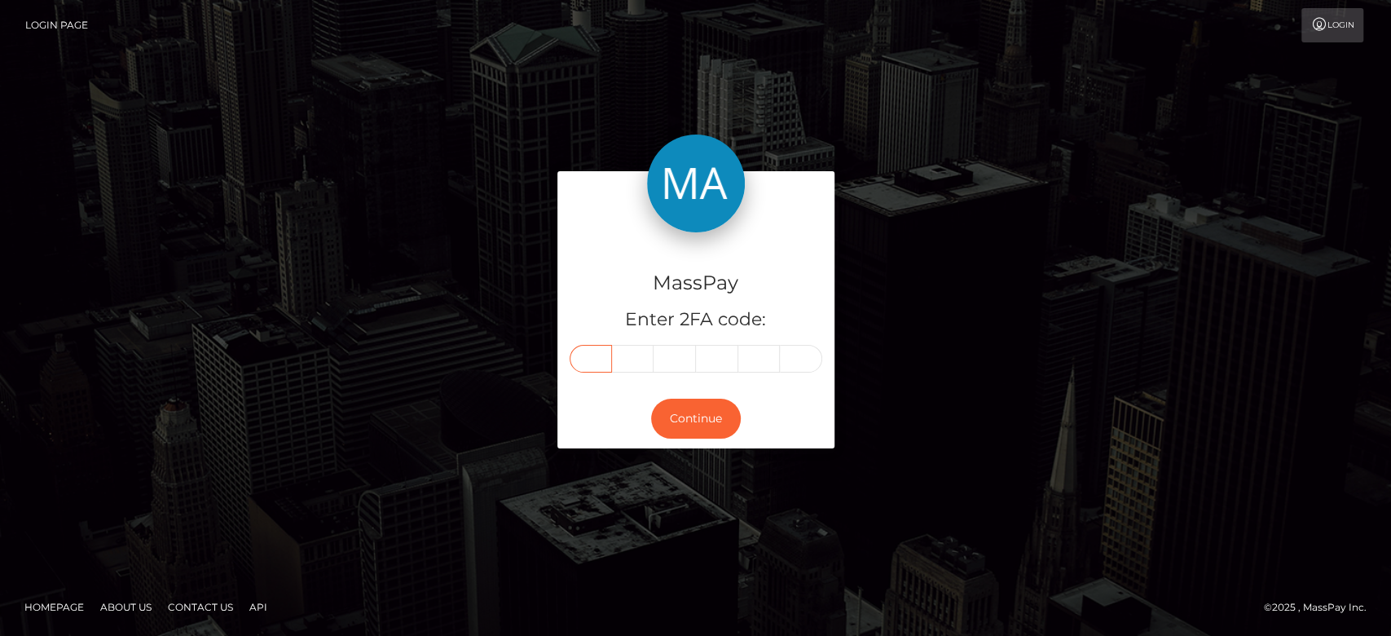
click at [591, 370] on input "text" at bounding box center [591, 359] width 42 height 28
paste input "0"
type input "0"
type input "5"
type input "7"
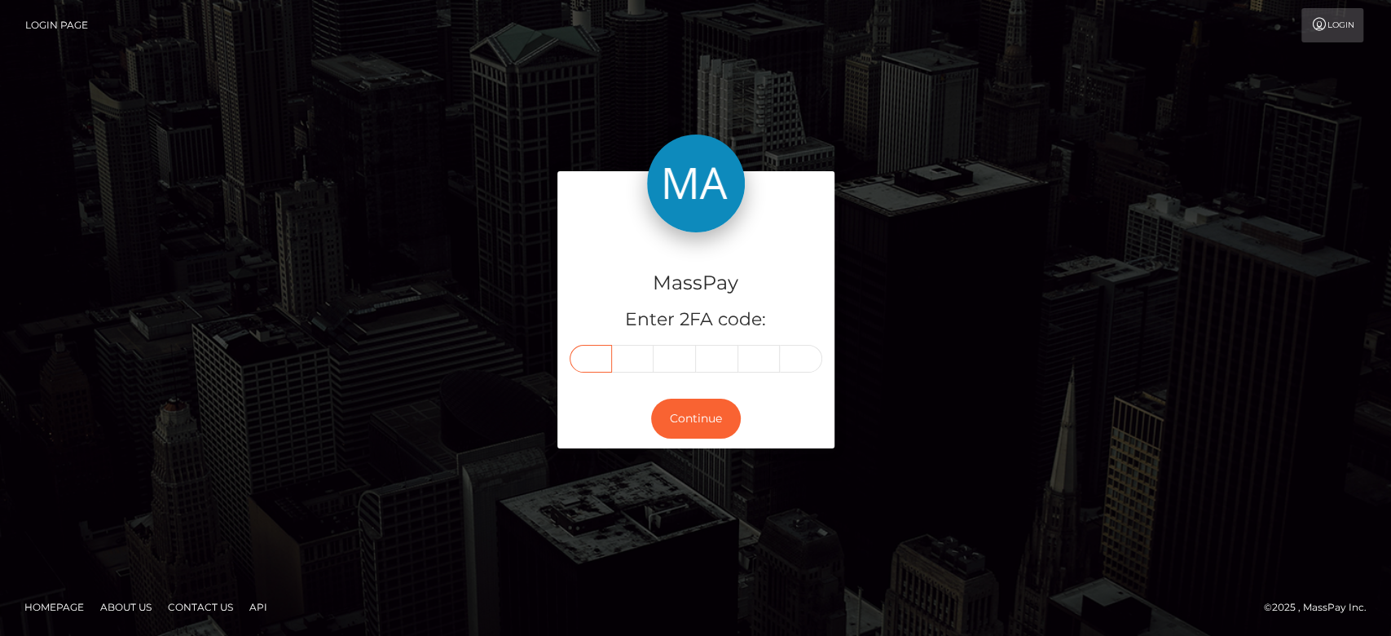
type input "3"
type input "1"
type input "7"
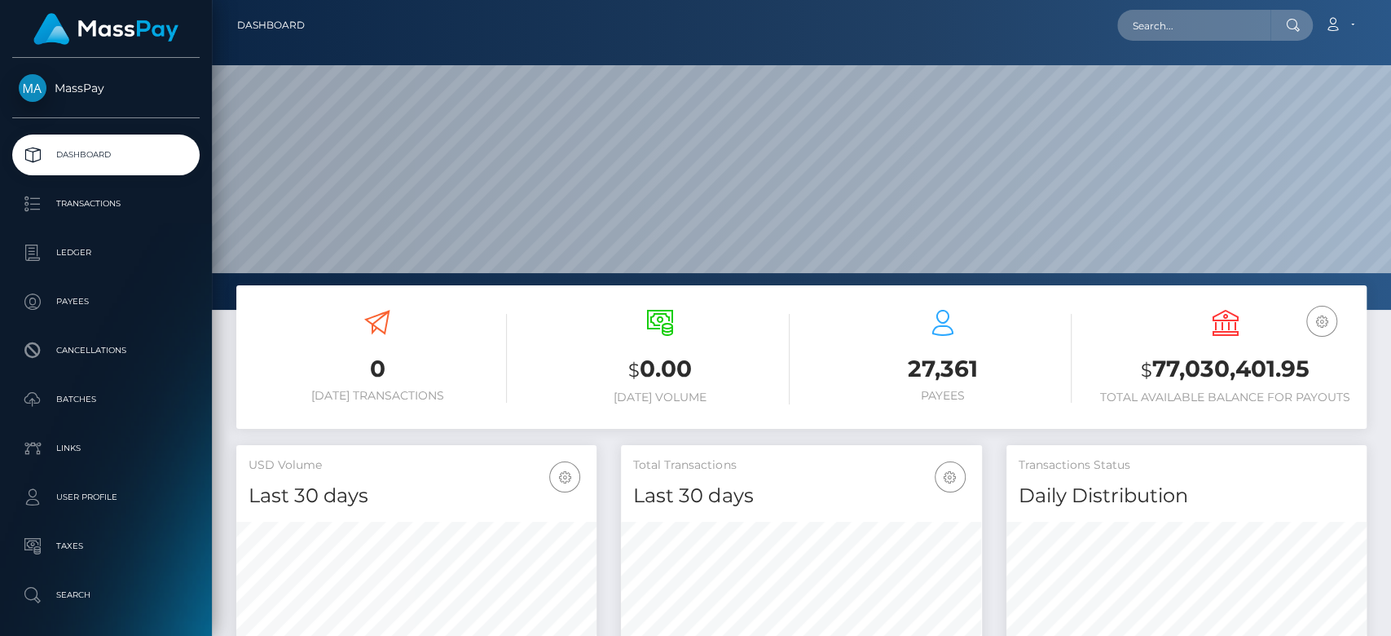
scroll to position [288, 360]
click at [1161, 24] on input "text" at bounding box center [1193, 25] width 153 height 31
paste input "missstacydxb@gmail.com"
type input "missstacydxb@gmail.com"
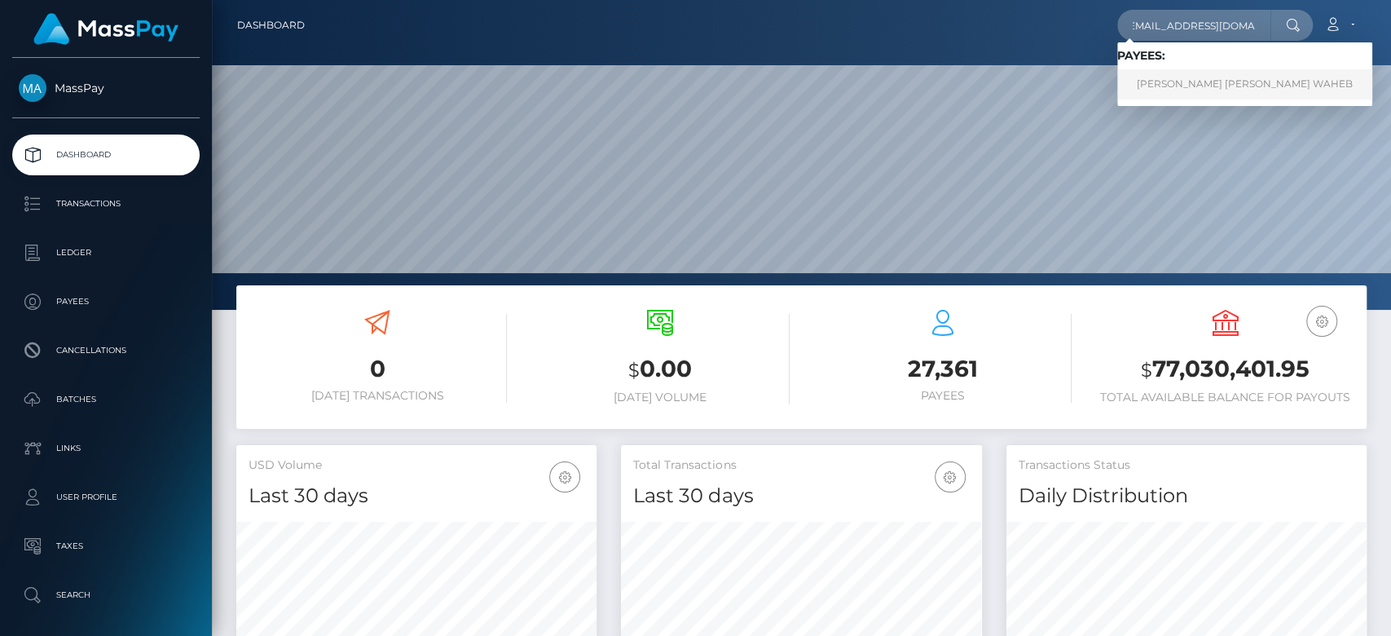
scroll to position [0, 0]
click at [1175, 90] on link "MINA SAMIR AZIZ WAHEB" at bounding box center [1244, 84] width 255 height 30
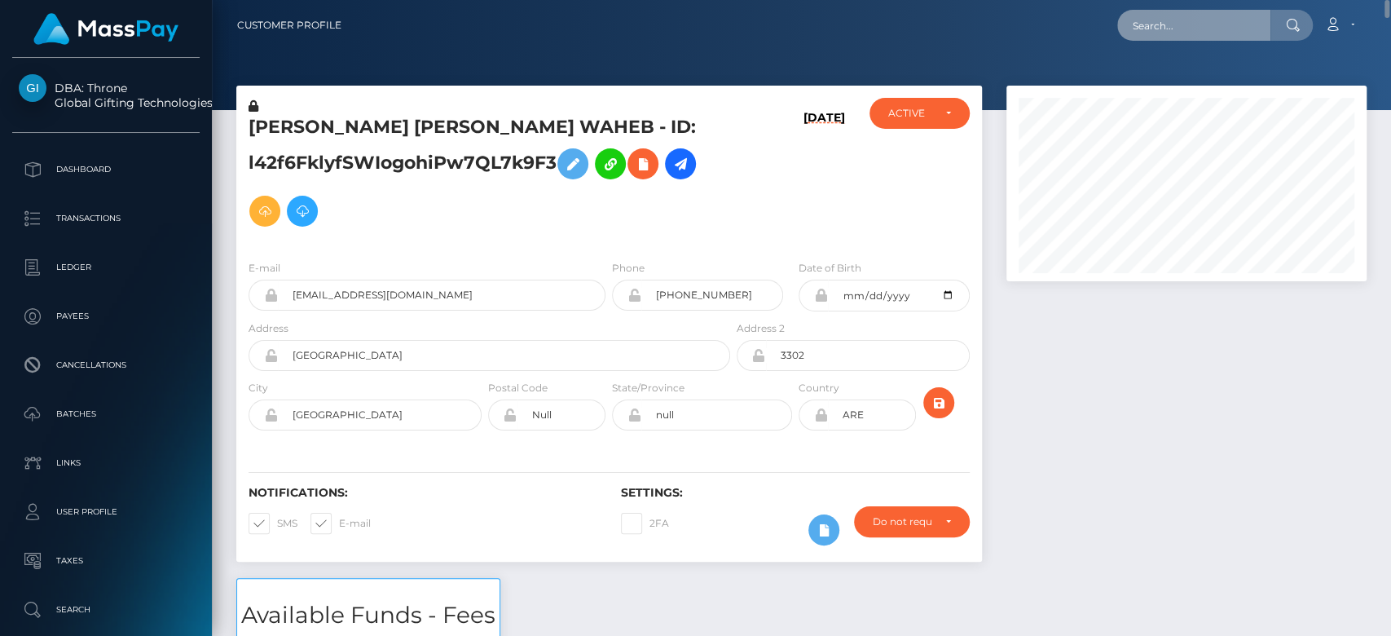
click at [1210, 19] on input "text" at bounding box center [1193, 25] width 153 height 31
paste input "13054038885@163.com"
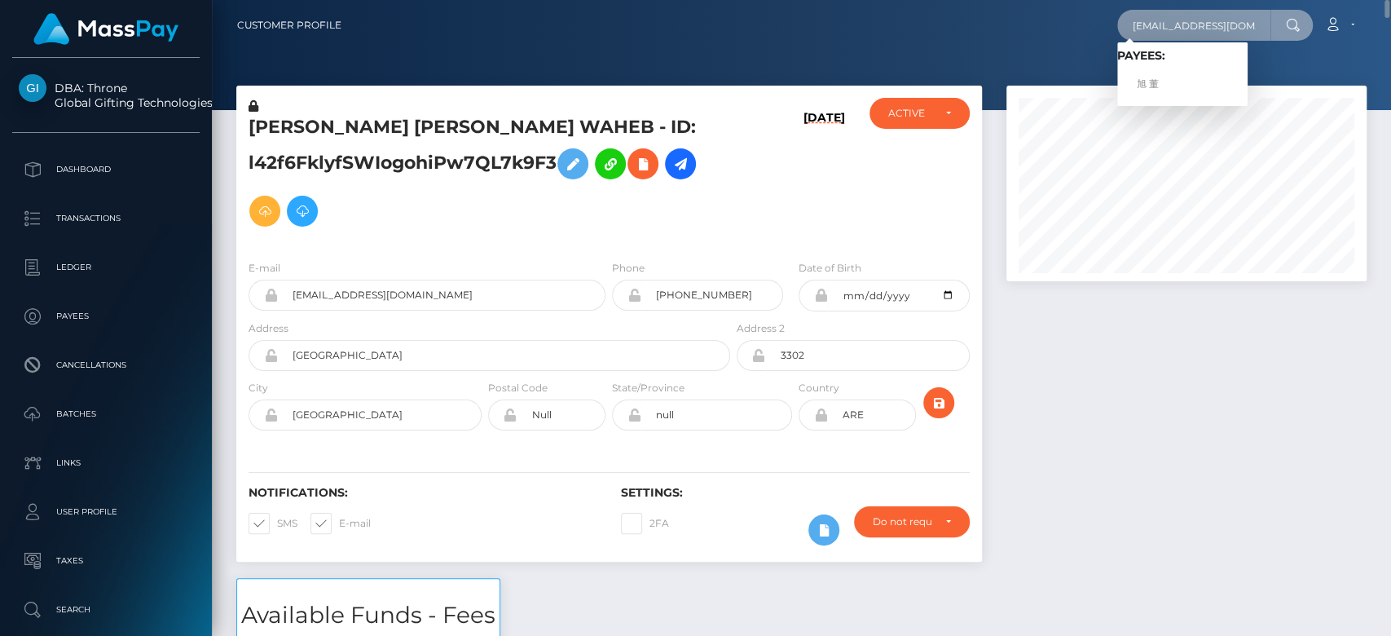
type input "13054038885@163.com"
click at [1174, 78] on link "旭 董" at bounding box center [1182, 84] width 130 height 30
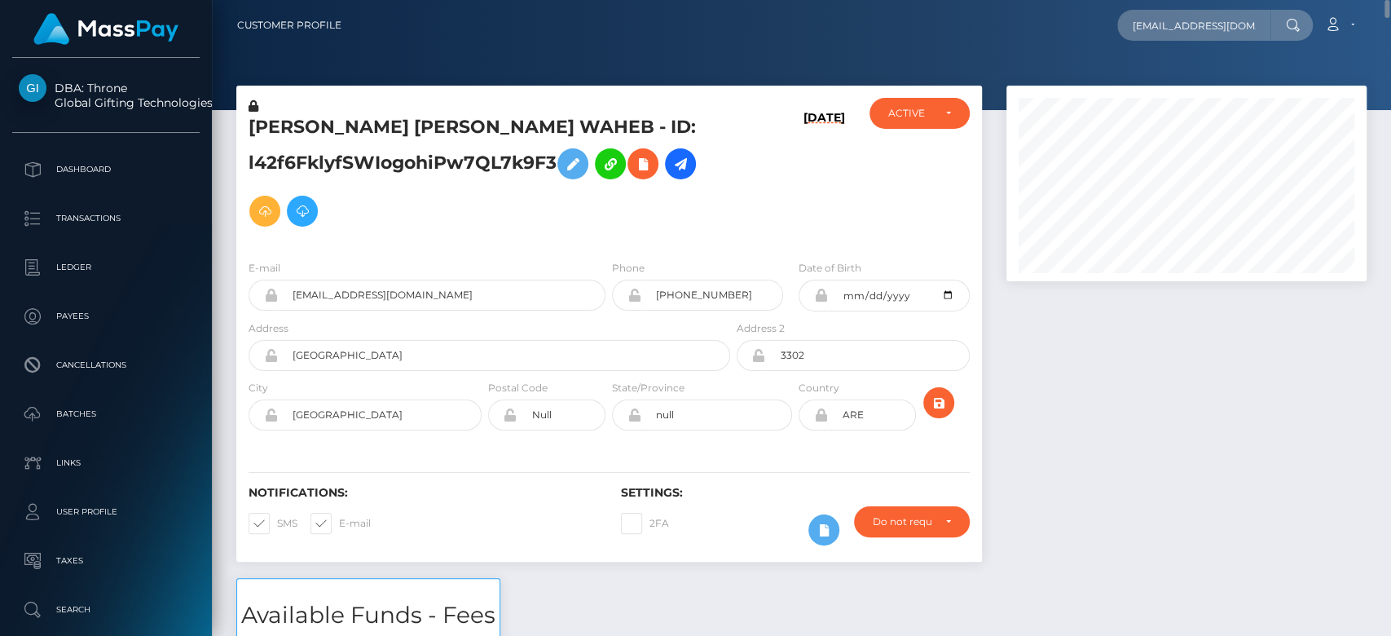
click at [1165, 546] on div at bounding box center [1186, 332] width 385 height 492
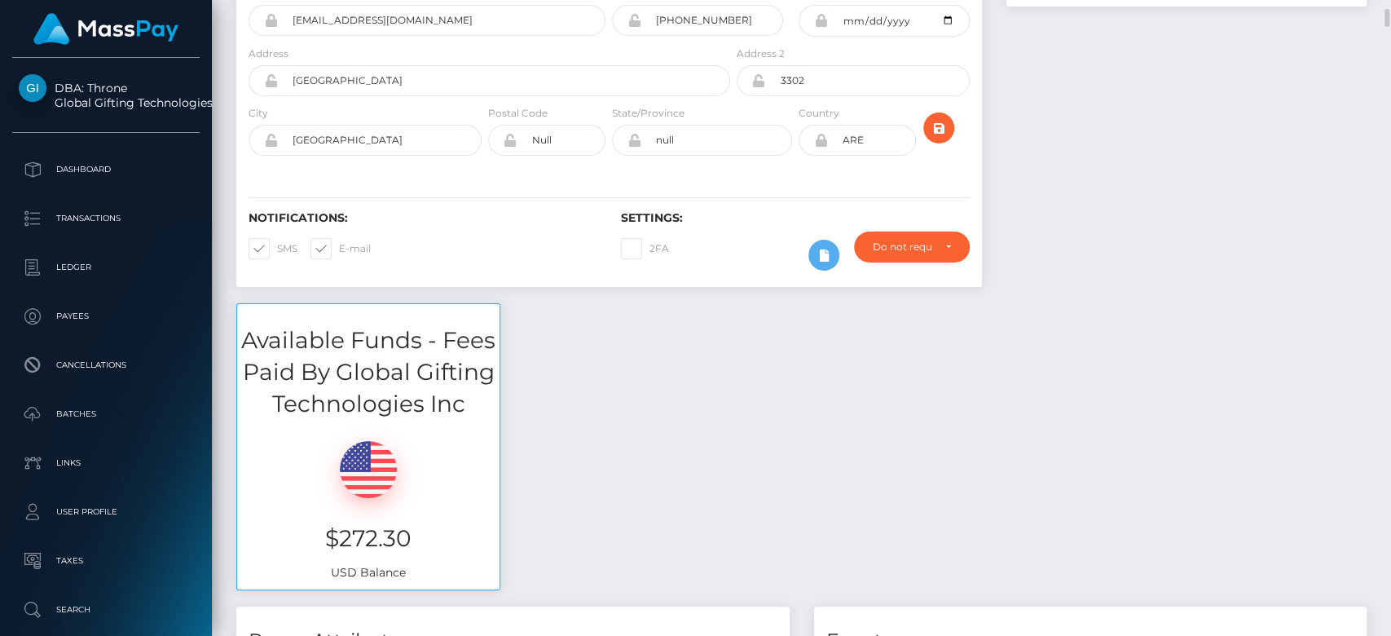
scroll to position [276, 0]
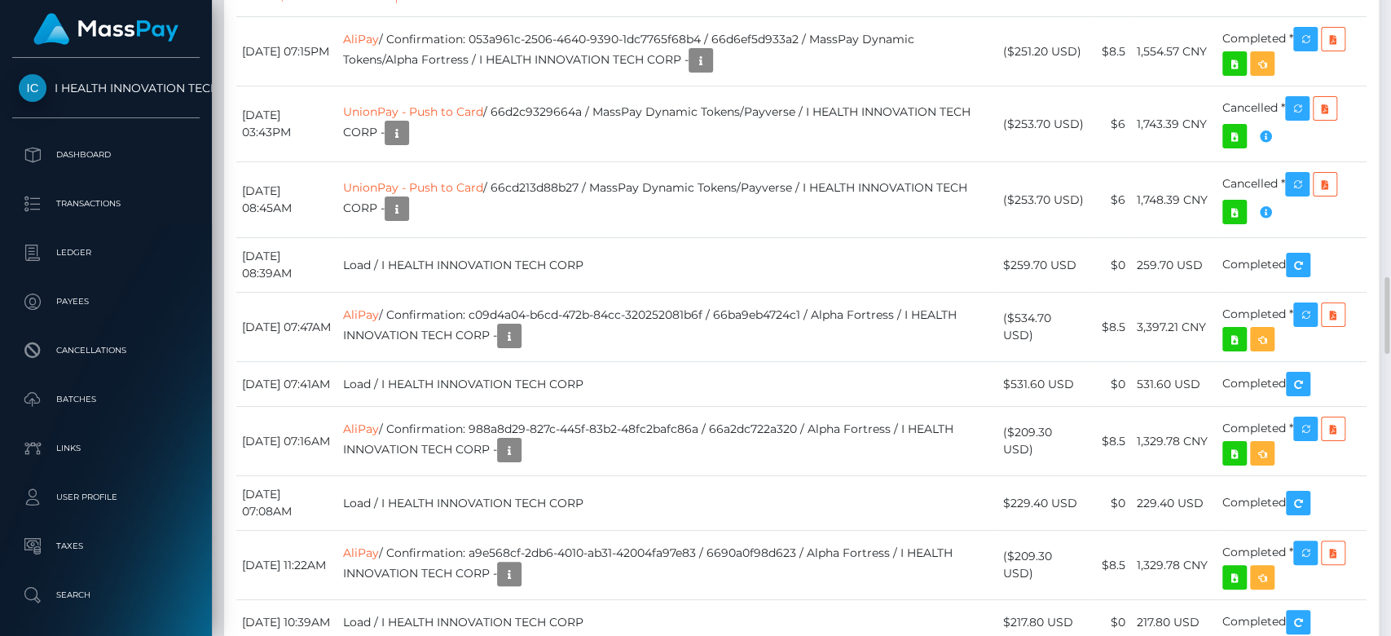
scroll to position [2298, 0]
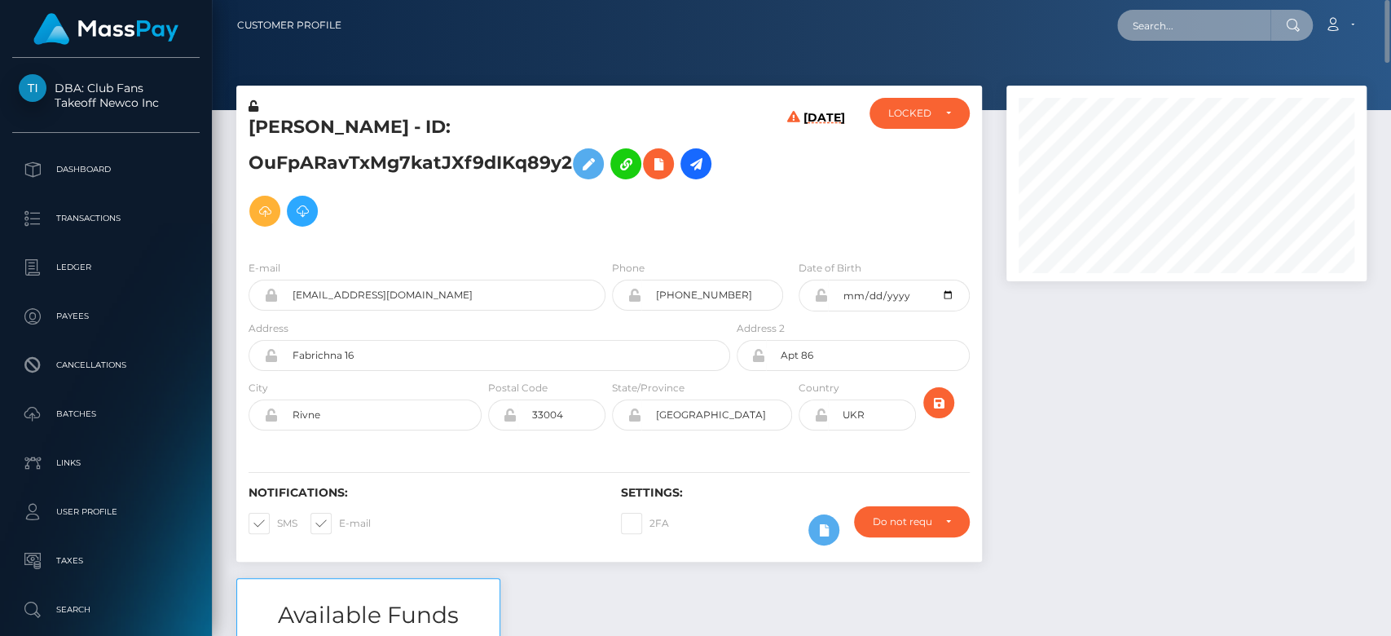
click at [1170, 29] on input "text" at bounding box center [1193, 25] width 153 height 31
paste input "[EMAIL_ADDRESS][DOMAIN_NAME]"
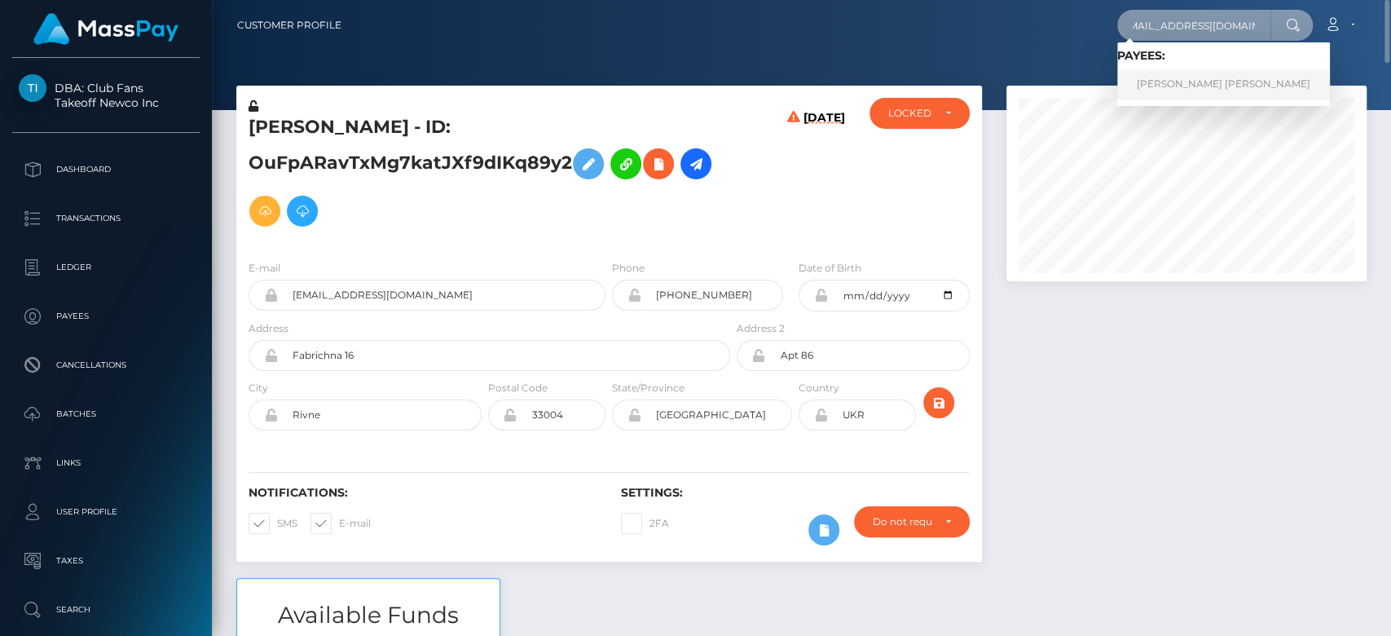
type input "[EMAIL_ADDRESS][DOMAIN_NAME]"
click at [1167, 80] on link "OLIVIA MARIAH RADCLIFFE" at bounding box center [1223, 84] width 213 height 30
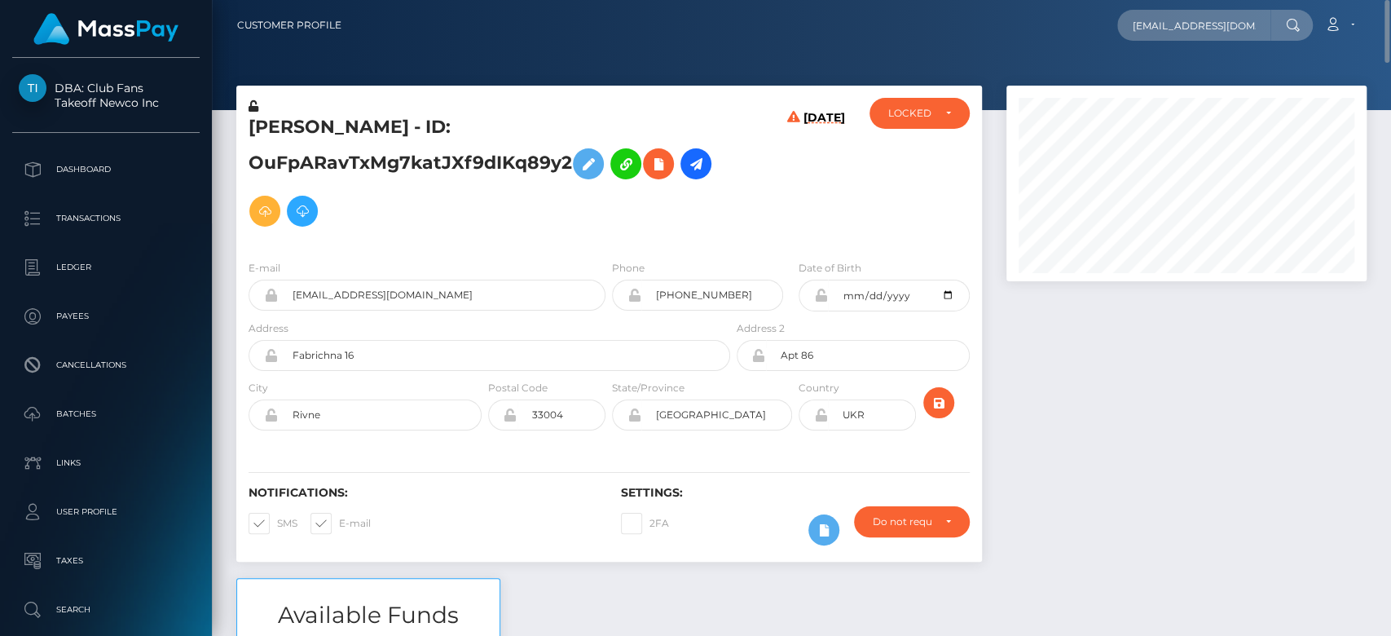
click at [1178, 384] on div at bounding box center [1186, 332] width 385 height 492
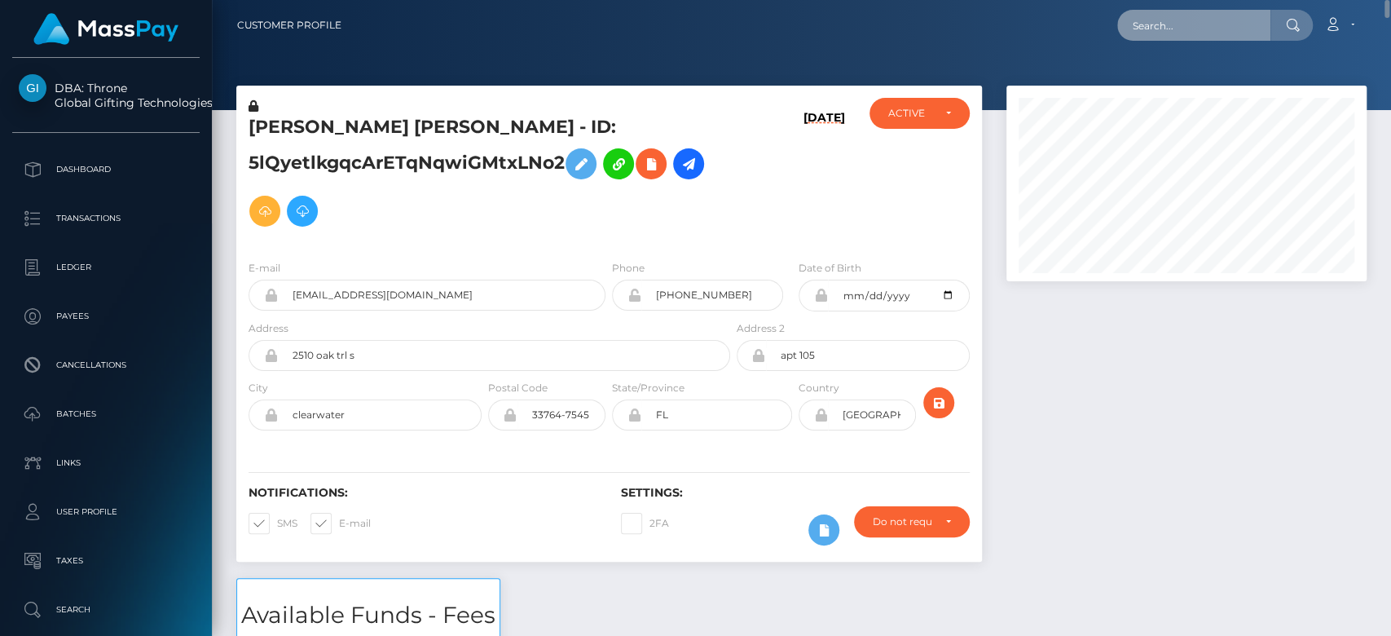
click at [1196, 35] on input "text" at bounding box center [1193, 25] width 153 height 31
paste input "xeashuff@yahoo.com"
type input "xeashuff@yahoo.com"
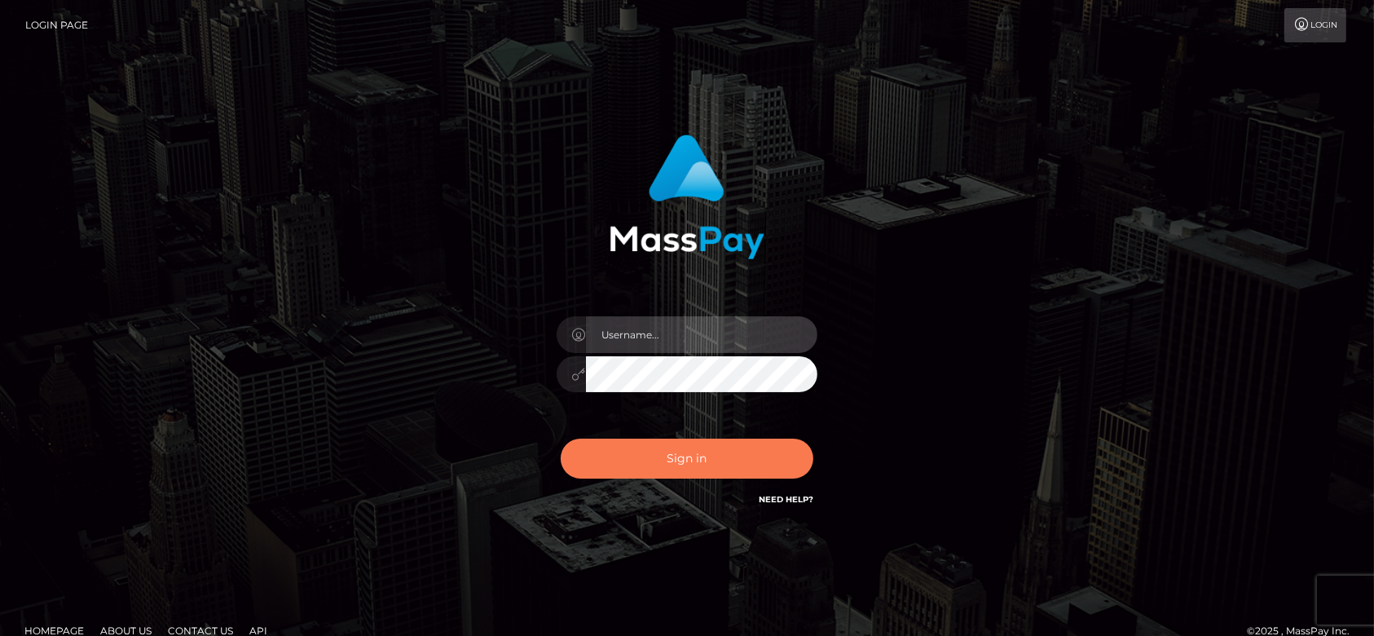
type input "[DOMAIN_NAME]"
click at [699, 453] on button "Sign in" at bounding box center [687, 458] width 253 height 40
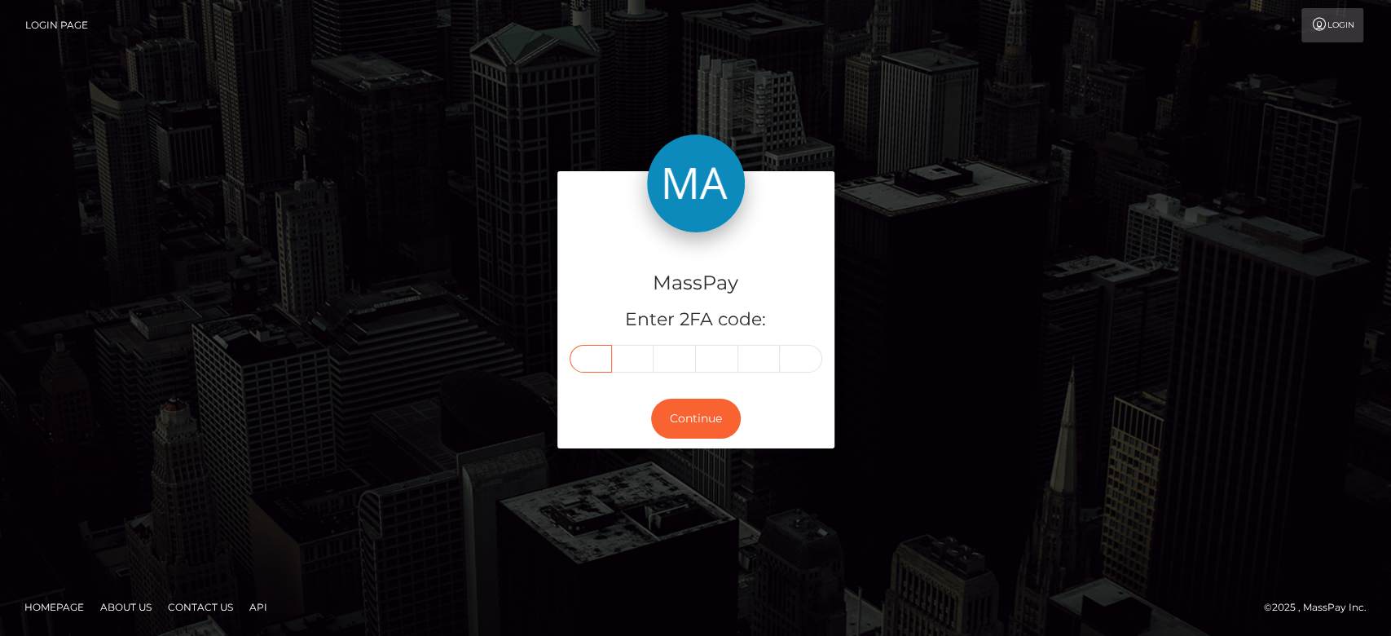
click at [595, 350] on input "text" at bounding box center [591, 359] width 42 height 28
paste input "2"
type input "2"
type input "6"
type input "7"
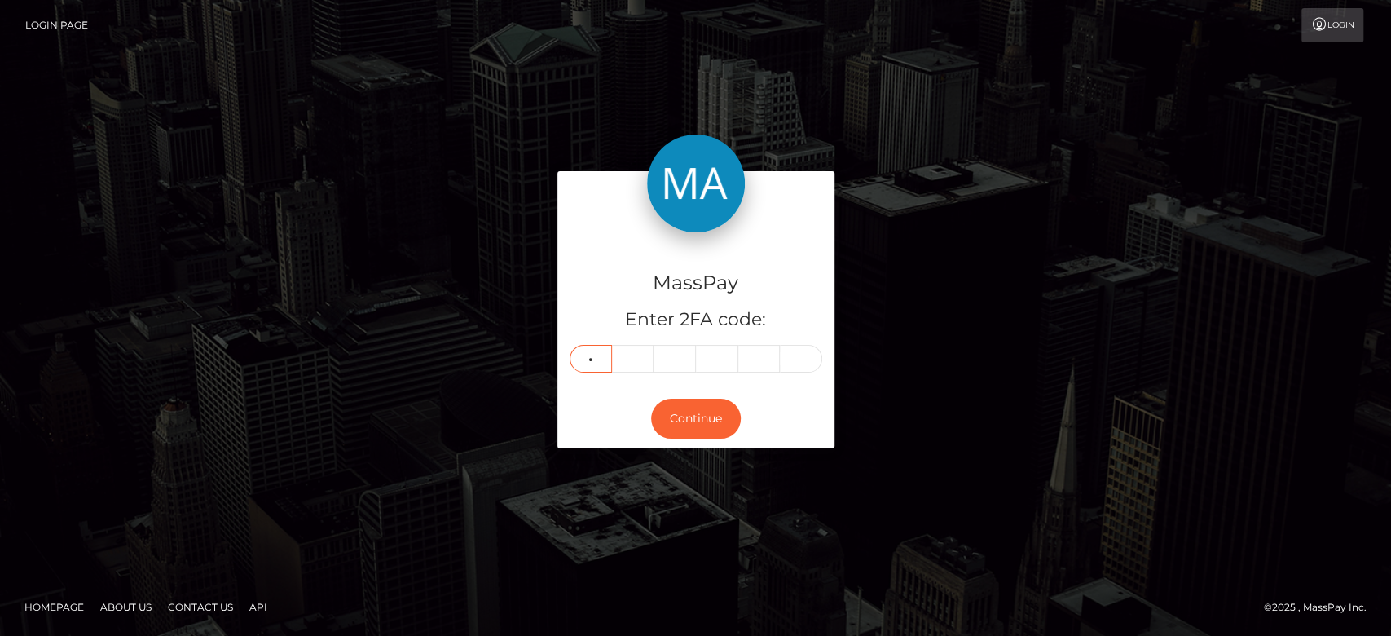
type input "9"
type input "1"
type input "7"
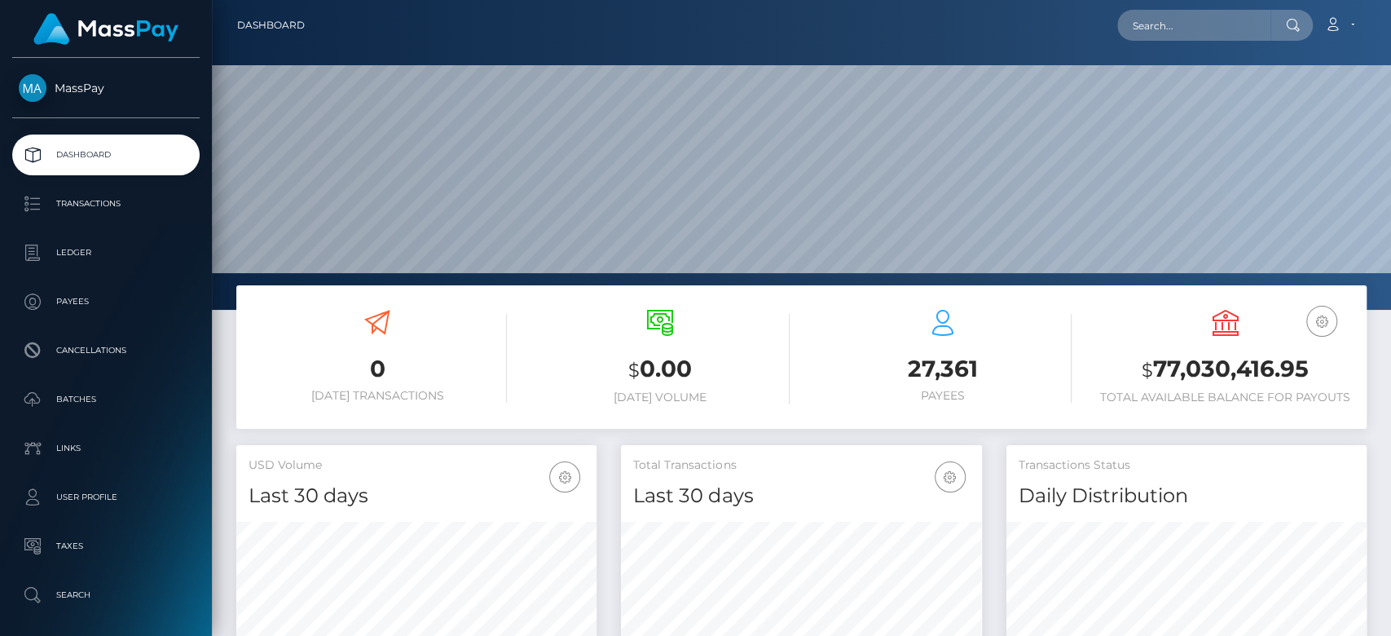
scroll to position [288, 360]
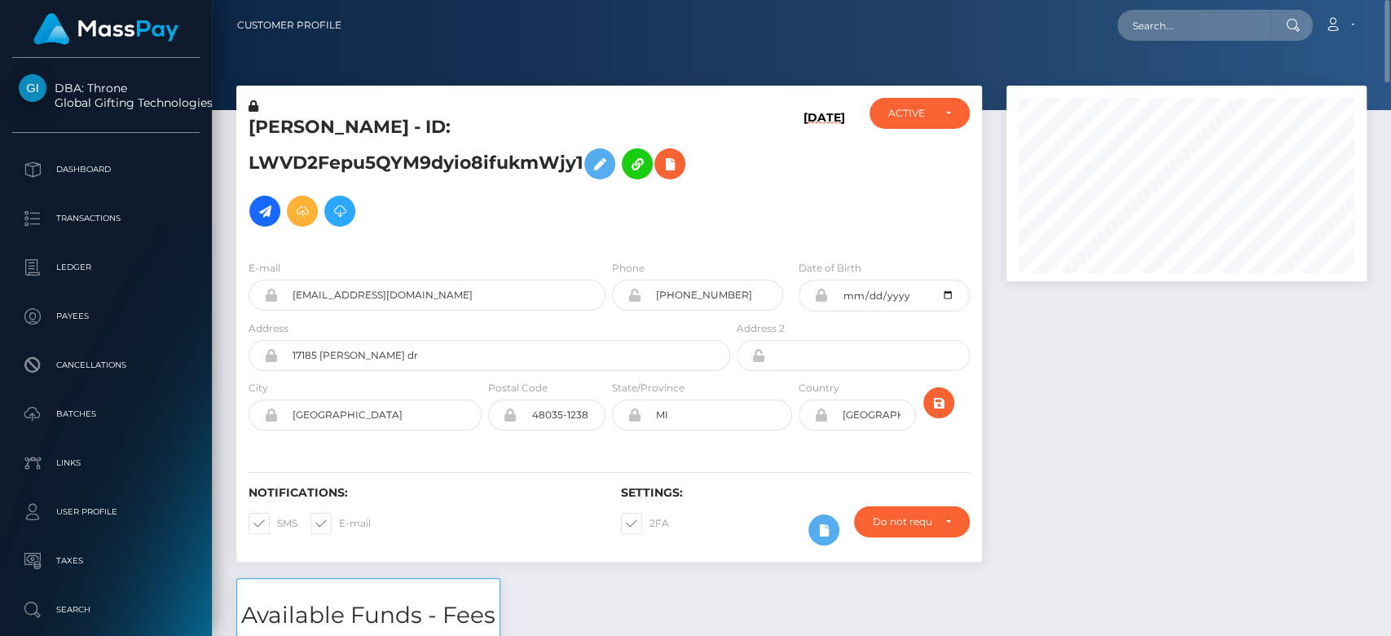
click at [1056, 487] on div at bounding box center [1186, 332] width 385 height 492
click at [1148, 437] on div at bounding box center [1186, 332] width 385 height 492
click at [1133, 412] on div at bounding box center [1186, 332] width 385 height 492
click at [1037, 390] on div at bounding box center [1186, 332] width 385 height 492
